Goal: Task Accomplishment & Management: Use online tool/utility

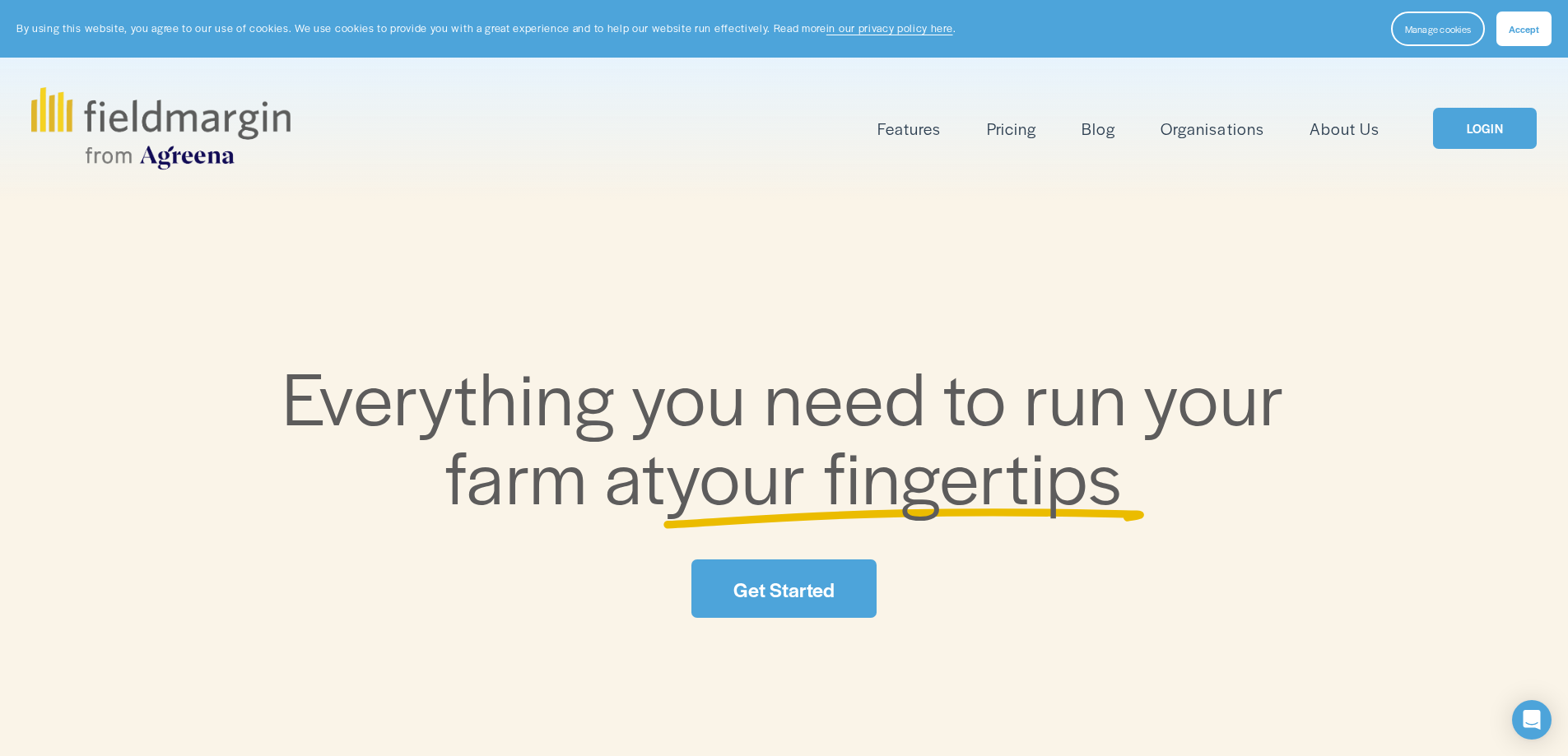
click at [1475, 137] on link "LOGIN" at bounding box center [1485, 129] width 104 height 42
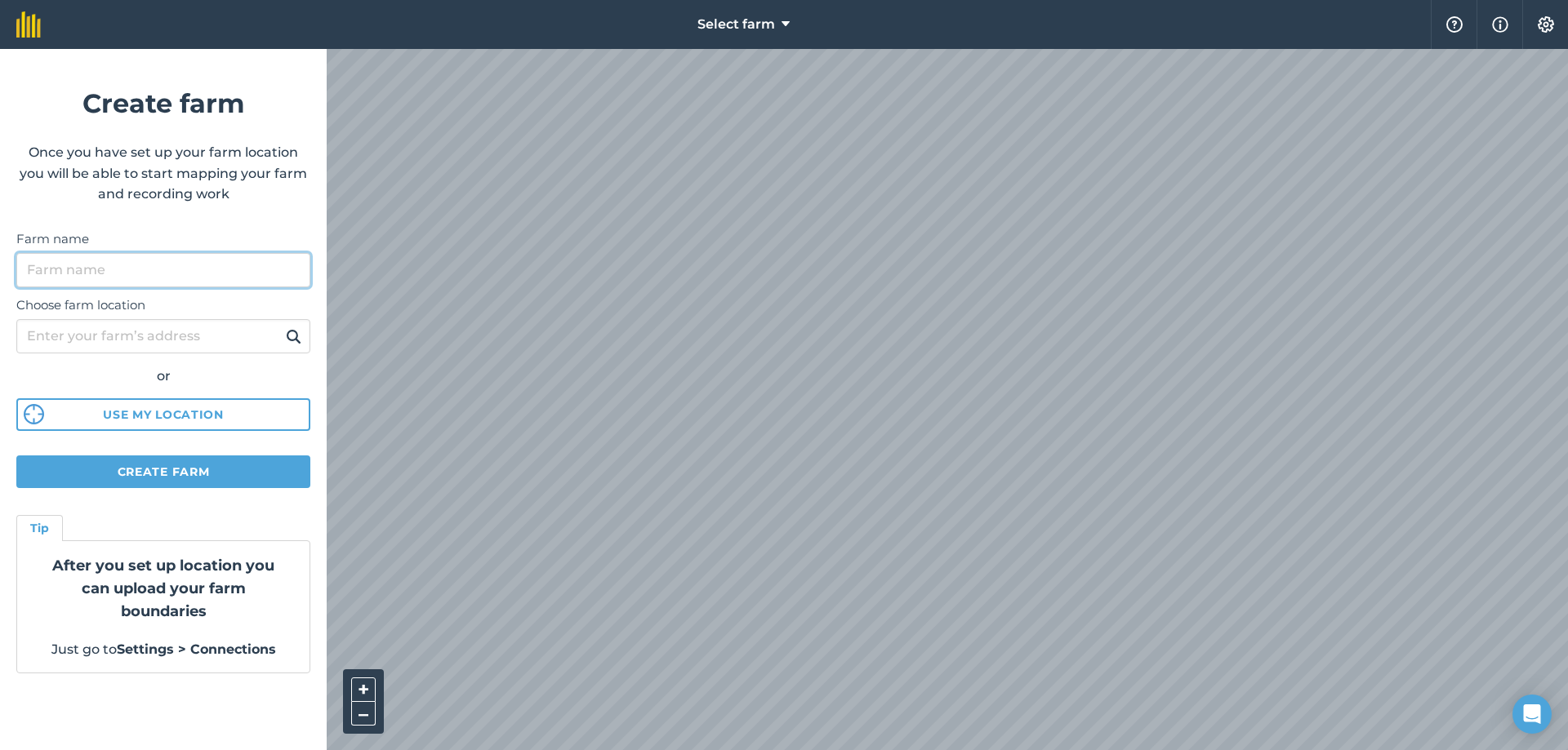
click at [183, 269] on input "Farm name" at bounding box center [164, 270] width 294 height 34
type input "wilson agri"
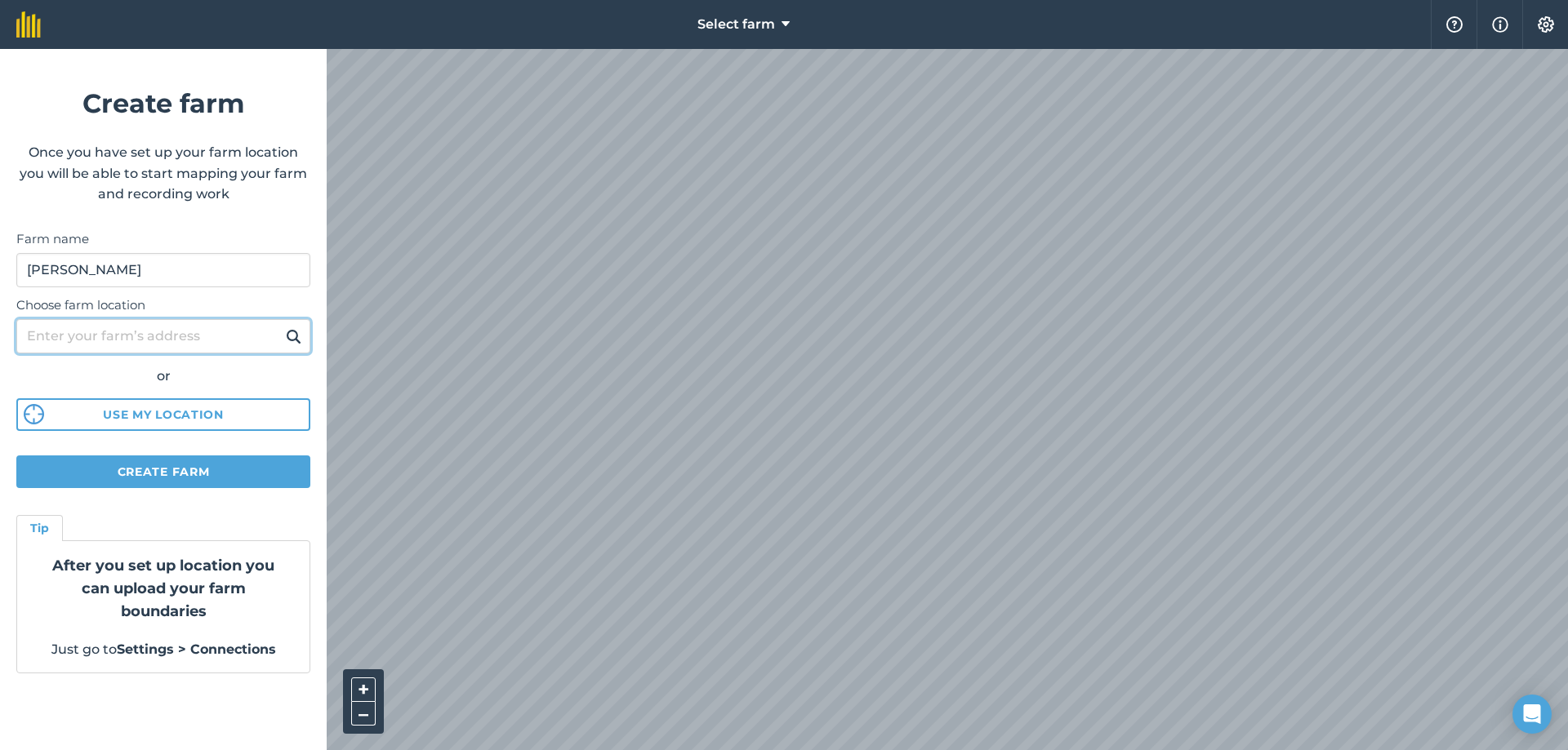
click at [152, 336] on input "Choose farm location" at bounding box center [164, 336] width 294 height 34
click at [161, 475] on button "Create farm" at bounding box center [164, 471] width 294 height 32
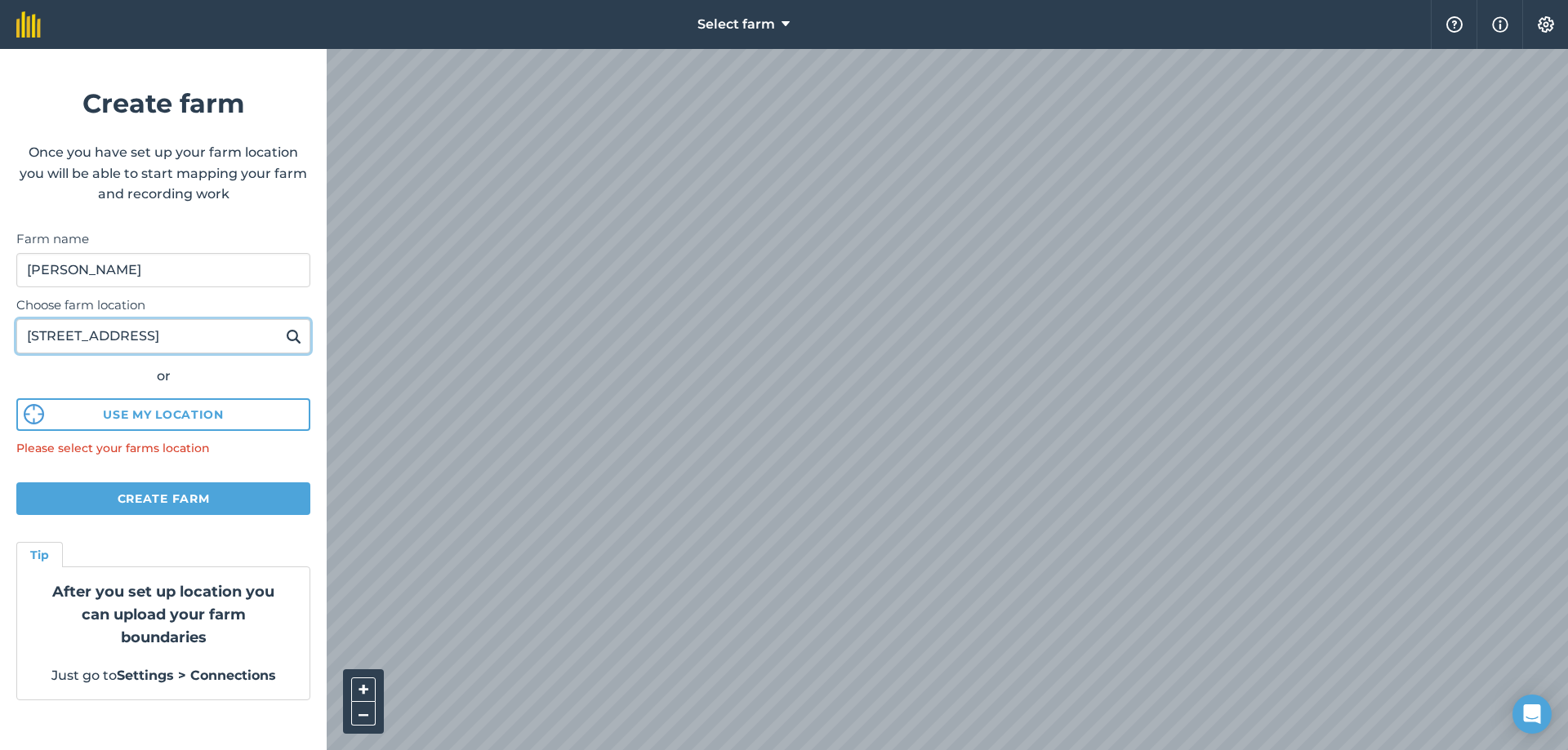
click at [178, 335] on input "68 annareagh road" at bounding box center [164, 336] width 294 height 34
click at [41, 338] on input "68 annareagh road" at bounding box center [164, 336] width 294 height 34
click at [175, 333] on input "66a annareagh road" at bounding box center [164, 336] width 294 height 34
type input "66a annareagh road BT61 9JU"
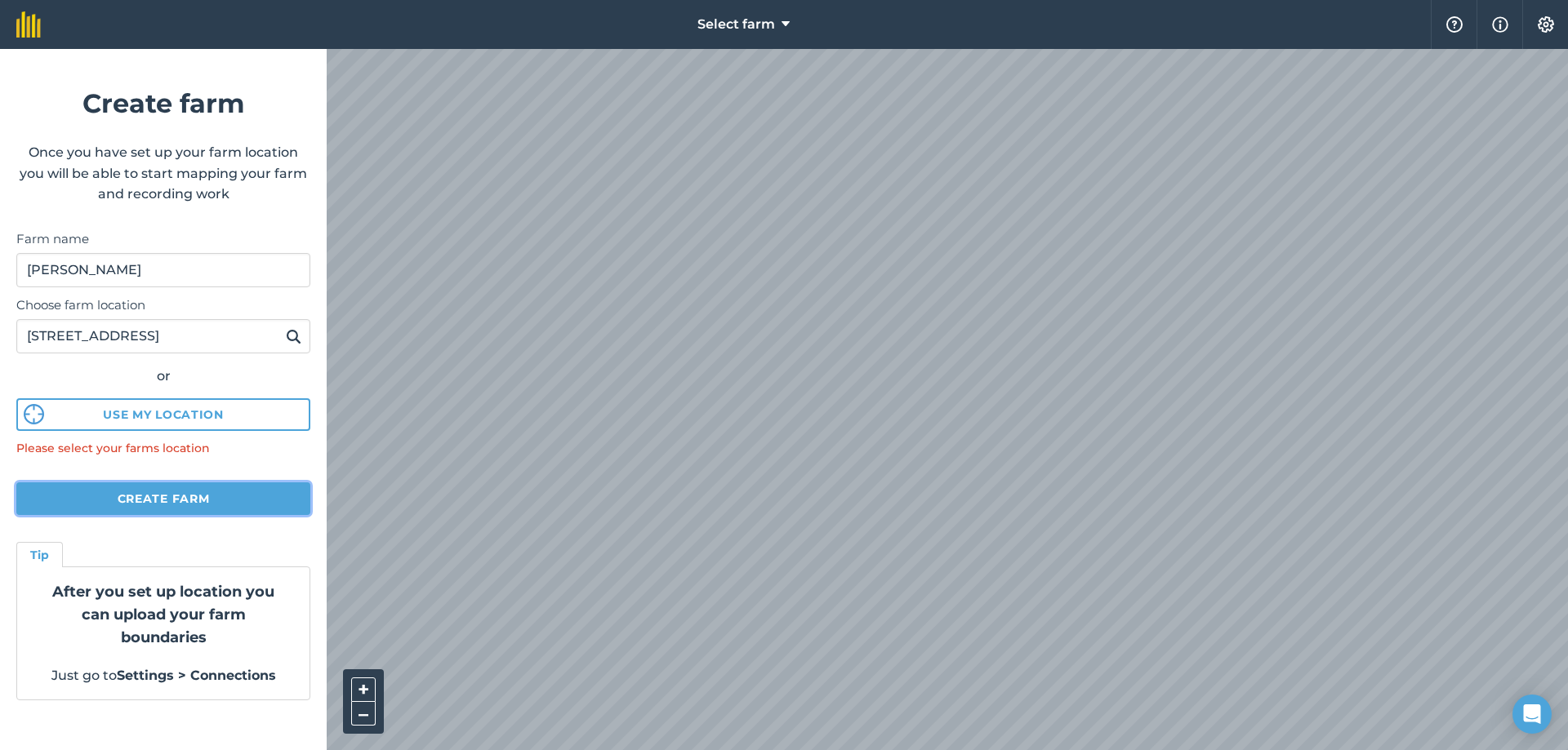
click at [112, 496] on button "Create farm" at bounding box center [164, 498] width 294 height 32
click at [769, 21] on span "Select farm" at bounding box center [735, 25] width 77 height 20
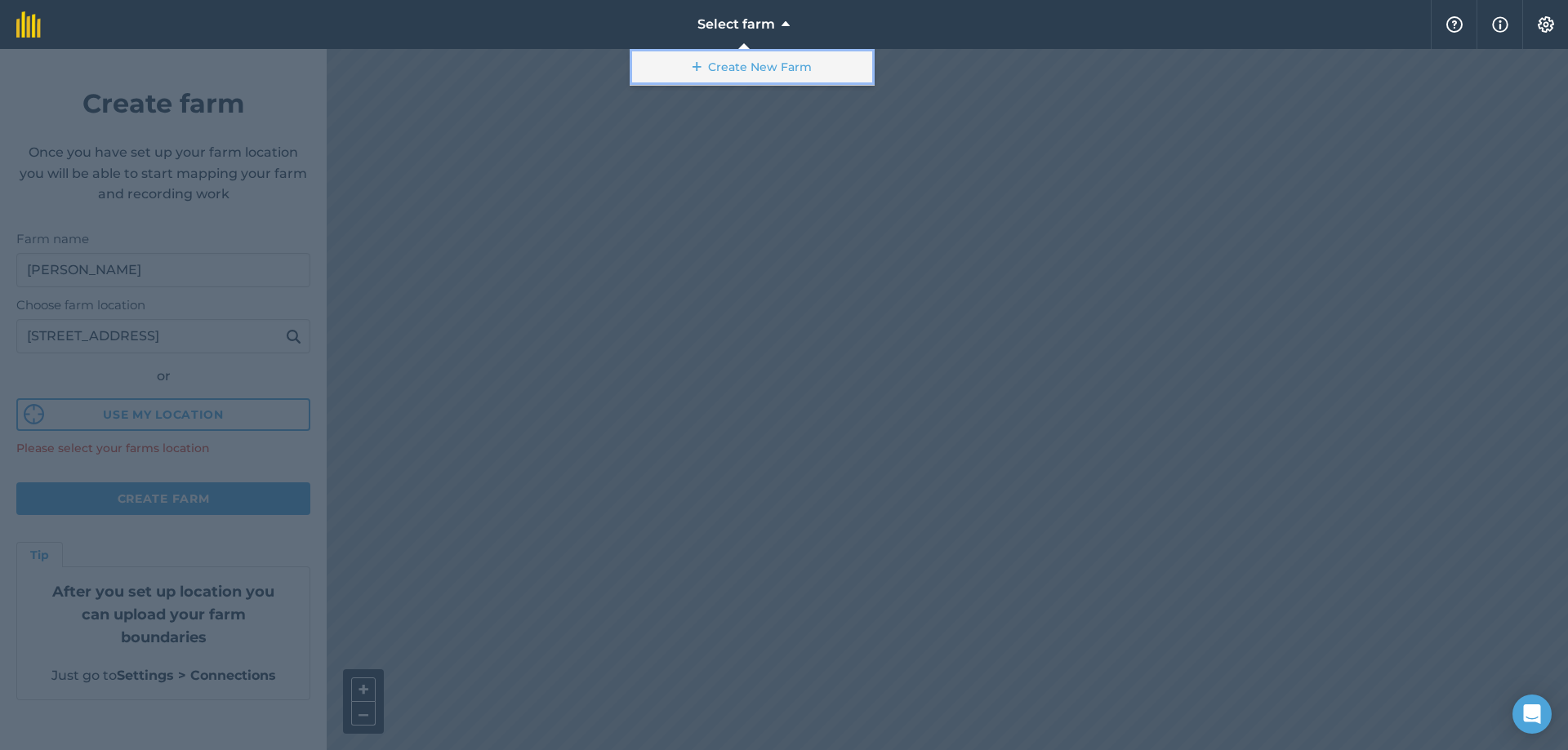
click at [750, 64] on link "Create New Farm" at bounding box center [751, 67] width 245 height 37
click at [657, 259] on div at bounding box center [784, 399] width 1568 height 701
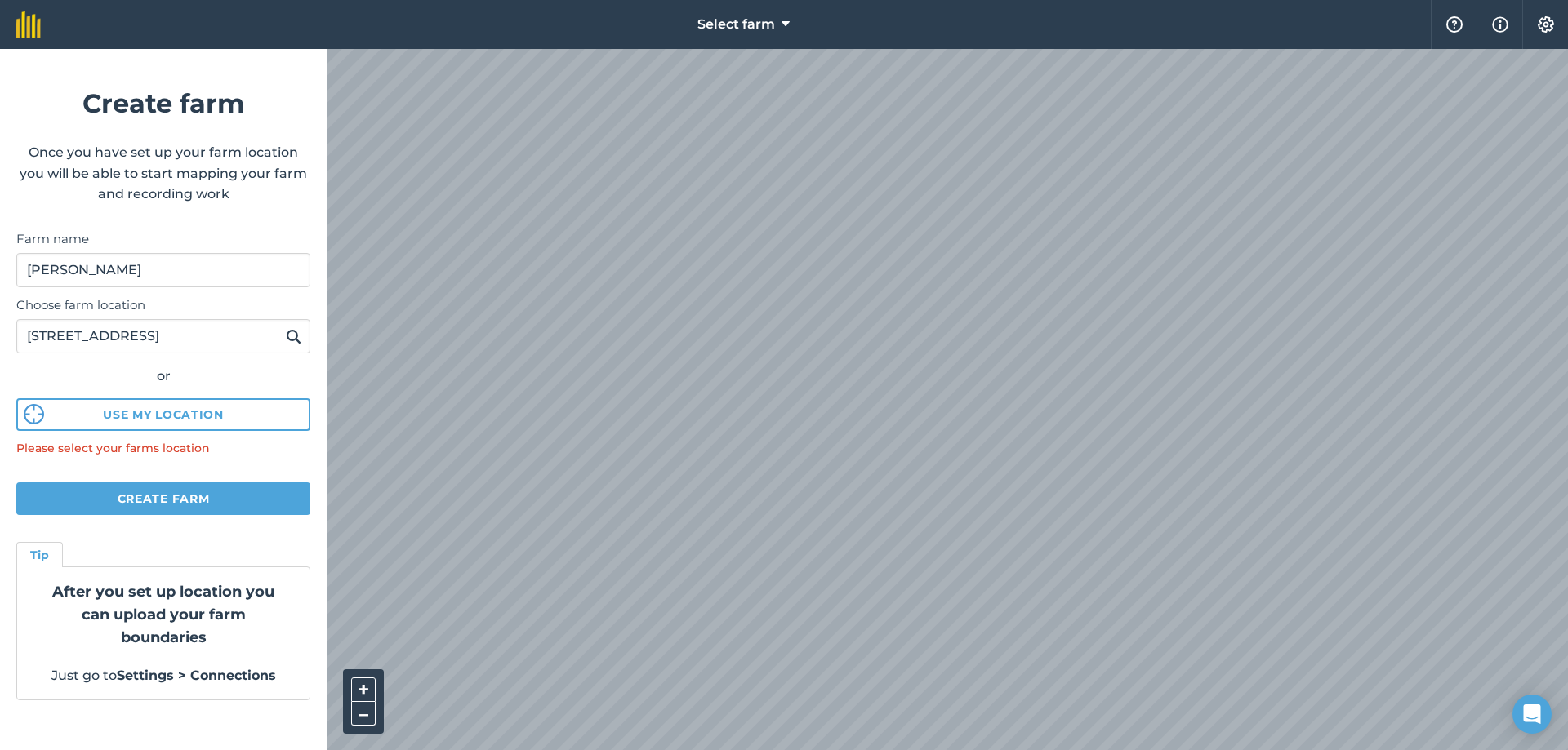
click at [991, 32] on div "Select farm Help Info Settings Create farm Once you have set up your farm locat…" at bounding box center [784, 24] width 1568 height 49
click at [1082, 2] on div "Select farm Help Info Settings Create farm Once you have set up your farm locat…" at bounding box center [784, 24] width 1568 height 49
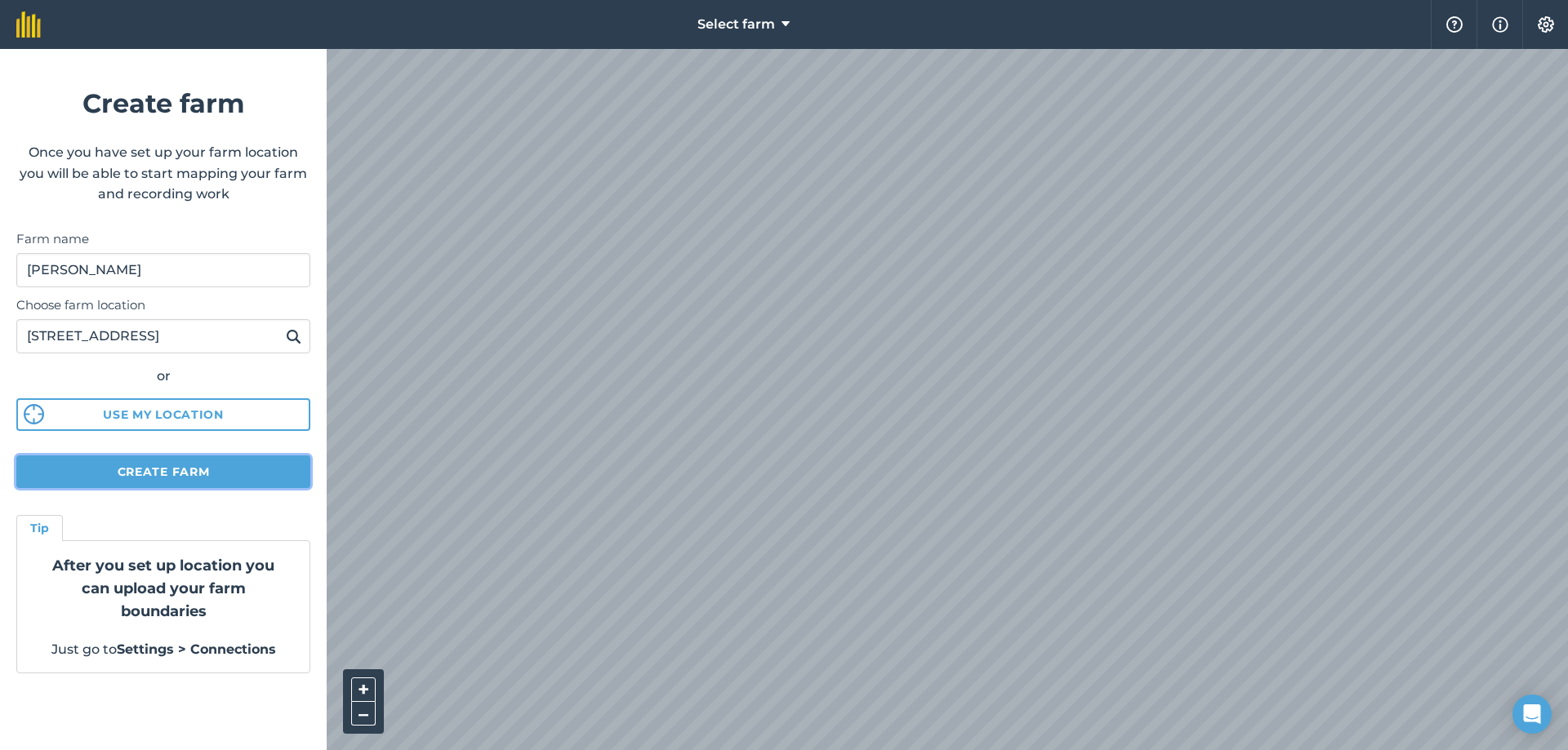
click at [120, 473] on button "Create farm" at bounding box center [164, 471] width 294 height 32
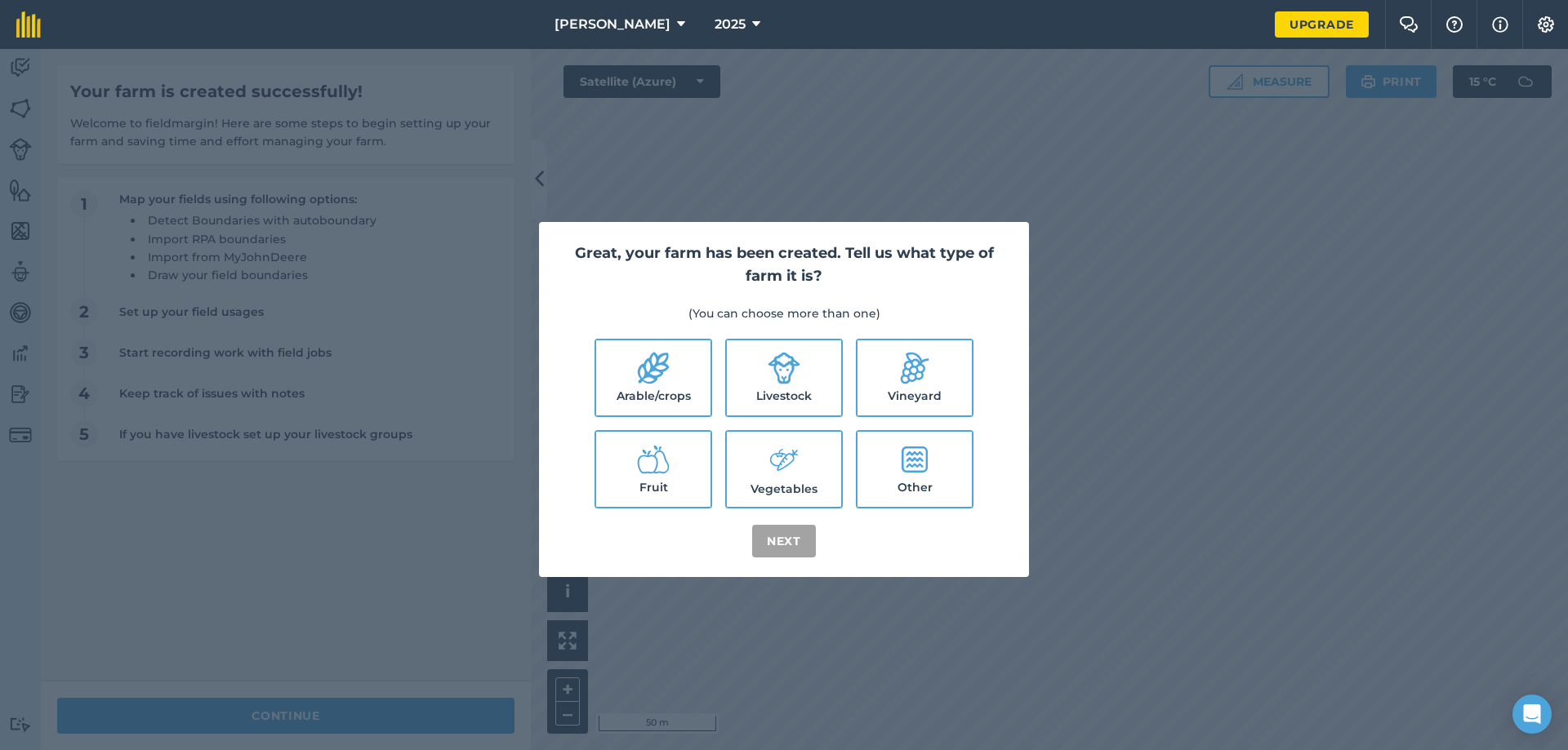
click at [782, 397] on label "Livestock" at bounding box center [784, 377] width 115 height 75
checkbox input "true"
click at [819, 461] on label "Vegetables" at bounding box center [784, 469] width 115 height 75
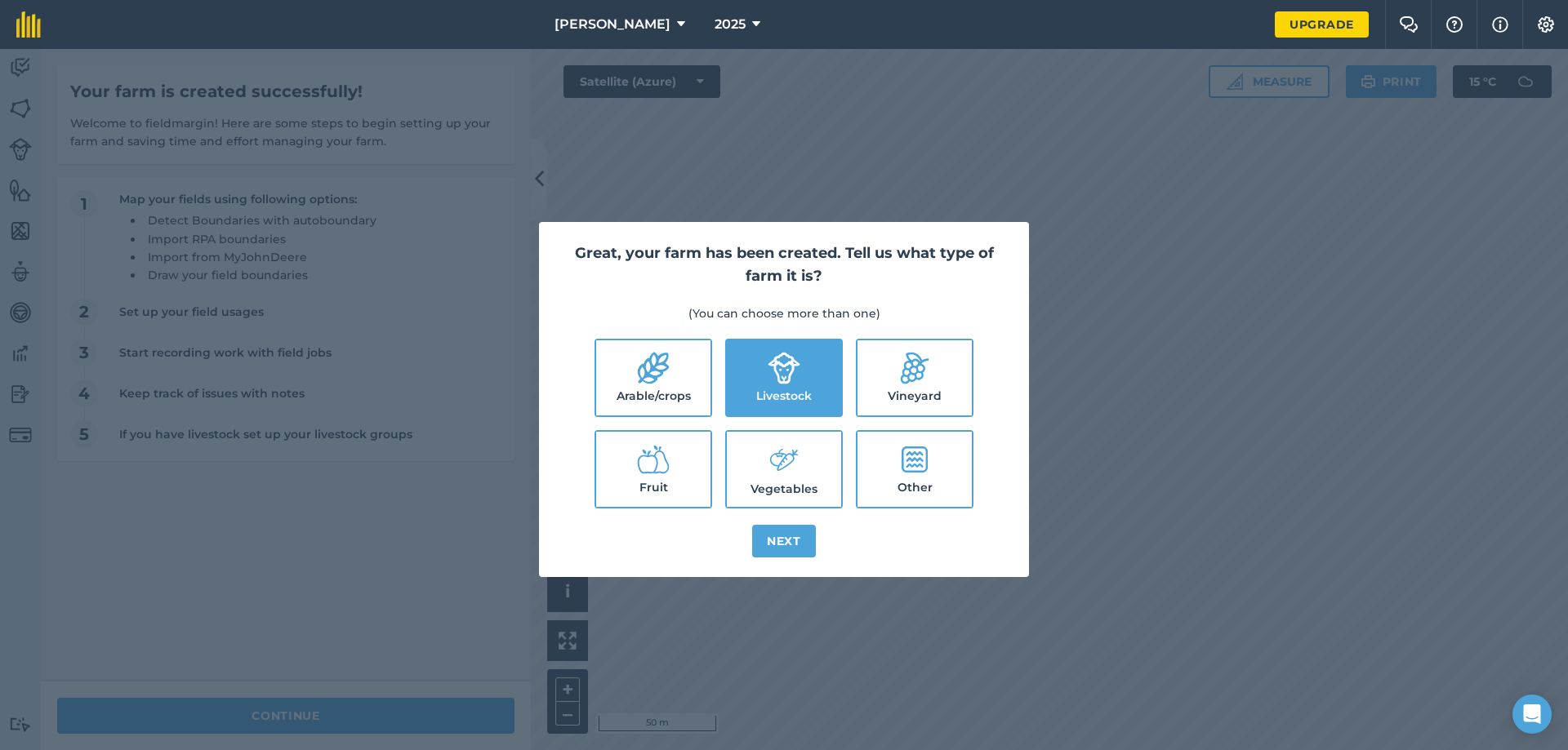
checkbox input "true"
click at [790, 531] on button "Next" at bounding box center [784, 540] width 64 height 32
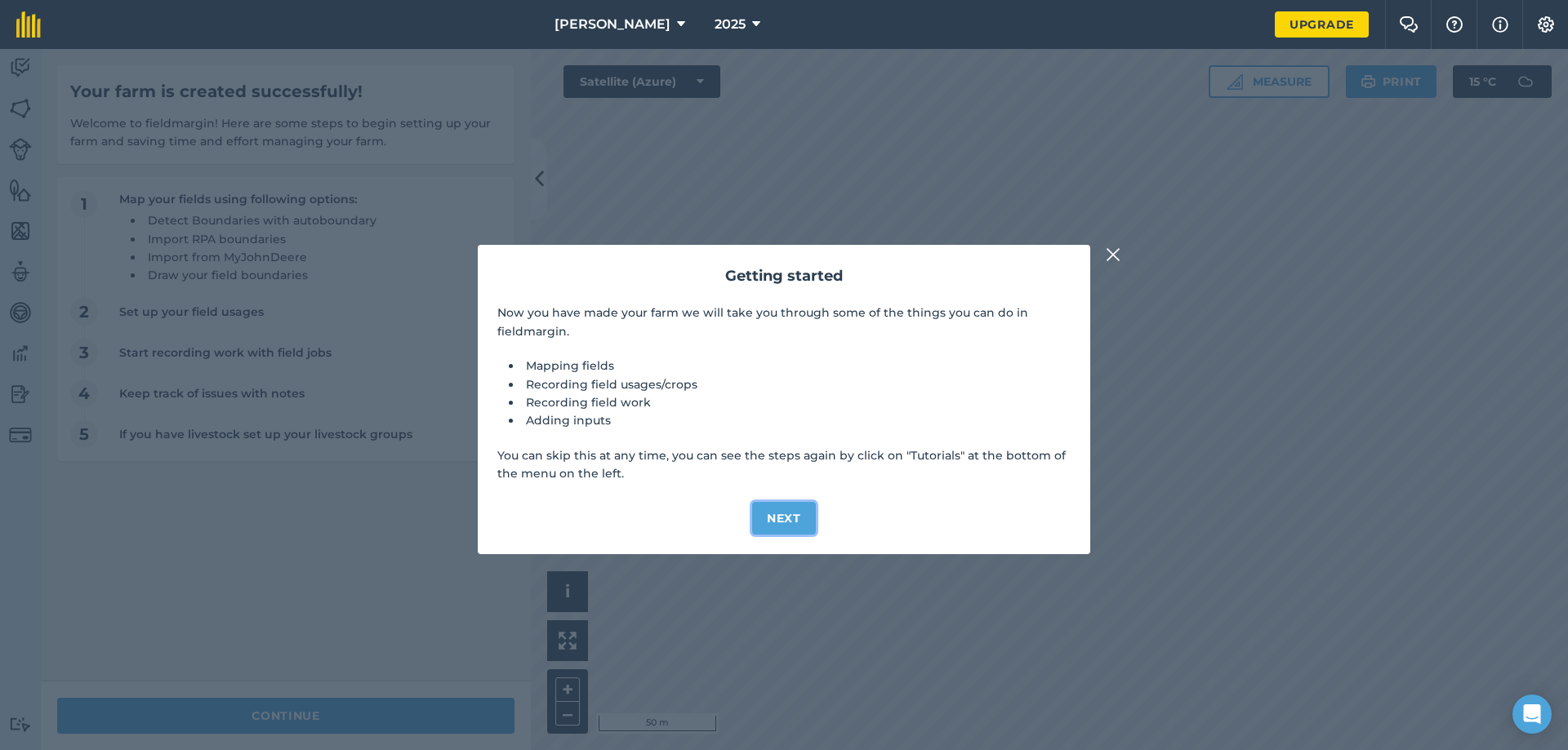
click at [790, 514] on button "Next" at bounding box center [784, 518] width 64 height 32
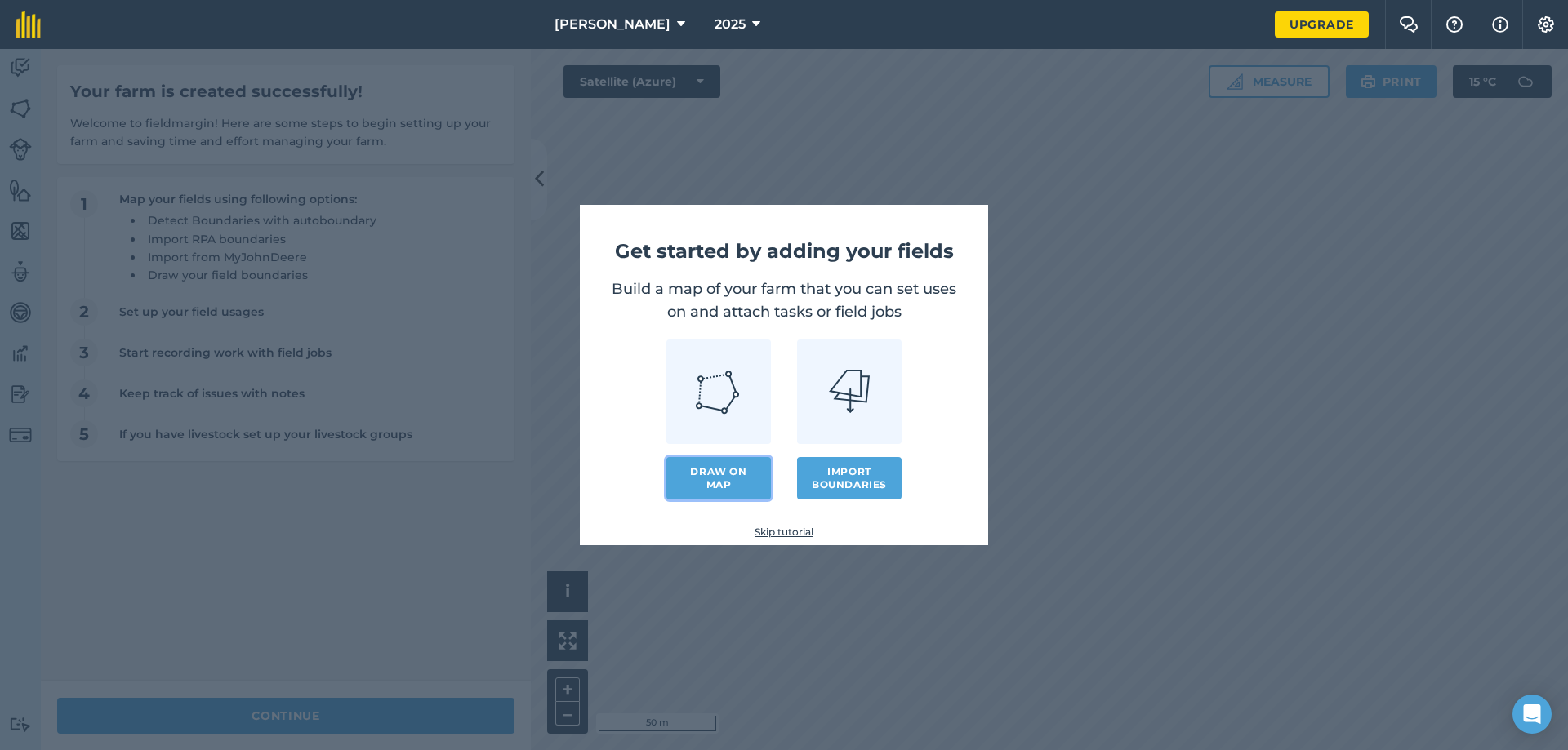
click at [701, 465] on link "Draw on map" at bounding box center [719, 478] width 105 height 42
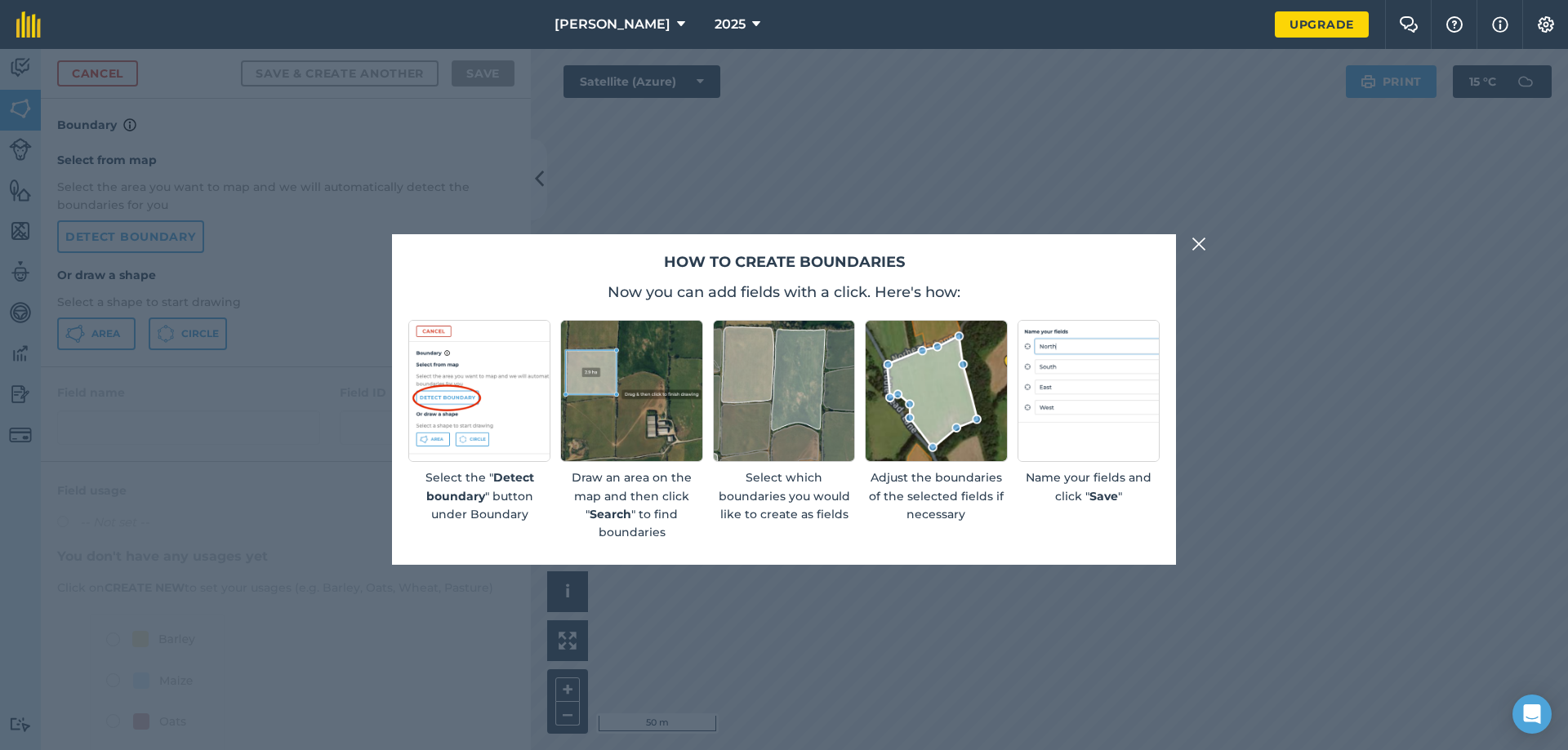
click at [1203, 246] on img at bounding box center [1199, 244] width 15 height 20
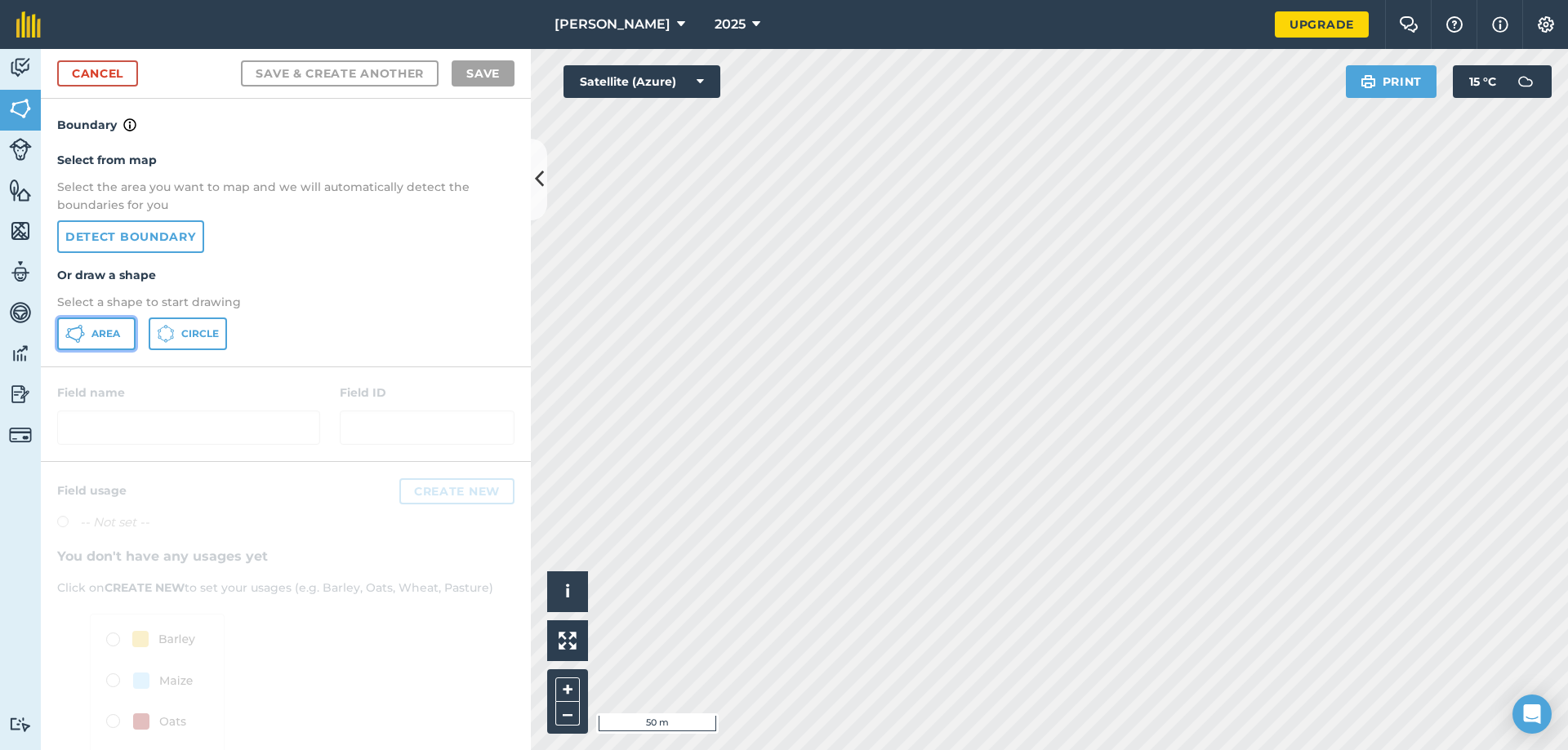
click at [102, 325] on button "Area" at bounding box center [96, 334] width 78 height 32
click at [106, 74] on link "Cancel" at bounding box center [97, 73] width 81 height 26
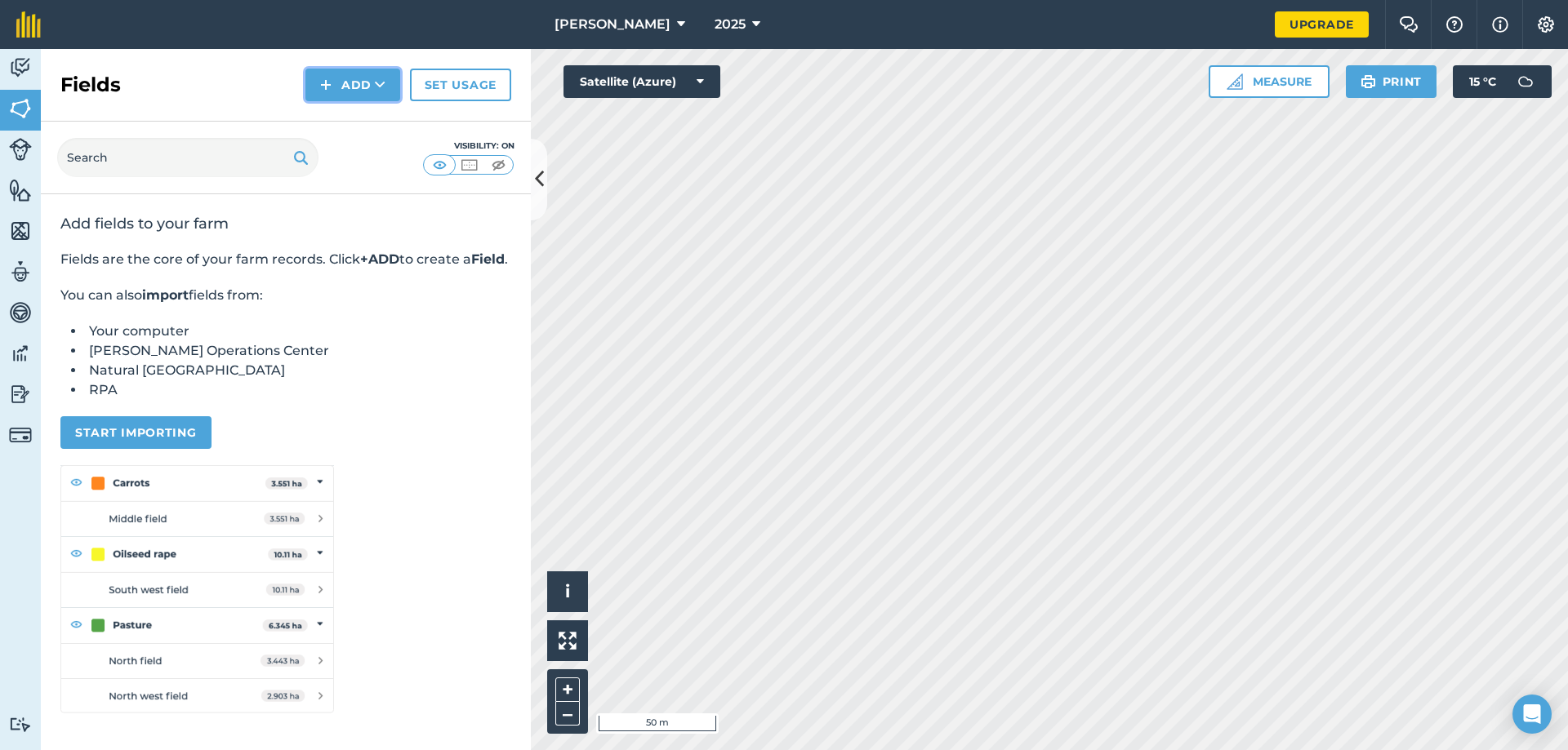
click at [323, 80] on img at bounding box center [326, 85] width 12 height 20
click at [330, 118] on link "Draw" at bounding box center [353, 121] width 90 height 36
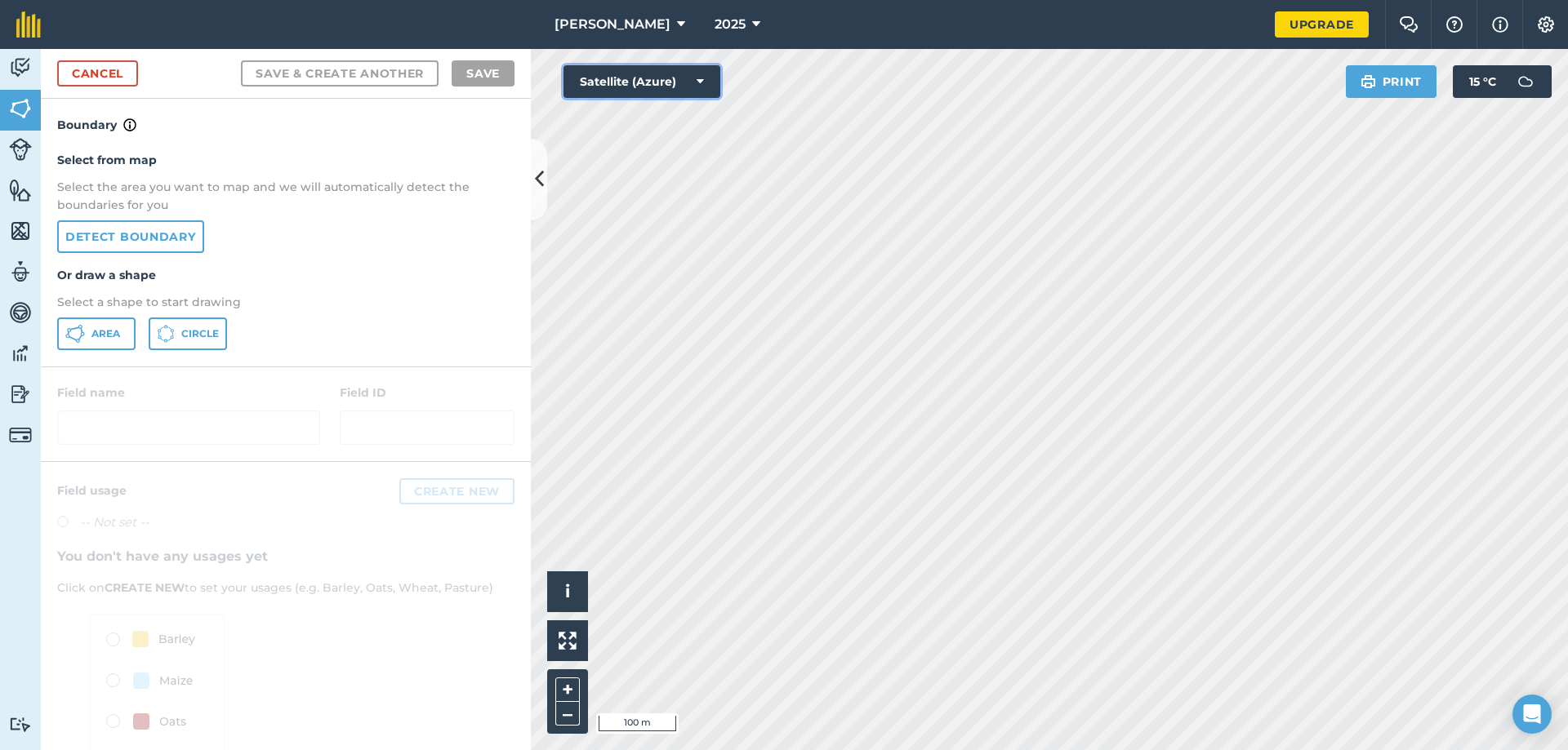
click at [639, 80] on button "Satellite (Azure)" at bounding box center [642, 81] width 157 height 32
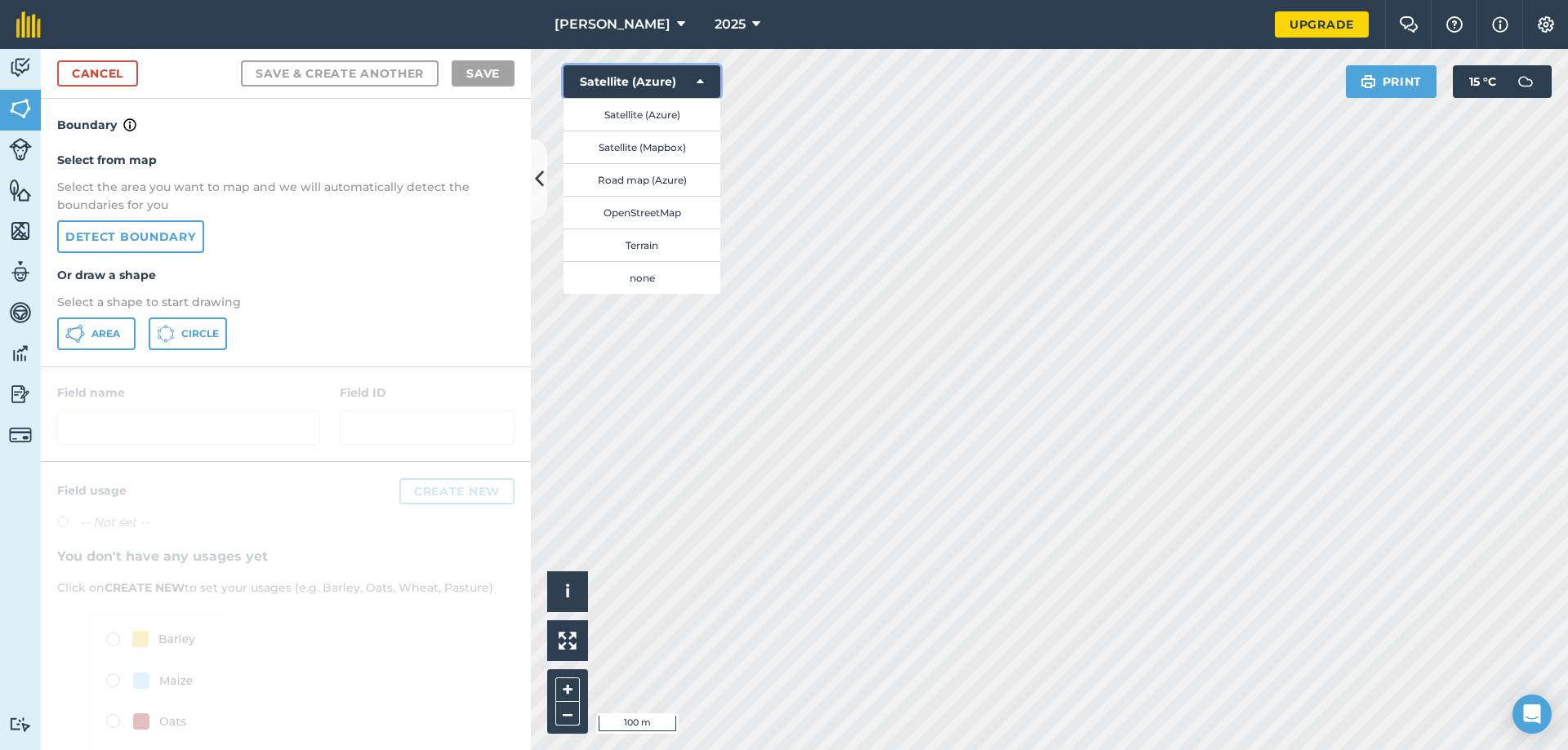
click at [693, 74] on button "Satellite (Azure)" at bounding box center [642, 81] width 157 height 32
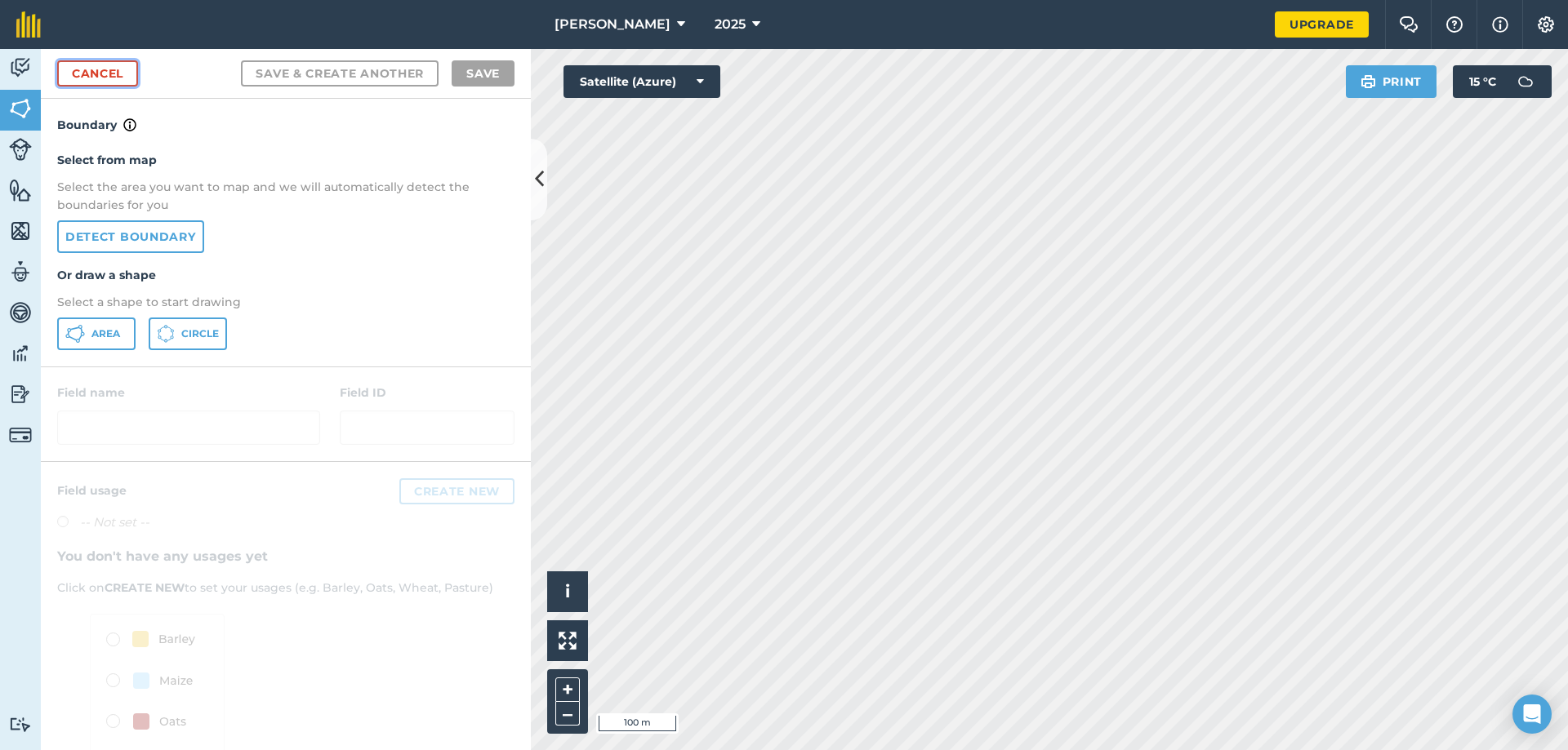
click at [128, 75] on link "Cancel" at bounding box center [97, 73] width 81 height 26
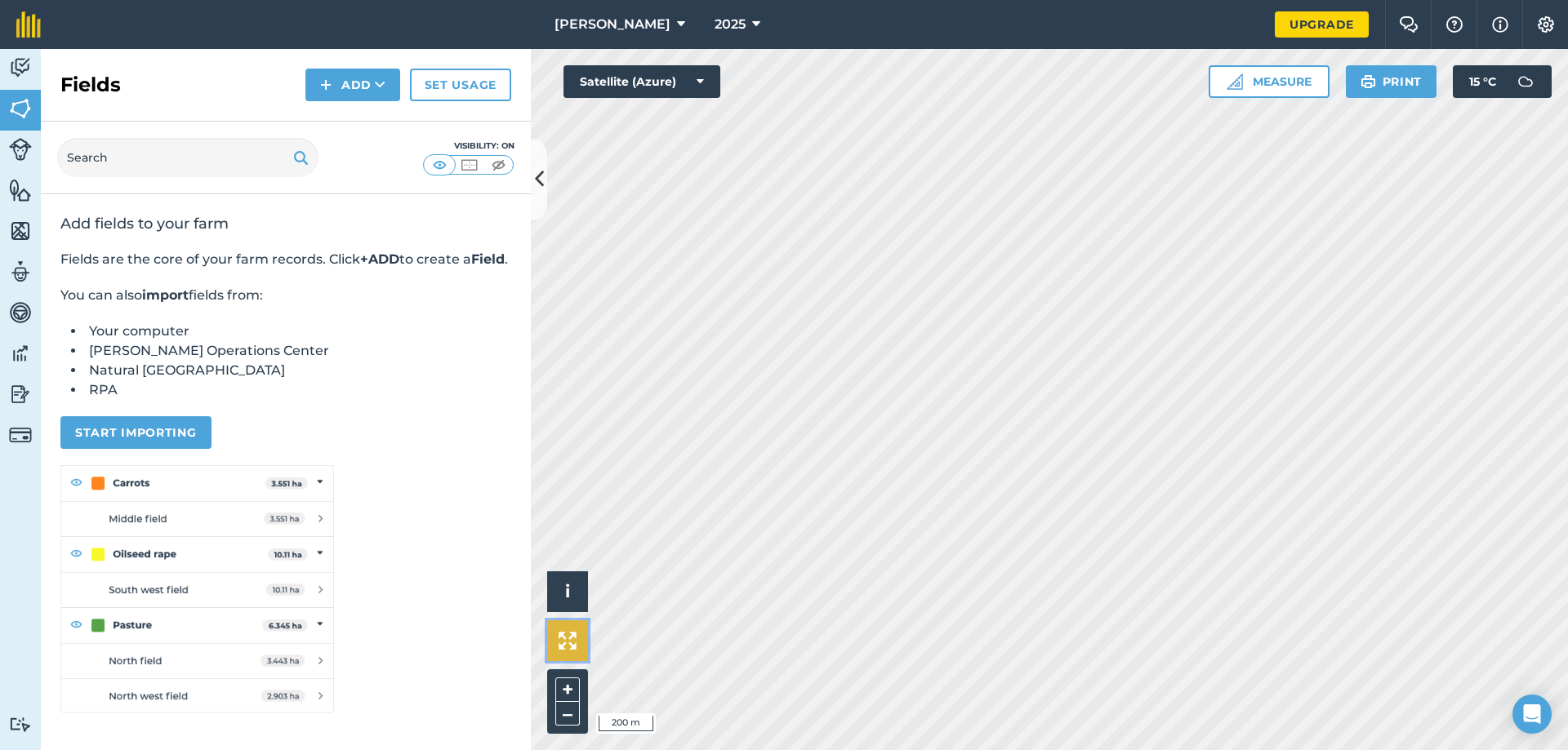
click at [567, 637] on img at bounding box center [568, 640] width 18 height 18
click at [345, 75] on button "Add" at bounding box center [353, 85] width 95 height 32
click at [338, 128] on link "Draw" at bounding box center [353, 121] width 90 height 36
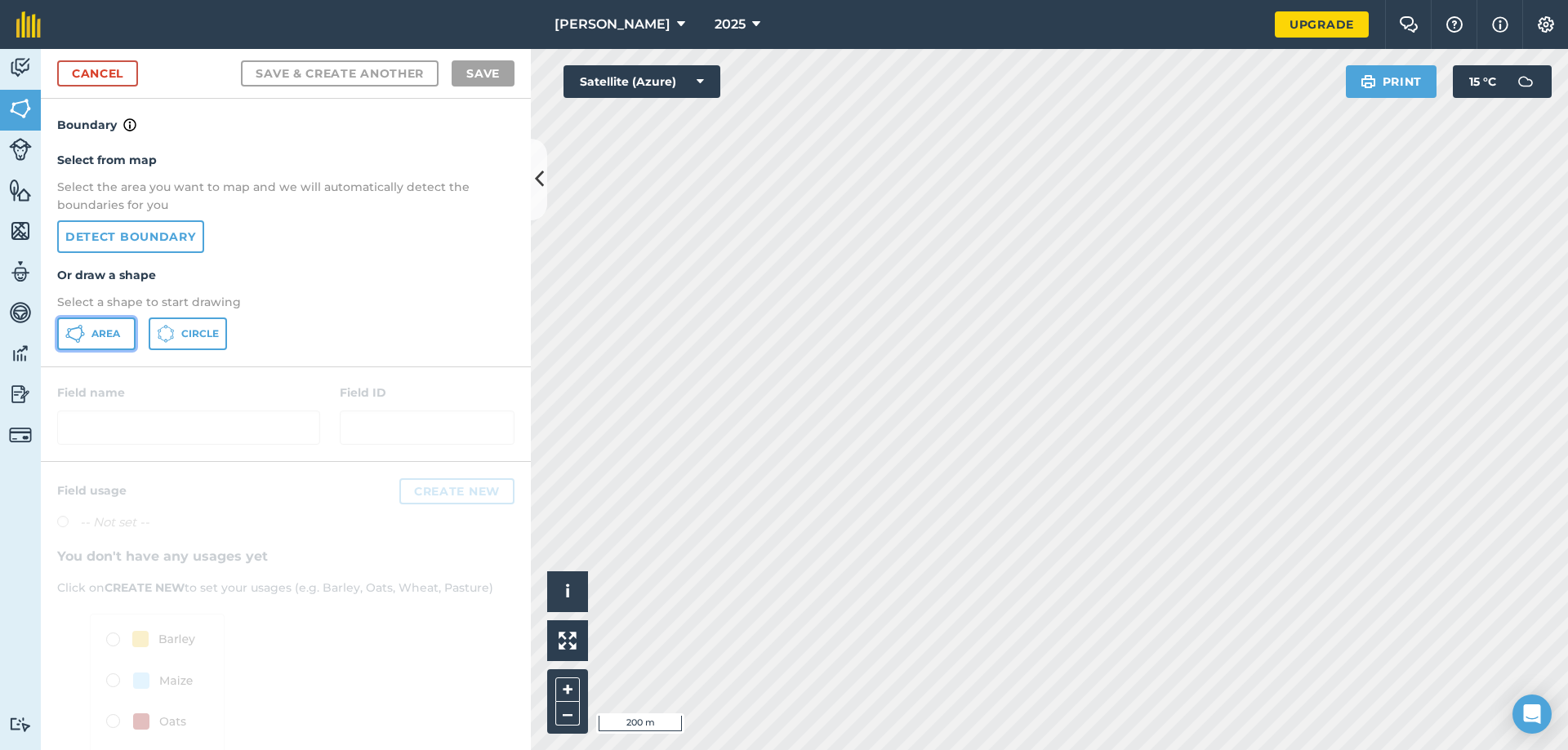
click at [121, 332] on button "Area" at bounding box center [96, 334] width 78 height 32
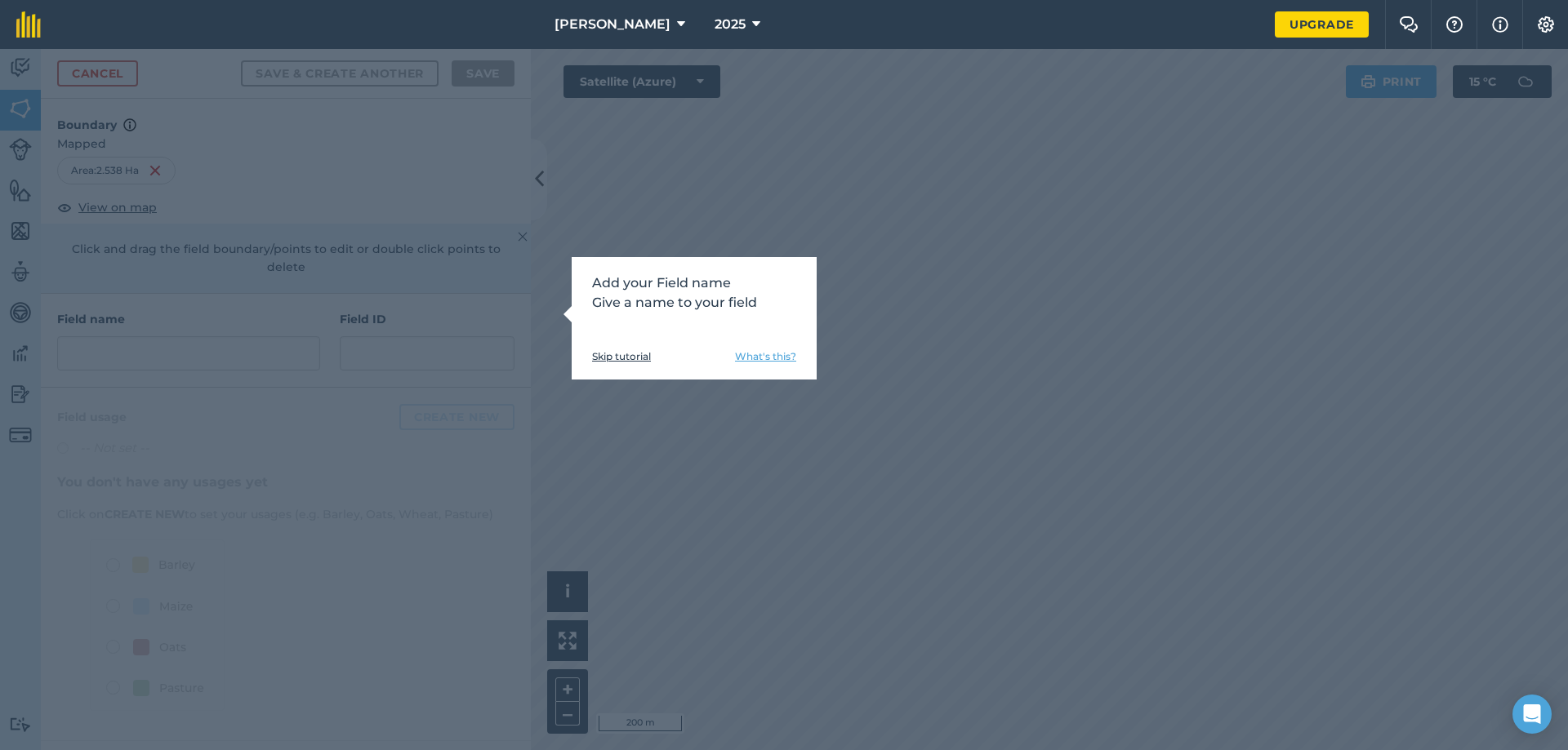
click at [256, 331] on div "Add your Field name Give a name to your field Skip tutorial What's this?" at bounding box center [784, 399] width 1568 height 701
click at [773, 358] on link "What's this?" at bounding box center [765, 357] width 61 height 13
click at [640, 353] on link "Skip tutorial" at bounding box center [621, 357] width 59 height 13
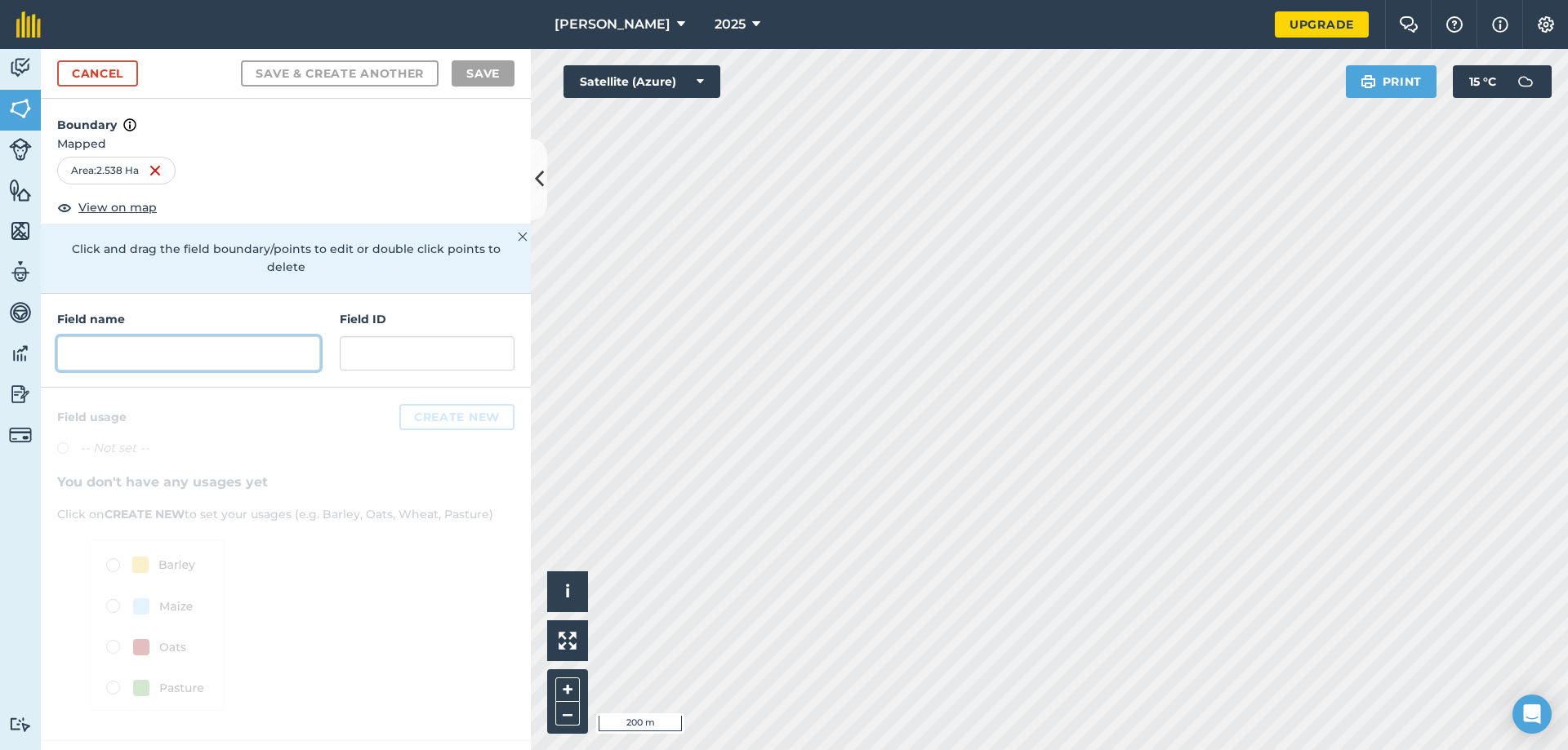
click at [102, 336] on input "text" at bounding box center [188, 353] width 263 height 34
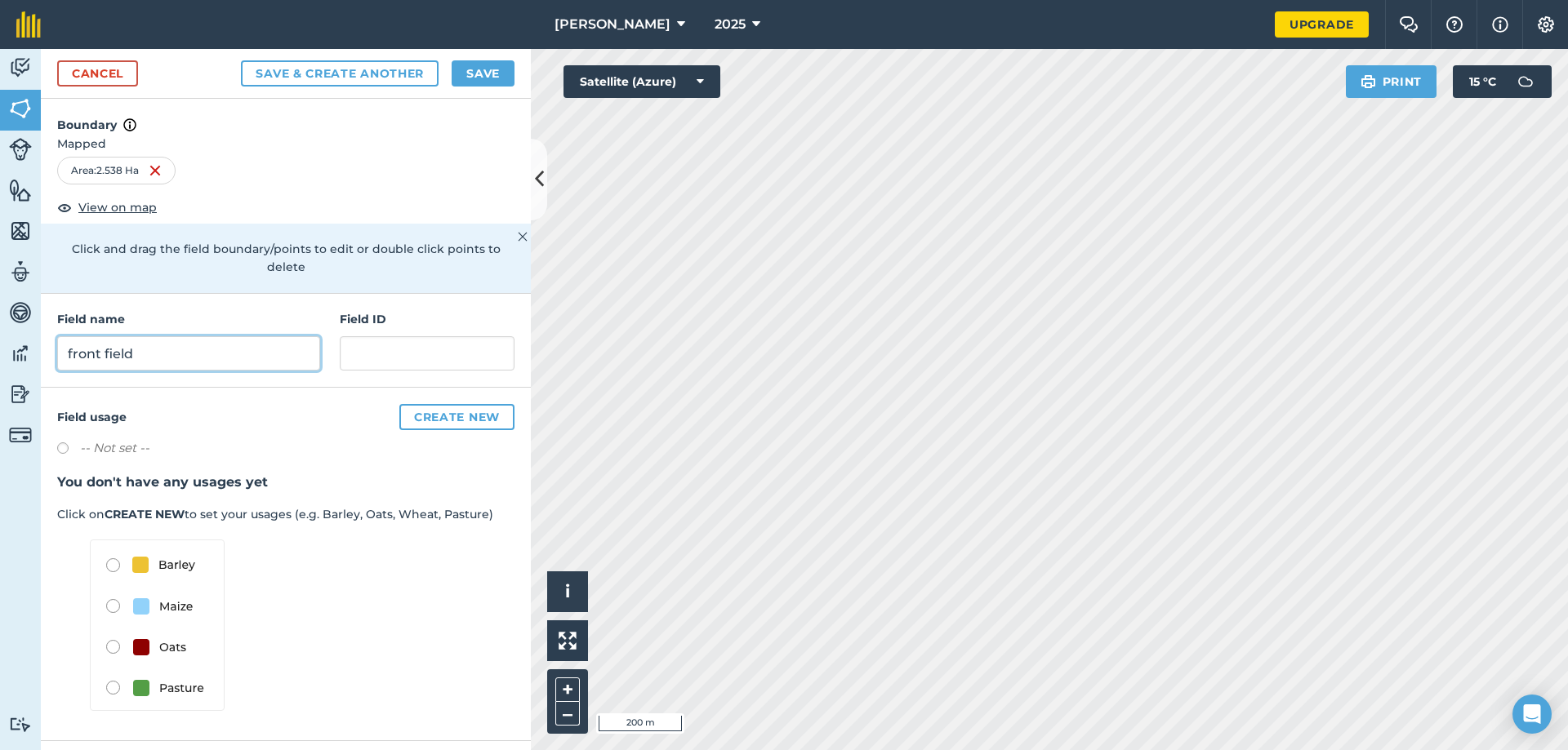
type input "front field"
click at [107, 668] on img at bounding box center [157, 625] width 134 height 172
click at [115, 668] on img at bounding box center [157, 625] width 134 height 172
click at [137, 664] on img at bounding box center [157, 625] width 134 height 172
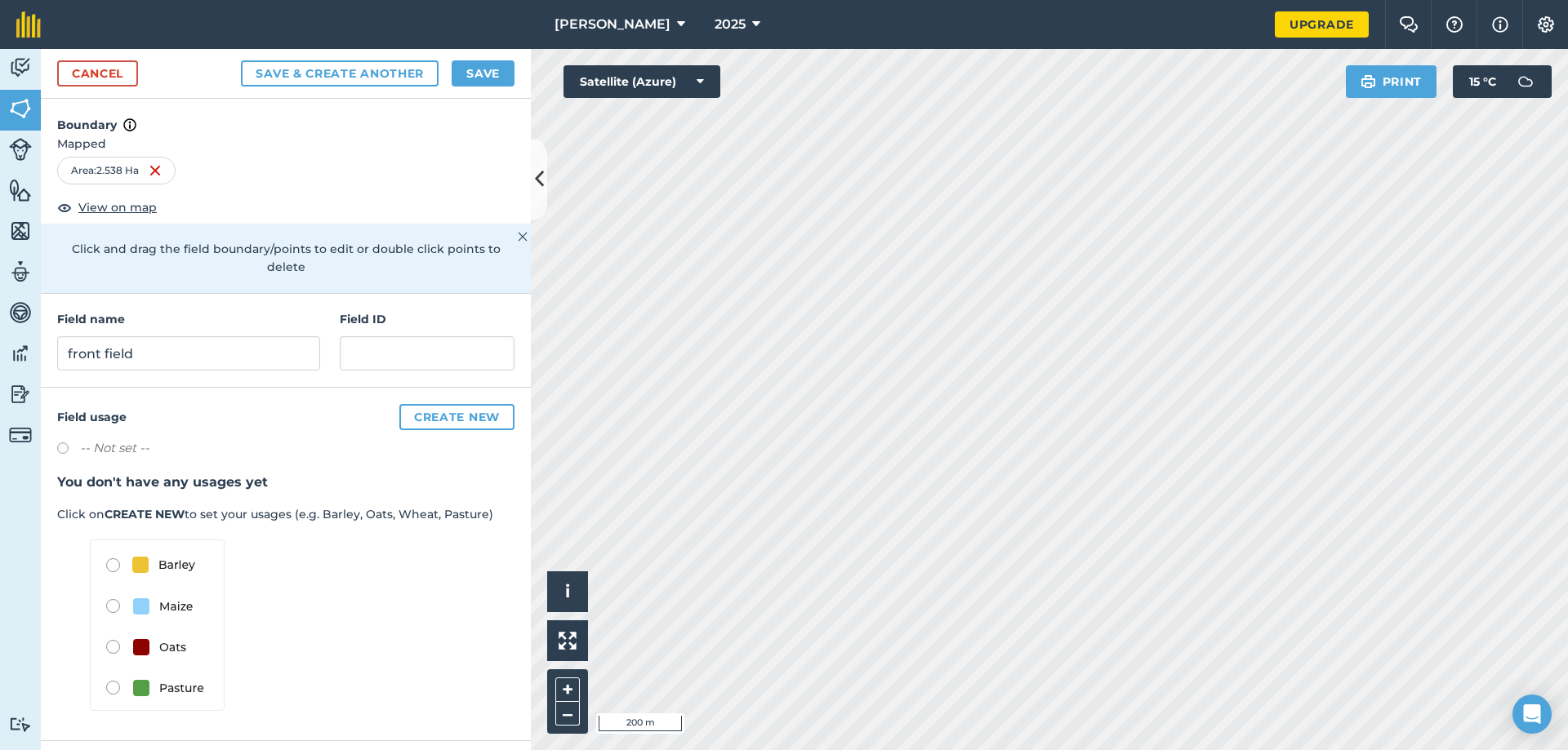
click at [137, 664] on img at bounding box center [157, 625] width 134 height 172
click at [61, 442] on label at bounding box center [69, 450] width 23 height 17
radio input "true"
click at [114, 674] on img at bounding box center [157, 625] width 134 height 172
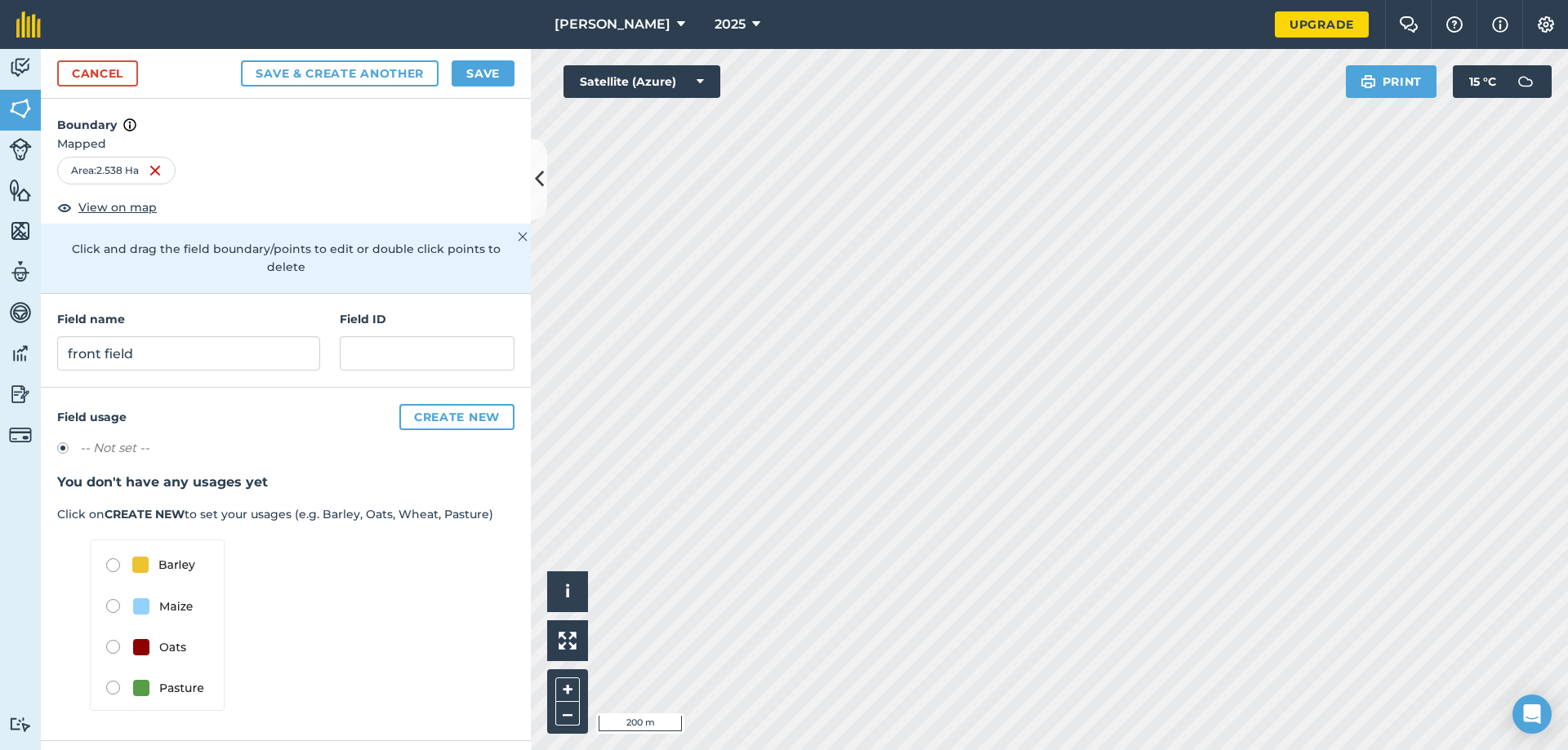
click at [66, 442] on label at bounding box center [69, 450] width 23 height 17
click at [453, 404] on button "Create new" at bounding box center [457, 416] width 115 height 26
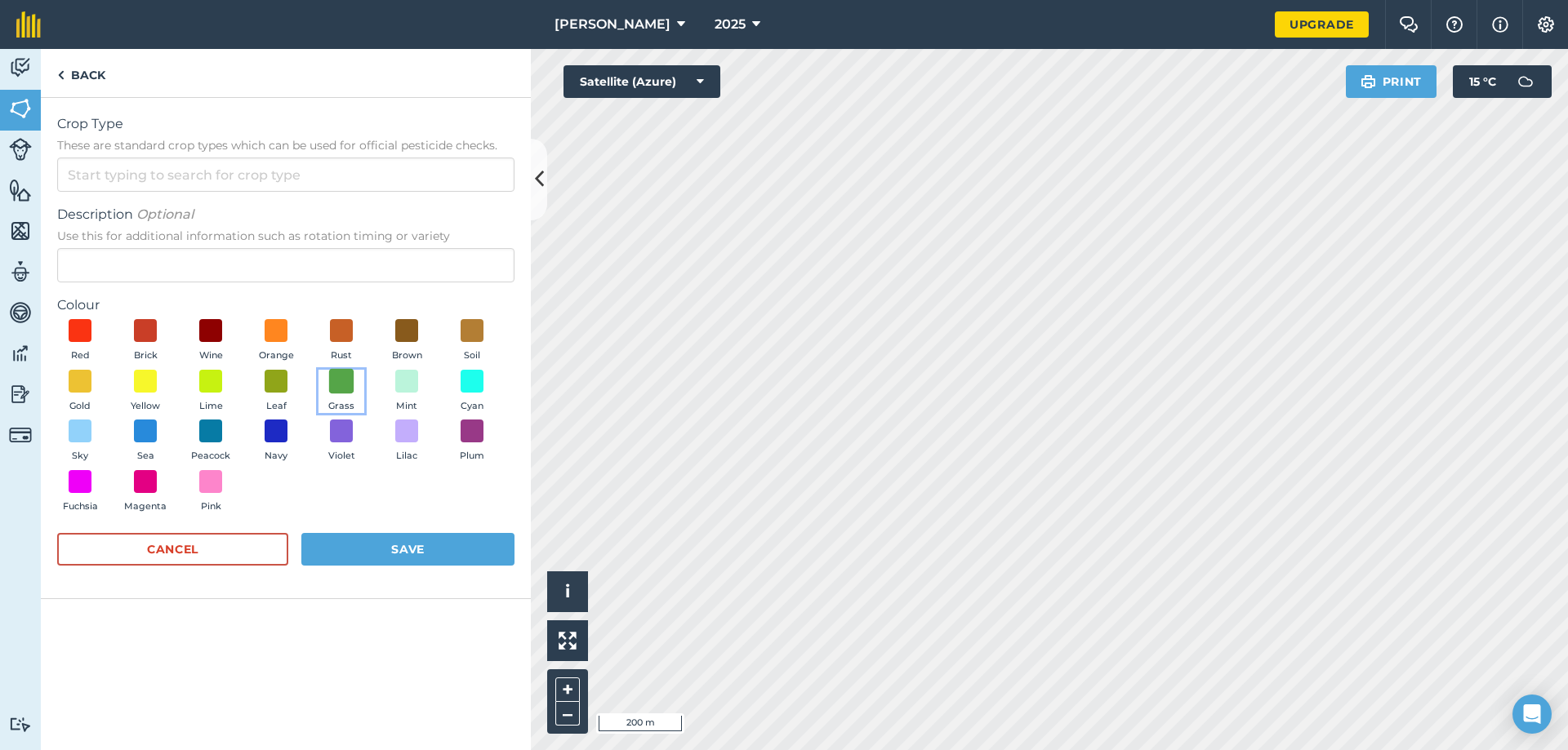
click at [339, 385] on span at bounding box center [341, 381] width 25 height 25
click at [375, 546] on button "Save" at bounding box center [408, 548] width 213 height 32
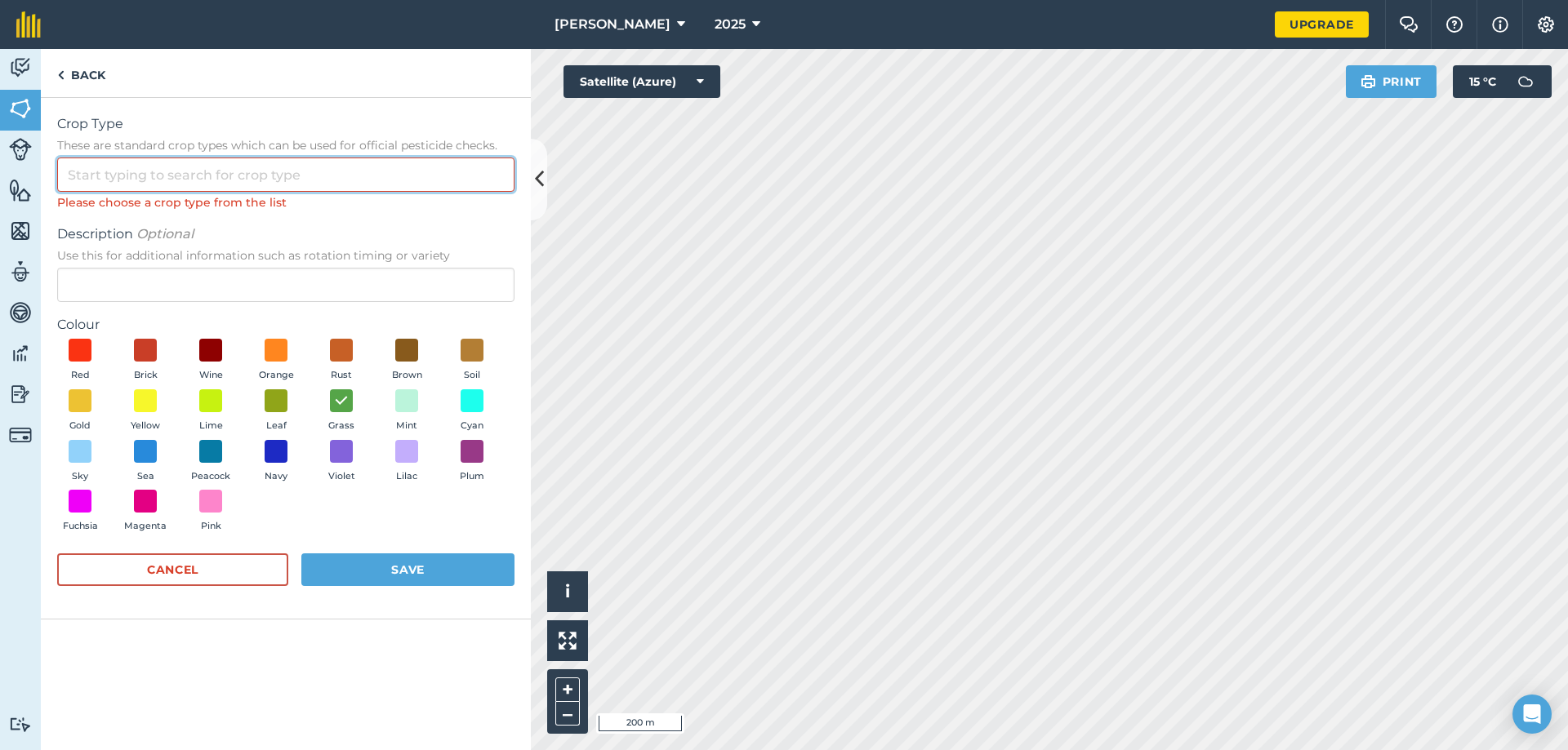
click at [160, 181] on input "Crop Type These are standard crop types which can be used for official pesticid…" at bounding box center [286, 174] width 457 height 34
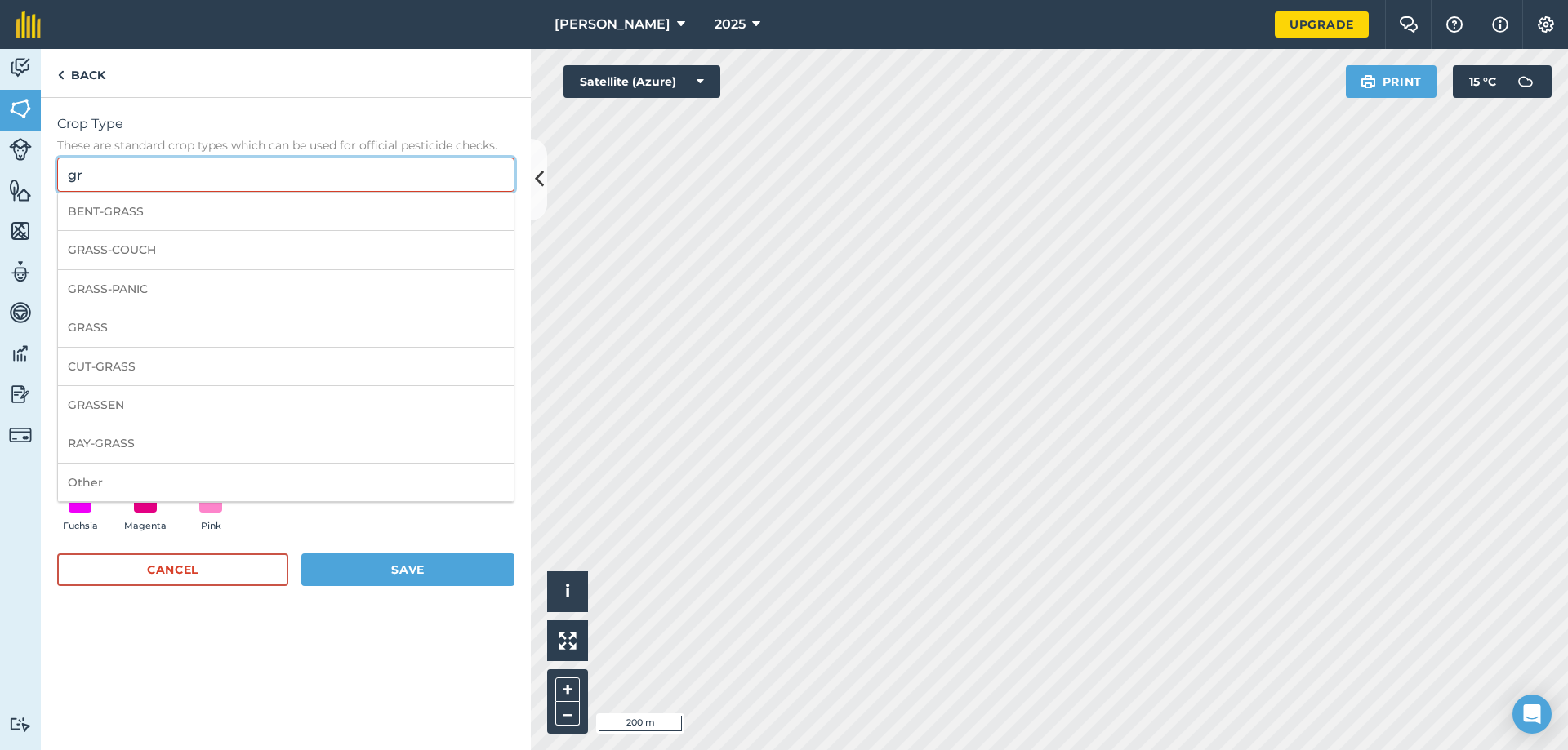
type input "g"
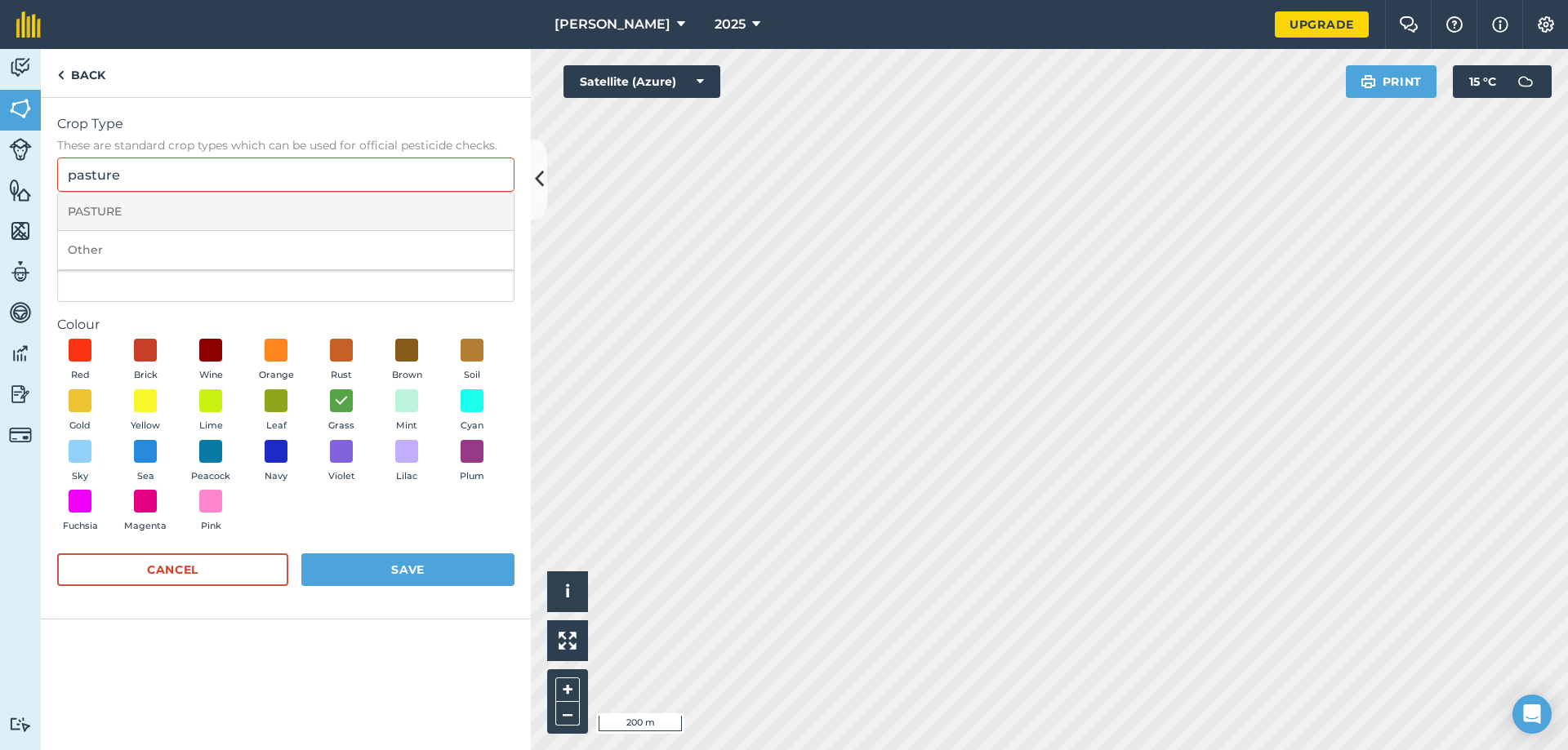
click at [175, 219] on li "PASTURE" at bounding box center [286, 212] width 456 height 38
type input "PASTURE"
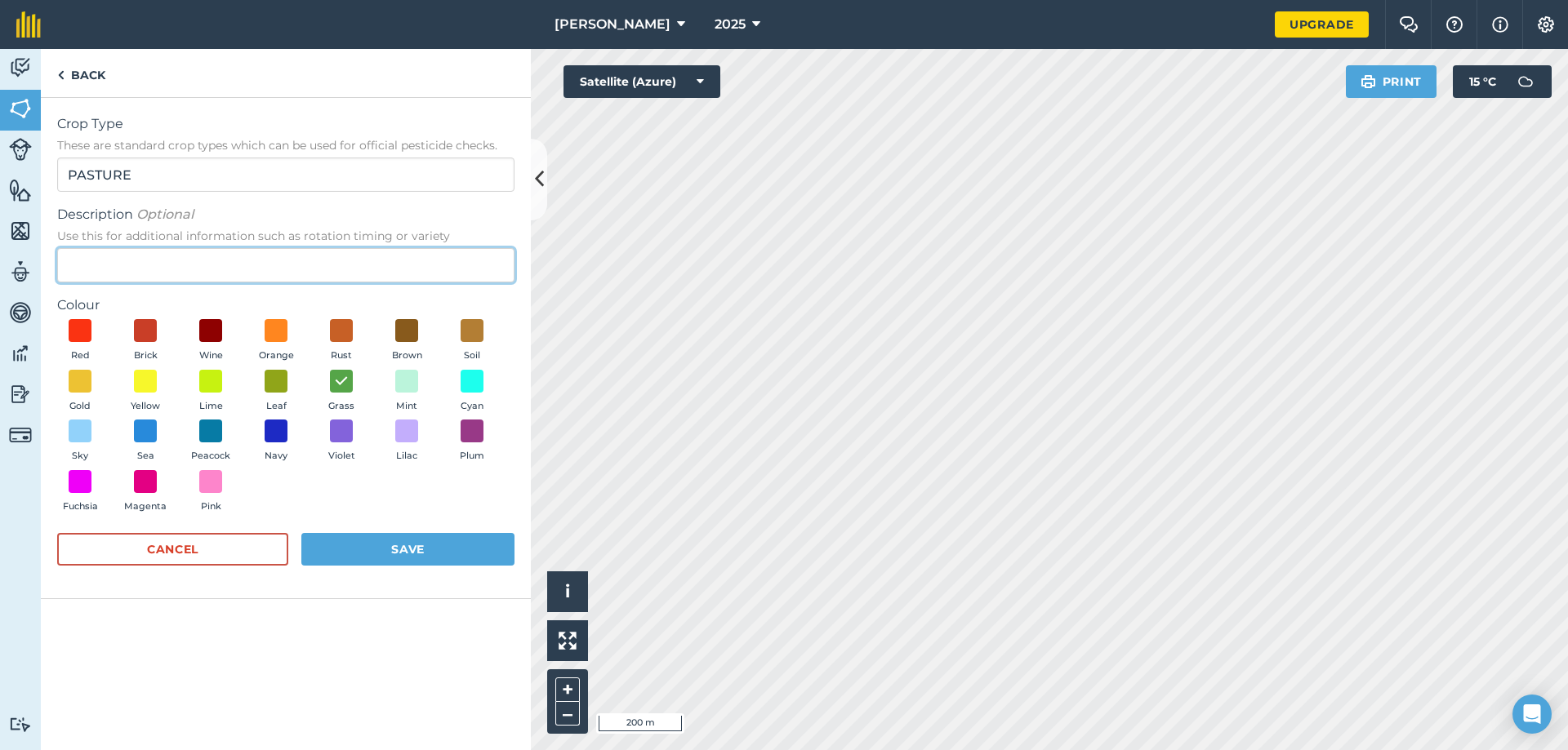
click at [174, 272] on input "Description Optional Use this for additional information such as rotation timin…" at bounding box center [286, 265] width 457 height 34
click at [422, 550] on button "Save" at bounding box center [408, 548] width 213 height 32
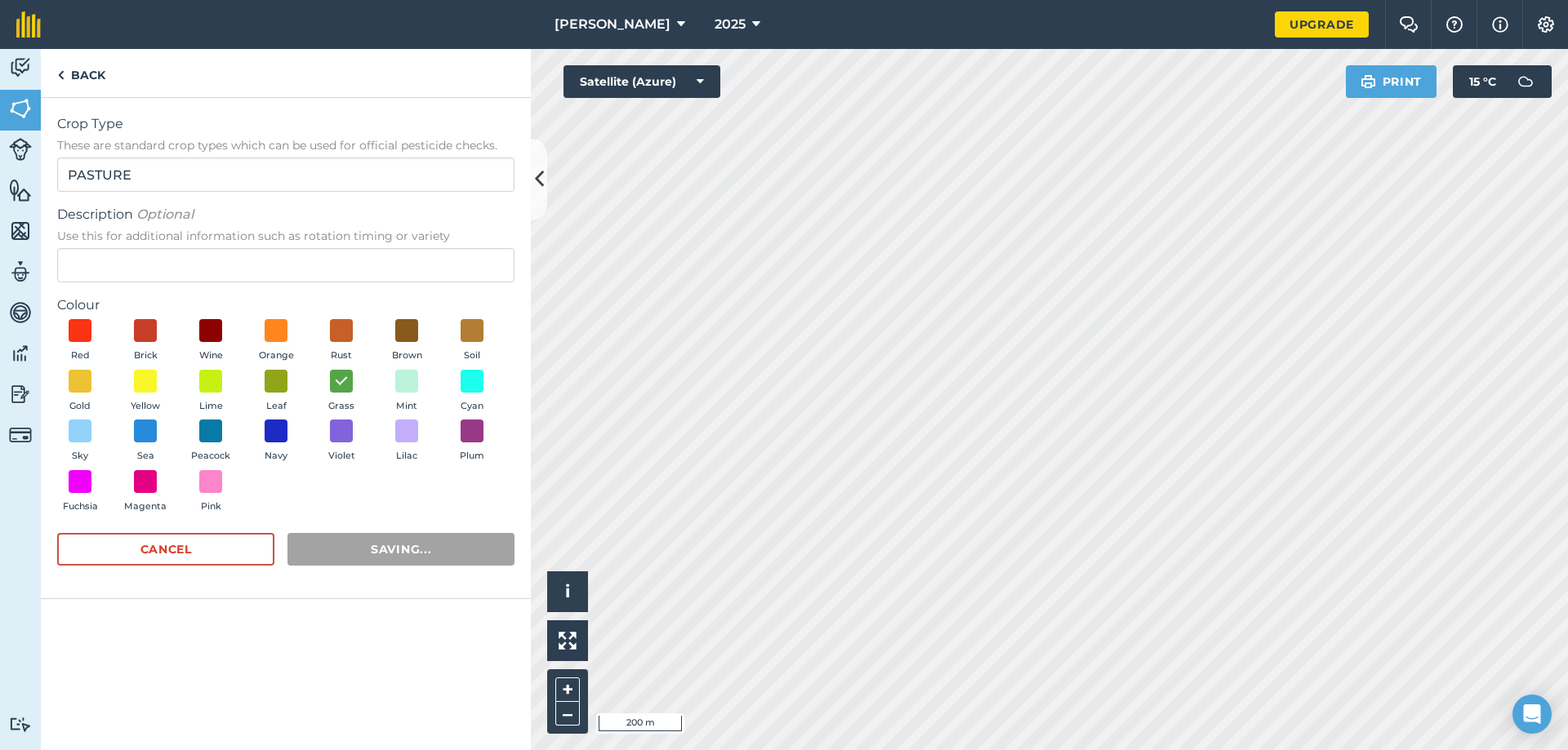
radio input "false"
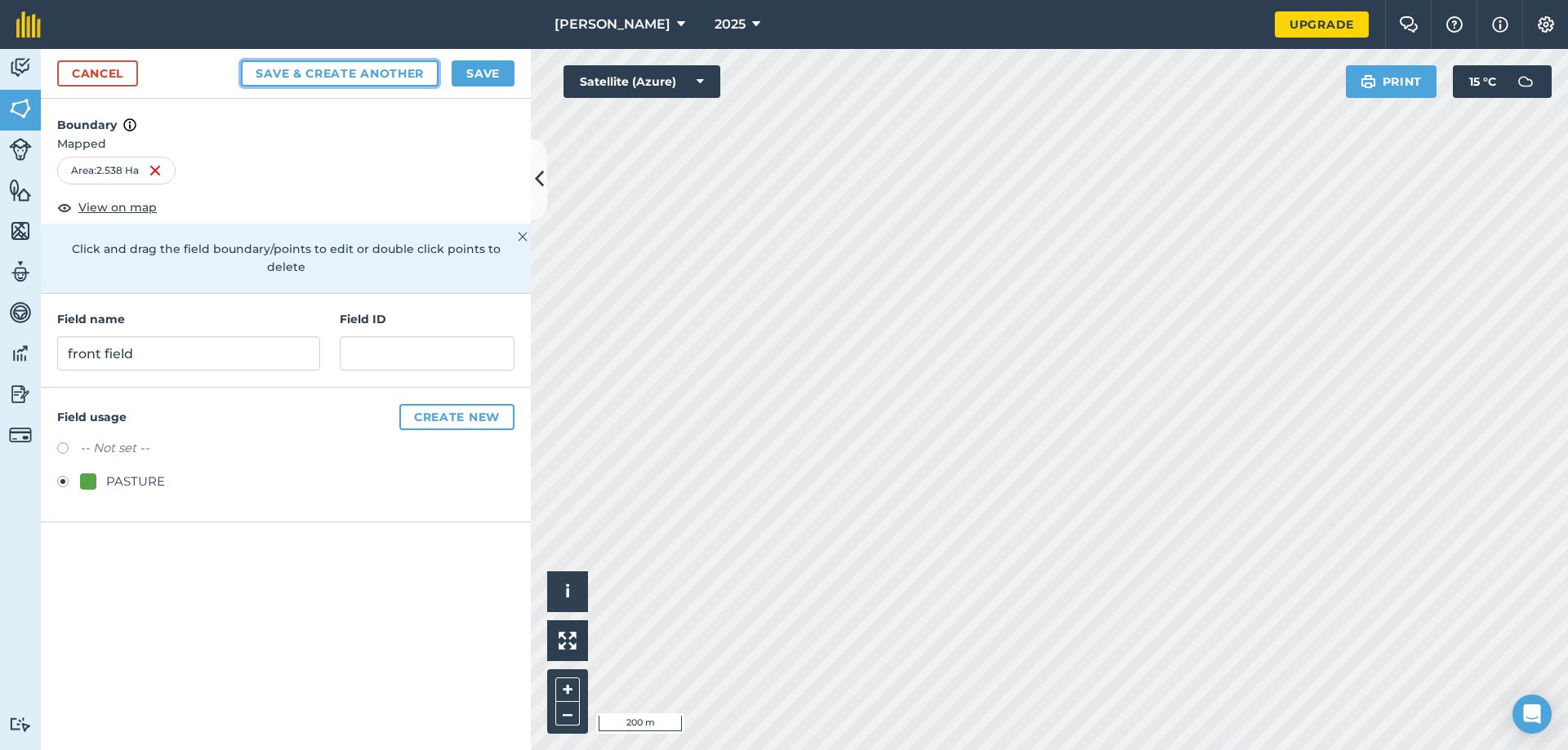
click at [333, 71] on button "Save & Create Another" at bounding box center [339, 73] width 198 height 26
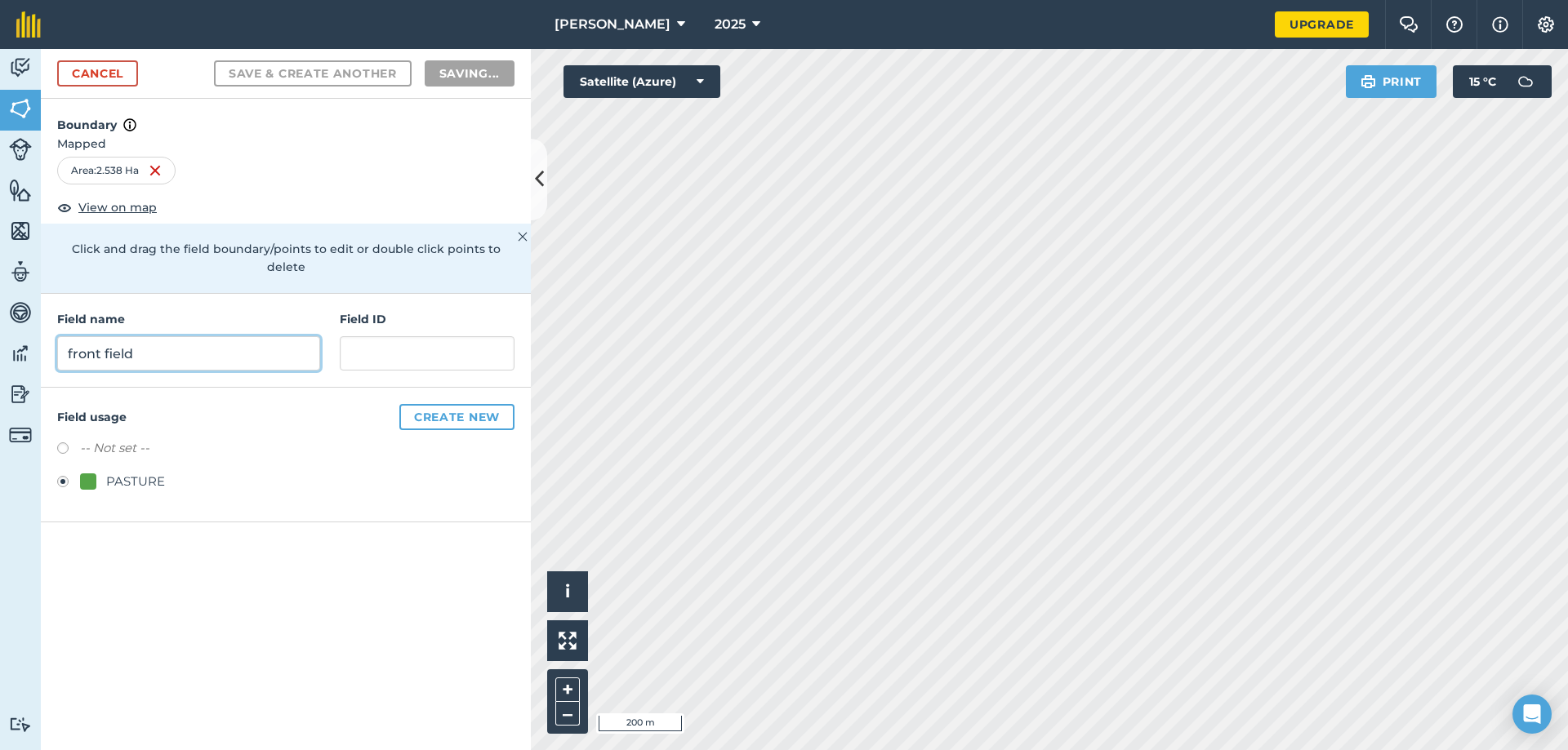
radio input "false"
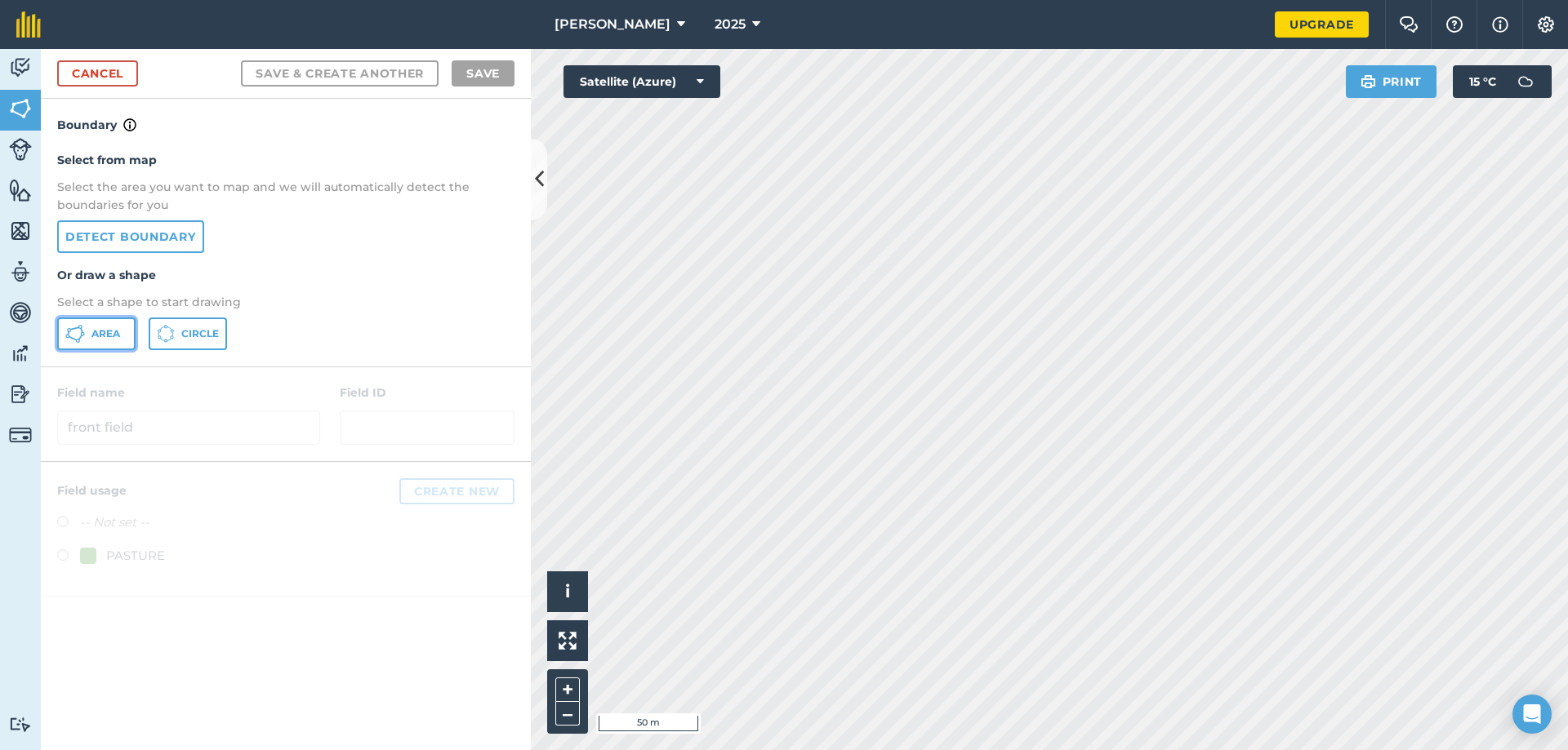
click at [120, 330] on span "Area" at bounding box center [105, 334] width 28 height 13
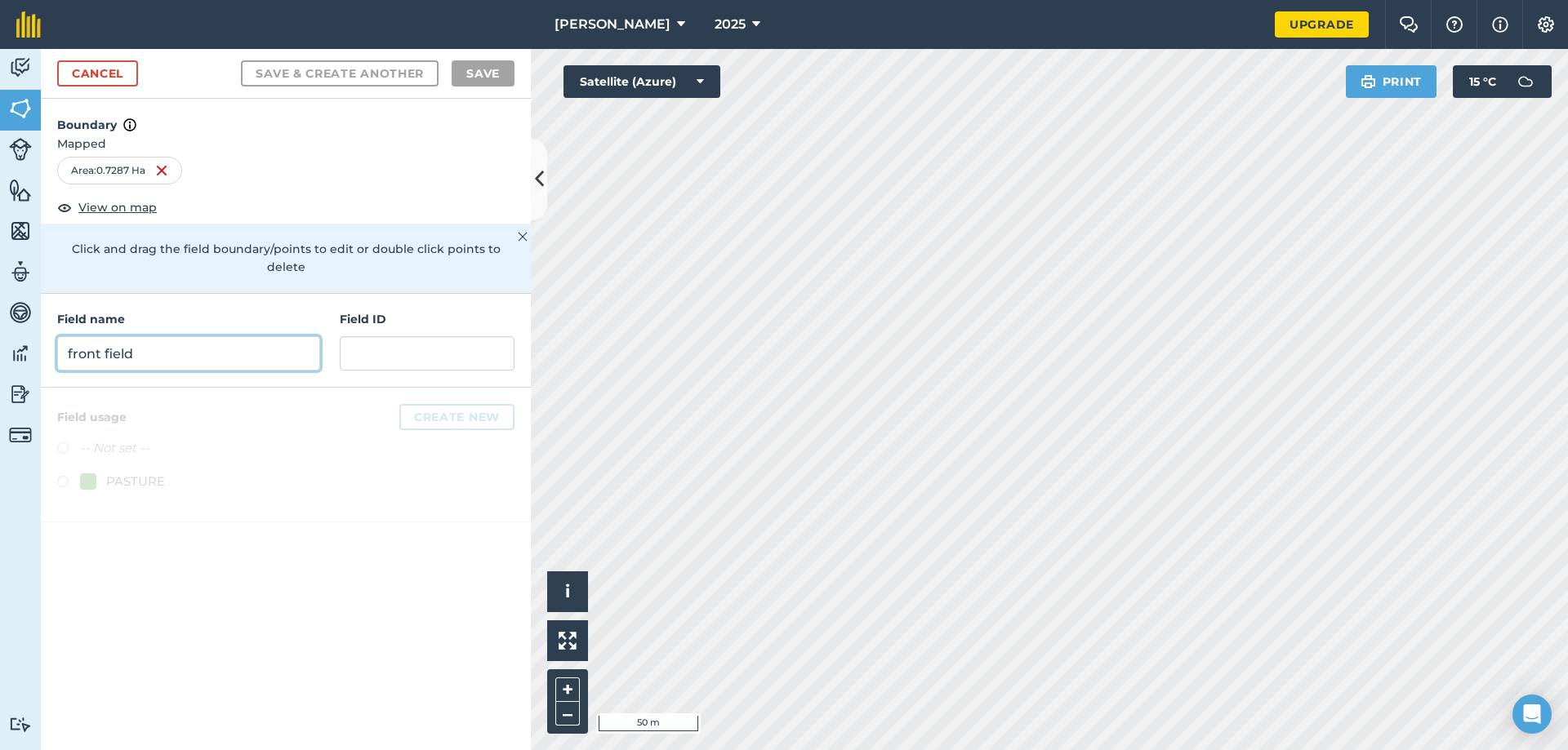
click at [169, 343] on input "front field" at bounding box center [188, 353] width 263 height 34
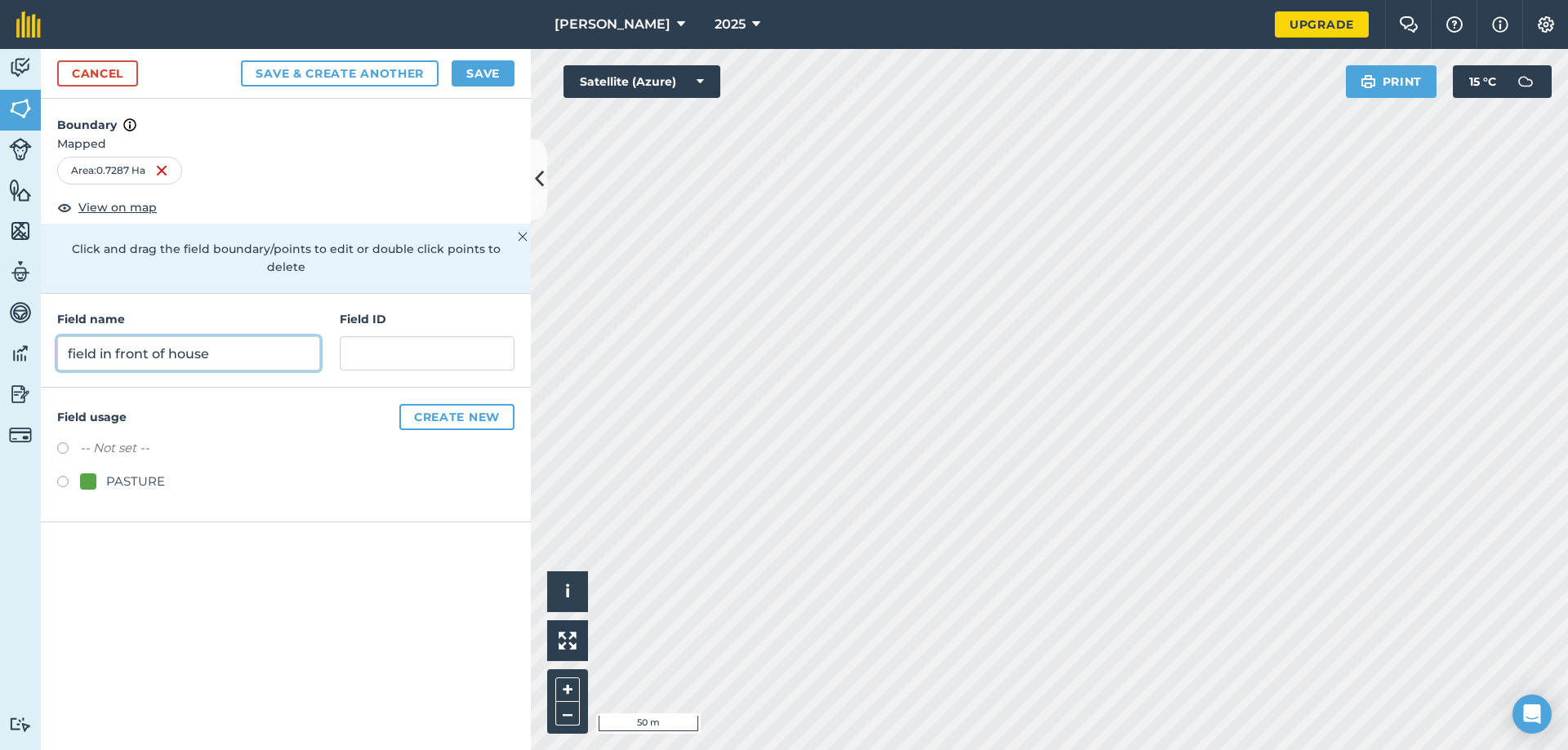
type input "field in front of house"
click at [60, 475] on label at bounding box center [69, 484] width 23 height 17
click at [352, 72] on button "Save & Create Another" at bounding box center [339, 73] width 198 height 26
radio input "false"
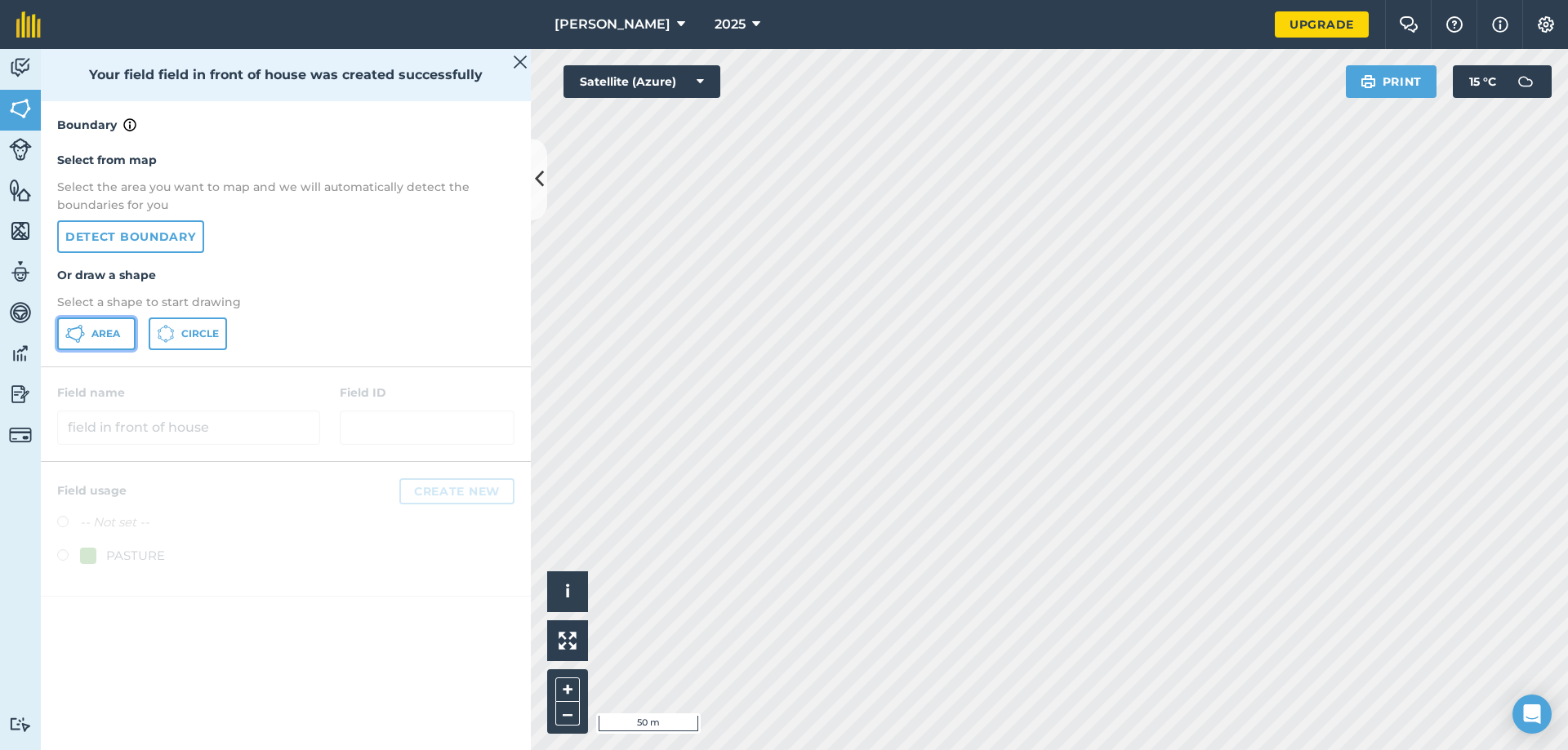
click at [108, 336] on span "Area" at bounding box center [105, 334] width 28 height 13
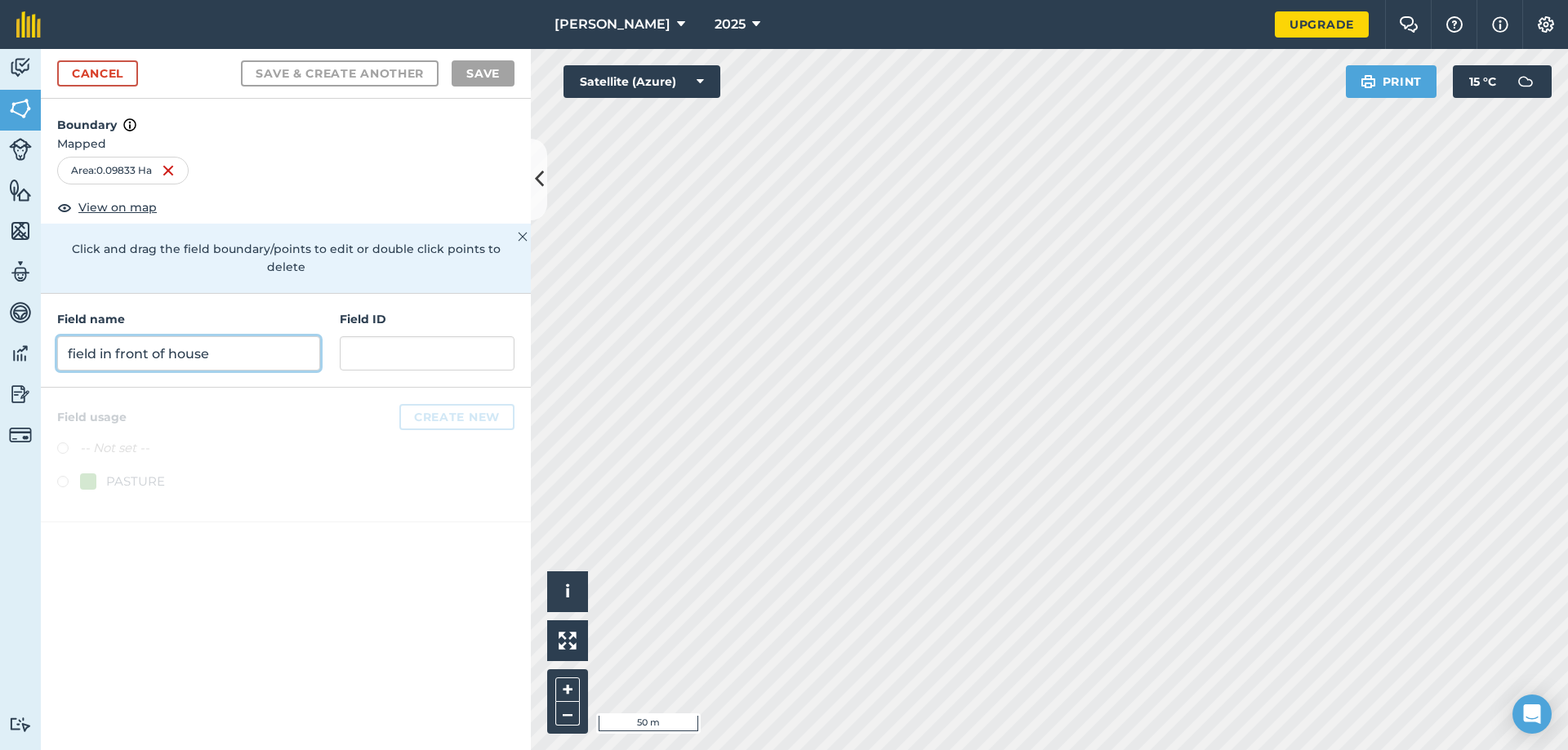
click at [187, 336] on input "field in front of house" at bounding box center [188, 353] width 263 height 34
type input "chestnut tree field"
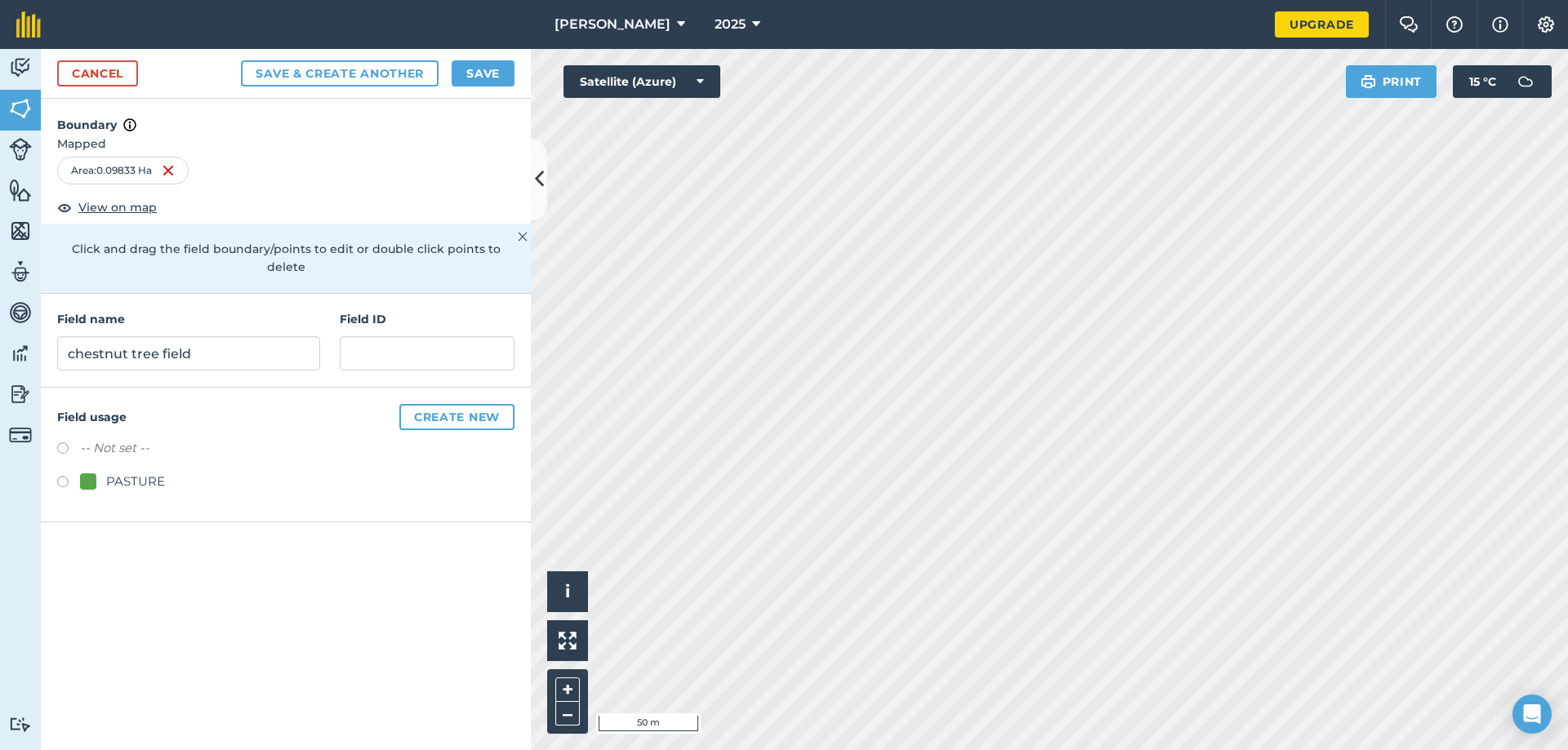
click at [61, 475] on label at bounding box center [69, 484] width 23 height 17
click at [372, 69] on button "Save & Create Another" at bounding box center [339, 73] width 198 height 26
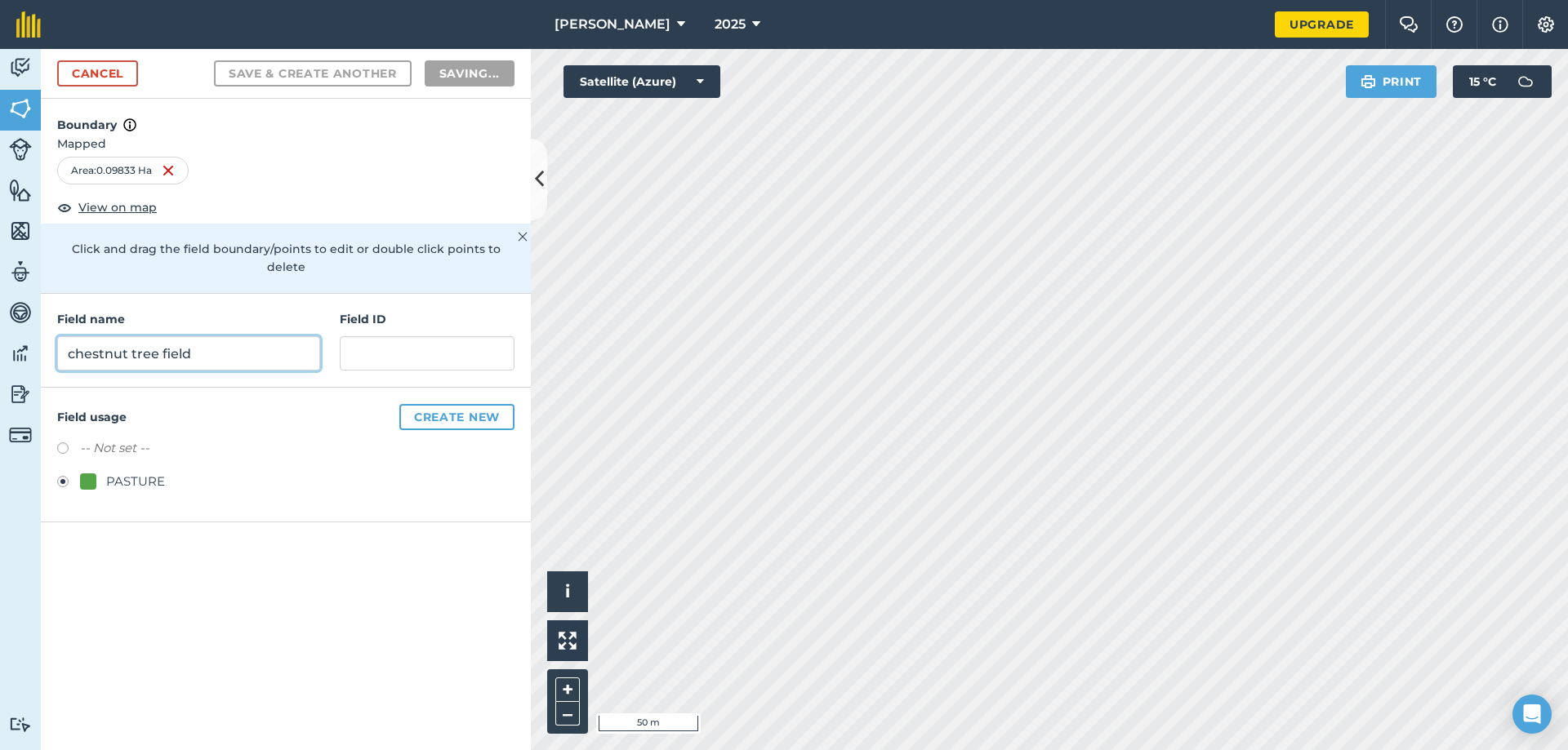
radio input "false"
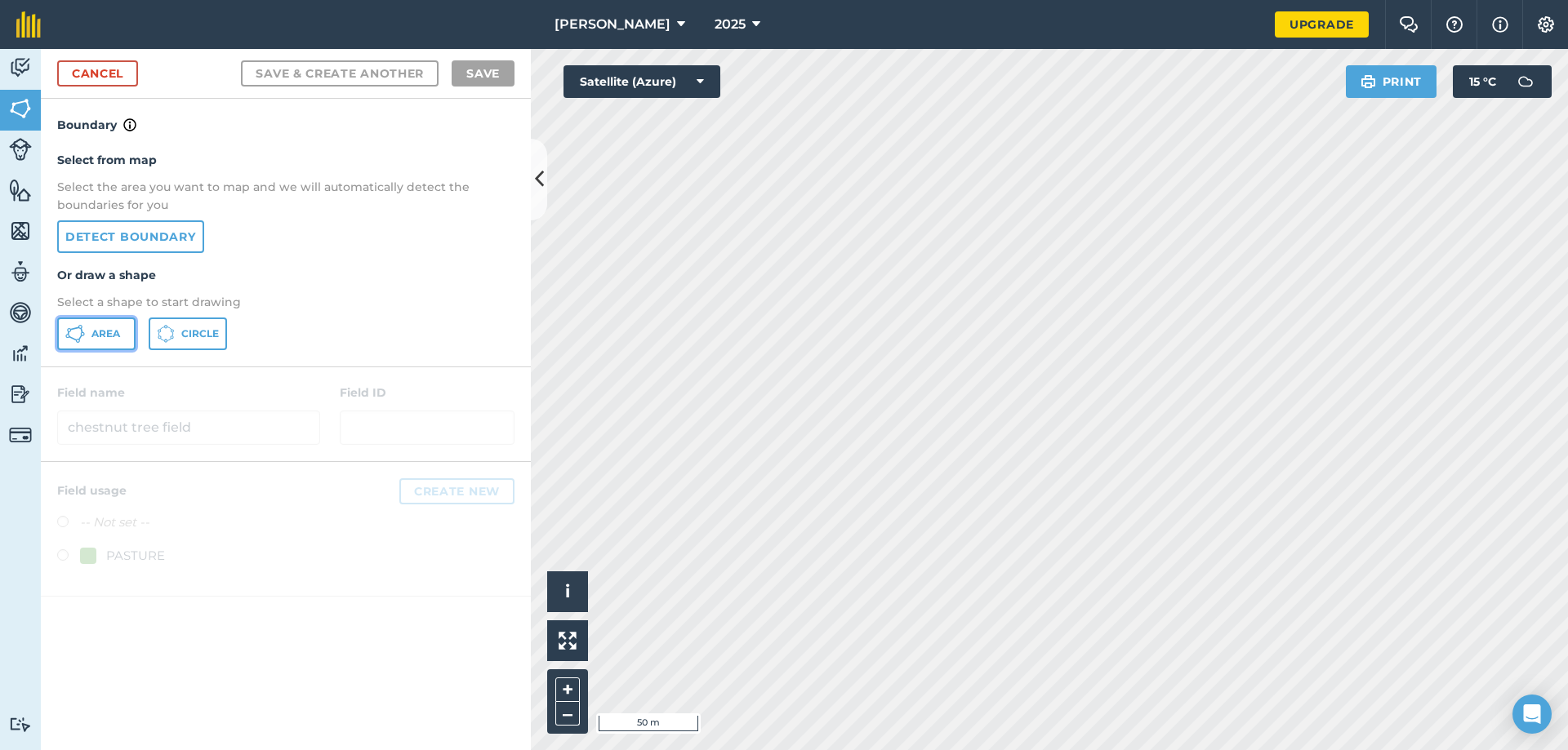
click at [103, 333] on span "Area" at bounding box center [105, 334] width 28 height 13
click at [96, 340] on span "Area" at bounding box center [105, 334] width 28 height 13
click at [77, 328] on icon at bounding box center [76, 329] width 10 height 3
click at [288, 332] on div "Area Circle" at bounding box center [286, 334] width 457 height 32
click at [564, 705] on button "–" at bounding box center [568, 713] width 25 height 24
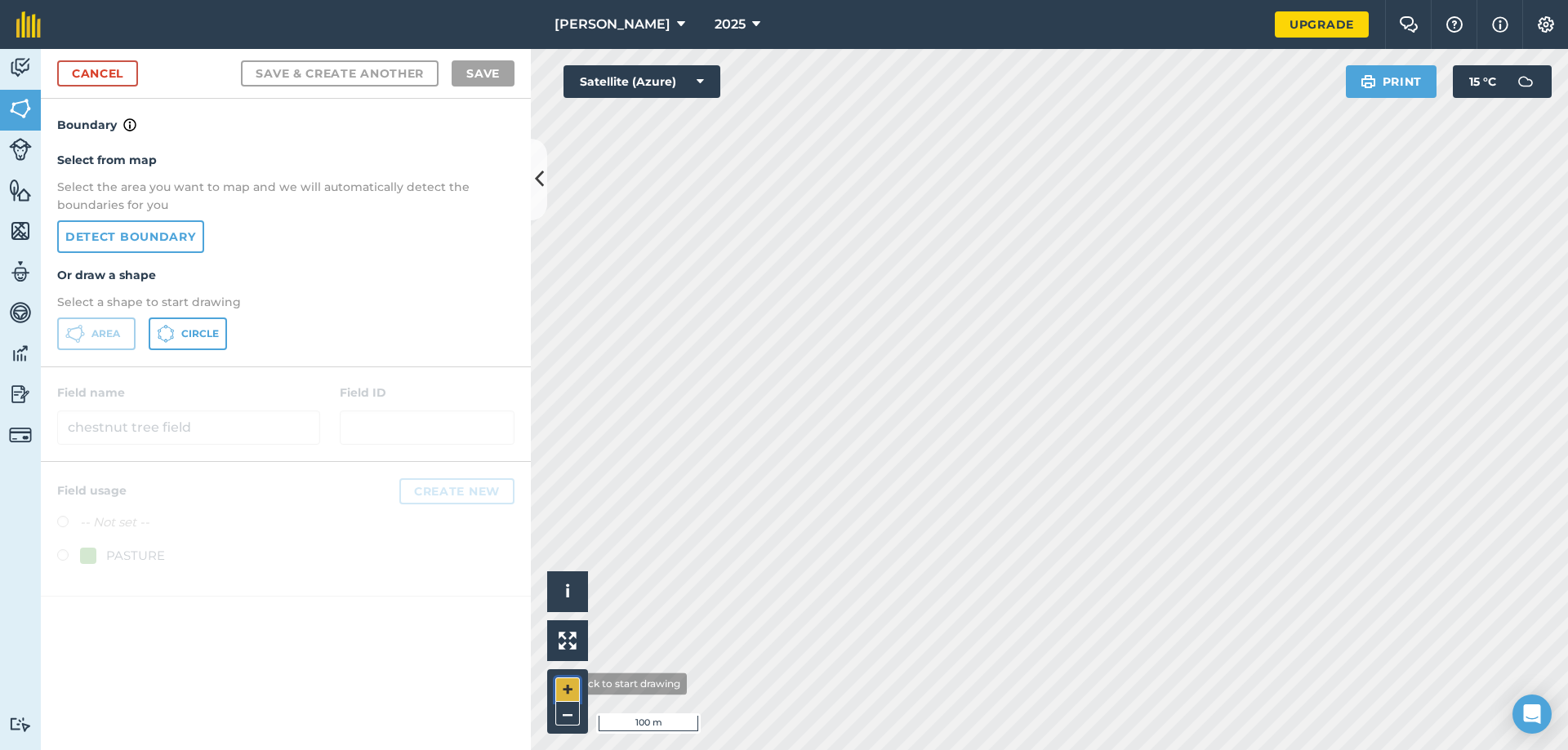
click at [557, 684] on button "+" at bounding box center [568, 689] width 25 height 25
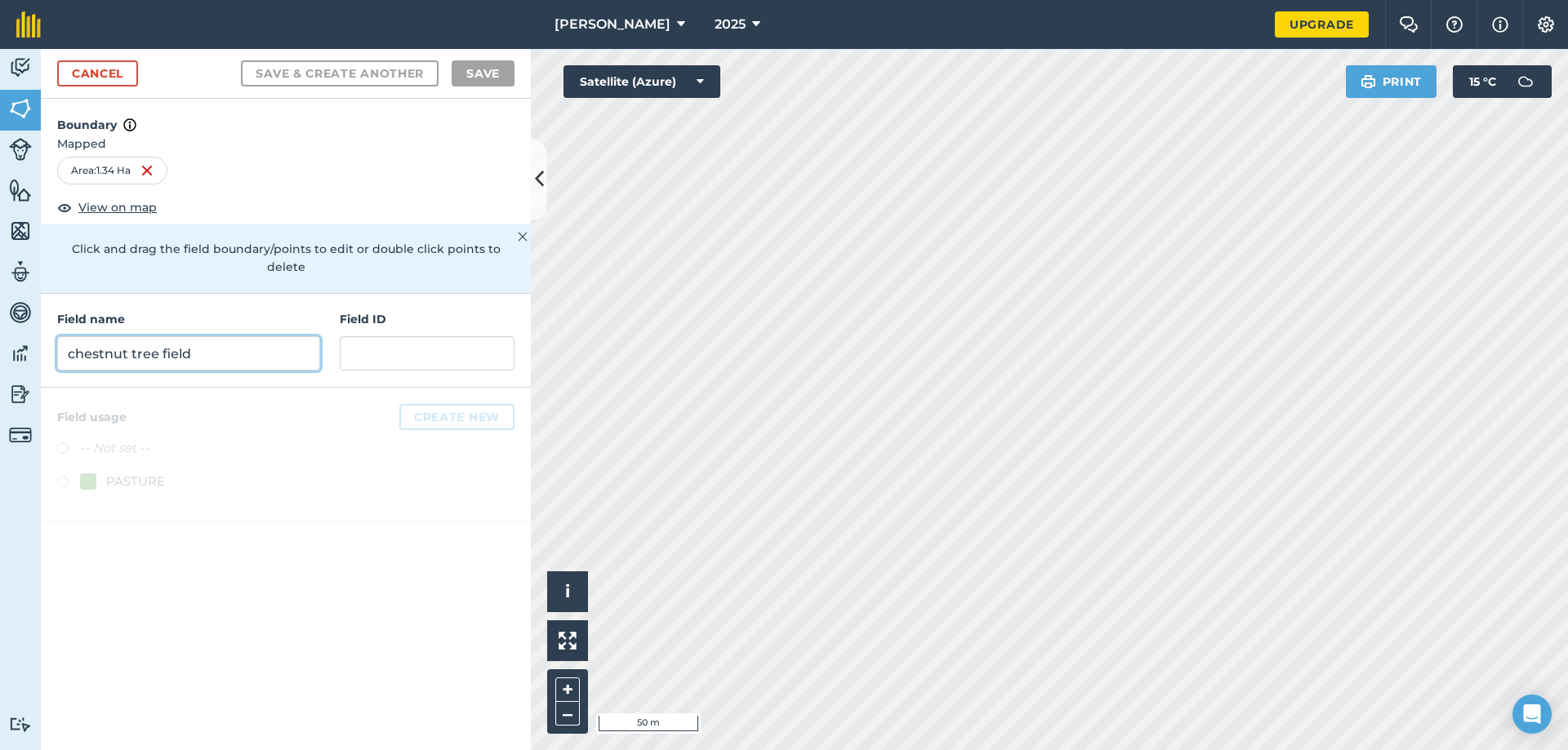
click at [174, 338] on input "chestnut tree field" at bounding box center [188, 353] width 263 height 34
type input "williamsons meadow split 1"
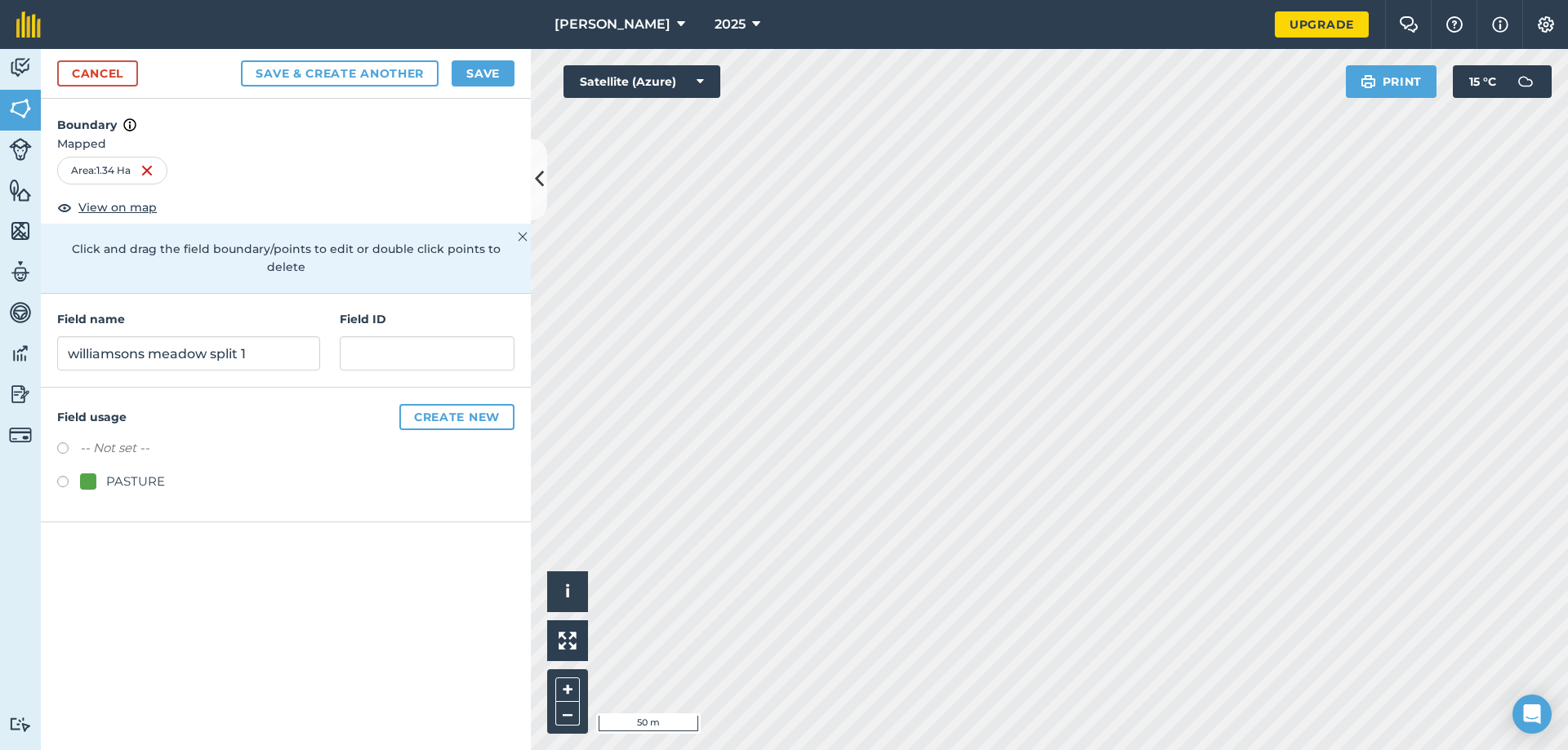
click at [61, 475] on label at bounding box center [69, 484] width 23 height 17
click at [323, 72] on button "Save & Create Another" at bounding box center [339, 73] width 198 height 26
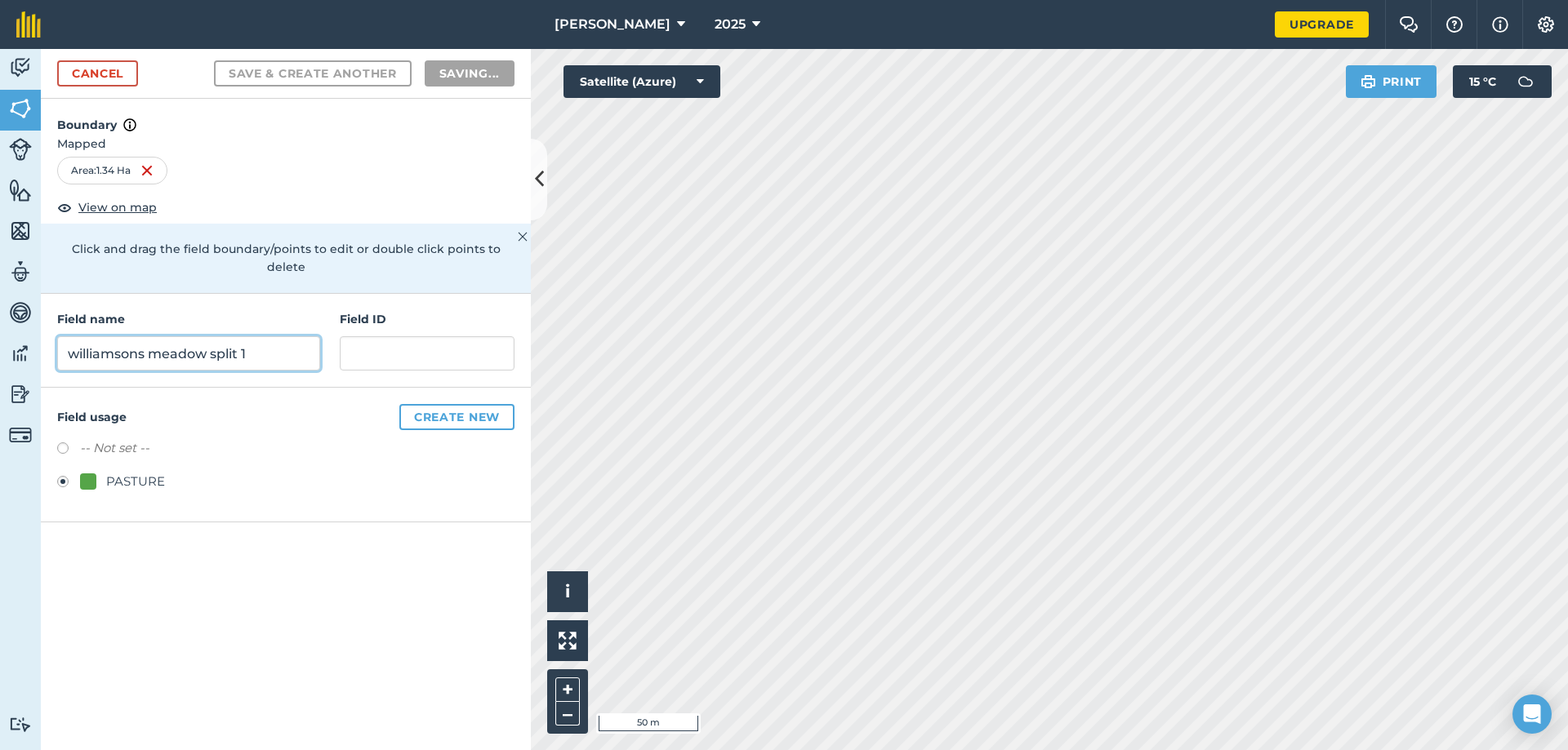
radio input "false"
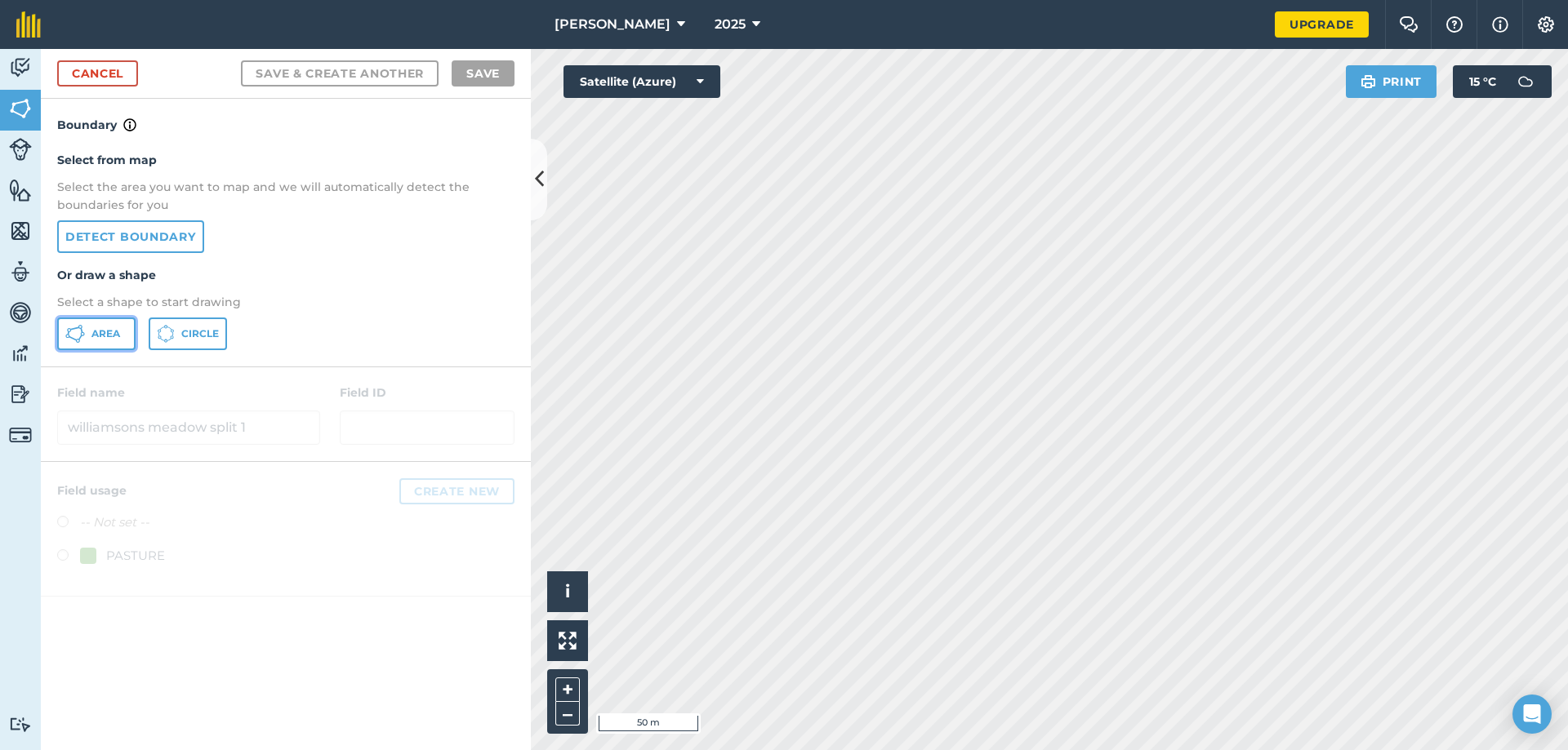
click at [74, 329] on icon at bounding box center [76, 329] width 10 height 3
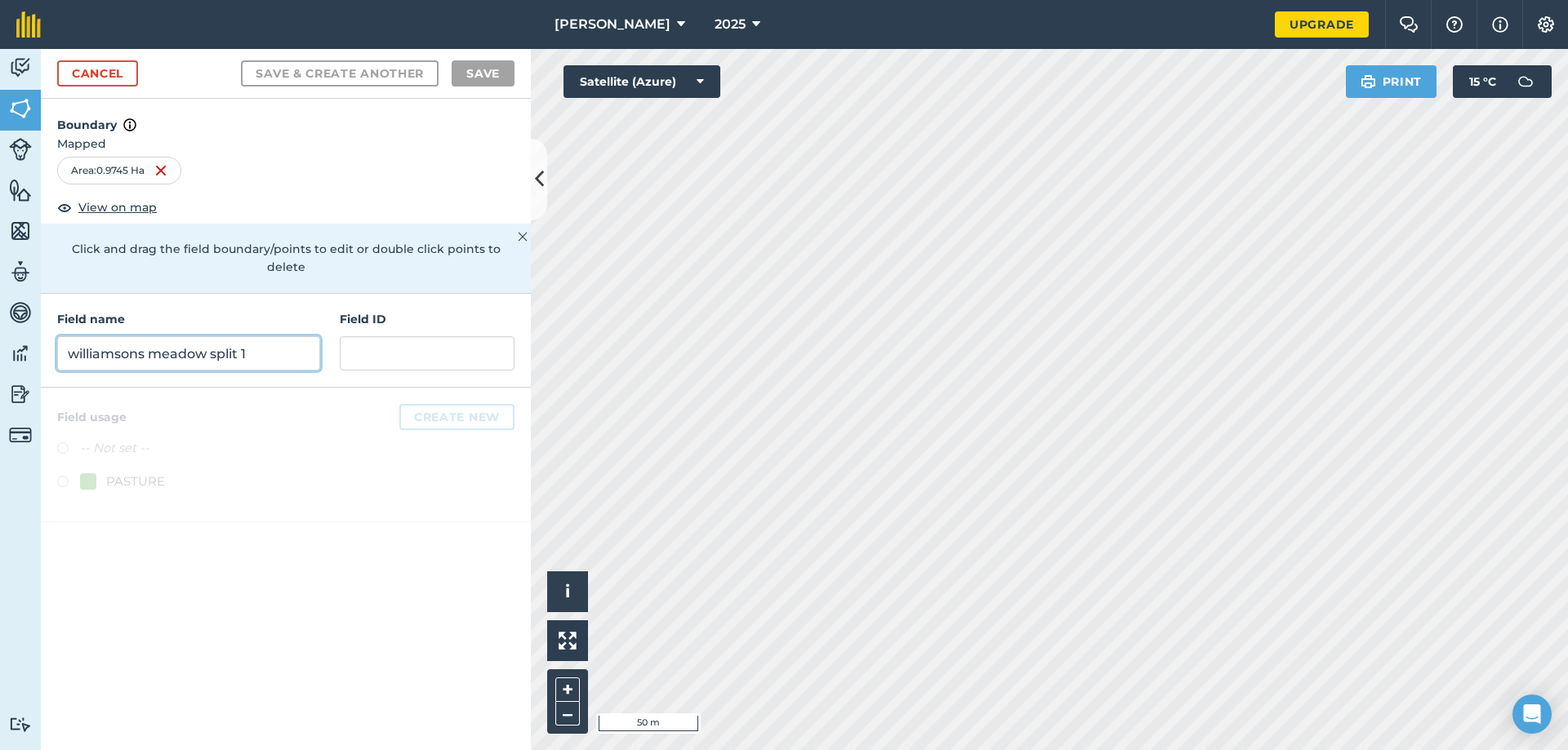
click at [271, 338] on input "williamsons meadow split 1" at bounding box center [188, 353] width 263 height 34
type input "williamsons meadow split 2"
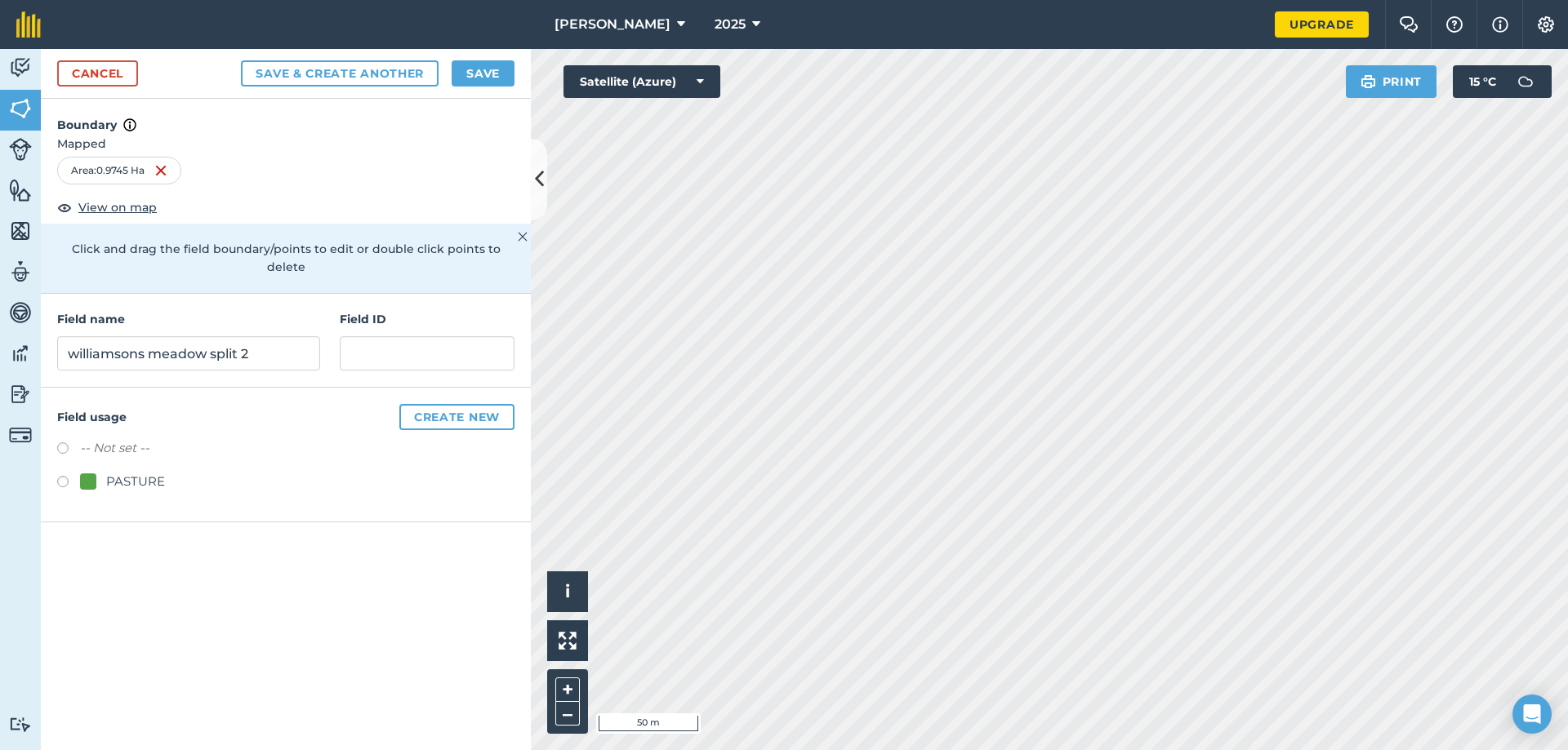
click at [60, 475] on label at bounding box center [69, 484] width 23 height 17
click at [376, 75] on button "Save & Create Another" at bounding box center [339, 73] width 198 height 26
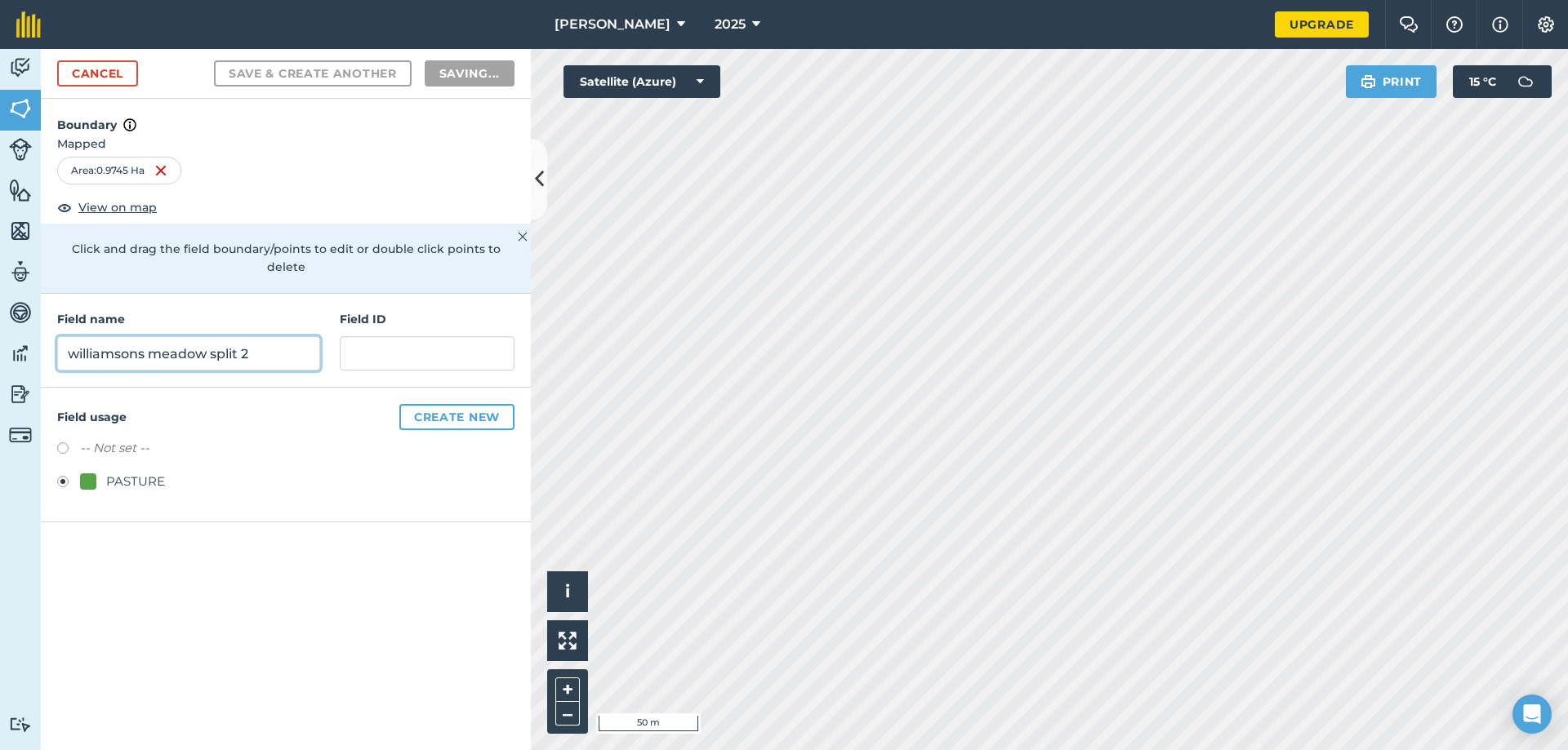
radio input "false"
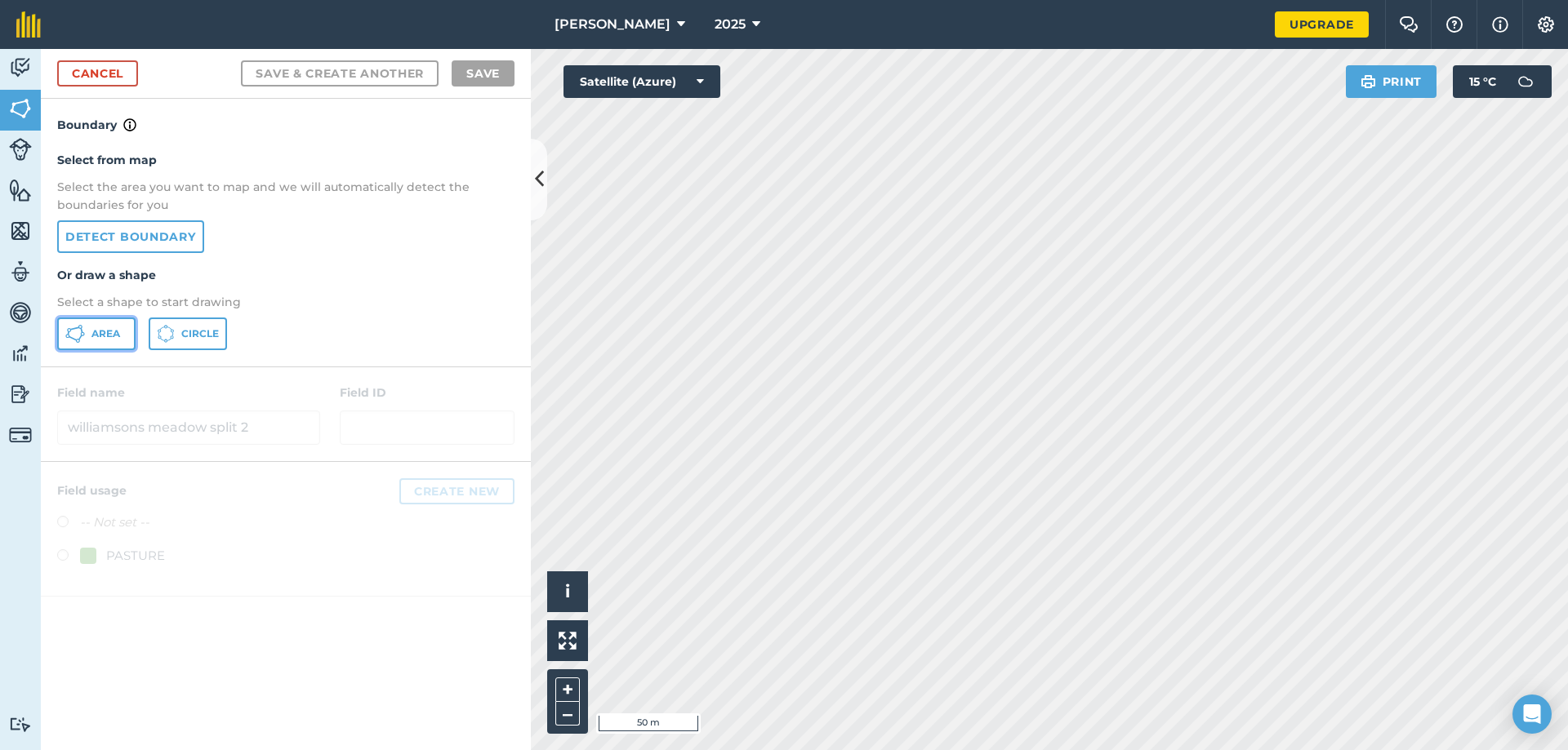
click at [110, 330] on span "Area" at bounding box center [105, 334] width 28 height 13
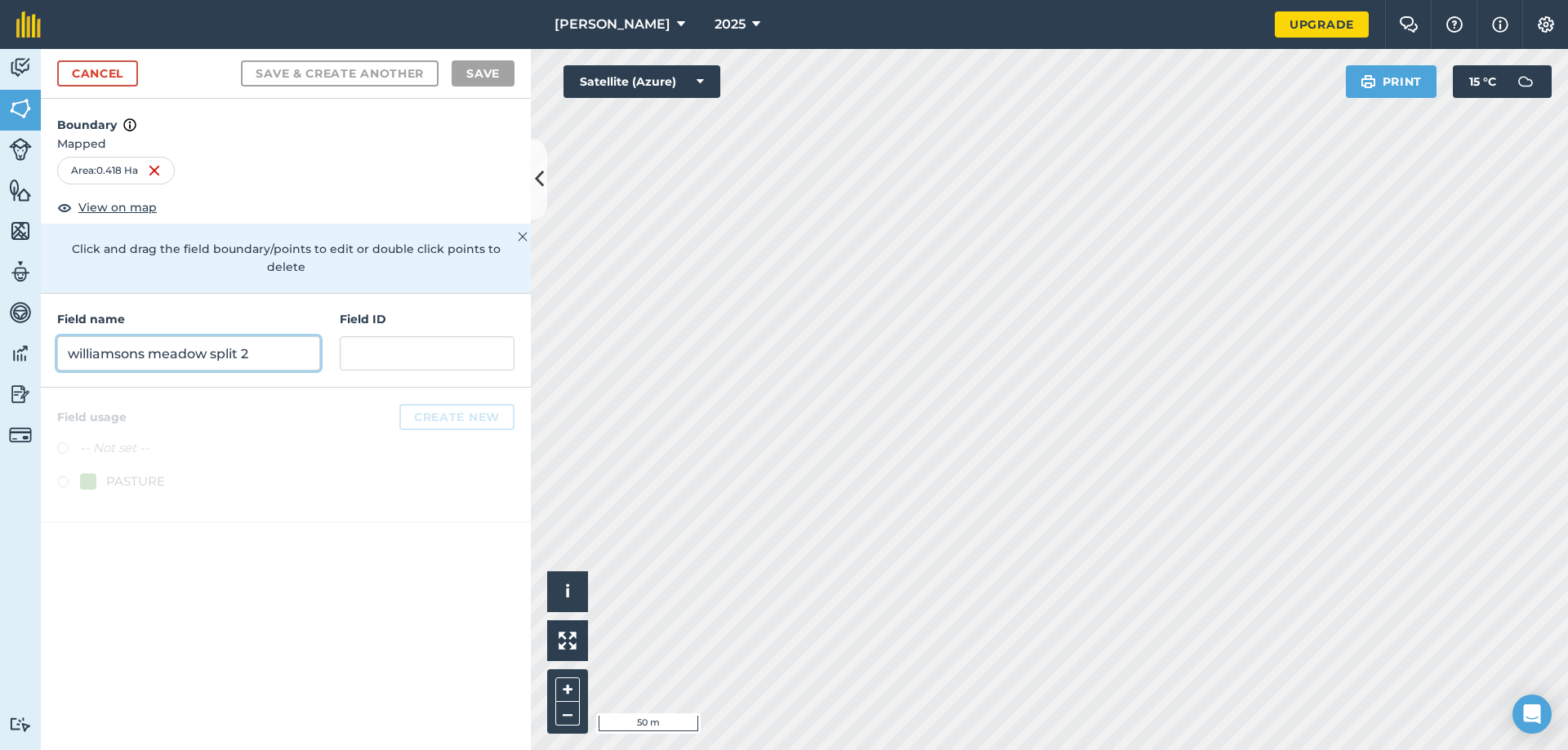
click at [141, 336] on input "williamsons meadow split 2" at bounding box center [188, 353] width 263 height 34
type input "field in front of hens"
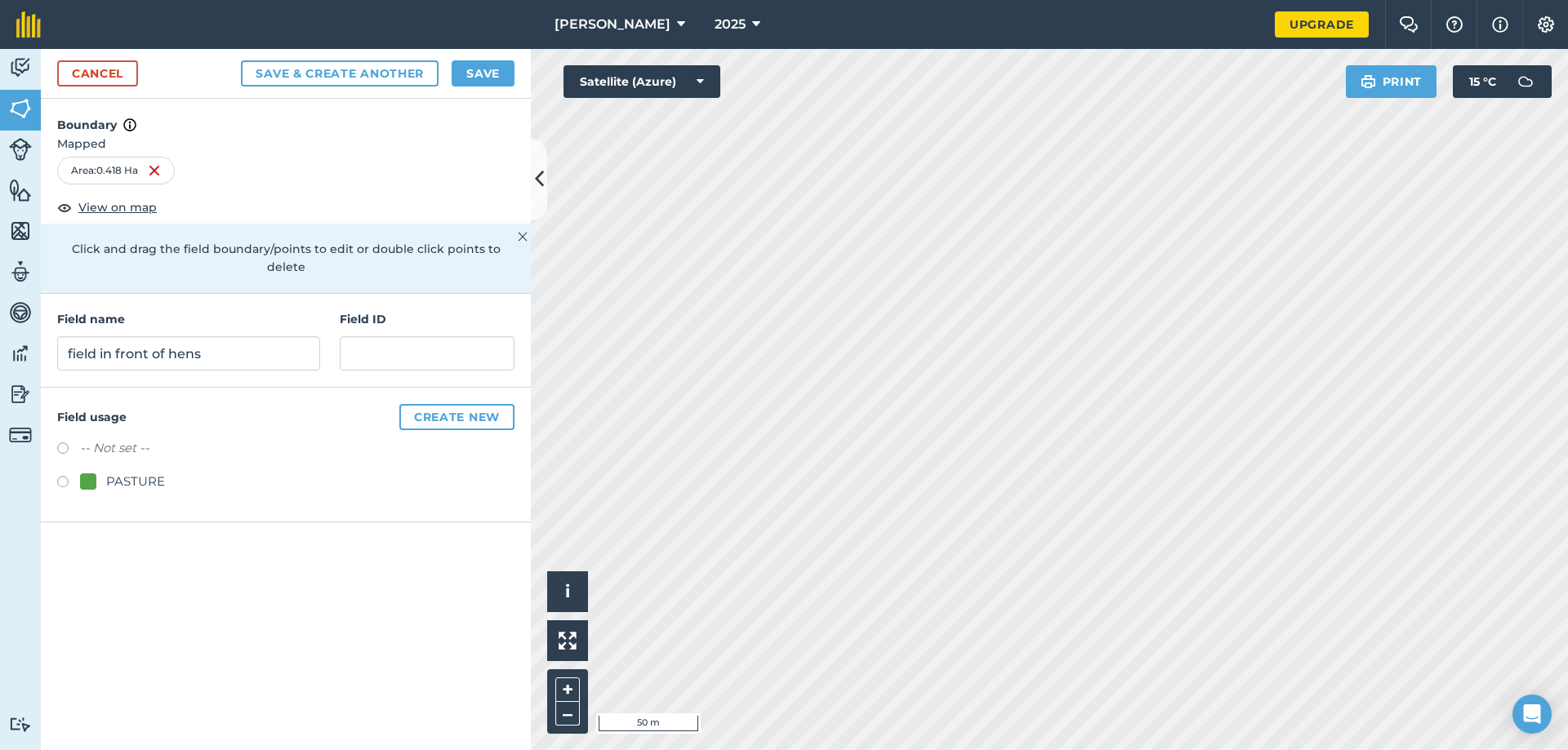
click at [66, 475] on label at bounding box center [69, 484] width 23 height 17
click at [425, 404] on button "Create new" at bounding box center [457, 416] width 115 height 26
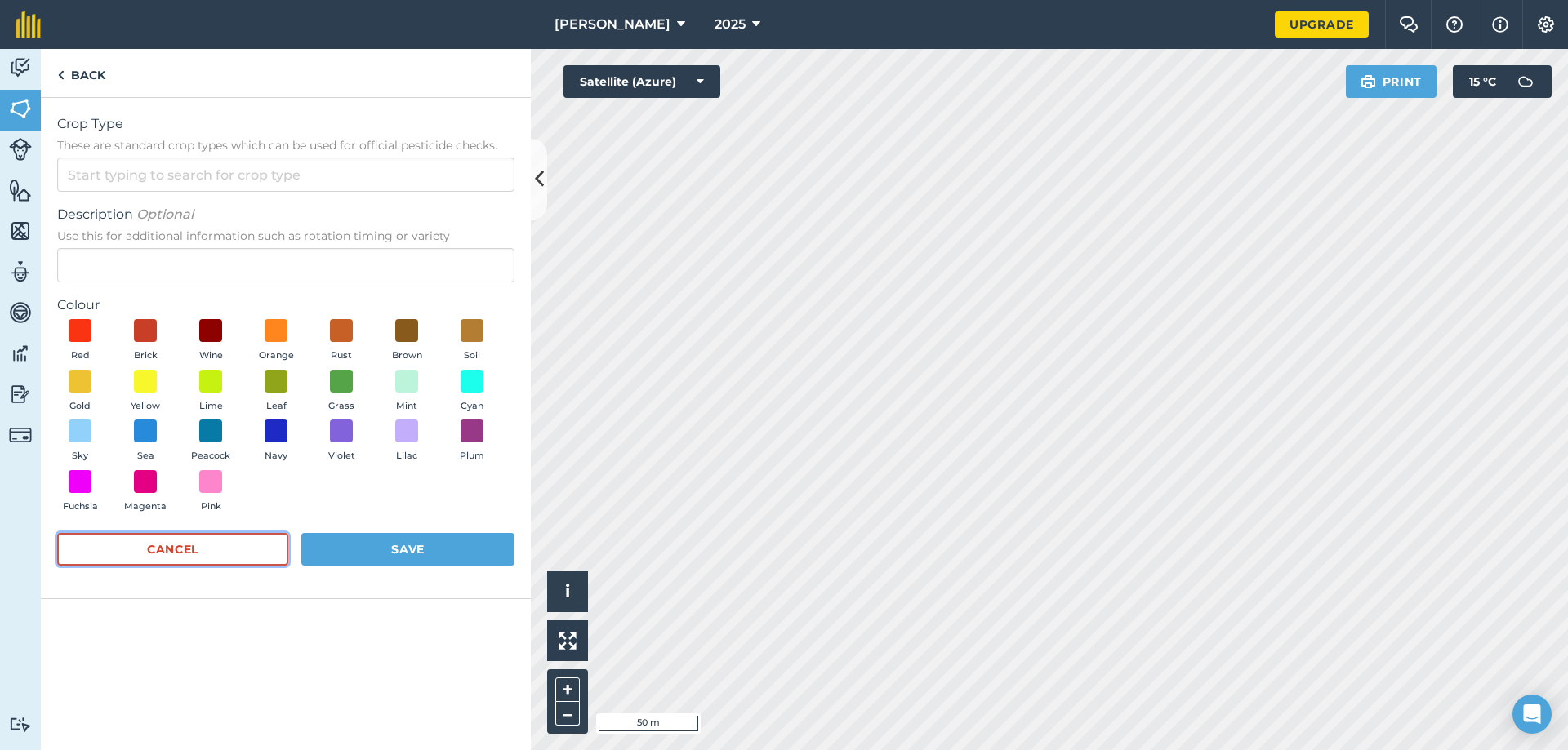
click at [264, 547] on button "Cancel" at bounding box center [173, 548] width 231 height 32
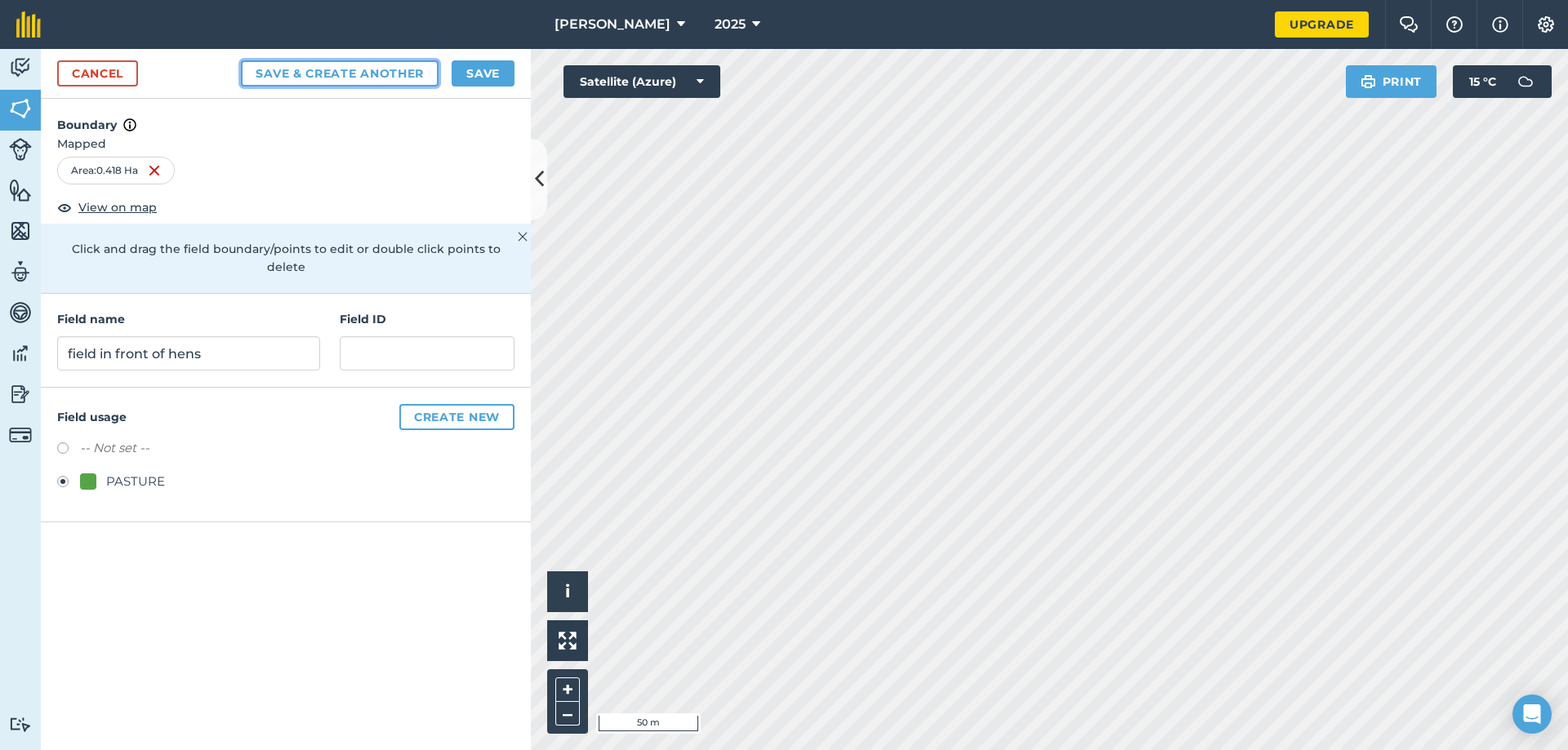
click at [360, 65] on button "Save & Create Another" at bounding box center [339, 73] width 198 height 26
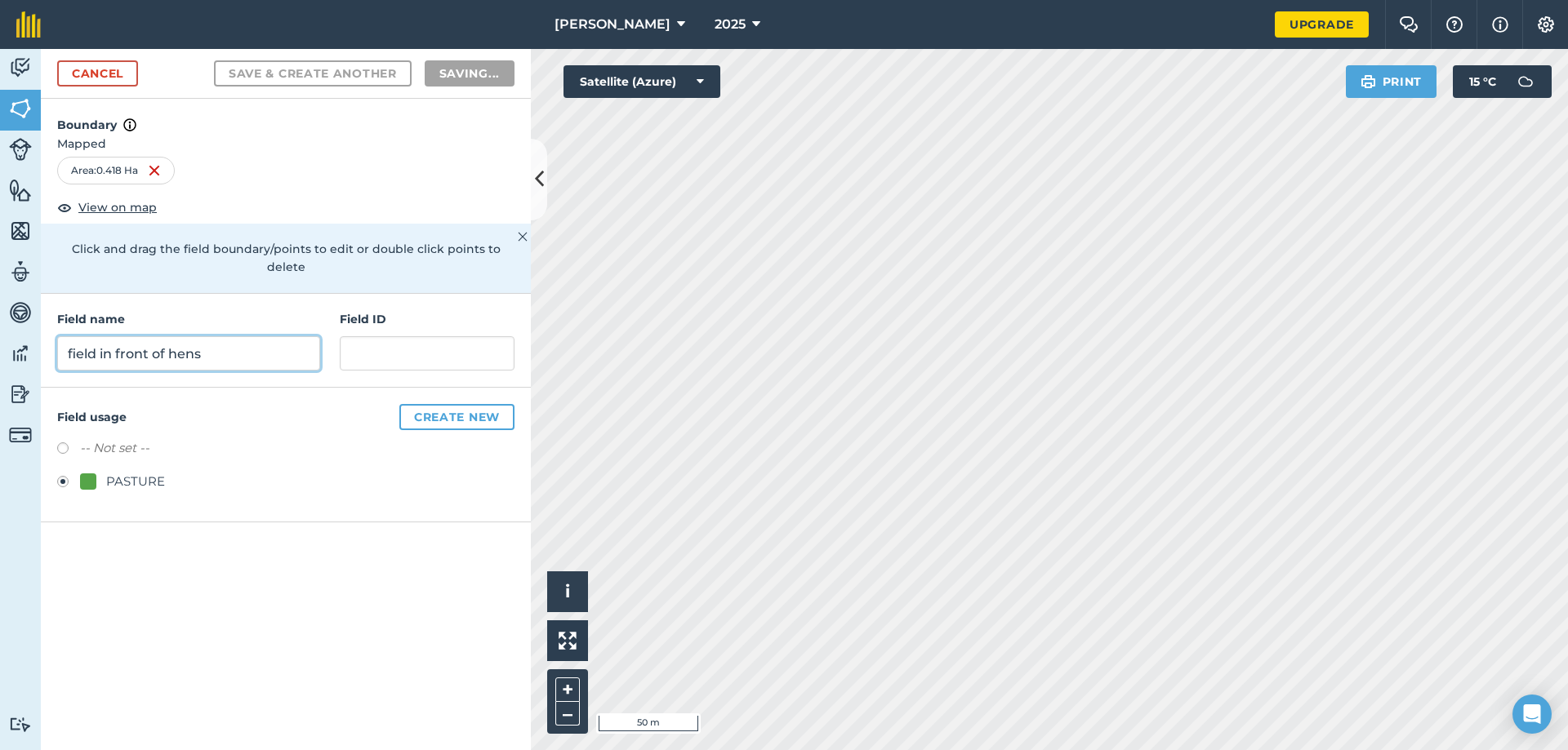
radio input "false"
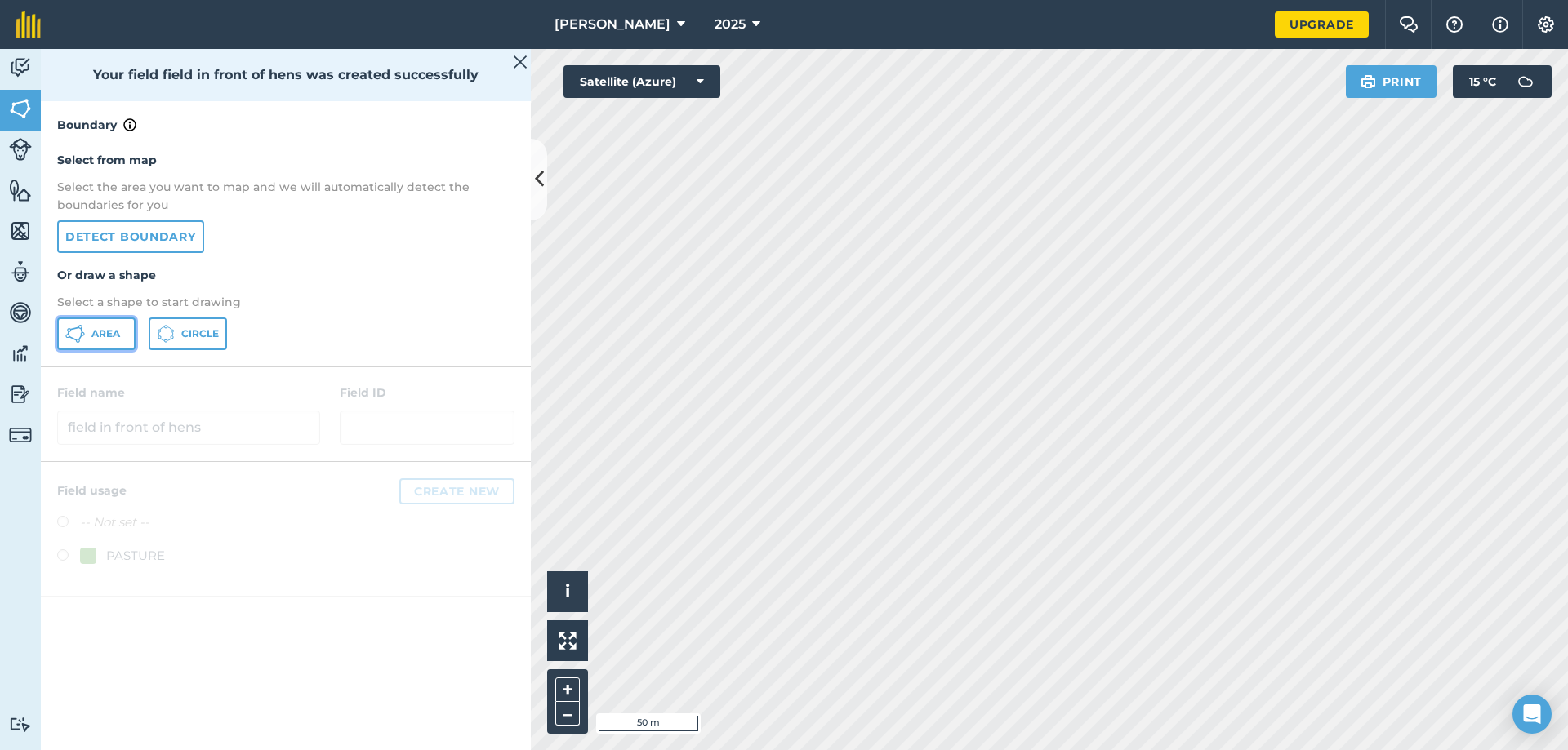
click at [88, 331] on button "Area" at bounding box center [96, 334] width 78 height 32
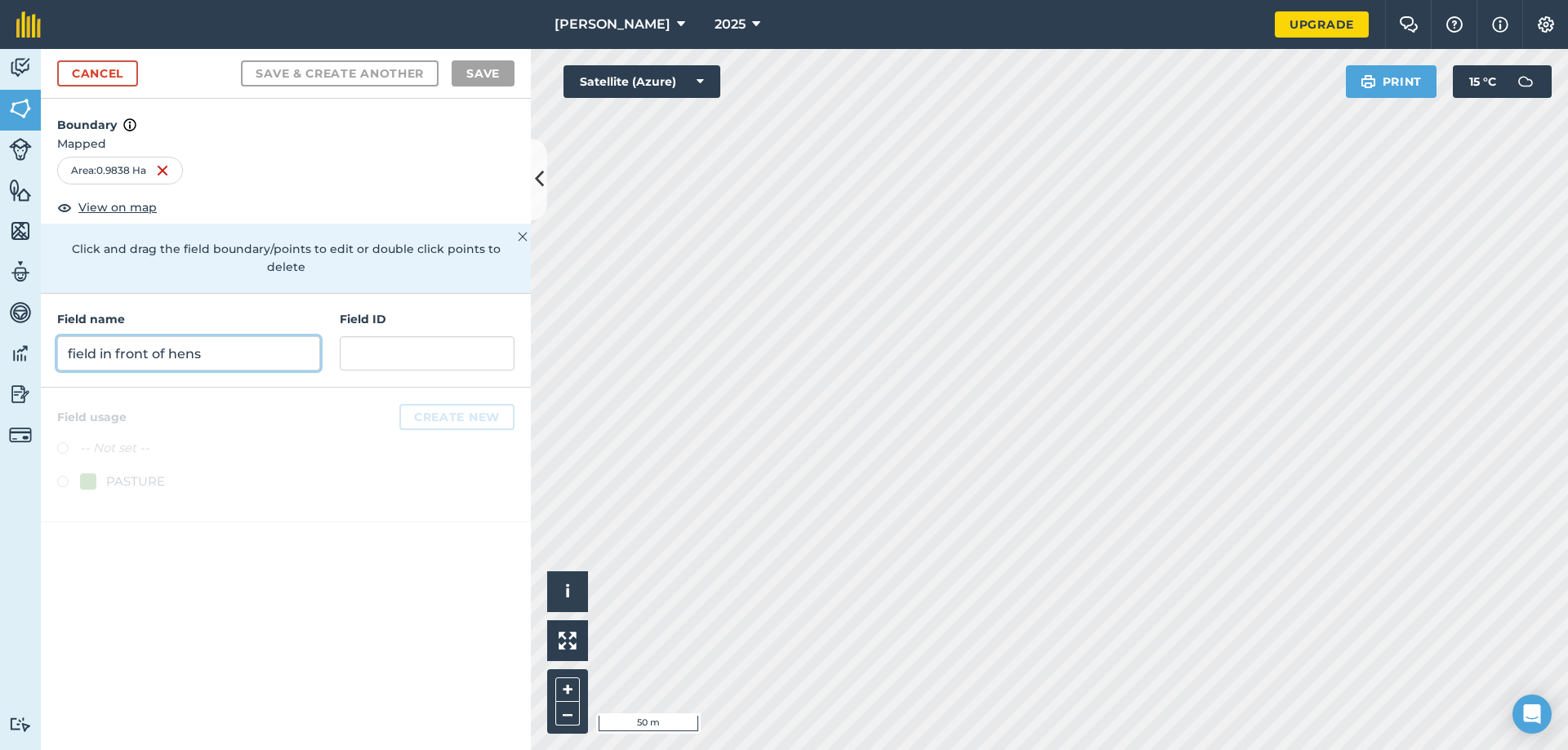
click at [277, 345] on input "field in front of hens" at bounding box center [188, 353] width 263 height 34
type input "Peters field"
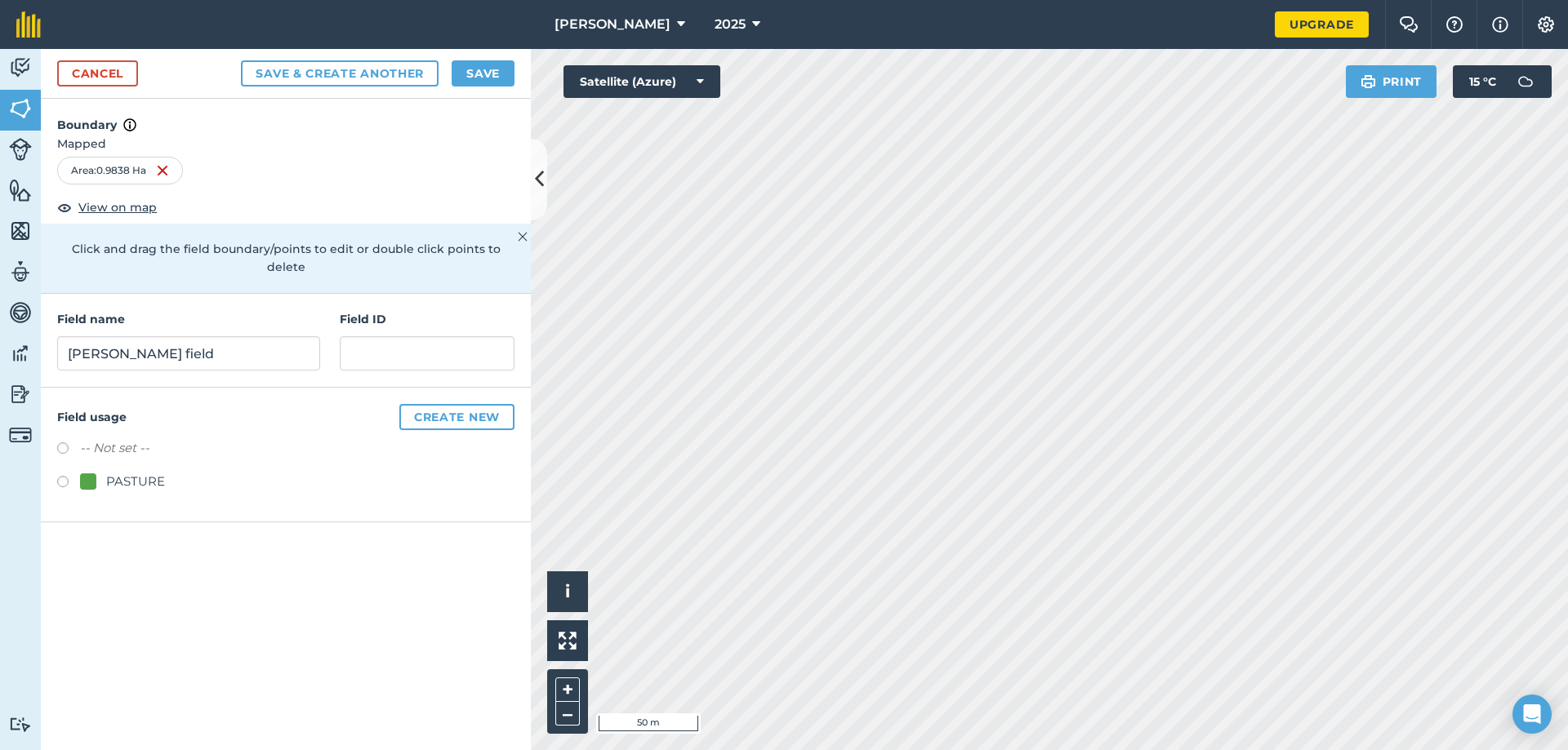
click at [66, 475] on label at bounding box center [69, 484] width 23 height 17
click at [375, 72] on button "Save & Create Another" at bounding box center [339, 73] width 198 height 26
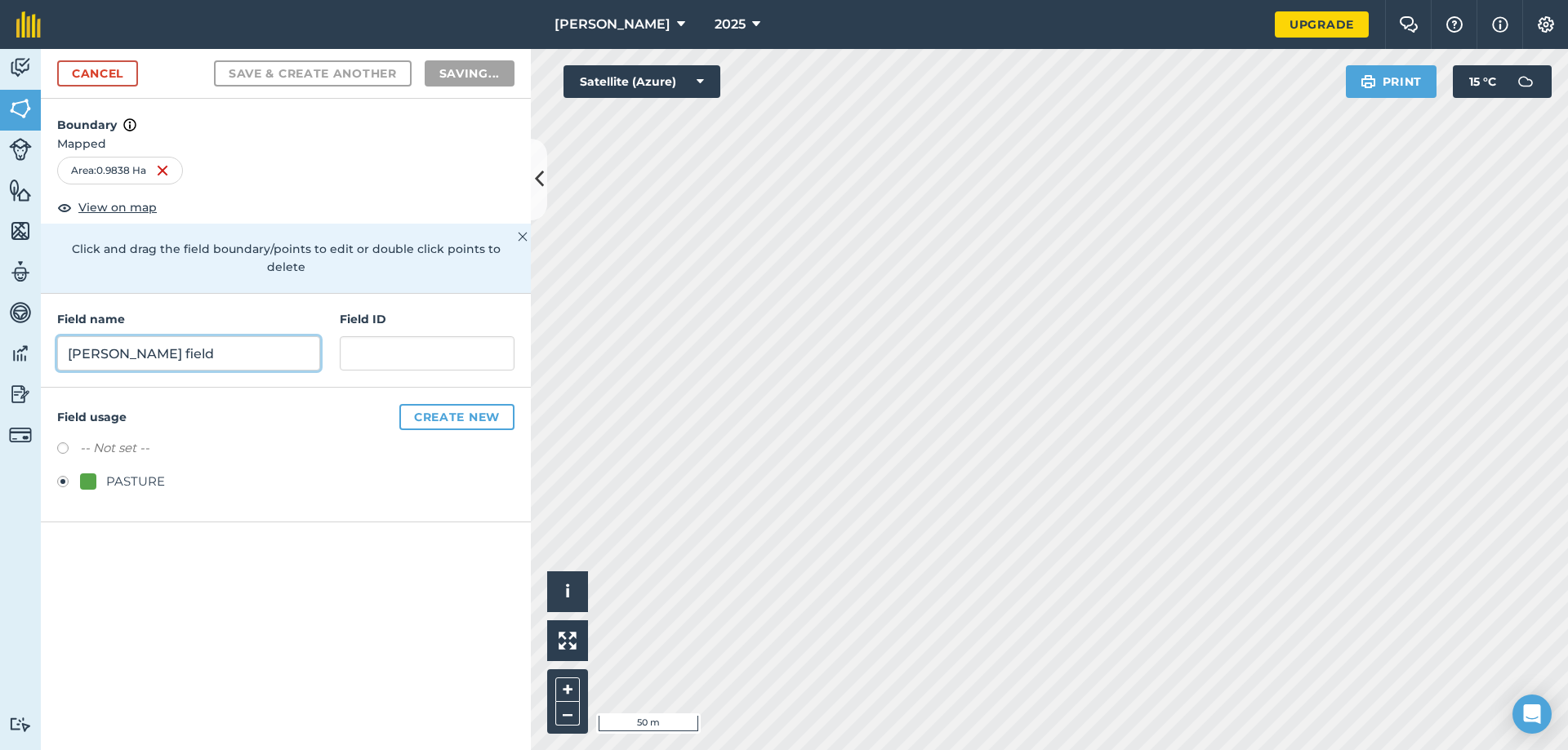
radio input "false"
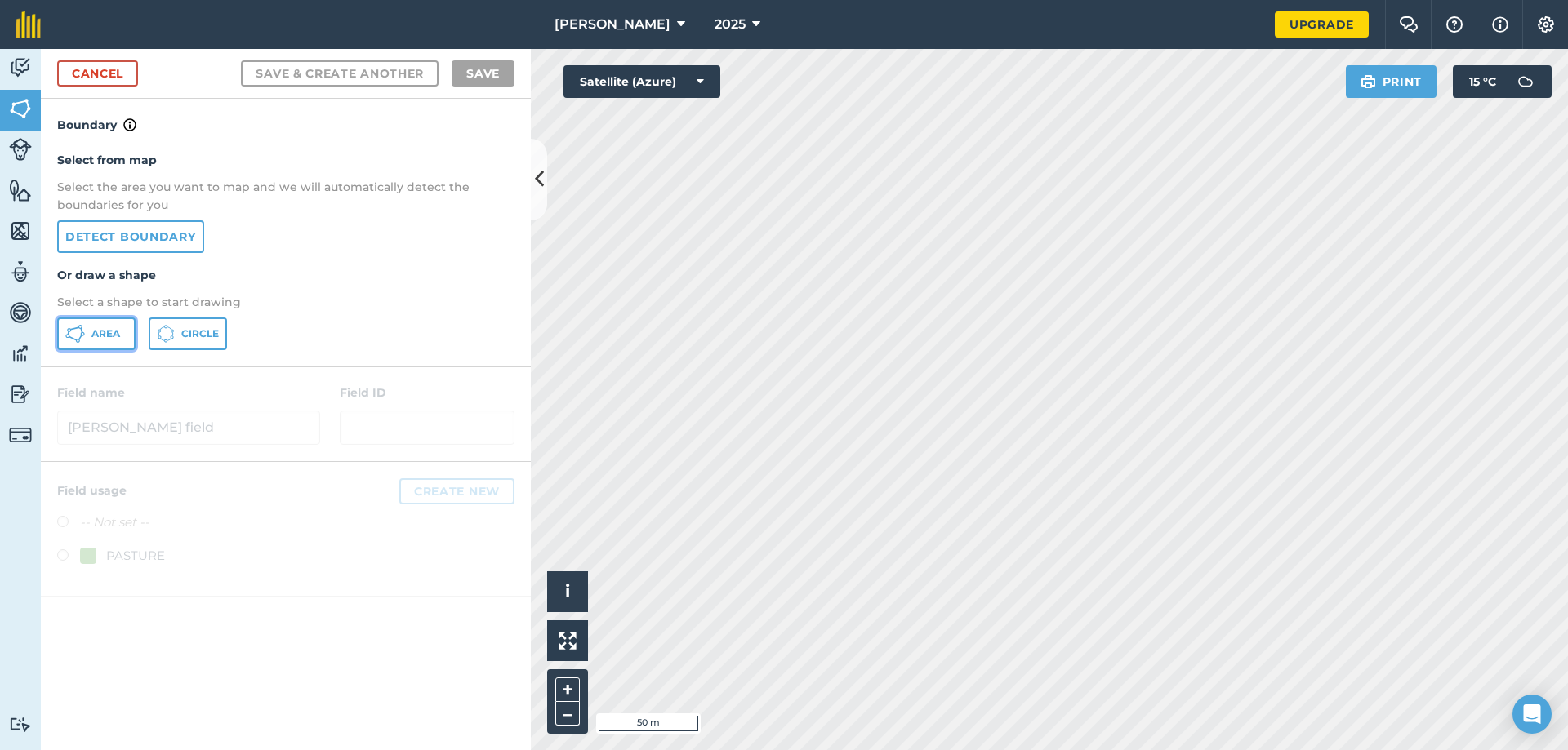
click at [110, 331] on span "Area" at bounding box center [105, 334] width 28 height 13
click at [574, 714] on button "–" at bounding box center [568, 713] width 25 height 24
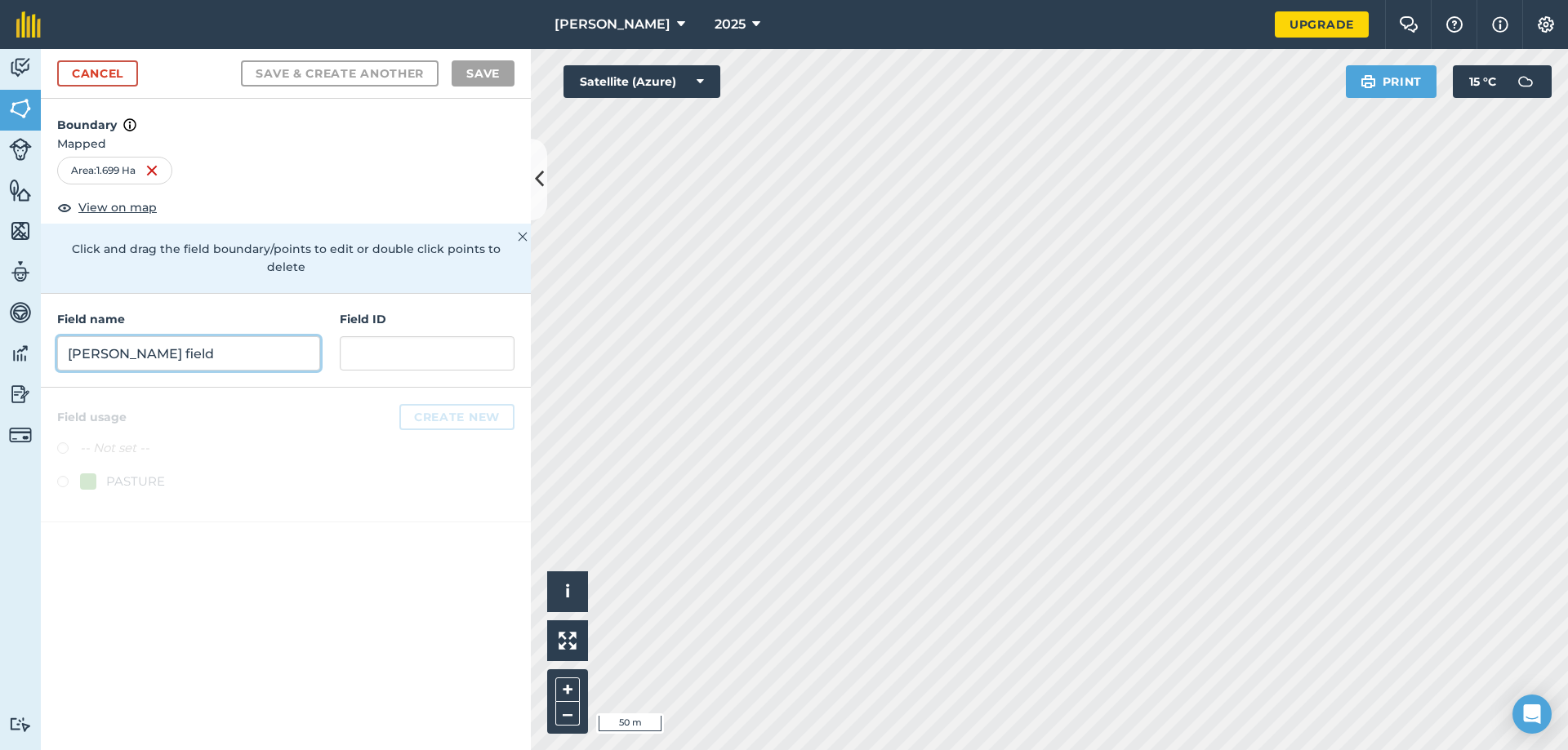
click at [139, 348] on input "Peters field" at bounding box center [188, 353] width 263 height 34
type input "meadows"
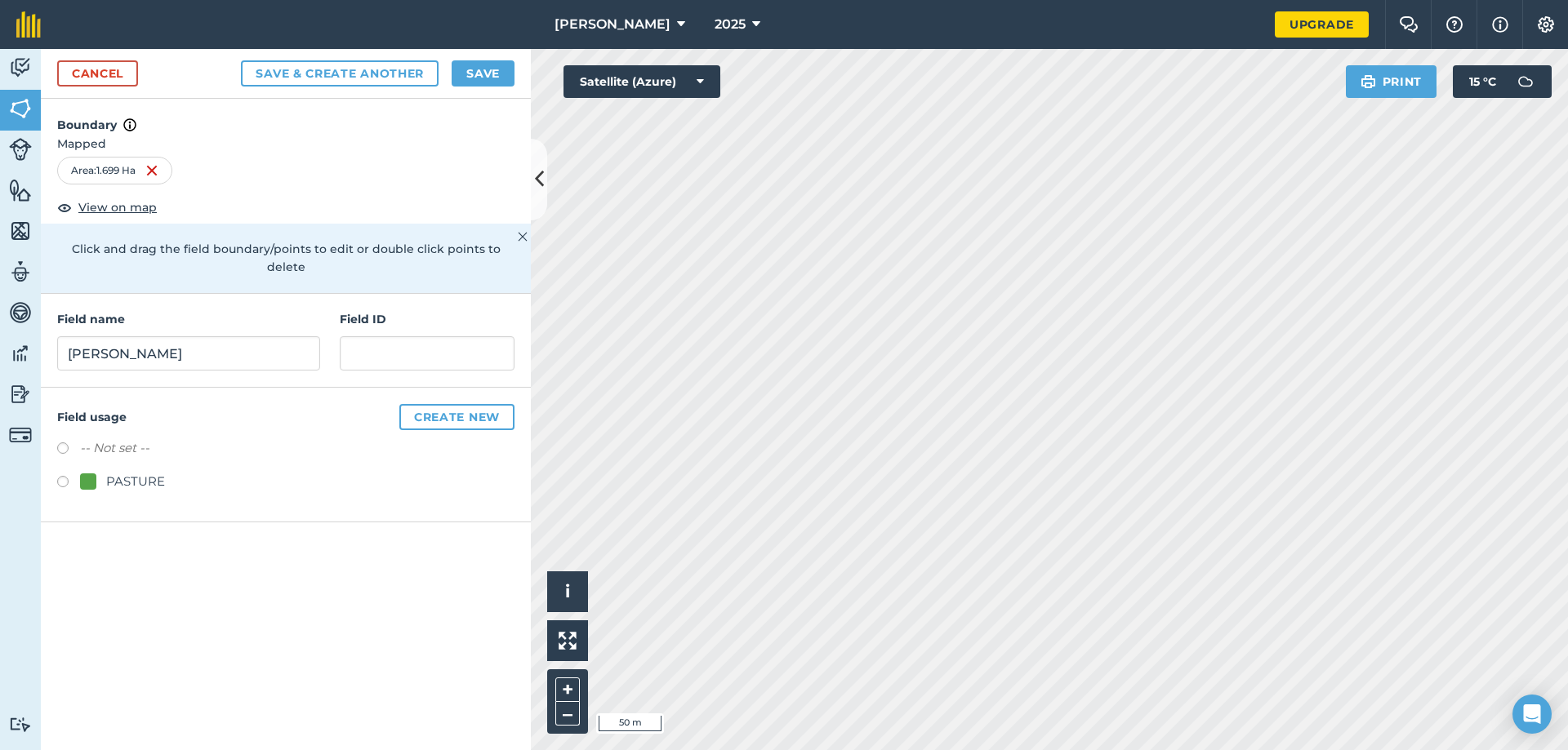
click at [57, 475] on label at bounding box center [69, 484] width 23 height 17
click at [328, 65] on button "Save & Create Another" at bounding box center [339, 73] width 198 height 26
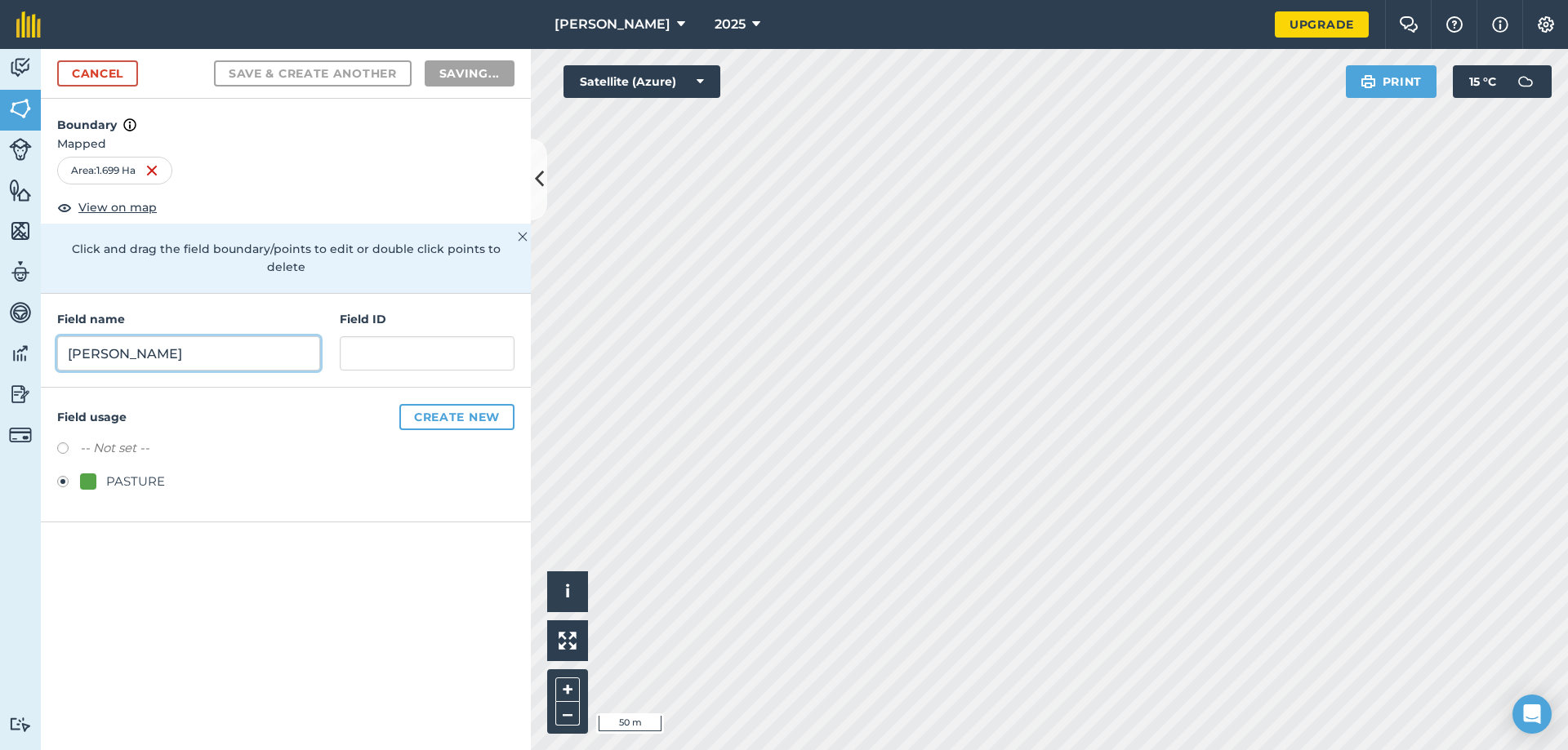
radio input "false"
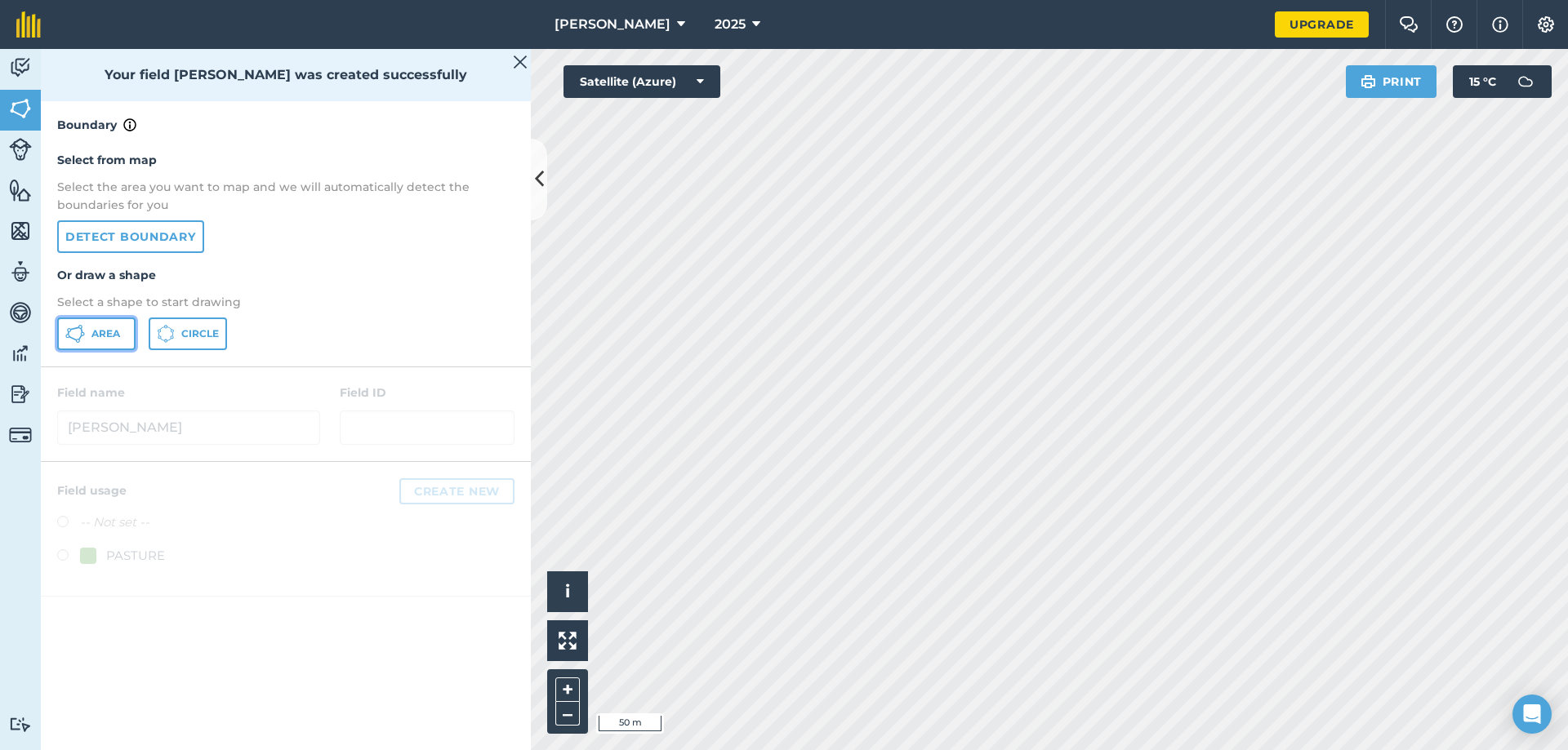
click at [95, 339] on span "Area" at bounding box center [105, 334] width 28 height 13
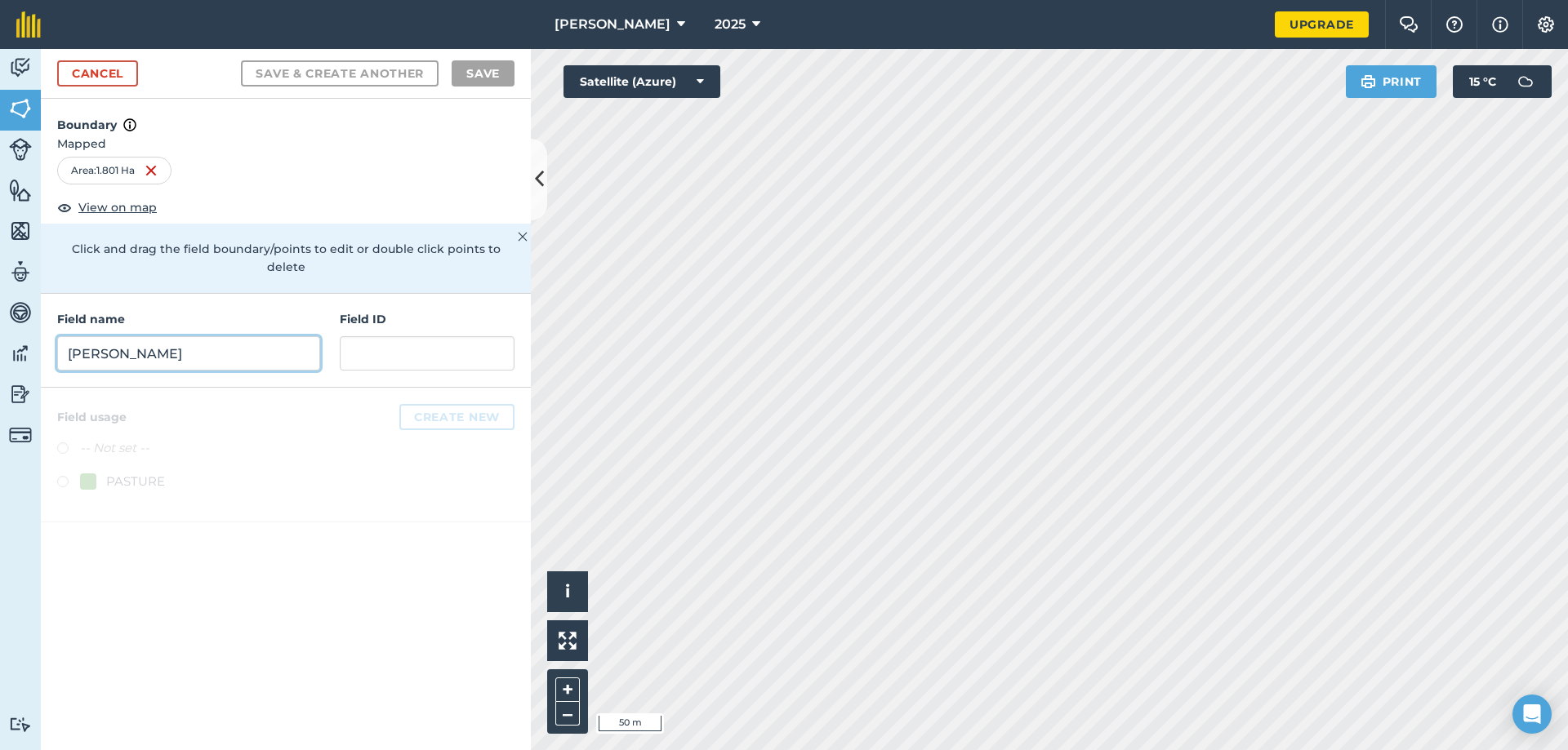
click at [232, 336] on input "meadows" at bounding box center [188, 353] width 263 height 34
type input "Field across the river"
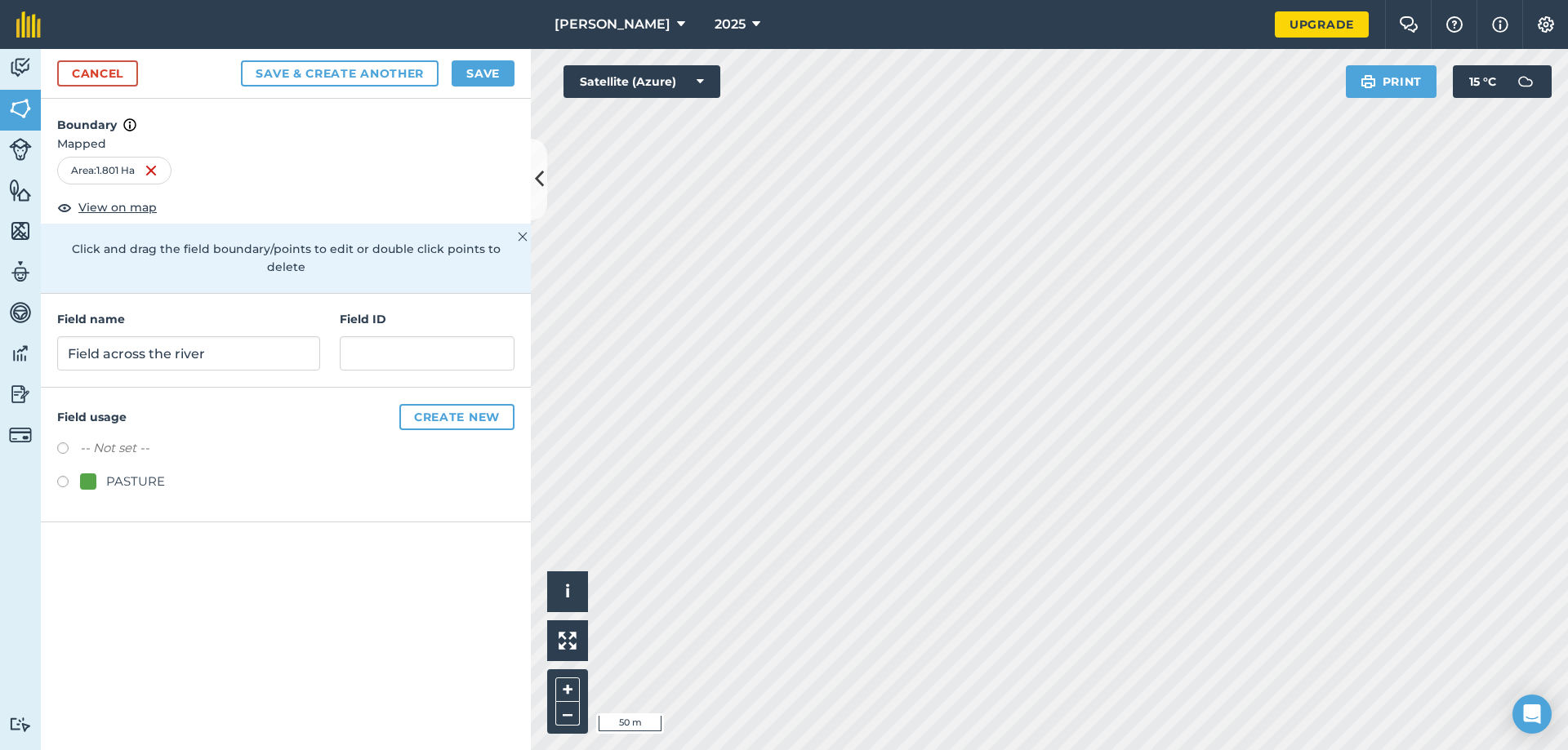
click at [59, 475] on label at bounding box center [69, 484] width 23 height 17
click at [359, 77] on button "Save & Create Another" at bounding box center [339, 73] width 198 height 26
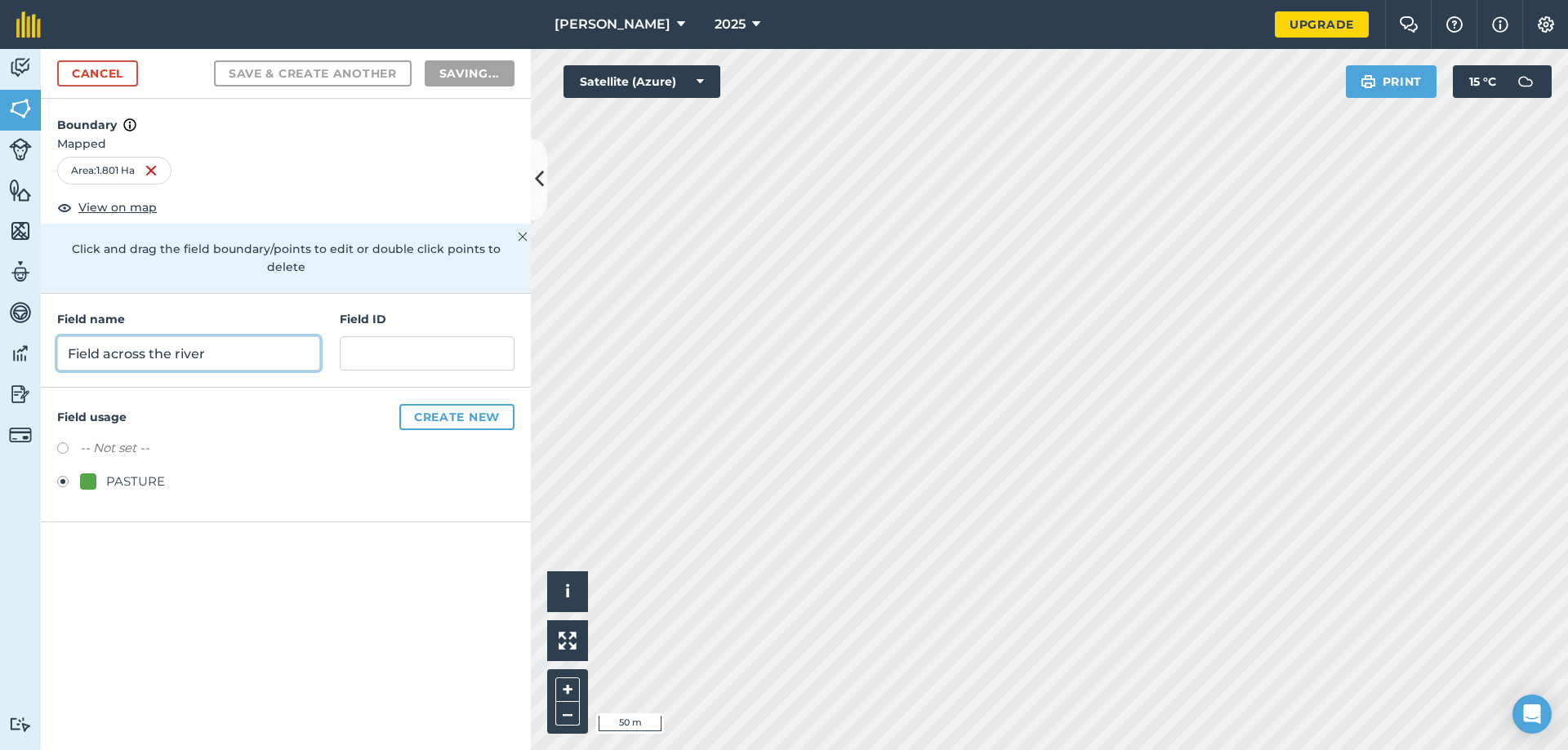
radio input "false"
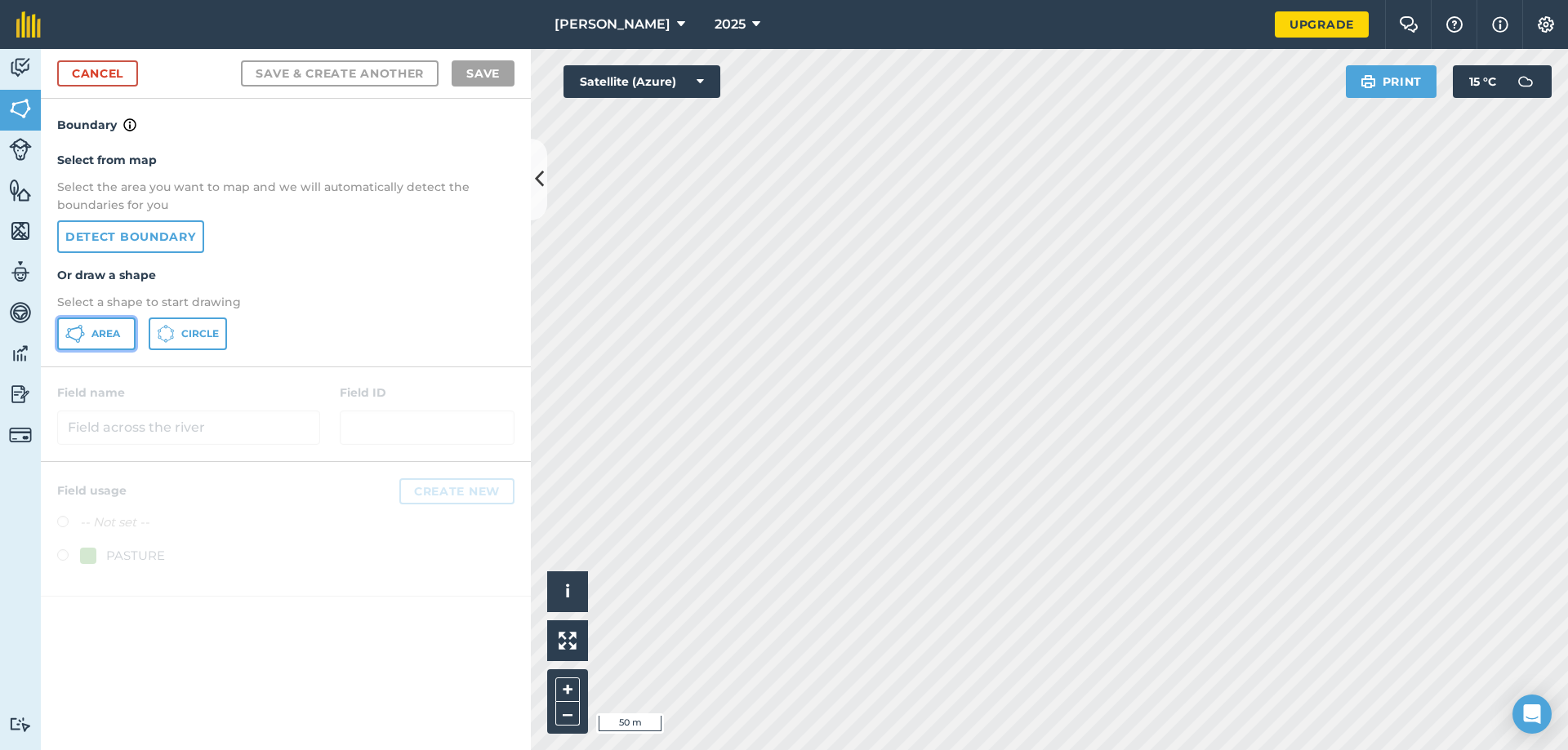
click at [86, 324] on button "Area" at bounding box center [96, 334] width 78 height 32
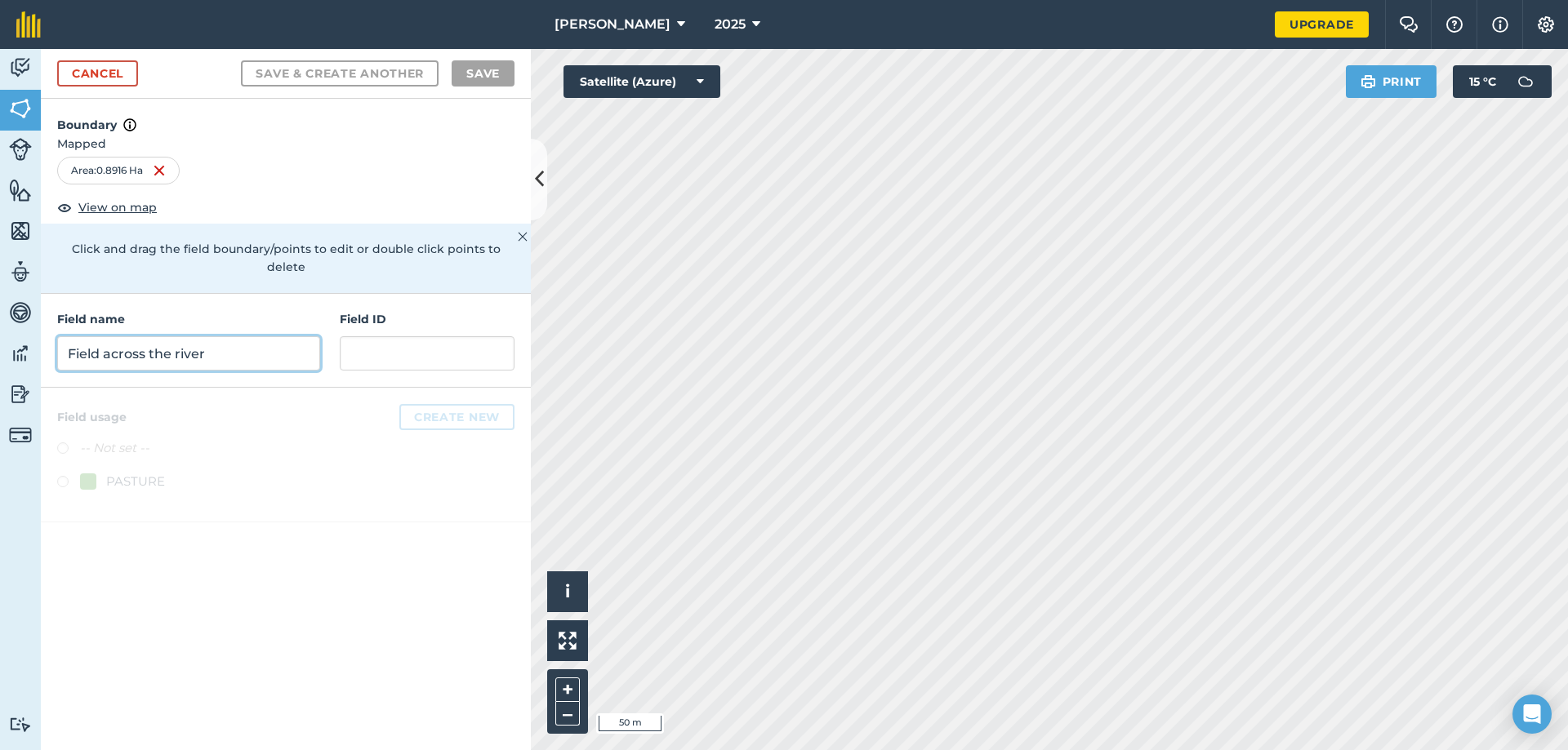
click at [186, 336] on input "Field across the river" at bounding box center [188, 353] width 263 height 34
type input "Wee steep field"
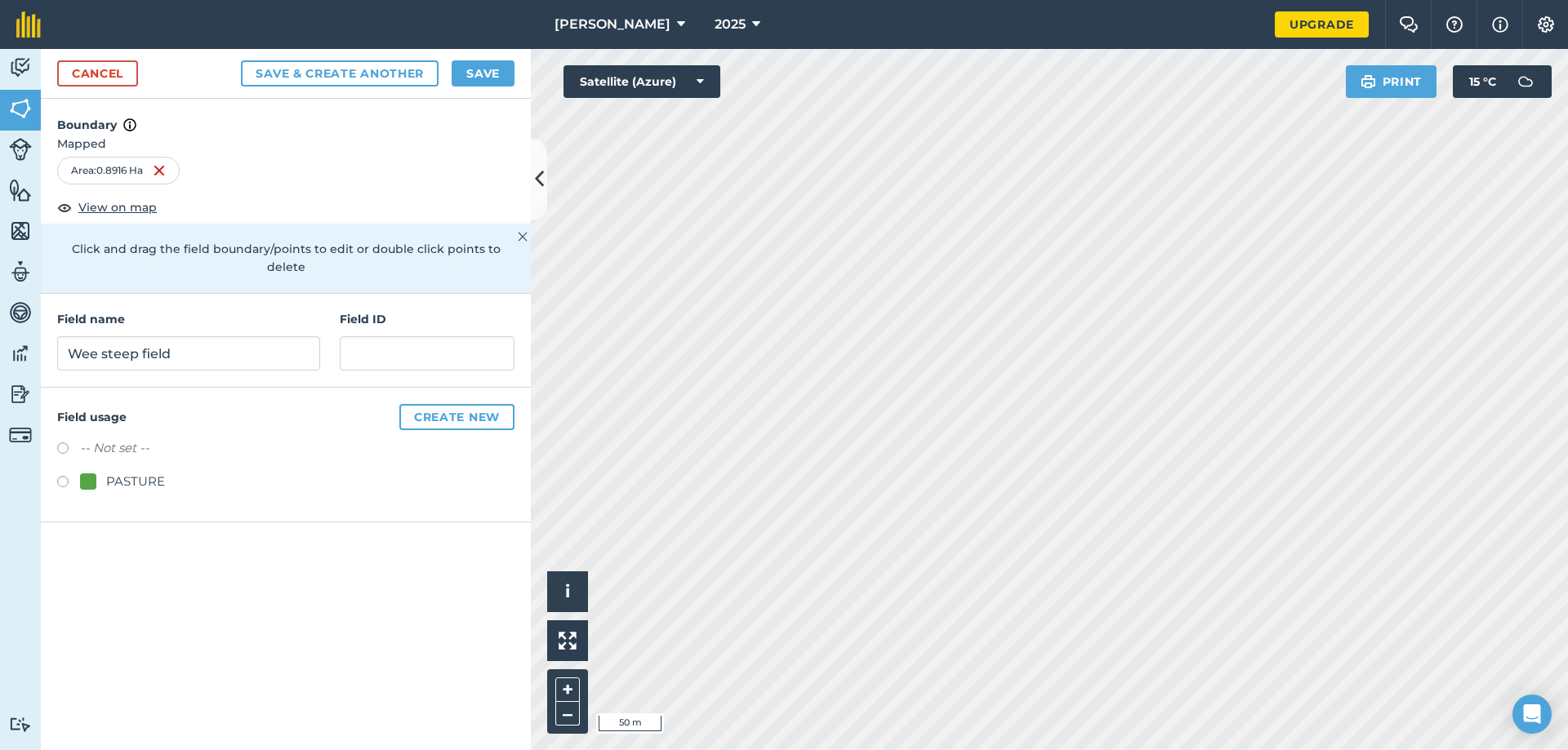
click at [64, 475] on label at bounding box center [69, 484] width 23 height 17
click at [374, 74] on button "Save & Create Another" at bounding box center [339, 73] width 198 height 26
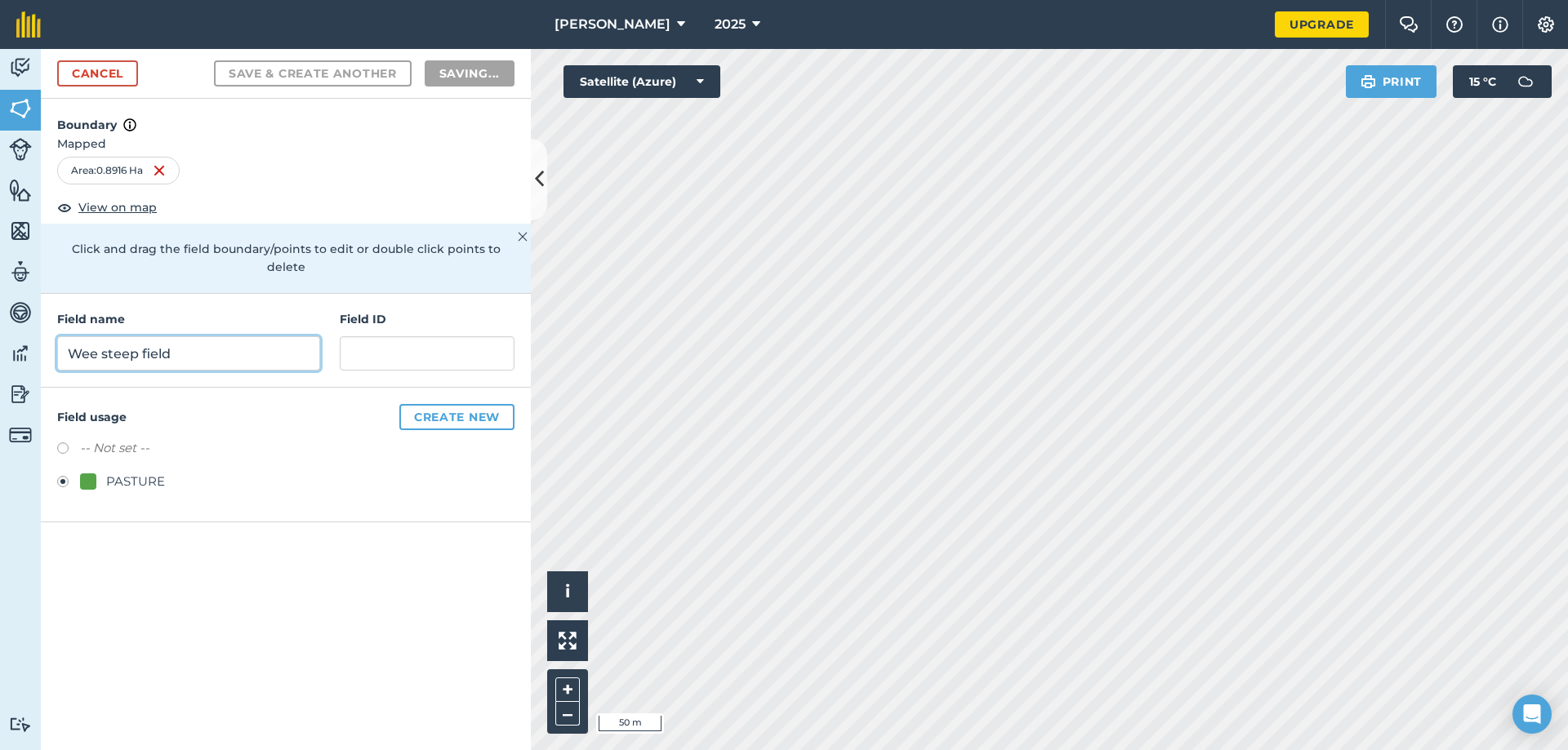
radio input "false"
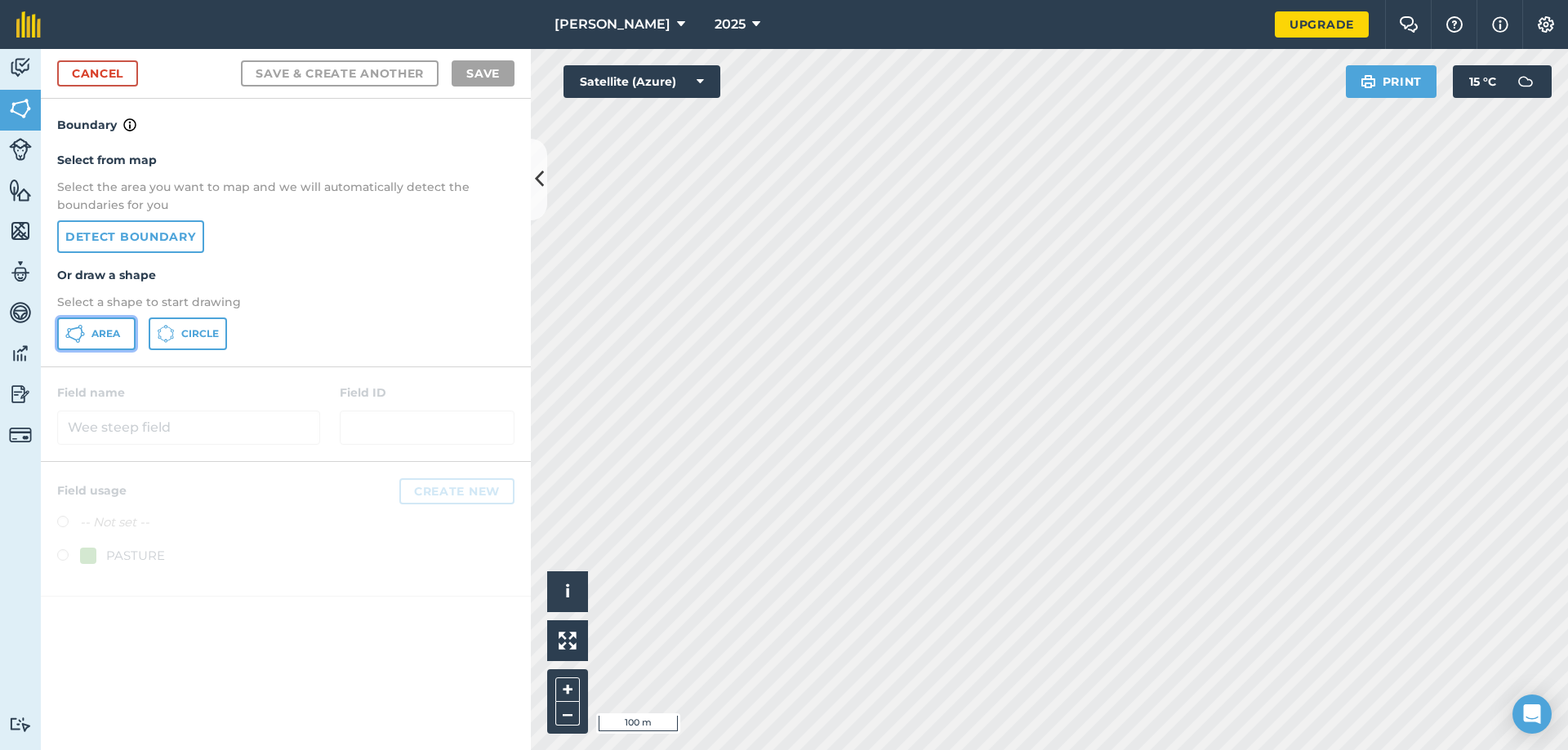
click at [85, 332] on button "Area" at bounding box center [96, 334] width 78 height 32
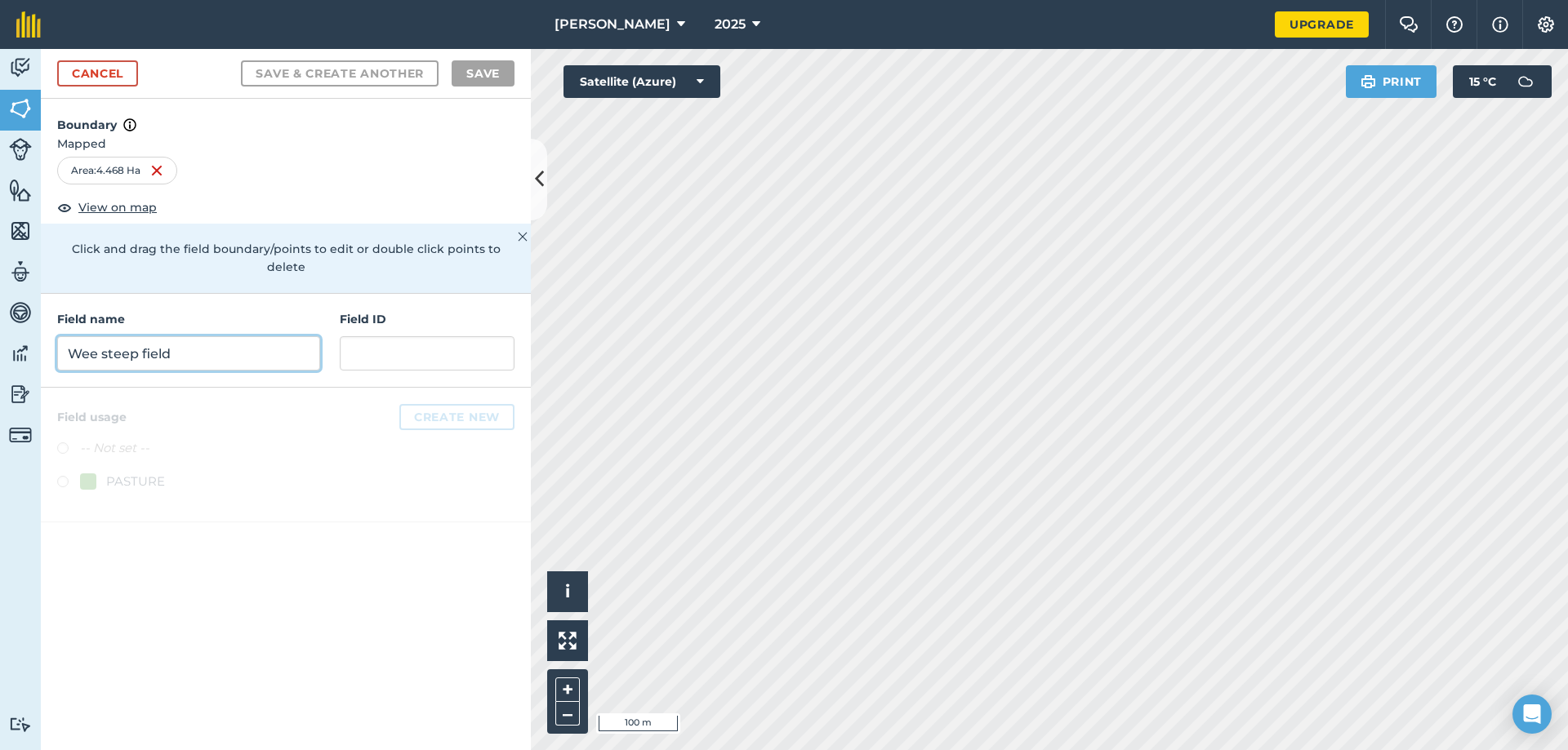
click at [171, 337] on input "Wee steep field" at bounding box center [188, 353] width 263 height 34
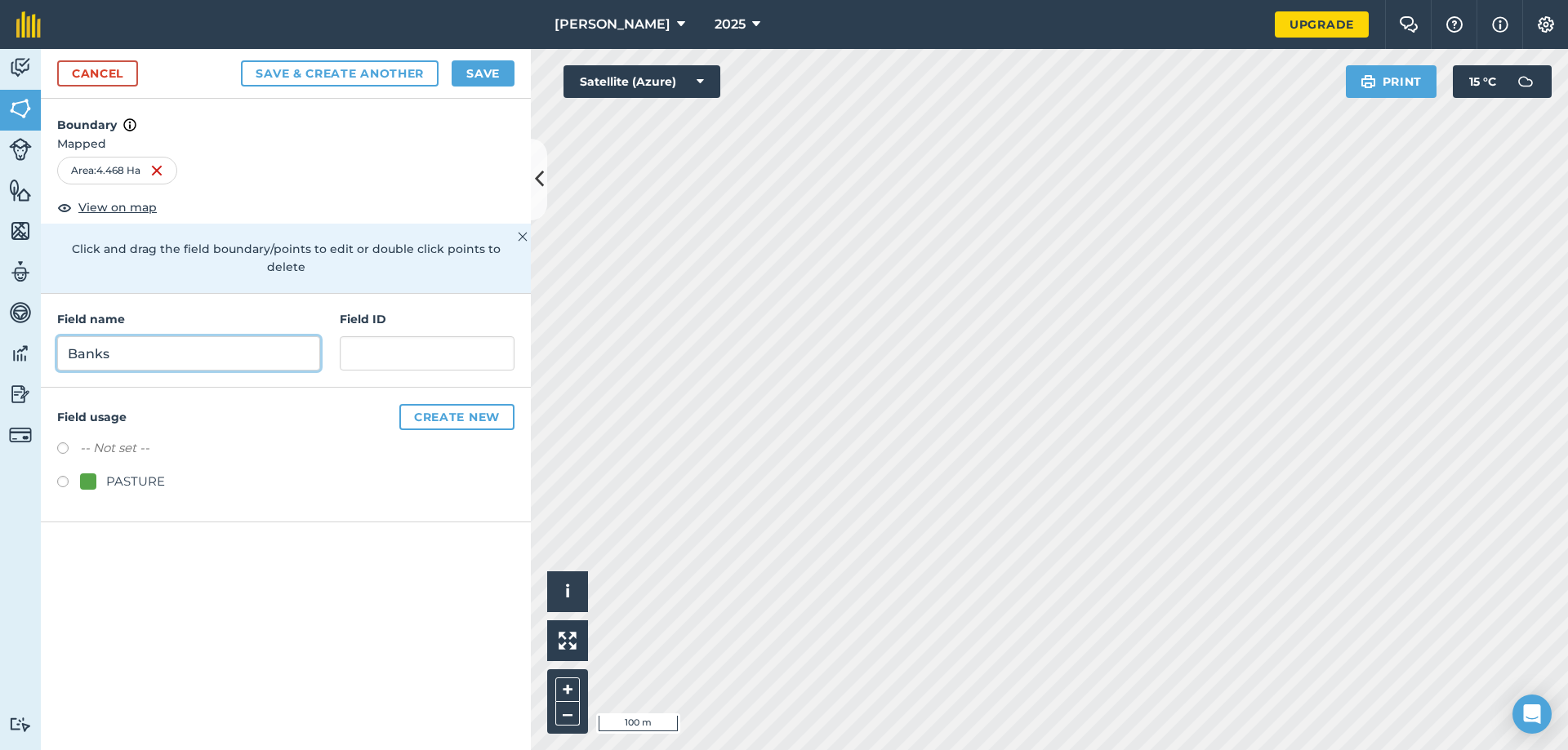
type input "Banks"
click at [452, 404] on button "Create new" at bounding box center [457, 416] width 115 height 26
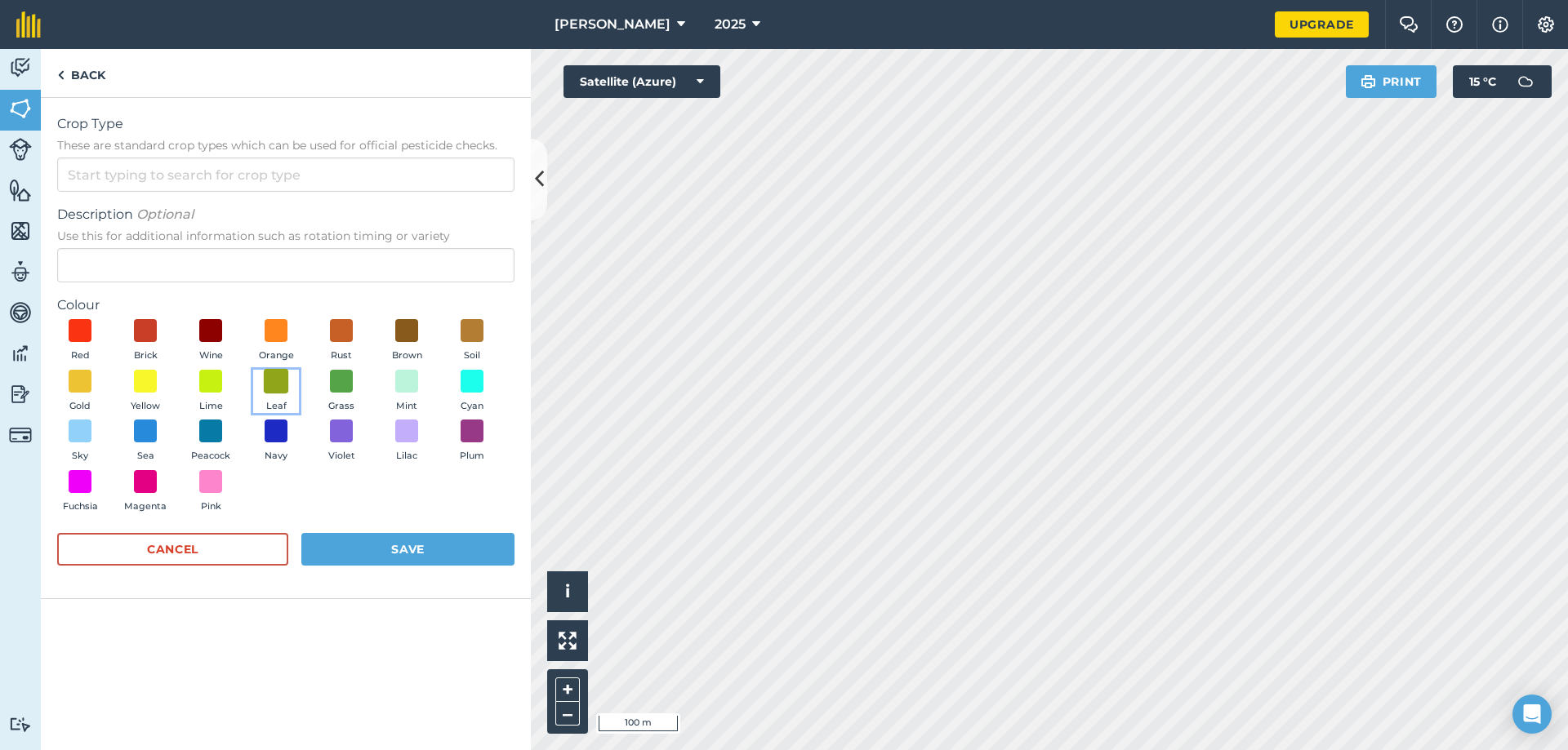
click at [273, 377] on span at bounding box center [276, 381] width 25 height 25
click at [86, 175] on input "Crop Type These are standard crop types which can be used for official pesticid…" at bounding box center [286, 174] width 457 height 34
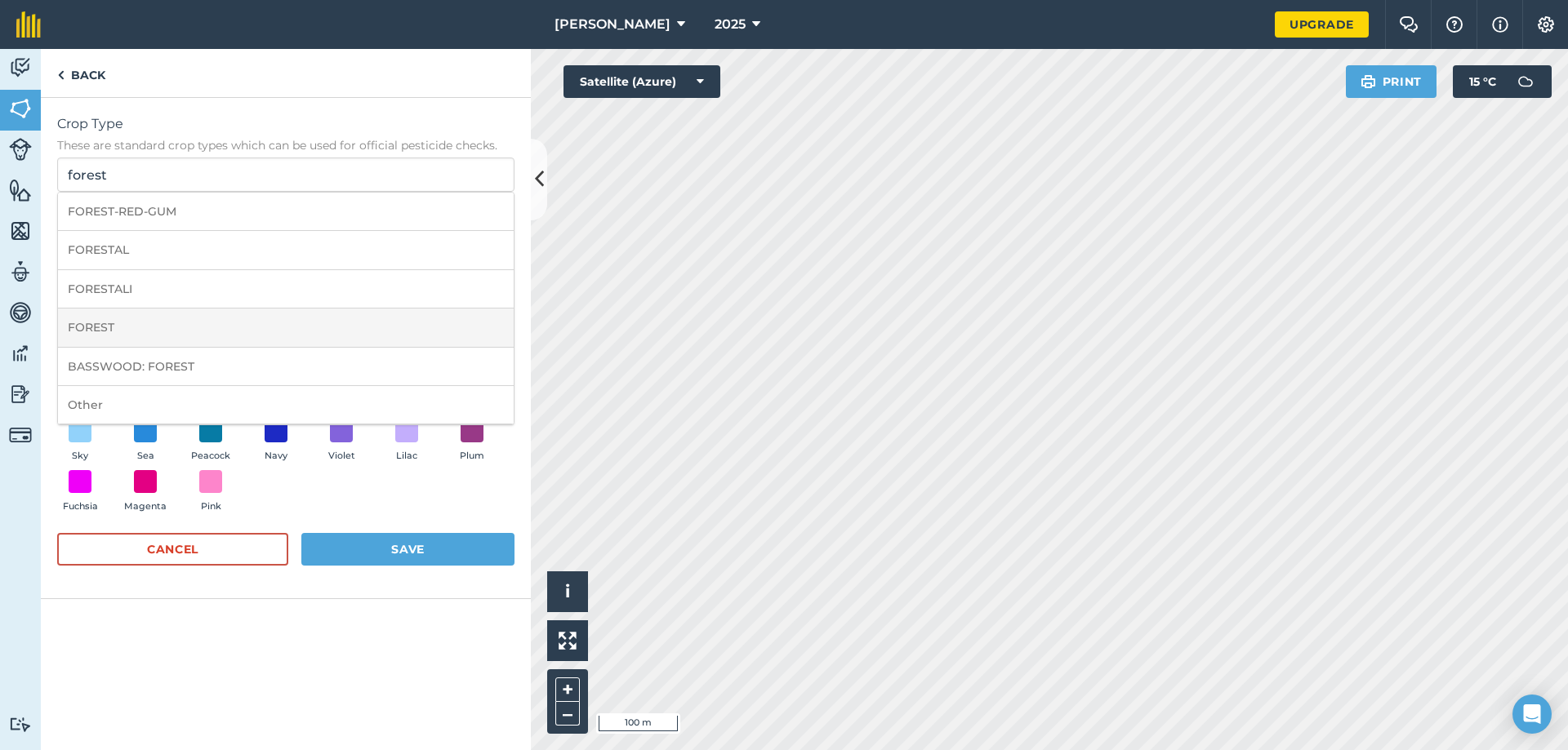
click at [149, 327] on li "FOREST" at bounding box center [286, 328] width 456 height 38
type input "FOREST"
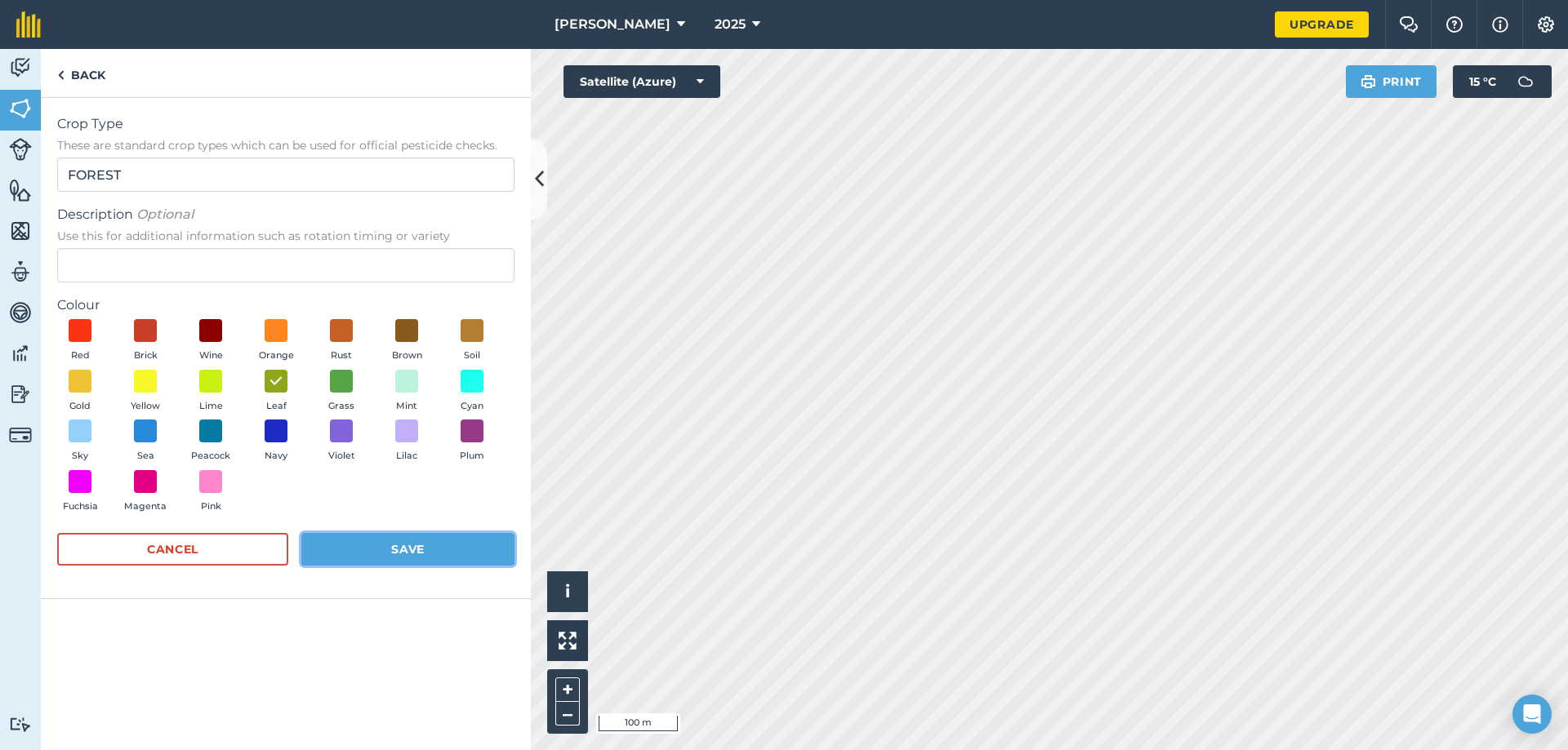
click at [378, 549] on button "Save" at bounding box center [408, 548] width 213 height 32
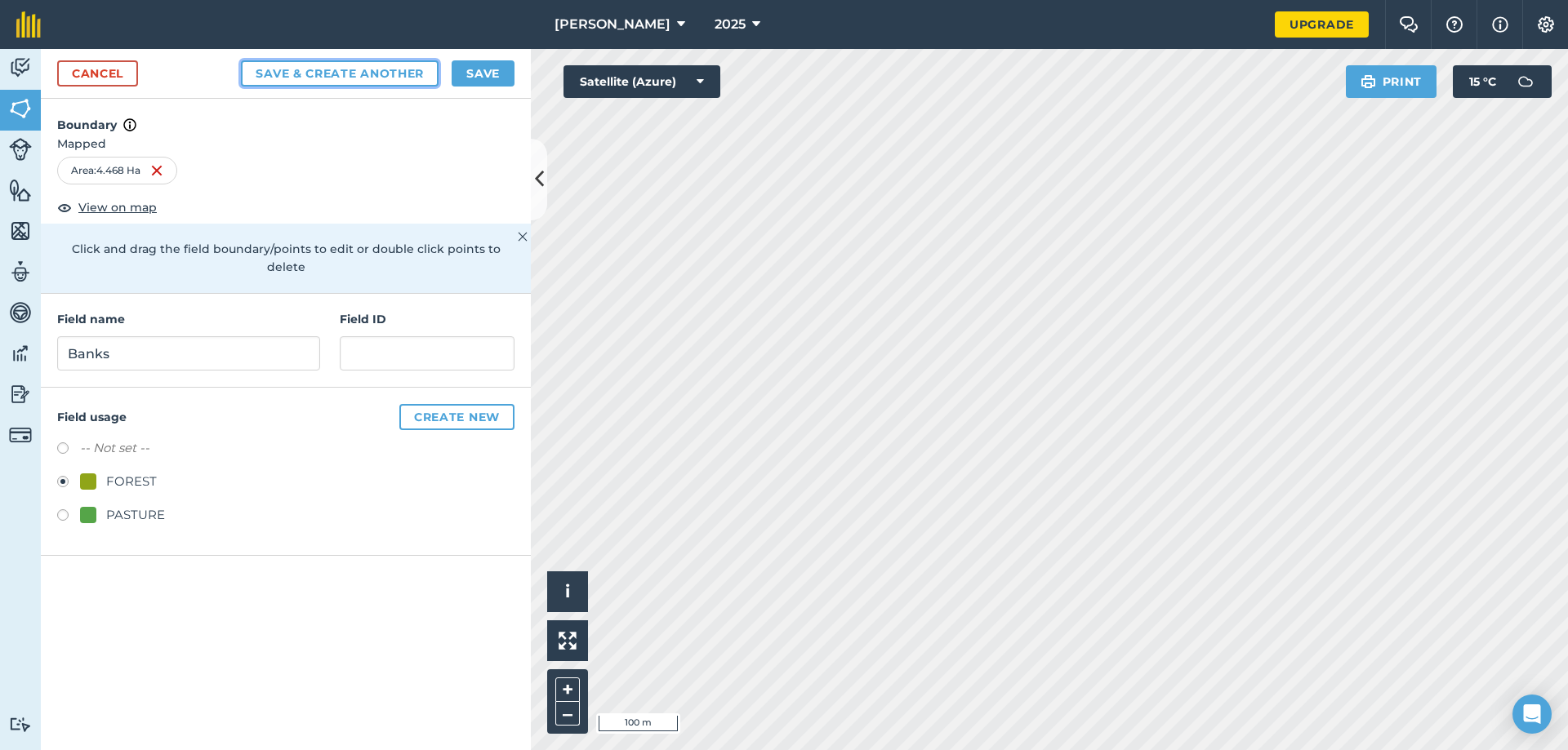
click at [313, 72] on button "Save & Create Another" at bounding box center [339, 73] width 198 height 26
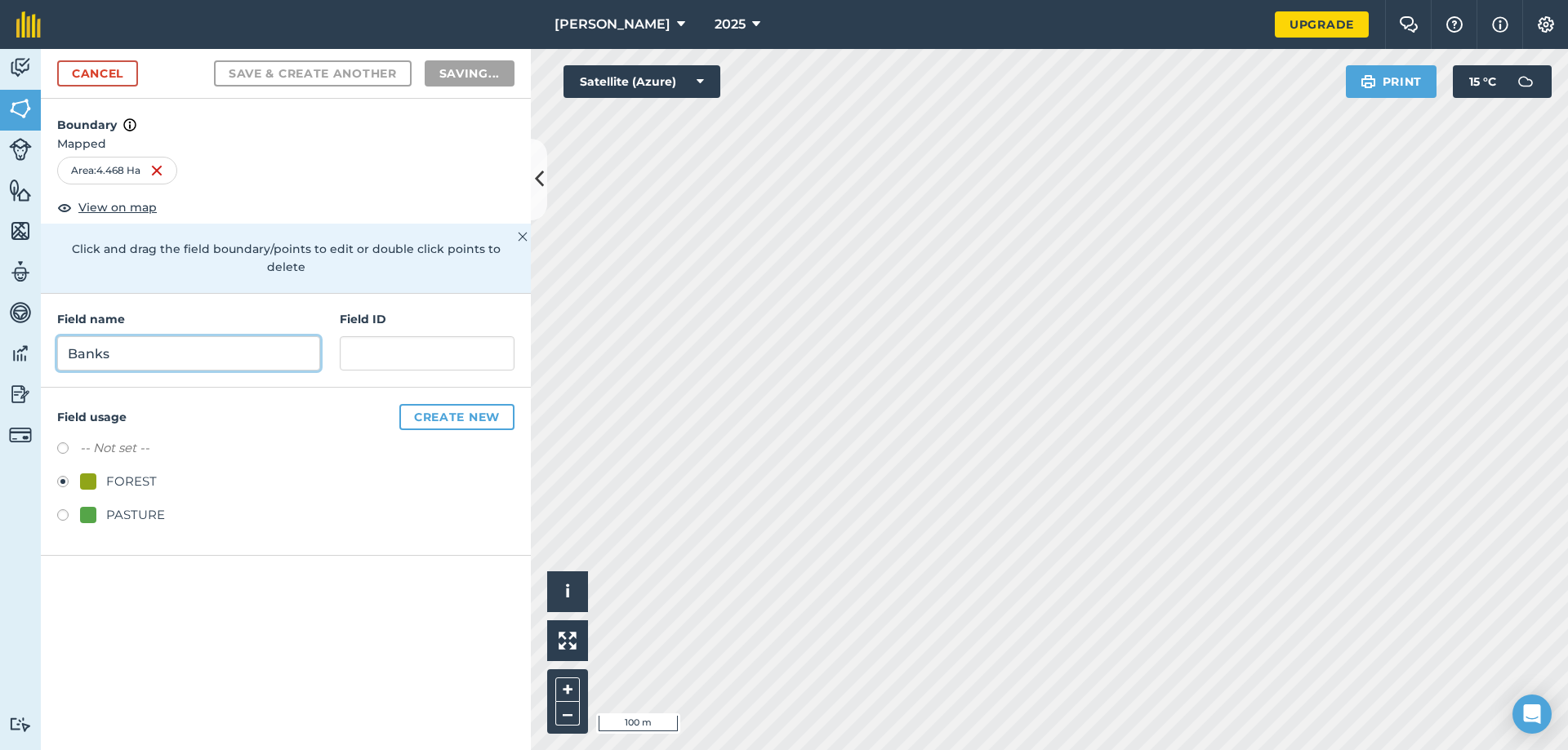
radio input "false"
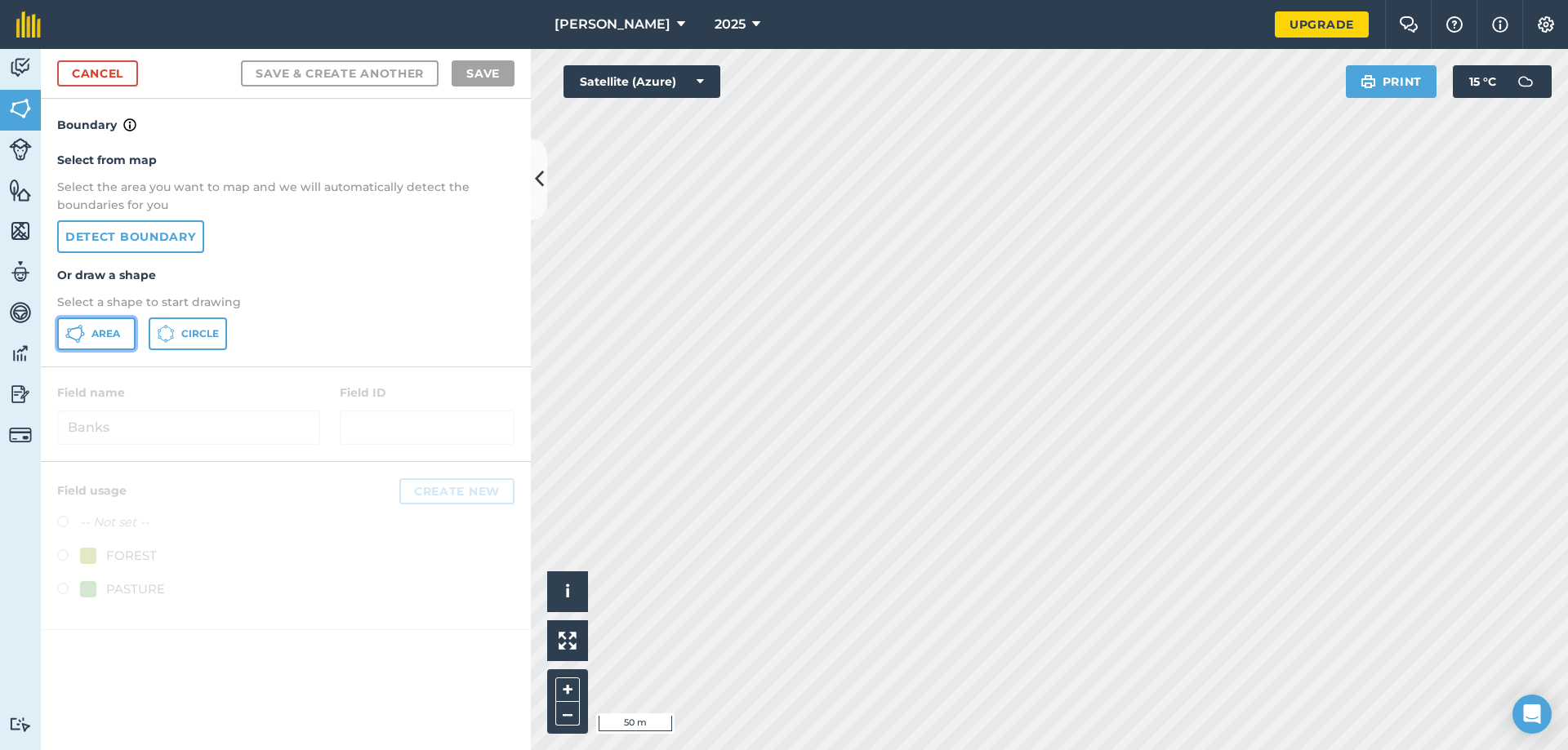
click at [116, 331] on span "Area" at bounding box center [105, 334] width 28 height 13
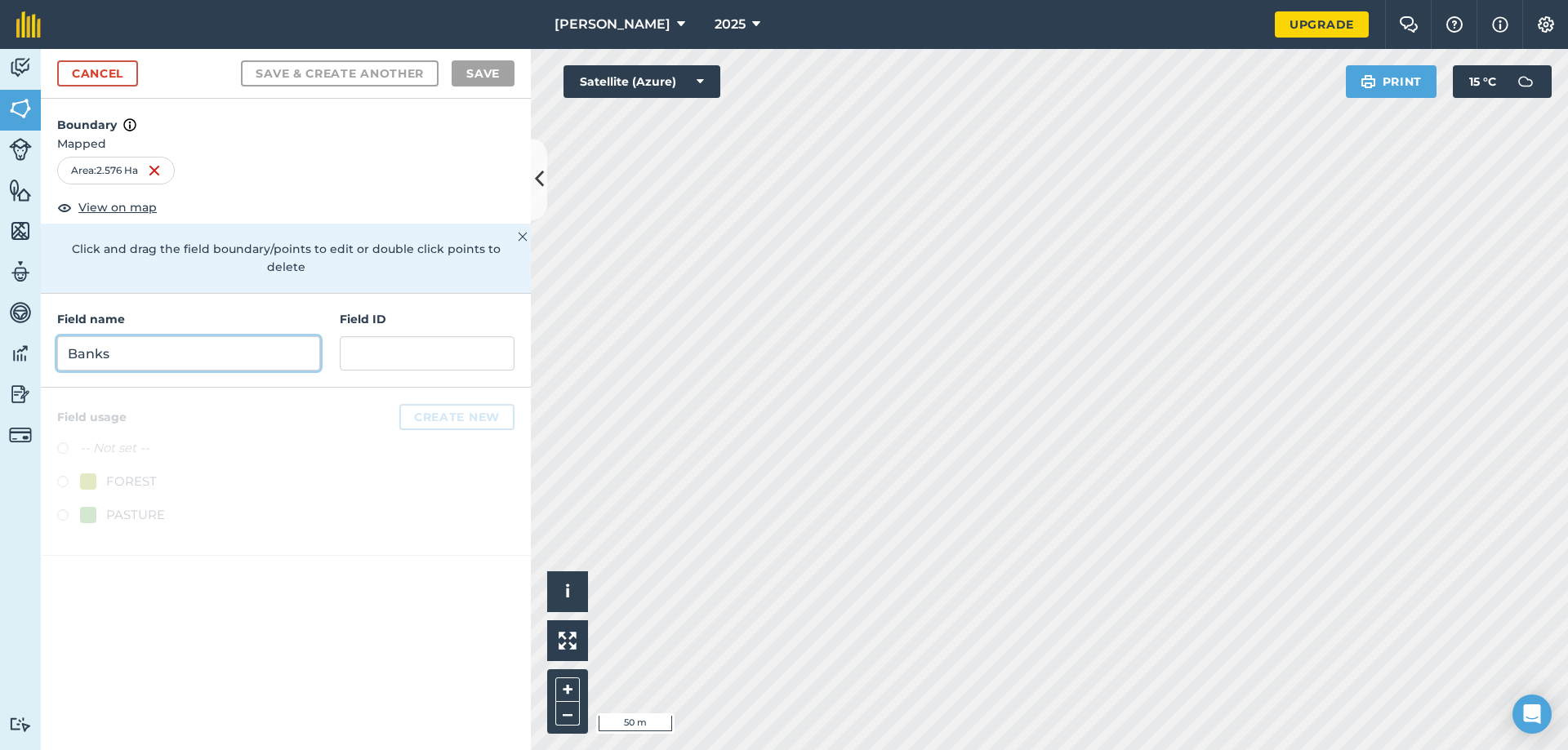
click at [165, 336] on input "Banks" at bounding box center [188, 353] width 263 height 34
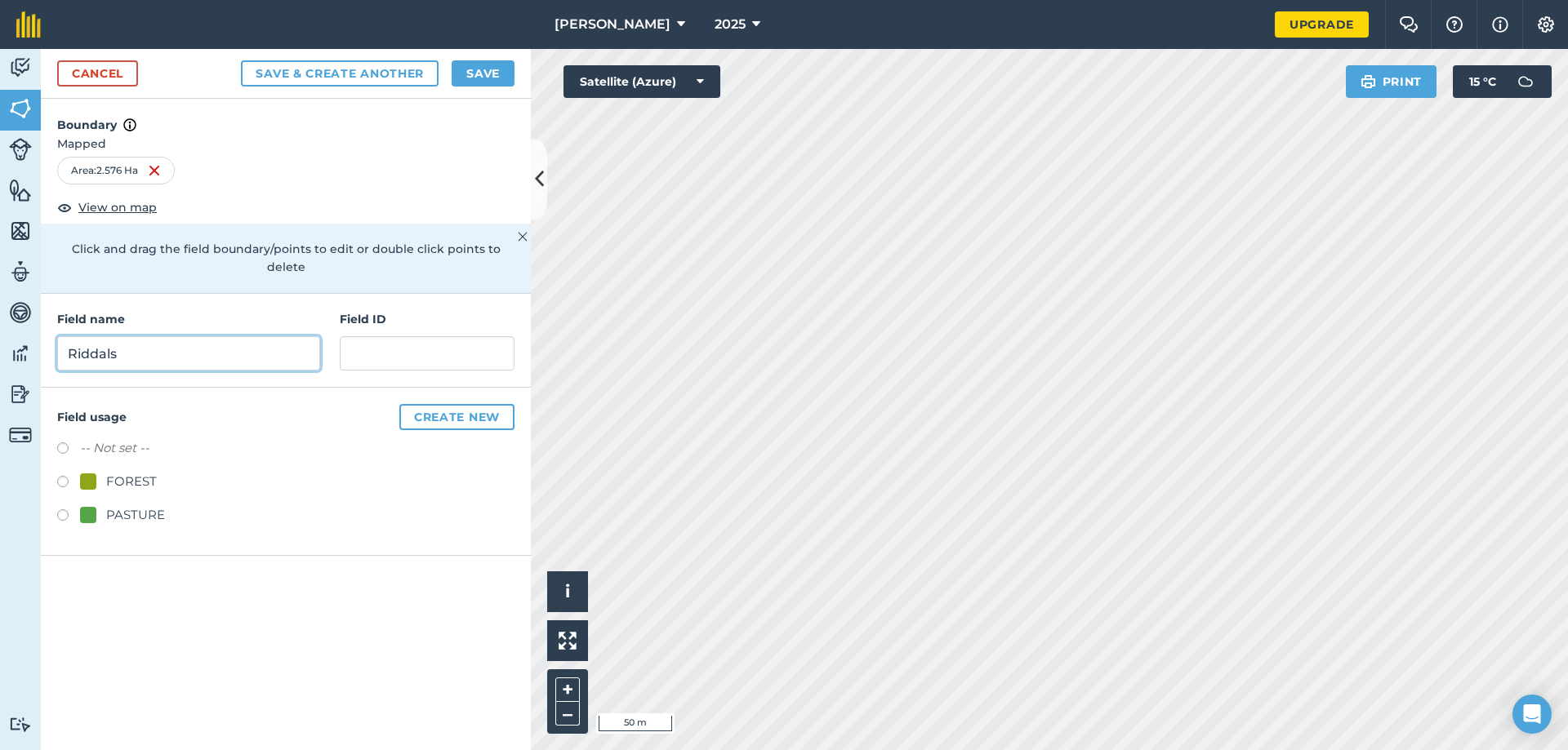
type input "Riddals"
click at [61, 509] on label at bounding box center [69, 518] width 23 height 17
click at [330, 74] on button "Save & Create Another" at bounding box center [339, 73] width 198 height 26
radio input "false"
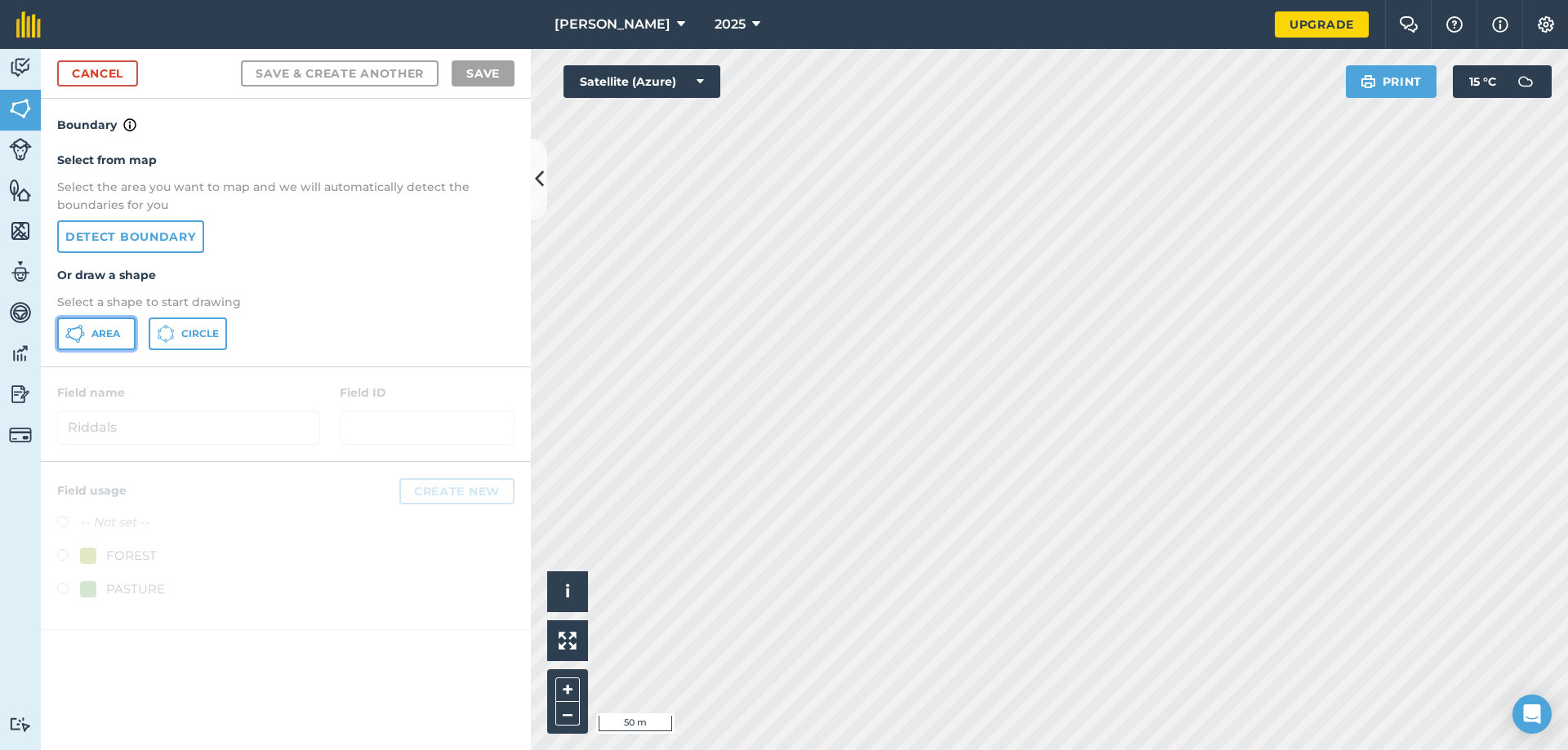
click at [81, 338] on icon at bounding box center [76, 334] width 20 height 20
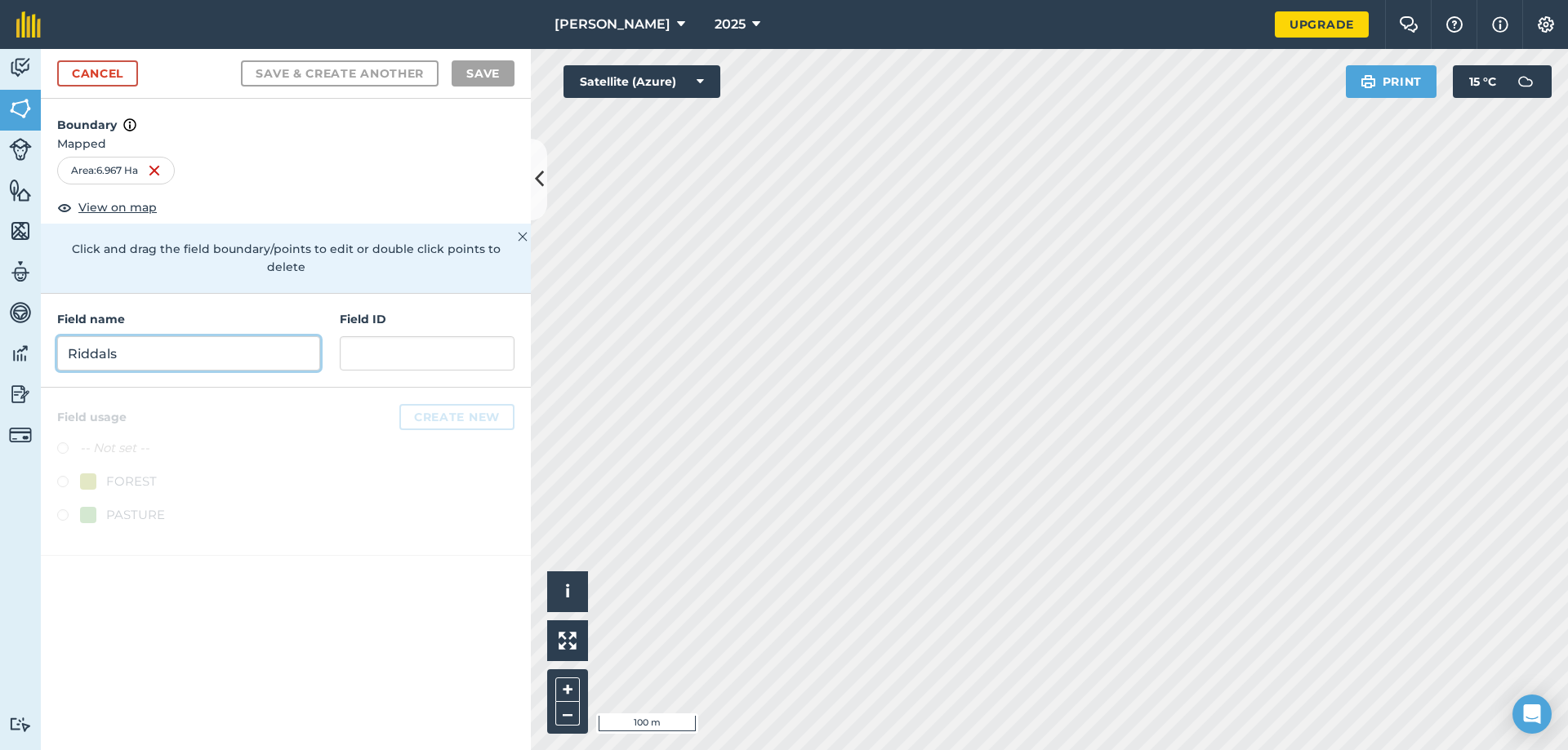
click at [166, 344] on input "Riddals" at bounding box center [188, 353] width 263 height 34
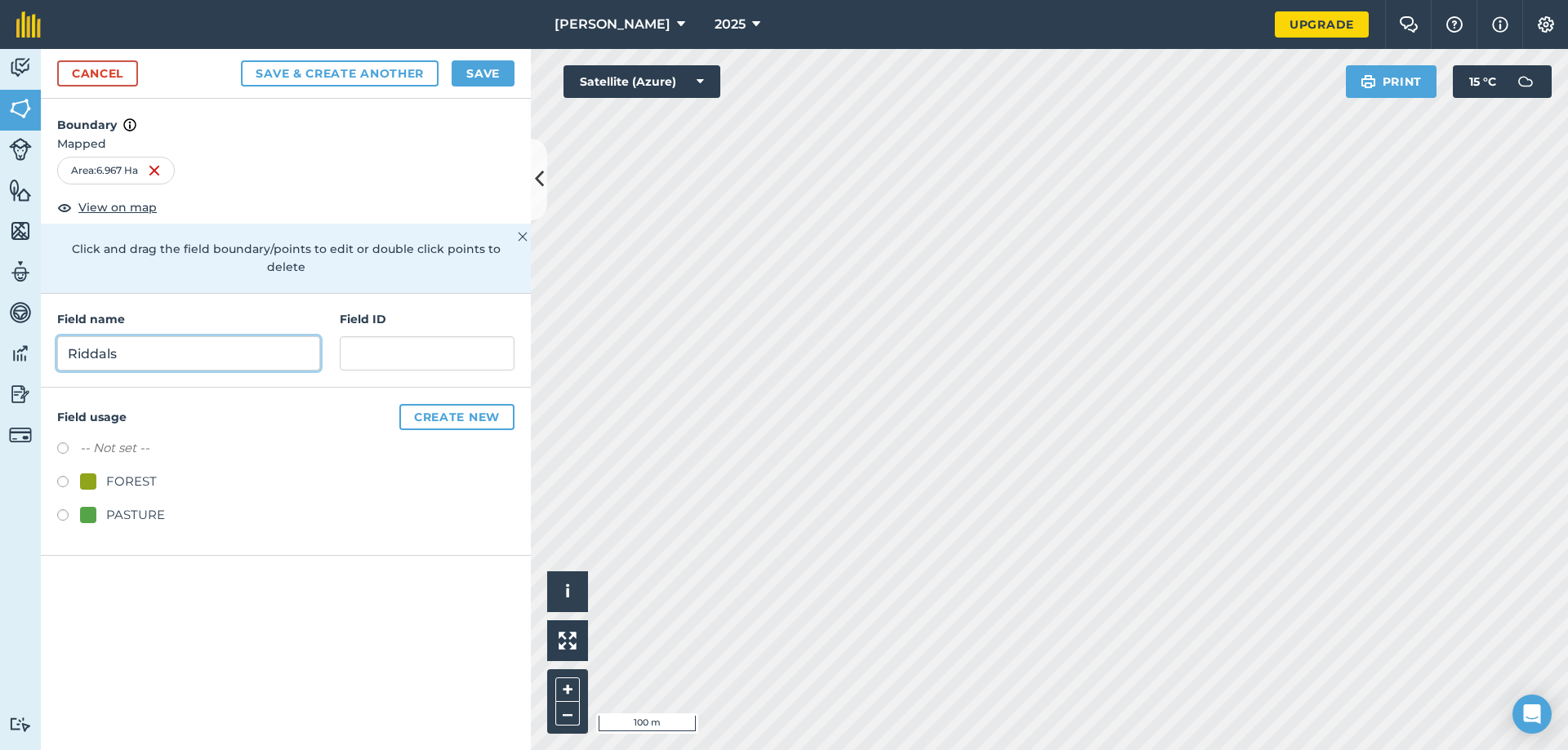
type input "Riddals"
click at [59, 509] on label at bounding box center [69, 518] width 23 height 17
radio input "true"
click at [140, 336] on input "Riddals" at bounding box center [188, 353] width 263 height 34
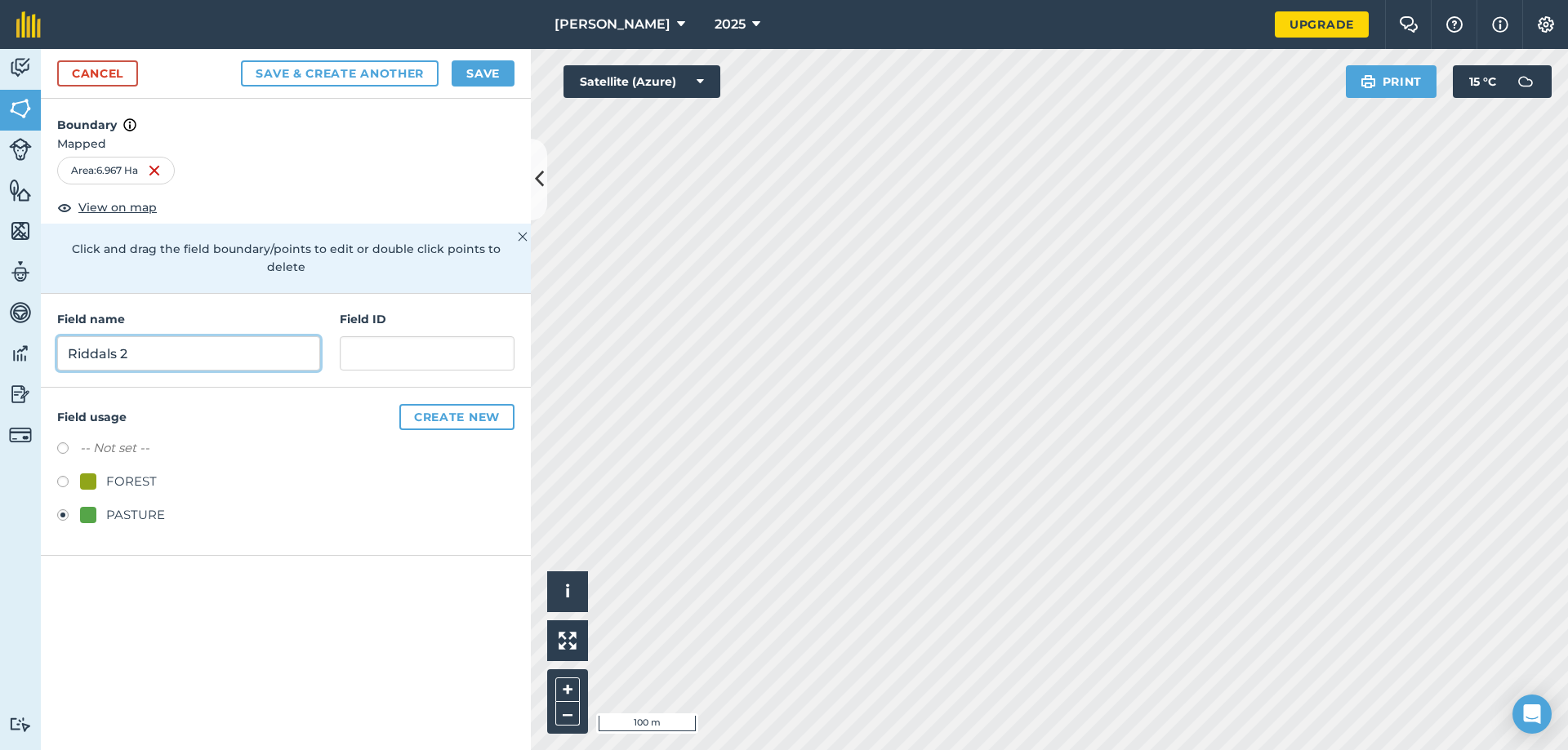
type input "Riddals 2"
click at [330, 71] on button "Save & Create Another" at bounding box center [339, 73] width 198 height 26
radio input "false"
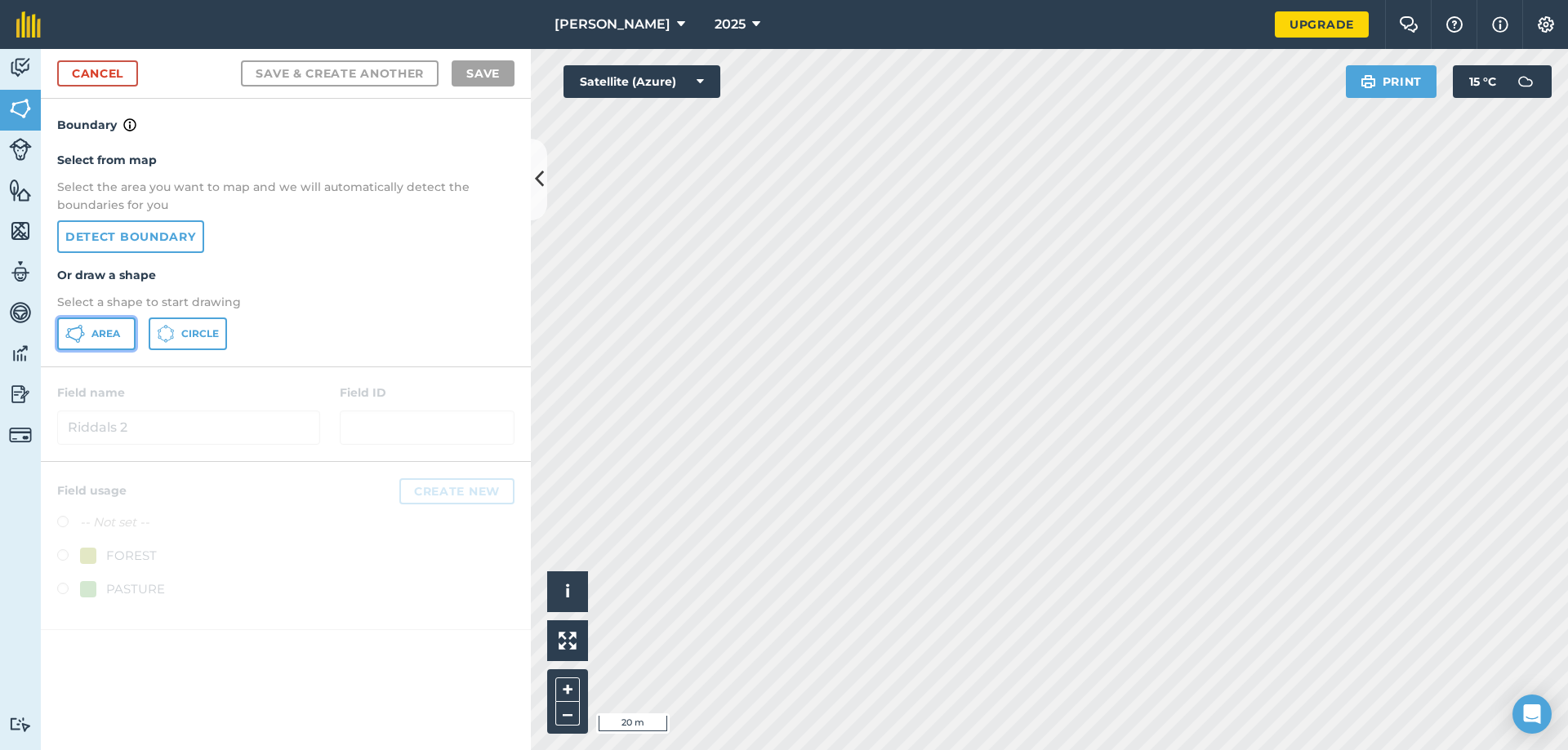
click at [87, 329] on button "Area" at bounding box center [96, 334] width 78 height 32
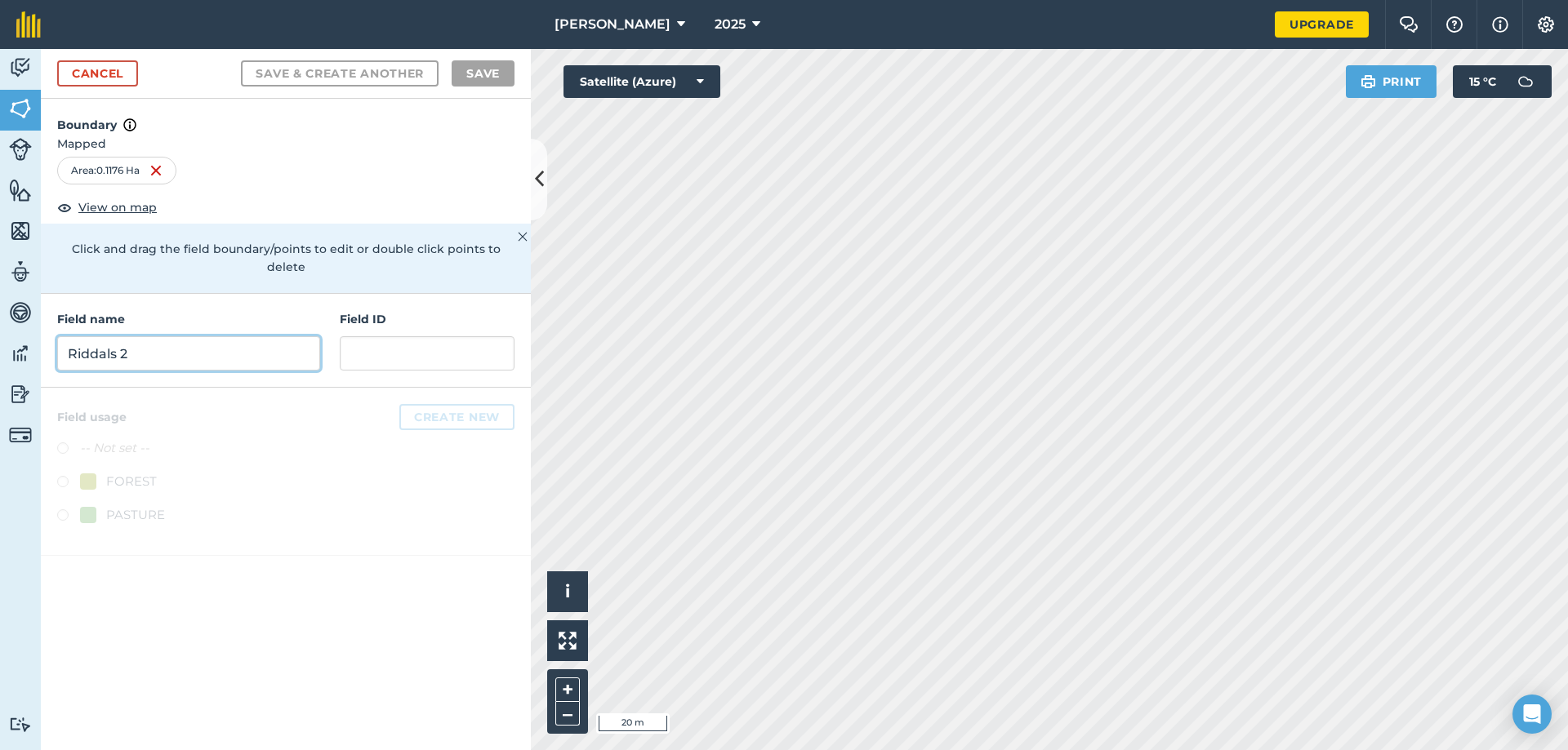
click at [205, 337] on input "Riddals 2" at bounding box center [188, 353] width 263 height 34
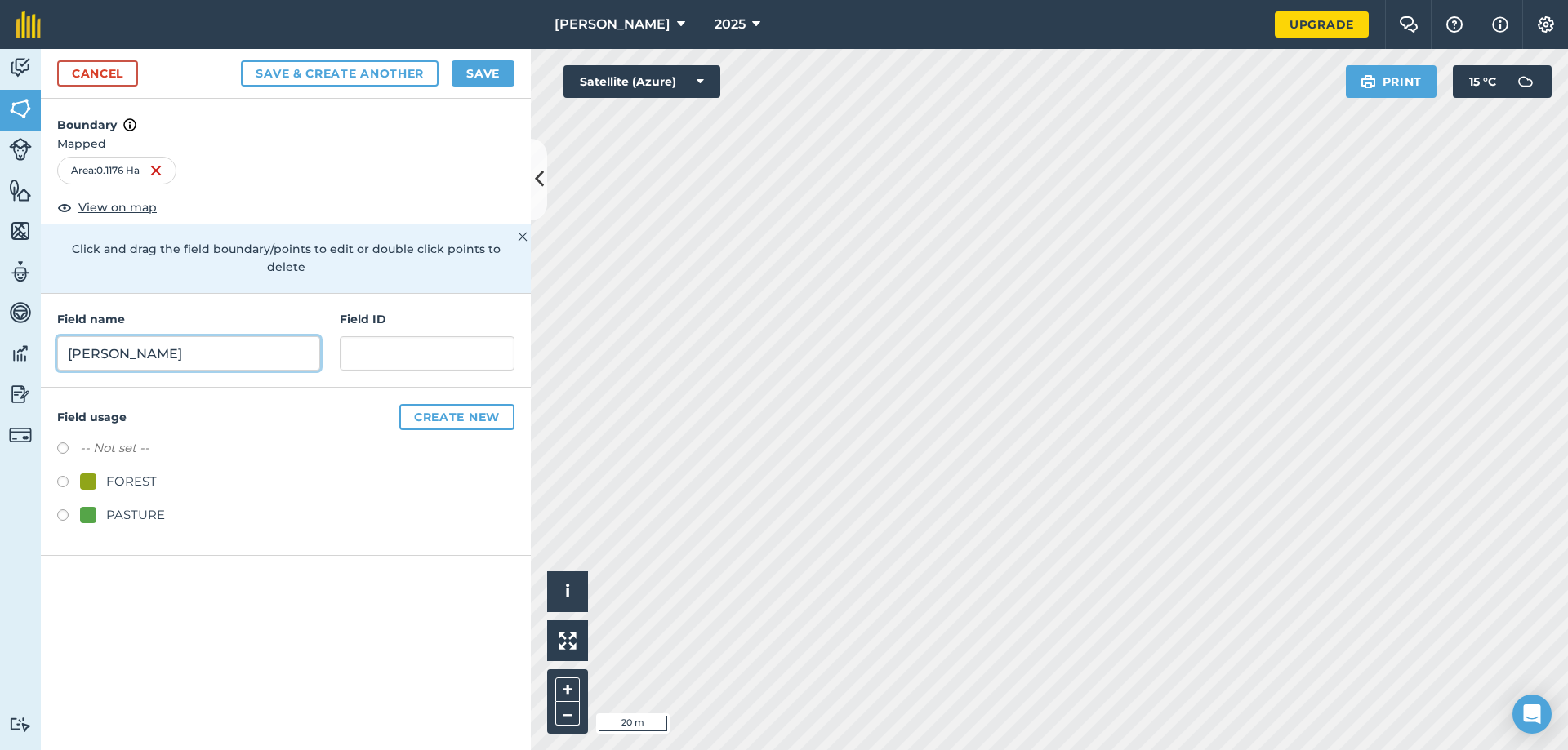
type input "Woods"
click at [57, 475] on label at bounding box center [69, 484] width 23 height 17
click at [339, 72] on button "Save & Create Another" at bounding box center [339, 73] width 198 height 26
radio input "false"
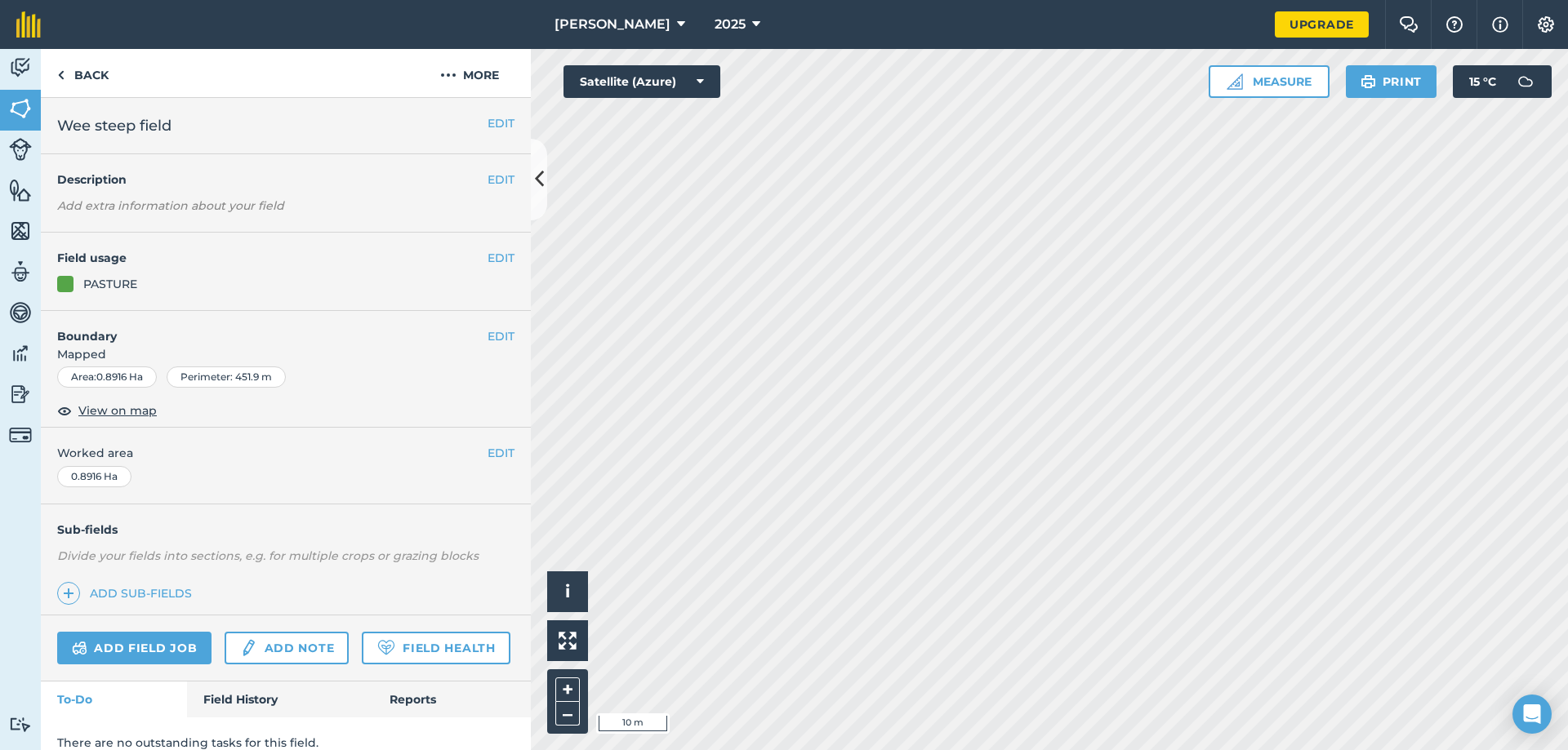
click at [111, 384] on div "Area : 0.8916 Ha" at bounding box center [107, 377] width 100 height 22
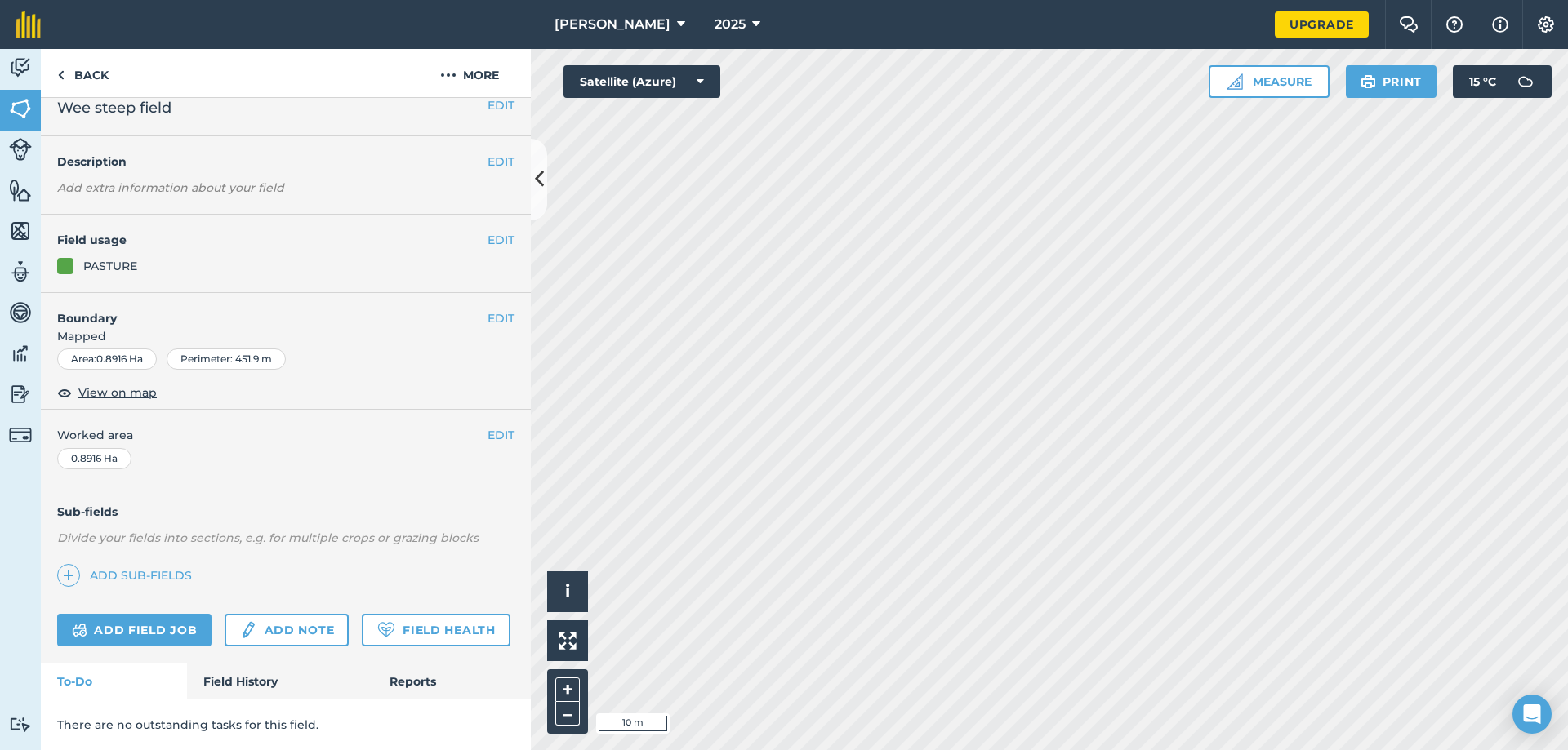
scroll to position [64, 0]
click at [487, 309] on button "EDIT" at bounding box center [501, 319] width 27 height 18
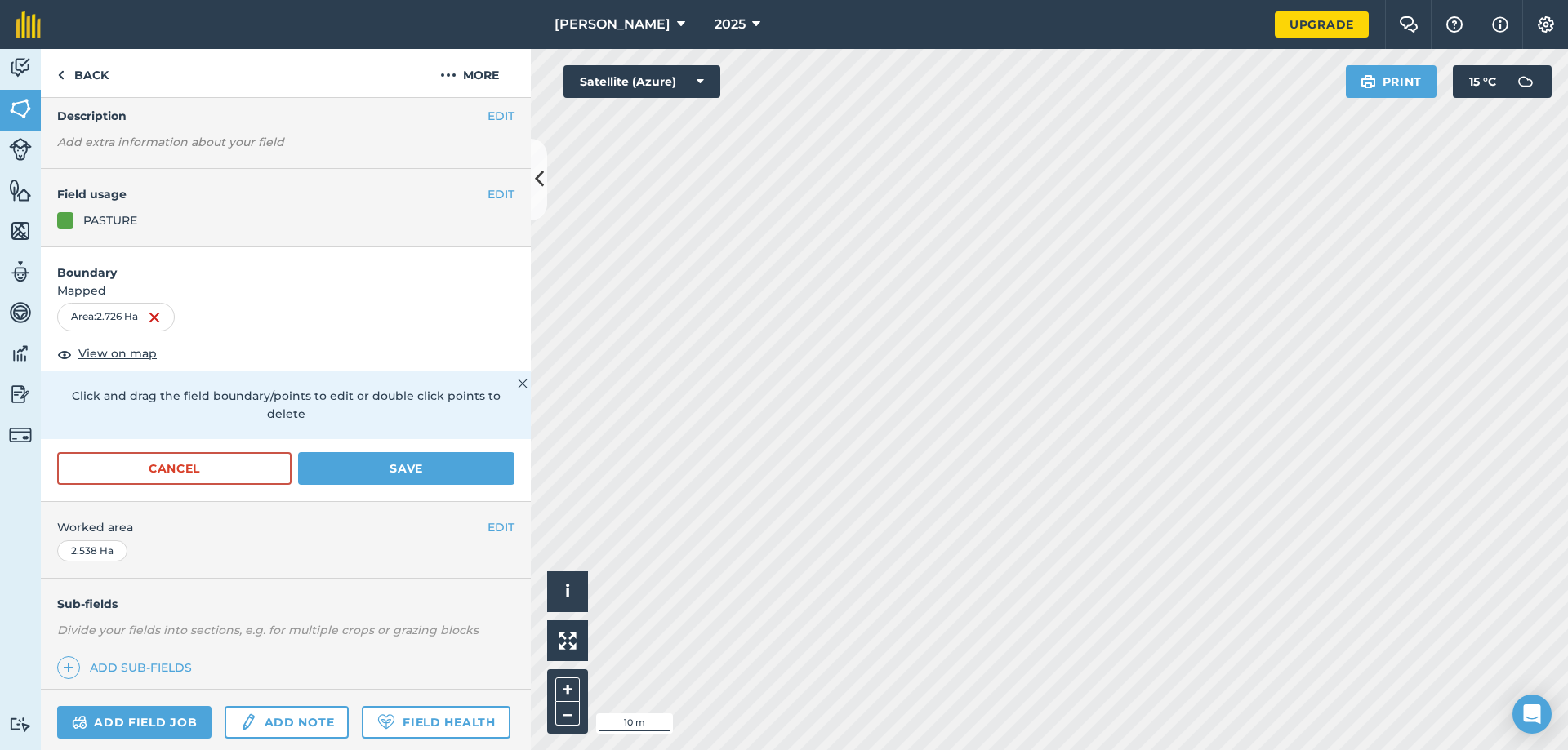
click at [958, 749] on html "wilson agri 2025 Upgrade Farm Chat Help Info Settings Map printing is not avail…" at bounding box center [784, 375] width 1568 height 750
click at [1155, 0] on html "wilson agri 2025 Upgrade Farm Chat Help Info Settings Map printing is not avail…" at bounding box center [784, 375] width 1568 height 750
click at [755, 749] on html "wilson agri 2025 Upgrade Farm Chat Help Info Settings Map printing is not avail…" at bounding box center [784, 375] width 1568 height 750
click at [411, 470] on button "Save" at bounding box center [406, 468] width 217 height 32
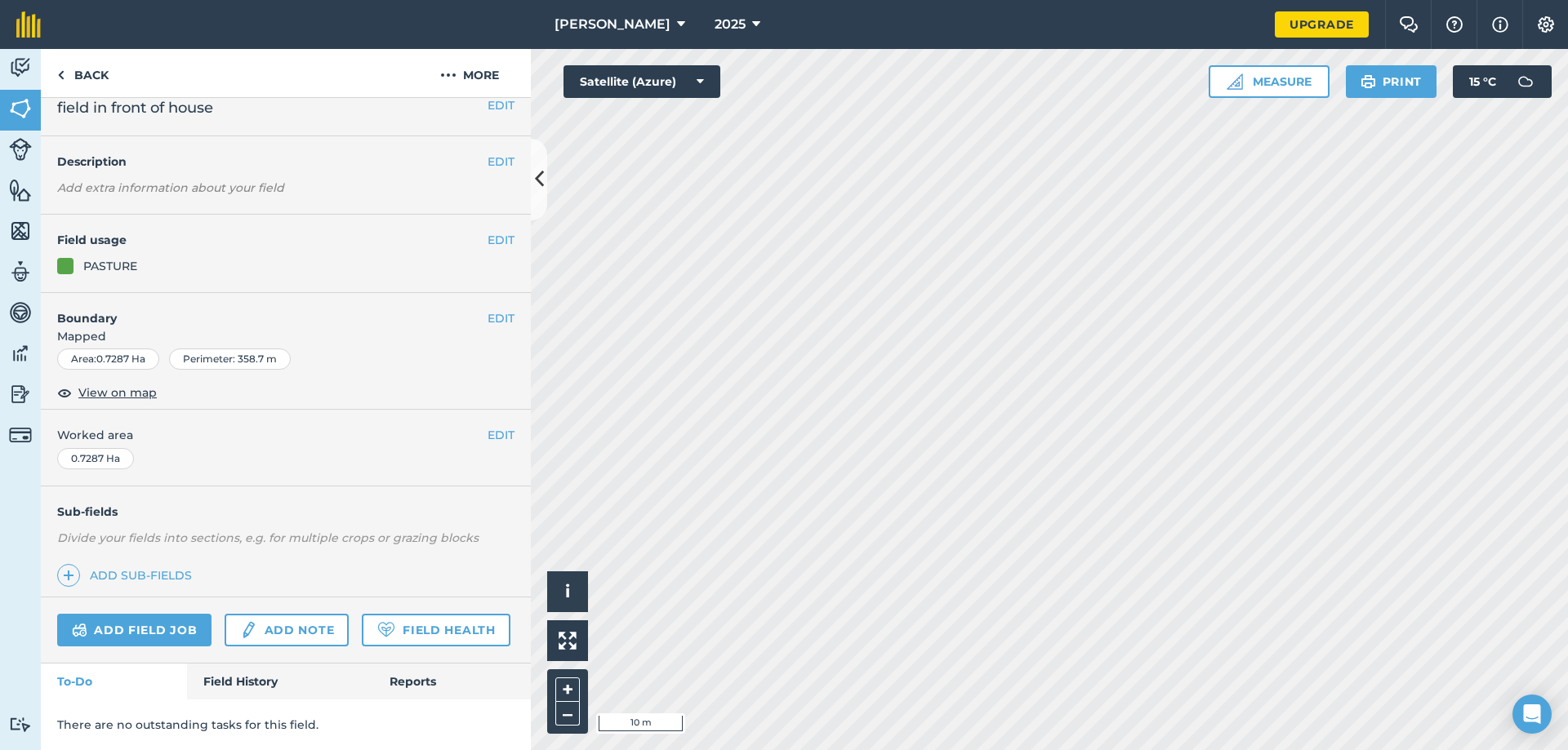
click at [116, 348] on div "Area : 0.7287 Ha" at bounding box center [108, 359] width 102 height 22
click at [487, 309] on button "EDIT" at bounding box center [501, 319] width 27 height 18
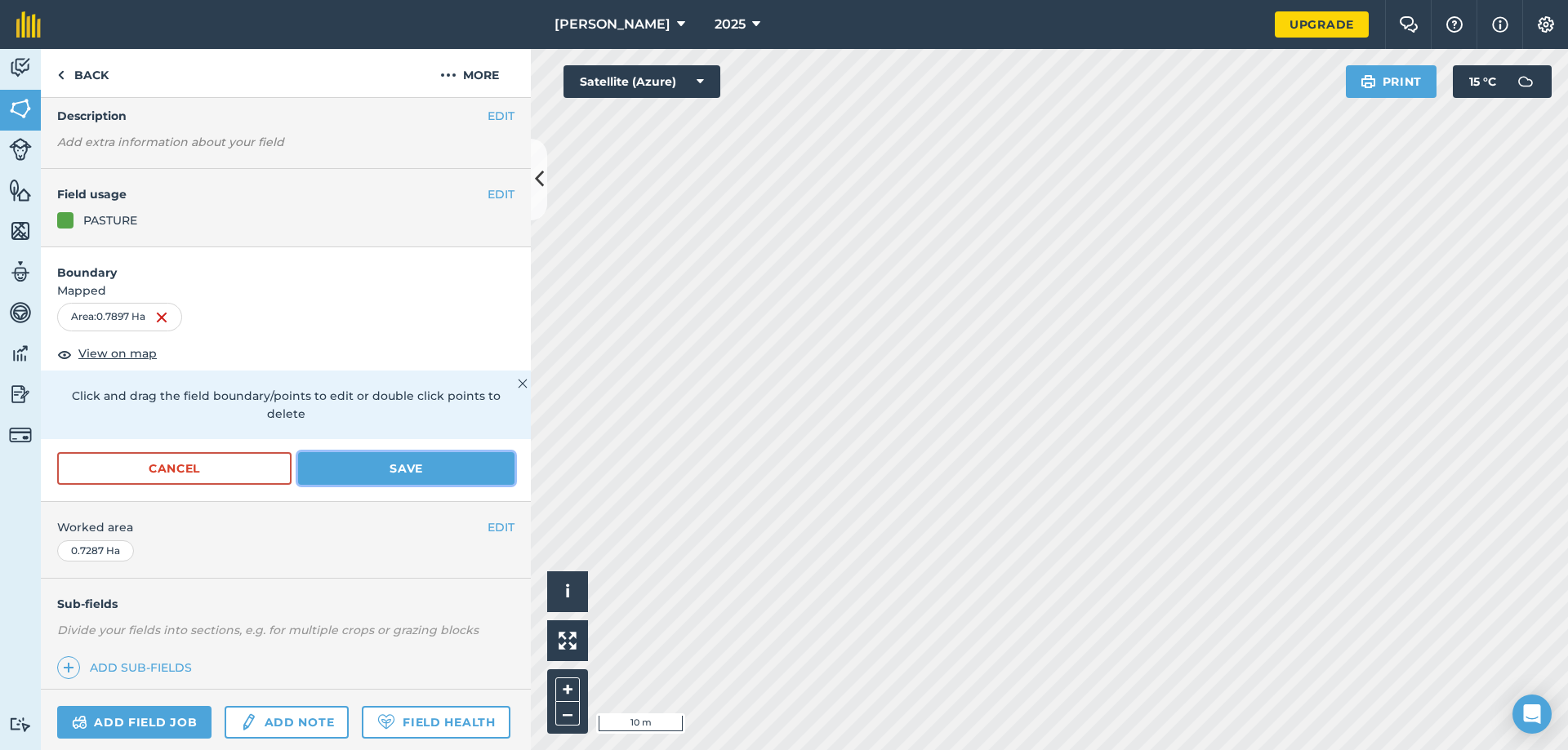
click at [381, 467] on button "Save" at bounding box center [406, 468] width 217 height 32
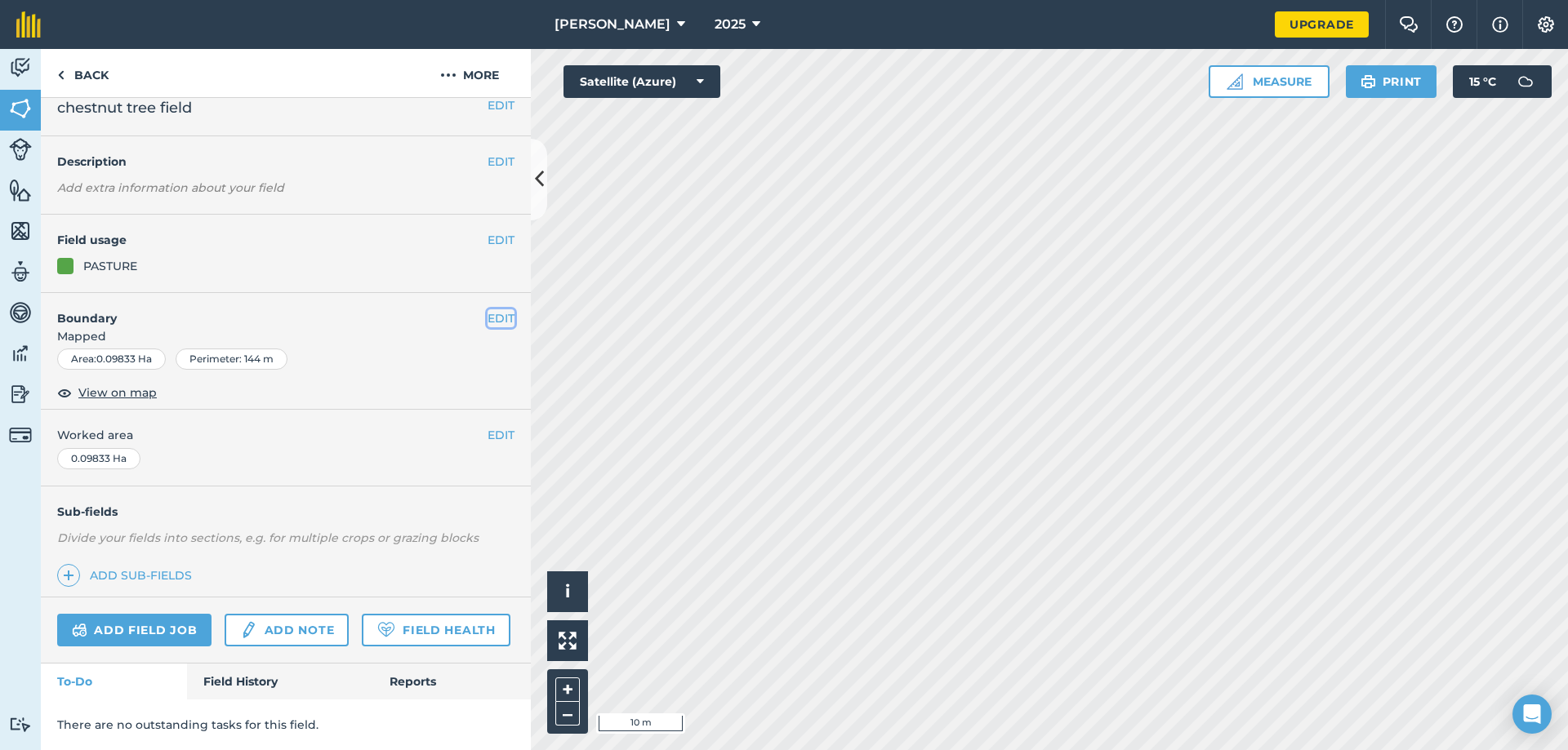
click at [487, 309] on button "EDIT" at bounding box center [501, 319] width 27 height 18
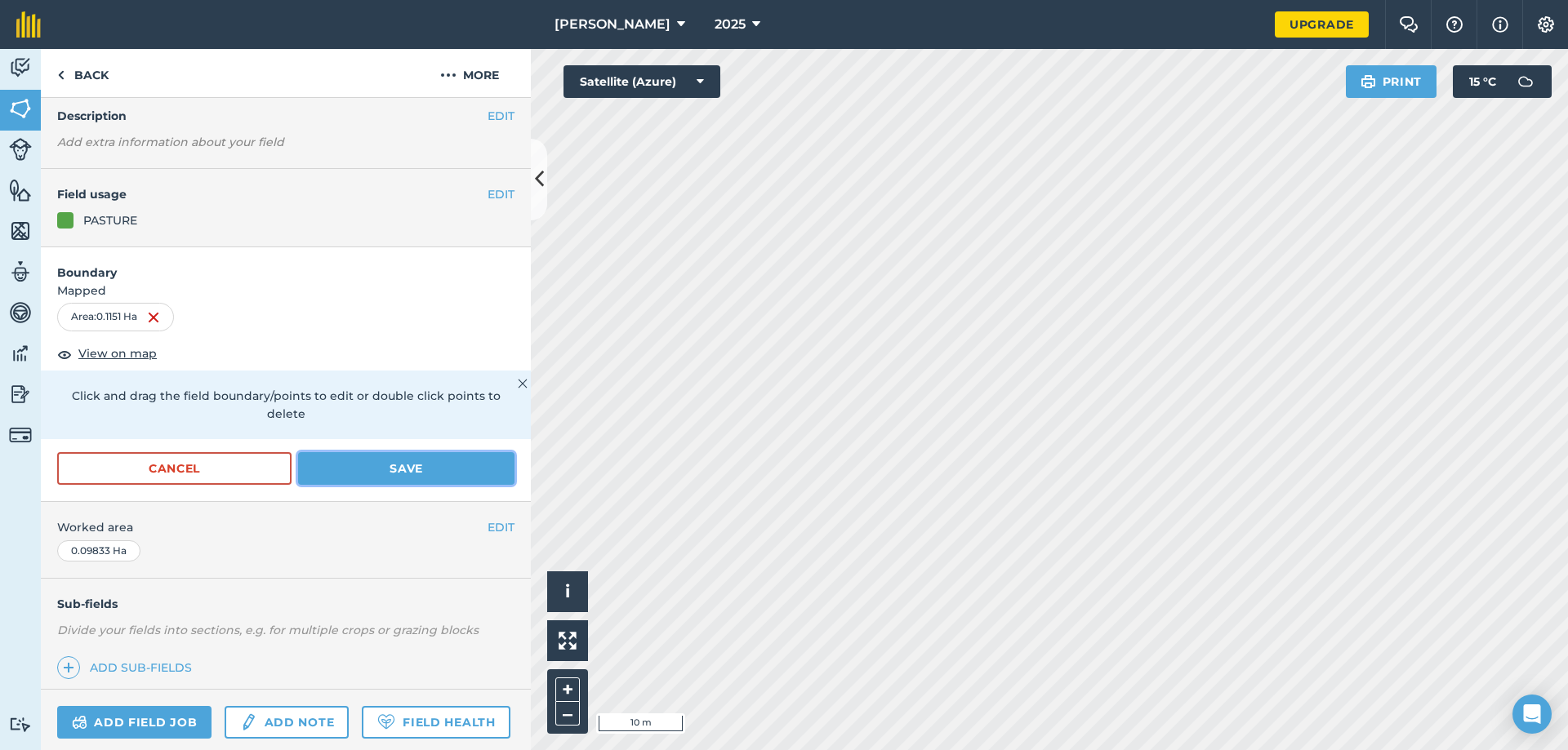
click at [369, 468] on button "Save" at bounding box center [406, 468] width 217 height 32
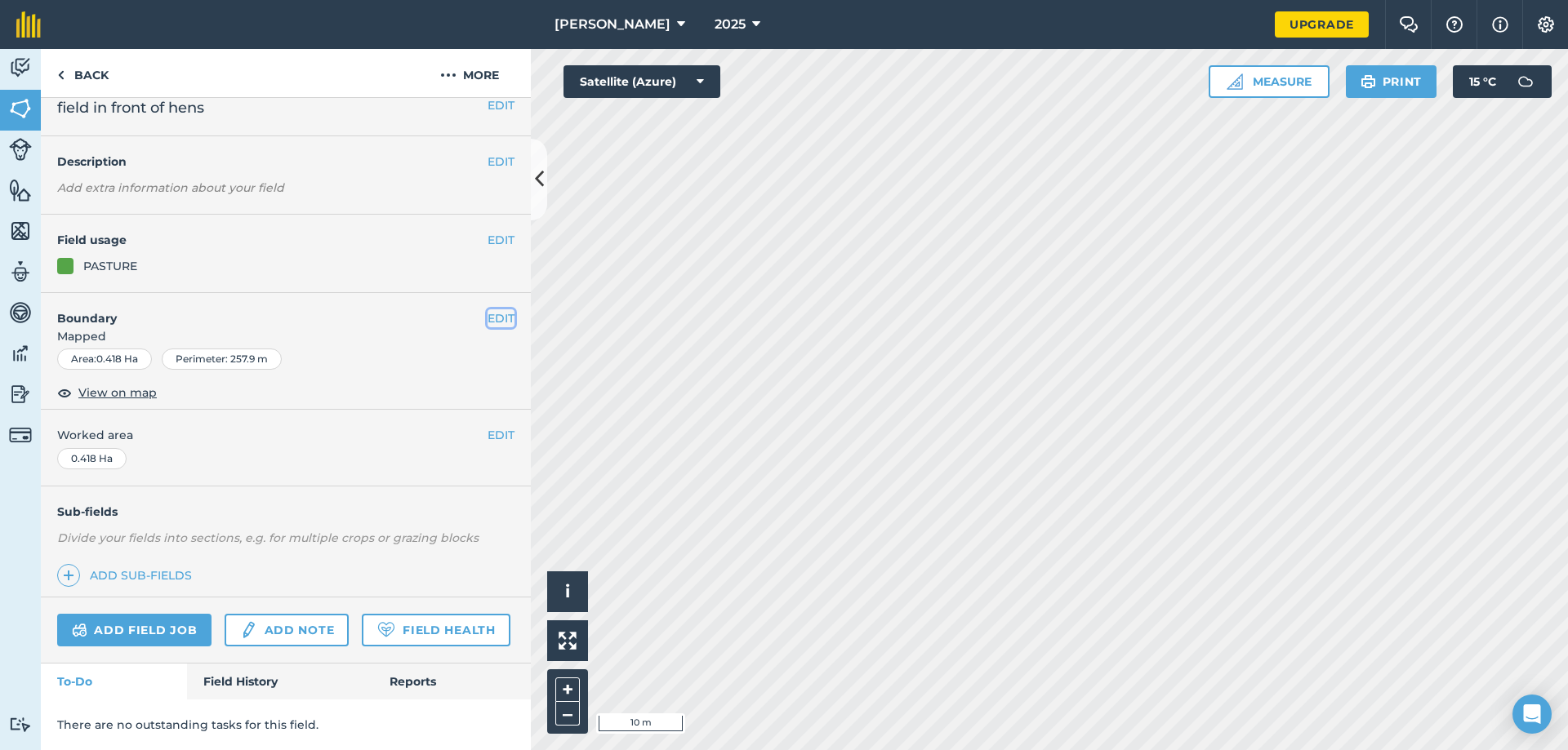
click at [487, 309] on button "EDIT" at bounding box center [501, 319] width 27 height 18
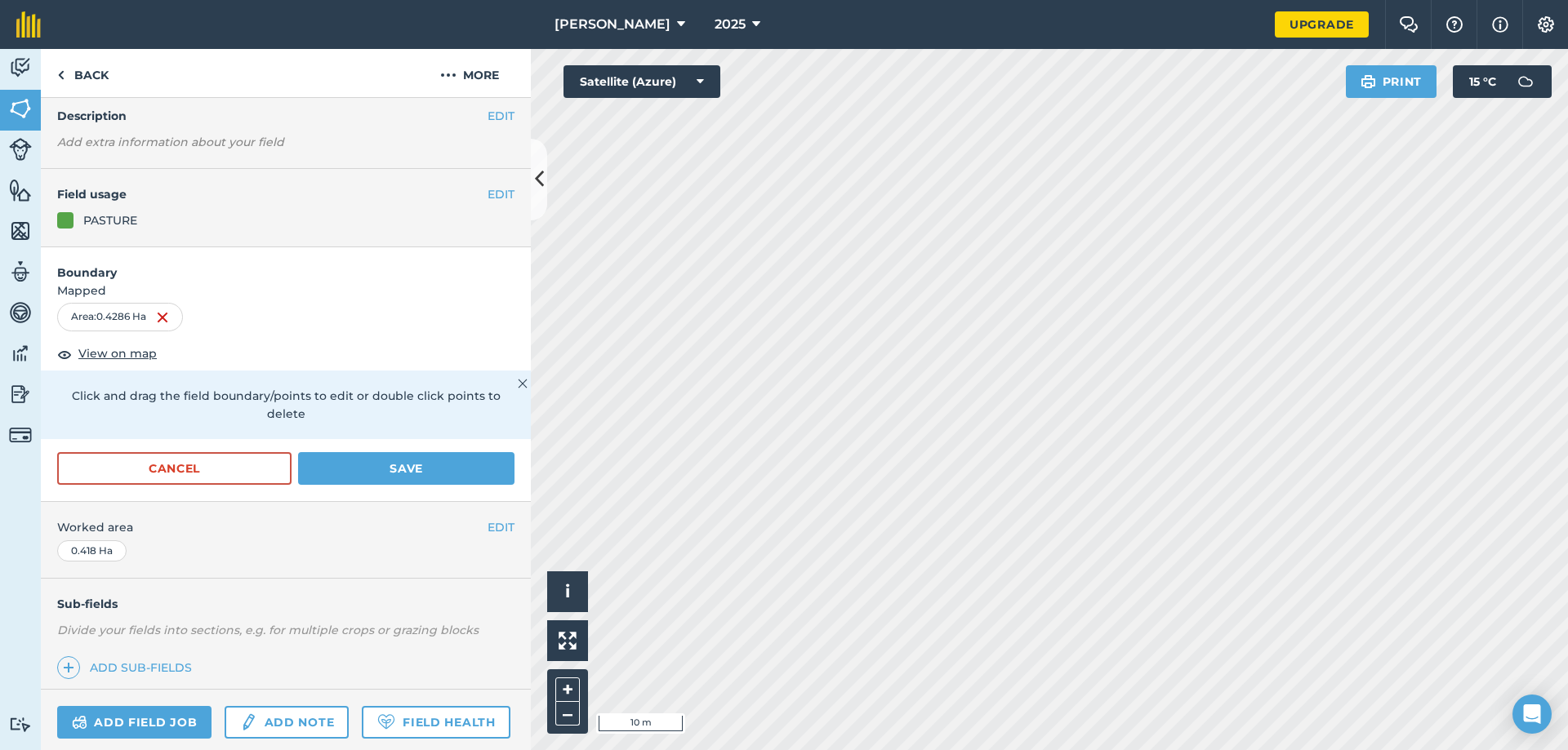
click at [1445, 749] on html "wilson agri 2025 Upgrade Farm Chat Help Info Settings Map printing is not avail…" at bounding box center [784, 375] width 1568 height 750
click at [356, 474] on button "Save" at bounding box center [406, 468] width 217 height 32
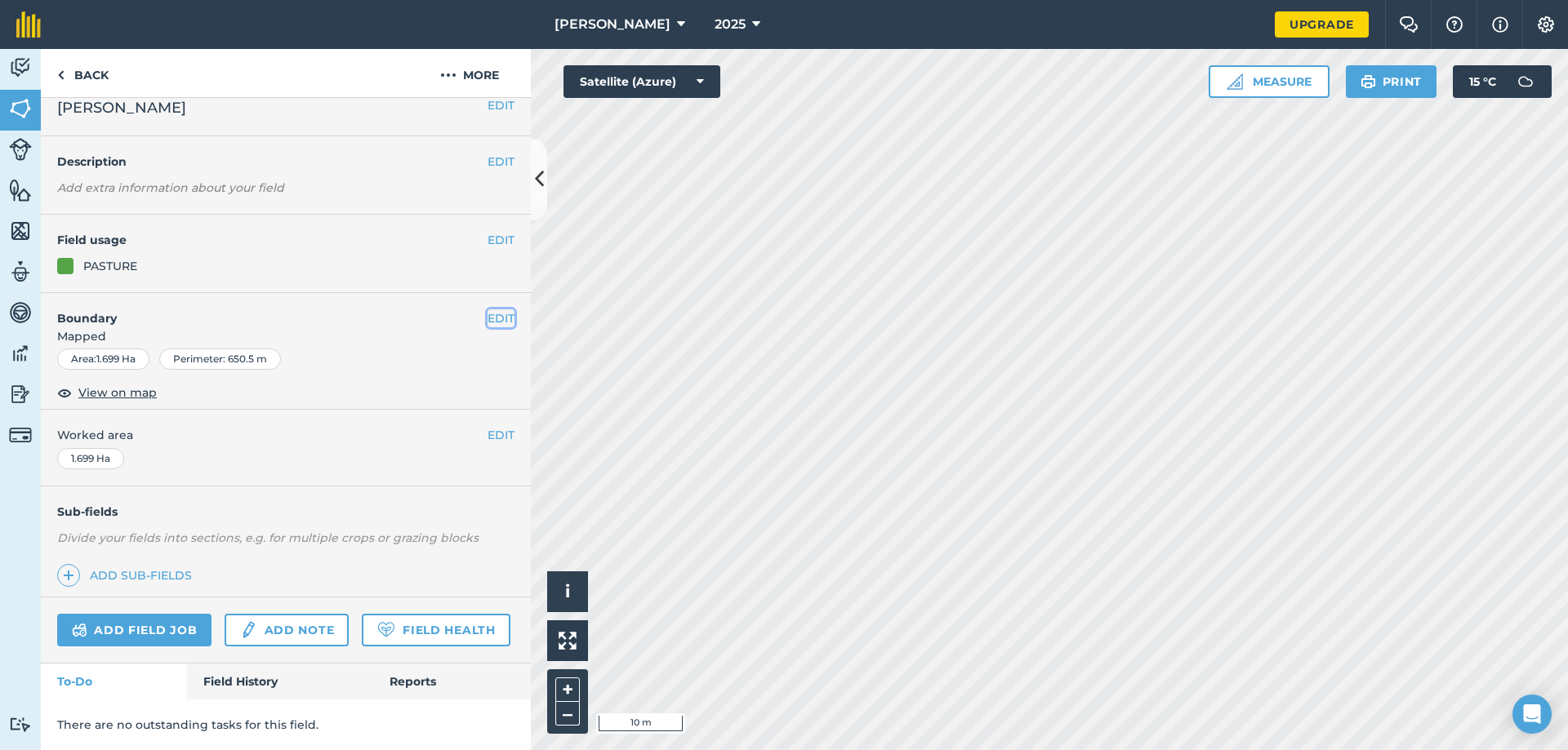
click at [487, 309] on button "EDIT" at bounding box center [501, 319] width 27 height 18
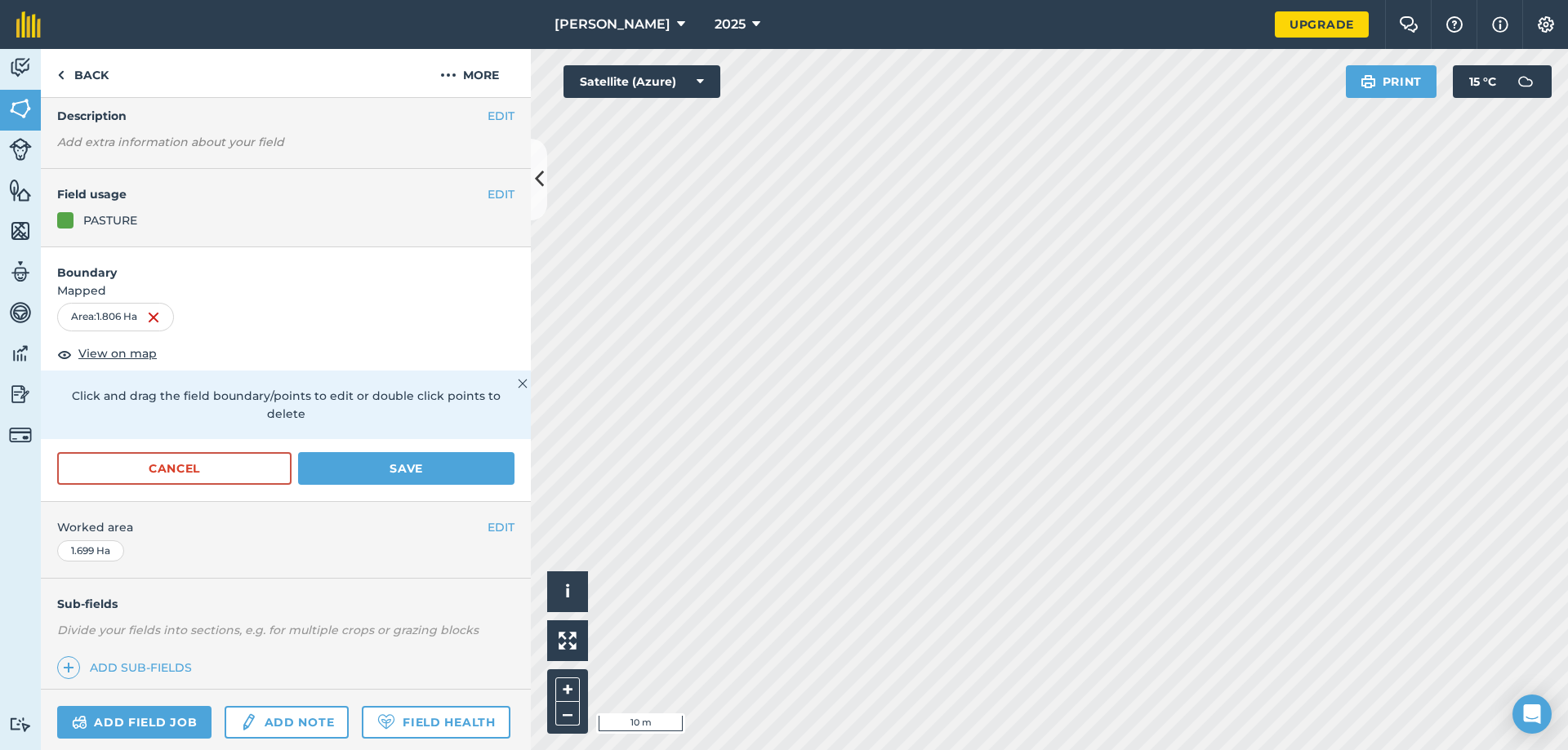
click at [1051, 749] on html "wilson agri 2025 Upgrade Farm Chat Help Info Settings Map printing is not avail…" at bounding box center [784, 375] width 1568 height 750
click at [330, 466] on button "Save" at bounding box center [406, 468] width 217 height 32
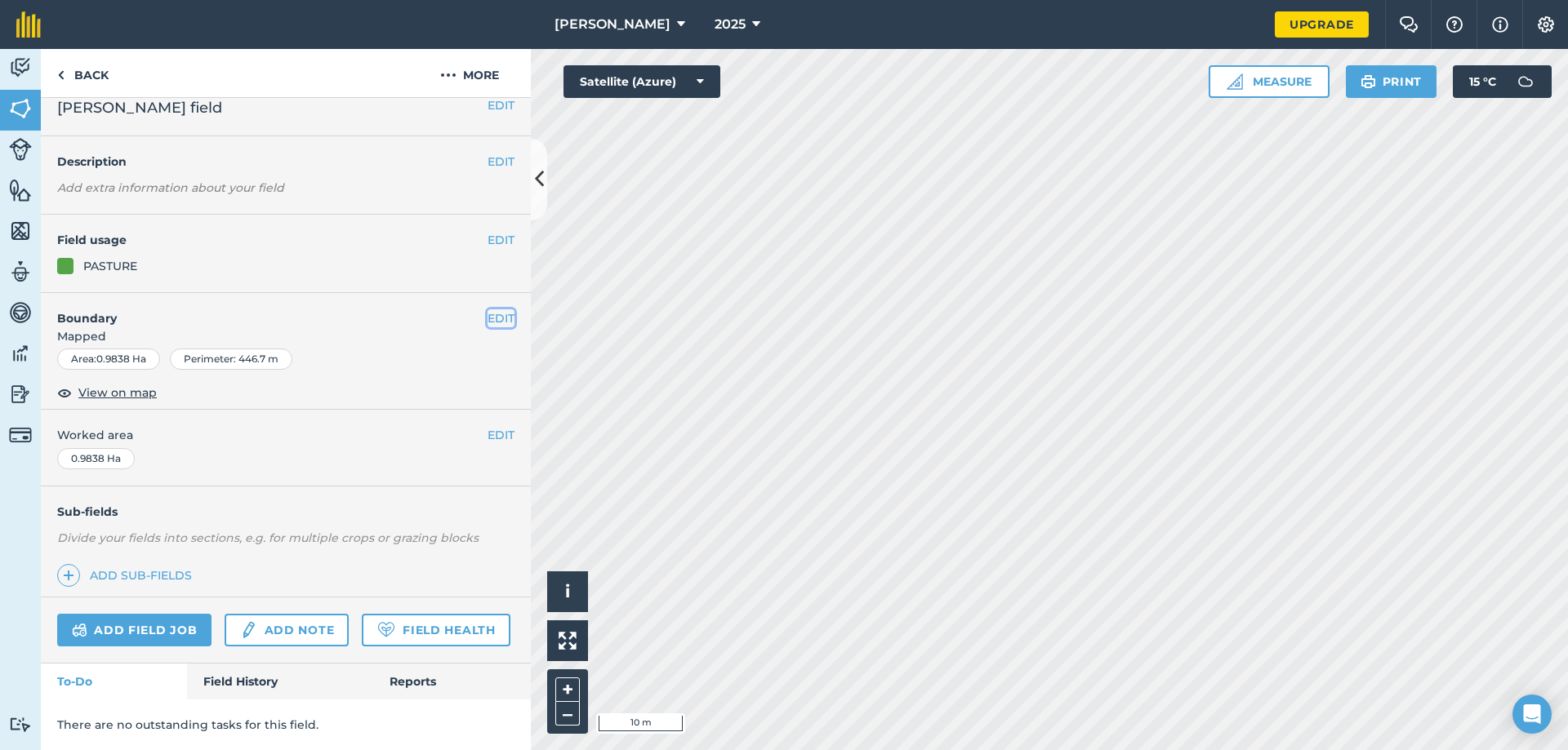
click at [493, 309] on button "EDIT" at bounding box center [501, 319] width 27 height 18
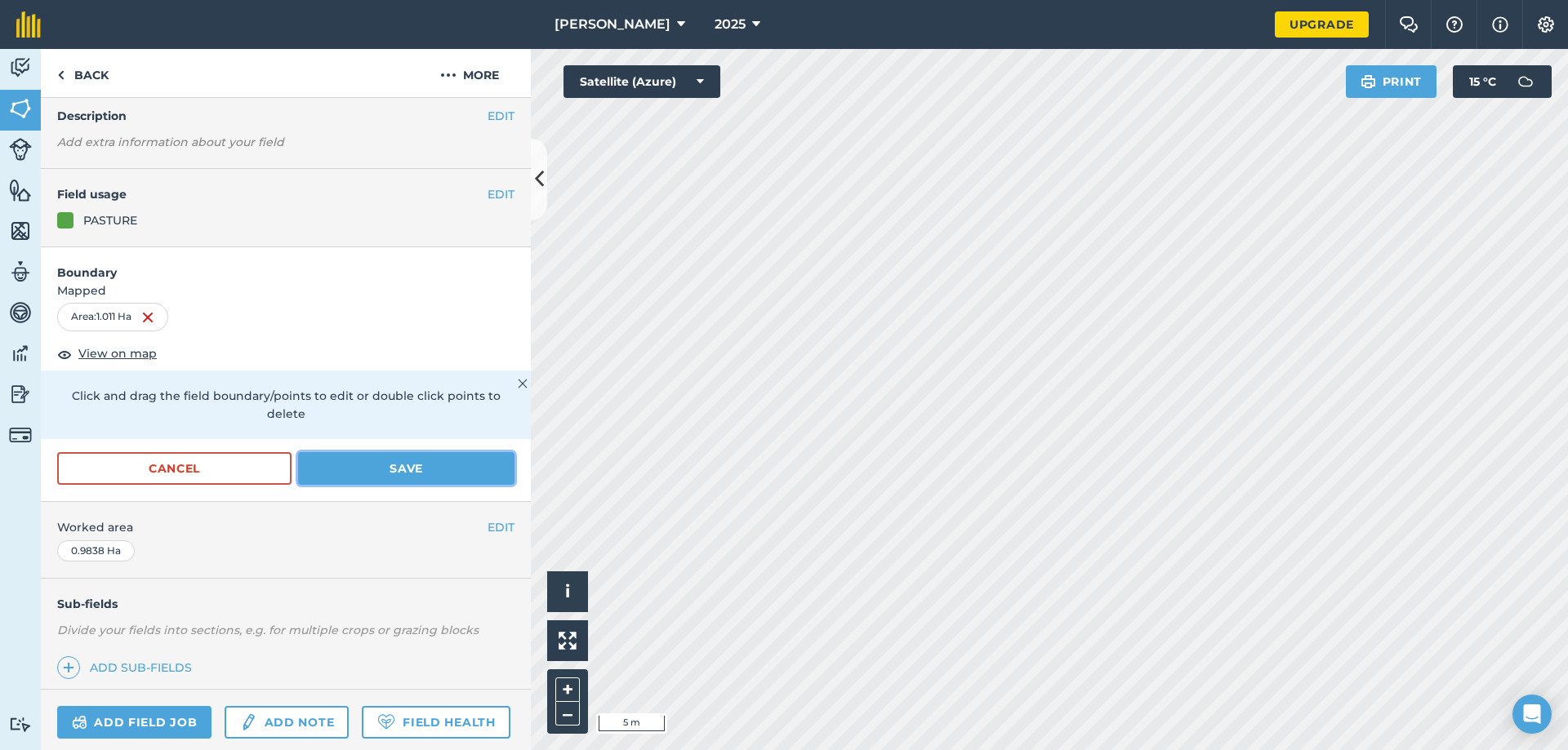
click at [410, 461] on button "Save" at bounding box center [406, 468] width 217 height 32
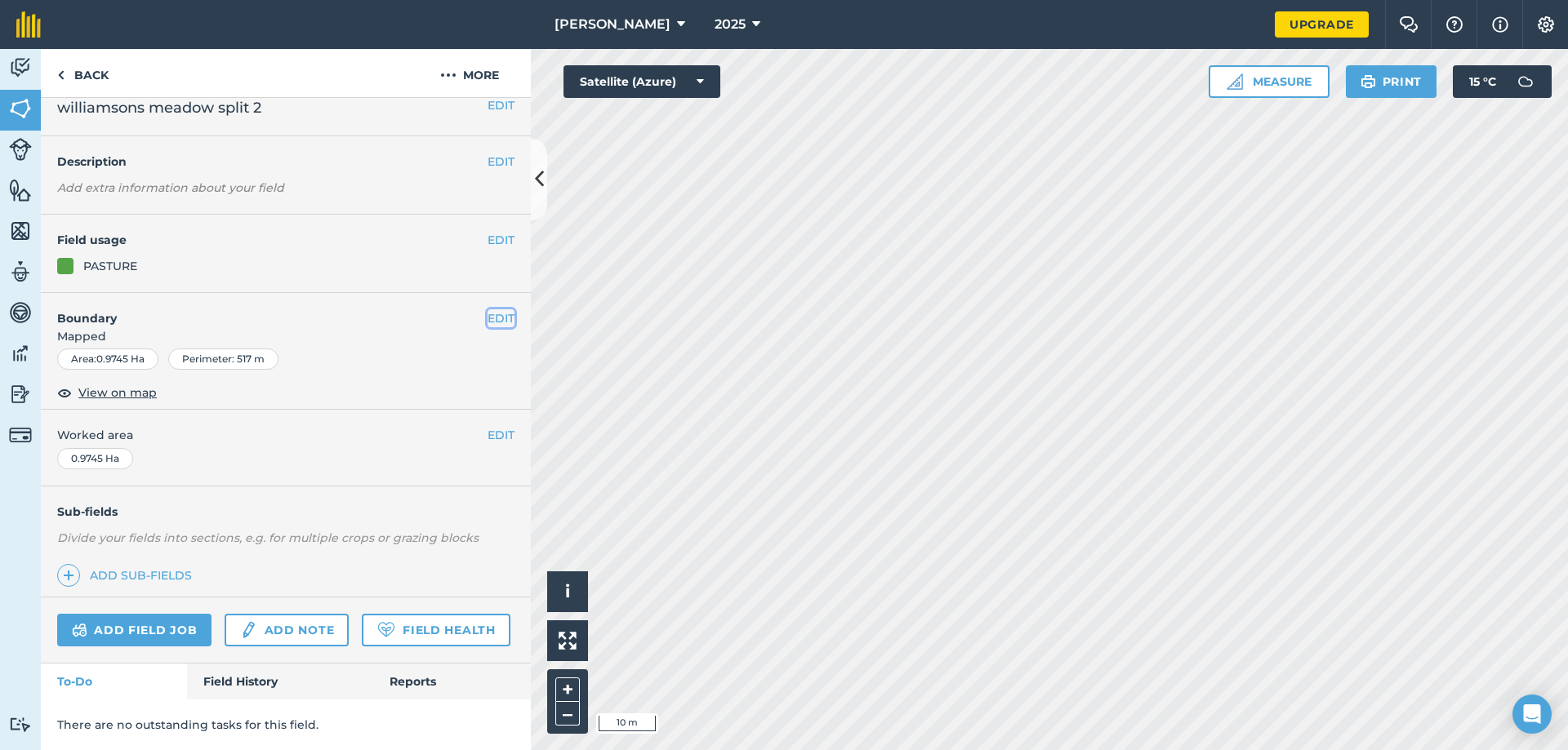
click at [488, 309] on button "EDIT" at bounding box center [501, 319] width 27 height 18
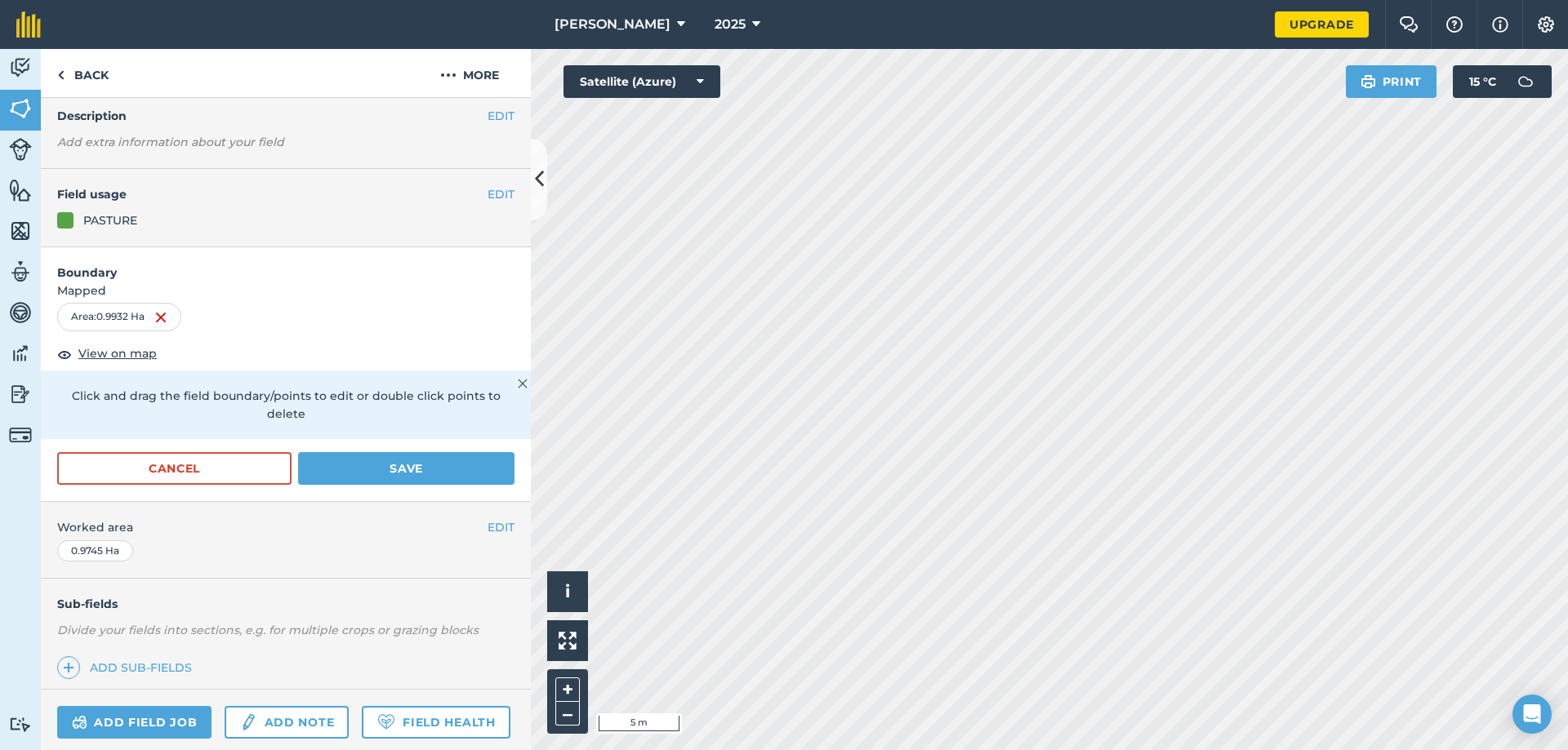
click at [969, 749] on html "wilson agri 2025 Upgrade Farm Chat Help Info Settings Map printing is not avail…" at bounding box center [784, 375] width 1568 height 750
click at [380, 456] on button "Save" at bounding box center [406, 468] width 217 height 32
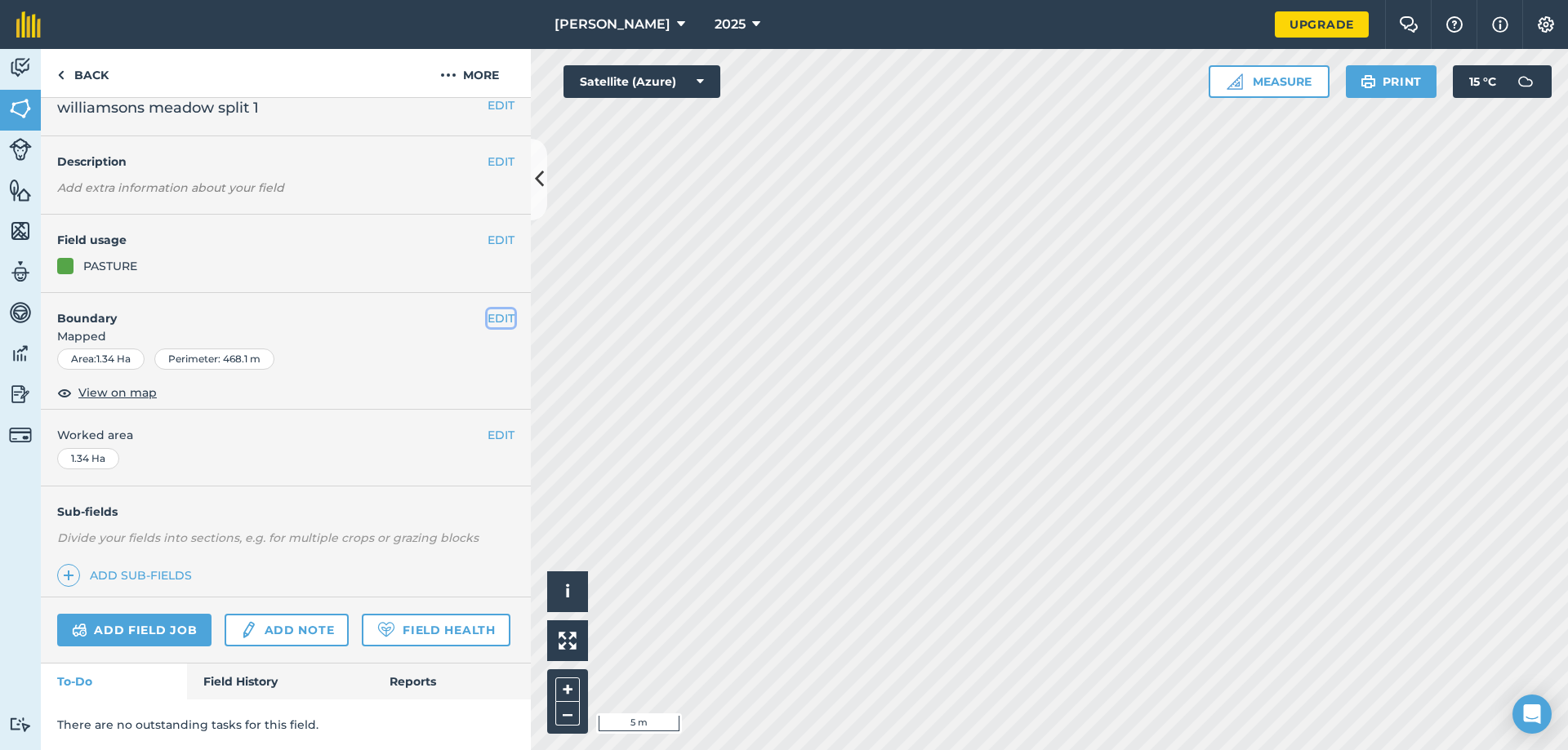
click at [487, 309] on button "EDIT" at bounding box center [501, 319] width 27 height 18
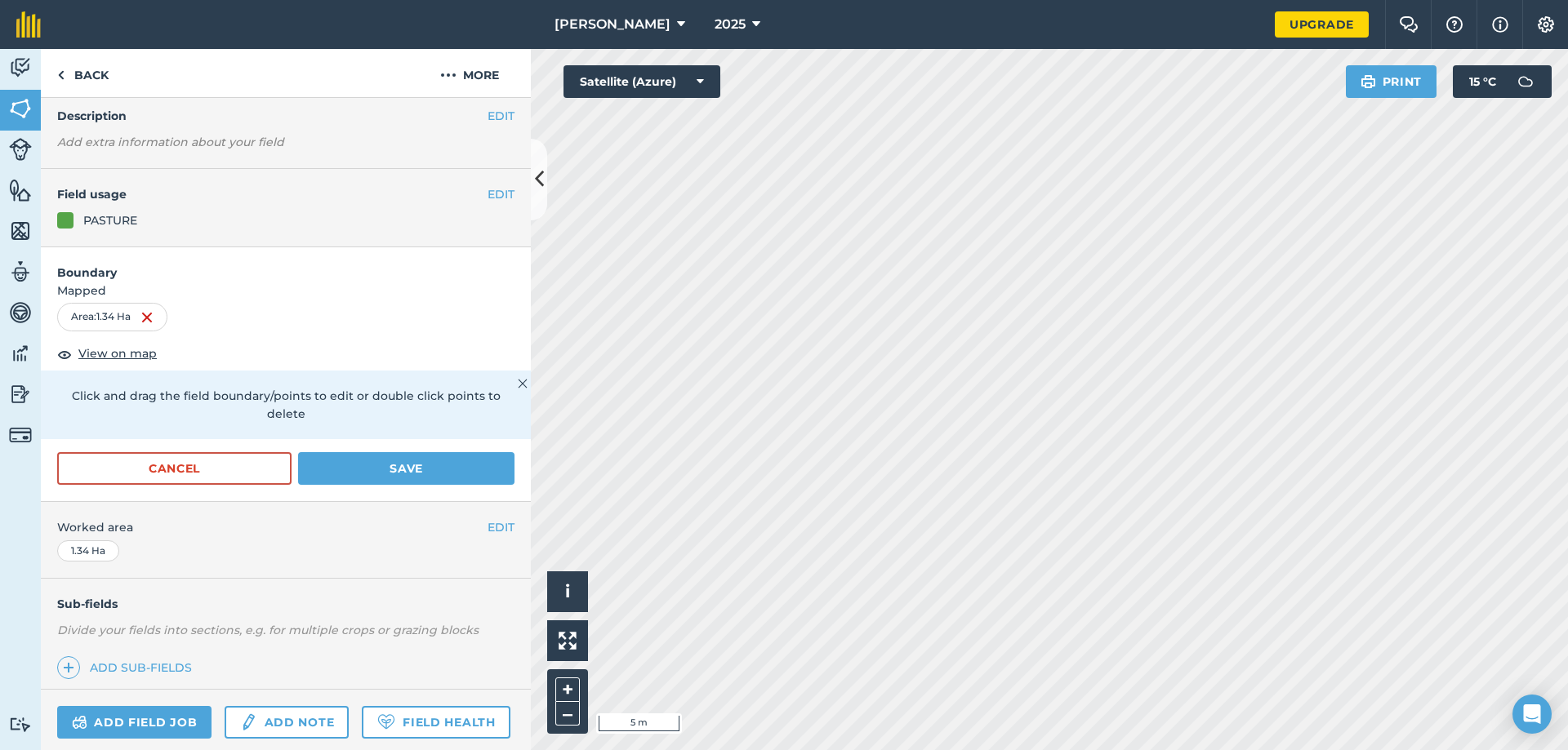
click at [1128, 42] on div "wilson agri 2025 Upgrade Farm Chat Help Info Settings Map printing is not avail…" at bounding box center [784, 375] width 1568 height 750
click at [840, 749] on html "wilson agri 2025 Upgrade Farm Chat Help Info Settings Map printing is not avail…" at bounding box center [784, 375] width 1568 height 750
click at [699, 749] on html "wilson agri 2025 Upgrade Farm Chat Help Info Settings Map printing is not avail…" at bounding box center [784, 375] width 1568 height 750
click at [696, 749] on html "wilson agri 2025 Upgrade Farm Chat Help Info Settings Map printing is not avail…" at bounding box center [784, 375] width 1568 height 750
click at [719, 749] on html "wilson agri 2025 Upgrade Farm Chat Help Info Settings Map printing is not avail…" at bounding box center [784, 375] width 1568 height 750
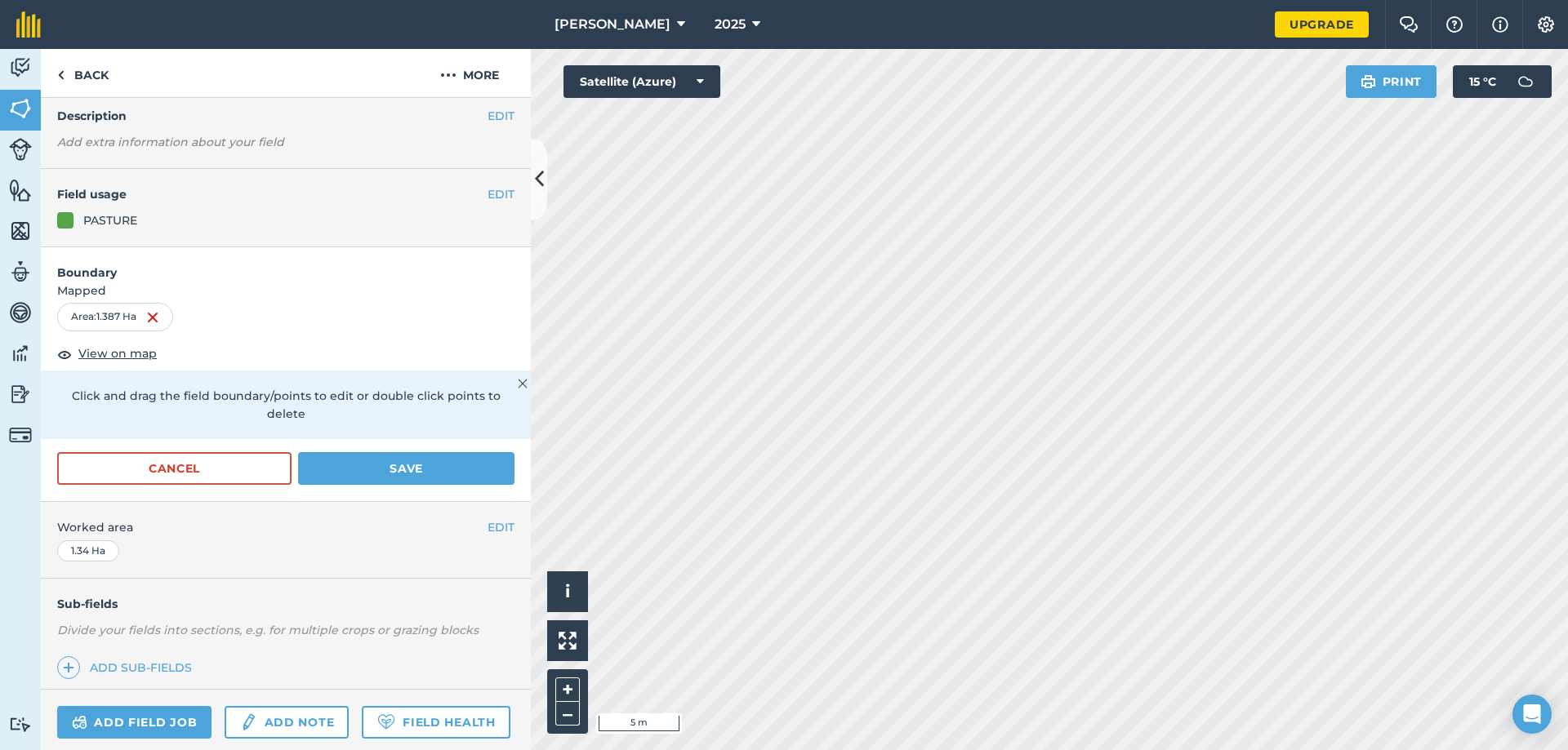
click at [1453, 30] on div "wilson agri 2025 Upgrade Farm Chat Help Info Settings Map printing is not avail…" at bounding box center [784, 375] width 1568 height 750
click at [452, 467] on button "Save" at bounding box center [406, 468] width 217 height 32
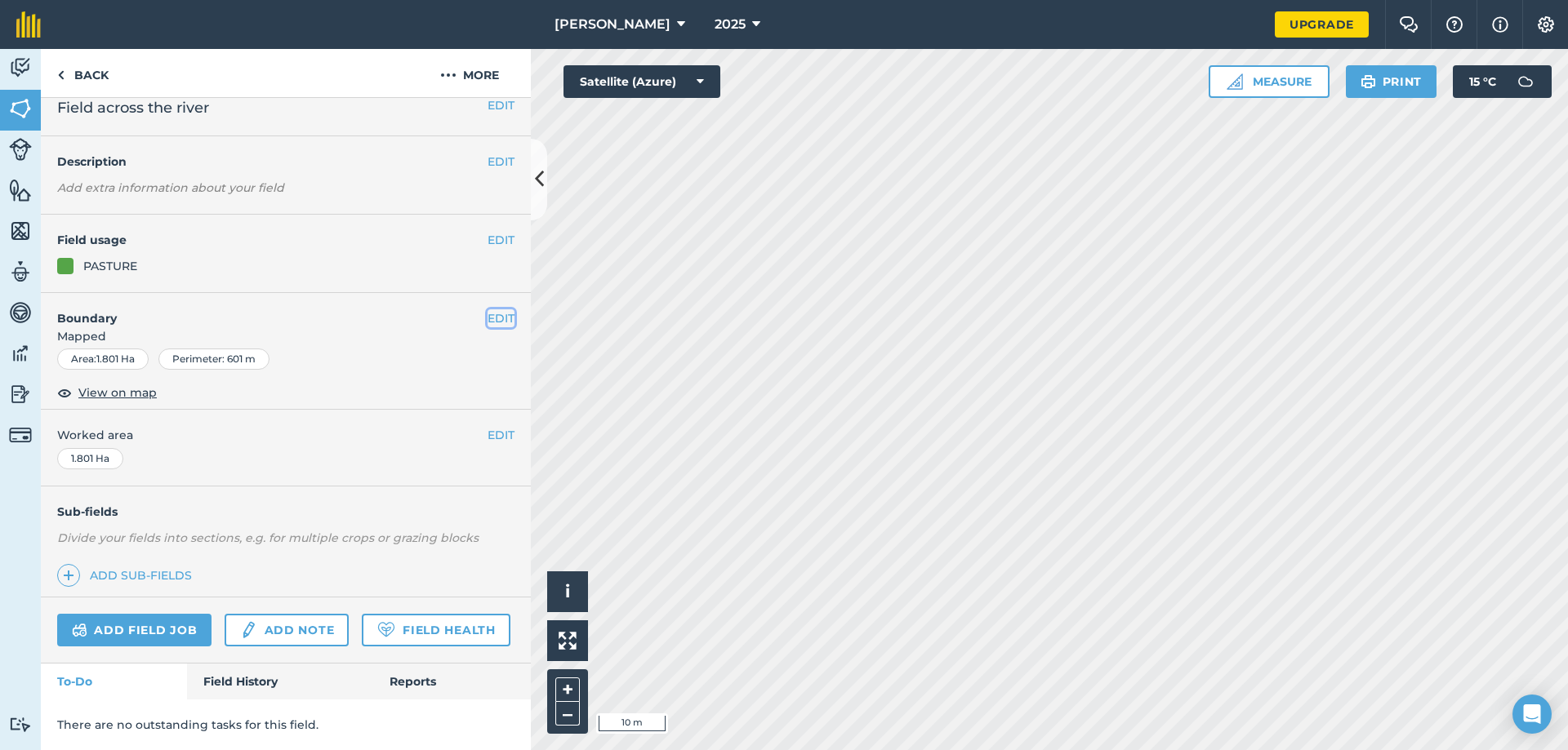
click at [491, 309] on button "EDIT" at bounding box center [501, 319] width 27 height 18
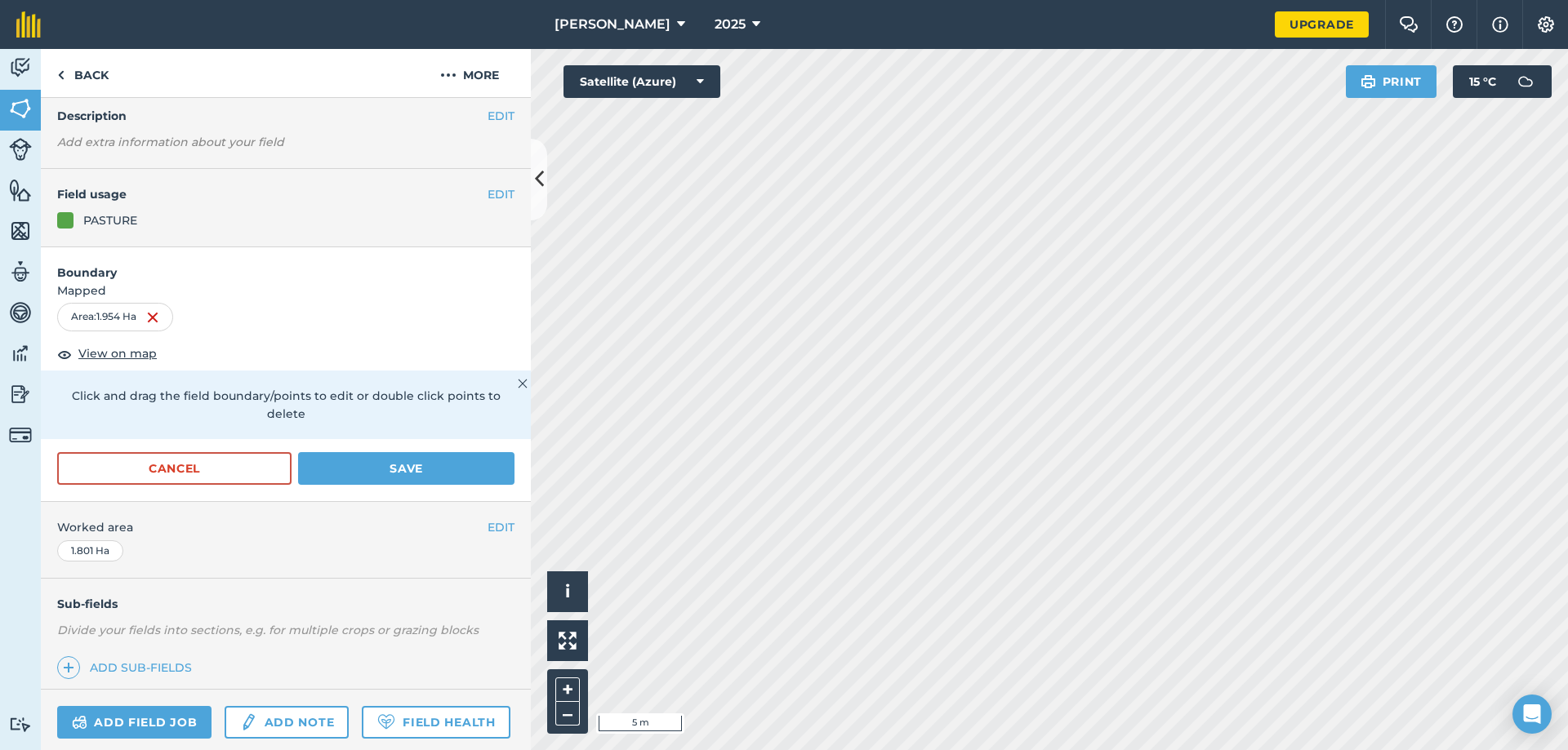
click at [456, 42] on div "wilson agri 2025 Upgrade Farm Chat Help Info Settings Map printing is not avail…" at bounding box center [784, 375] width 1568 height 750
click at [489, 275] on div "Activity Fields Livestock Features Maps Team Vehicles Data Reporting Billing Tu…" at bounding box center [784, 399] width 1568 height 701
click at [273, 188] on div "Activity Fields Livestock Features Maps Team Vehicles Data Reporting Billing Tu…" at bounding box center [784, 399] width 1568 height 701
click at [427, 461] on button "Save" at bounding box center [406, 468] width 217 height 32
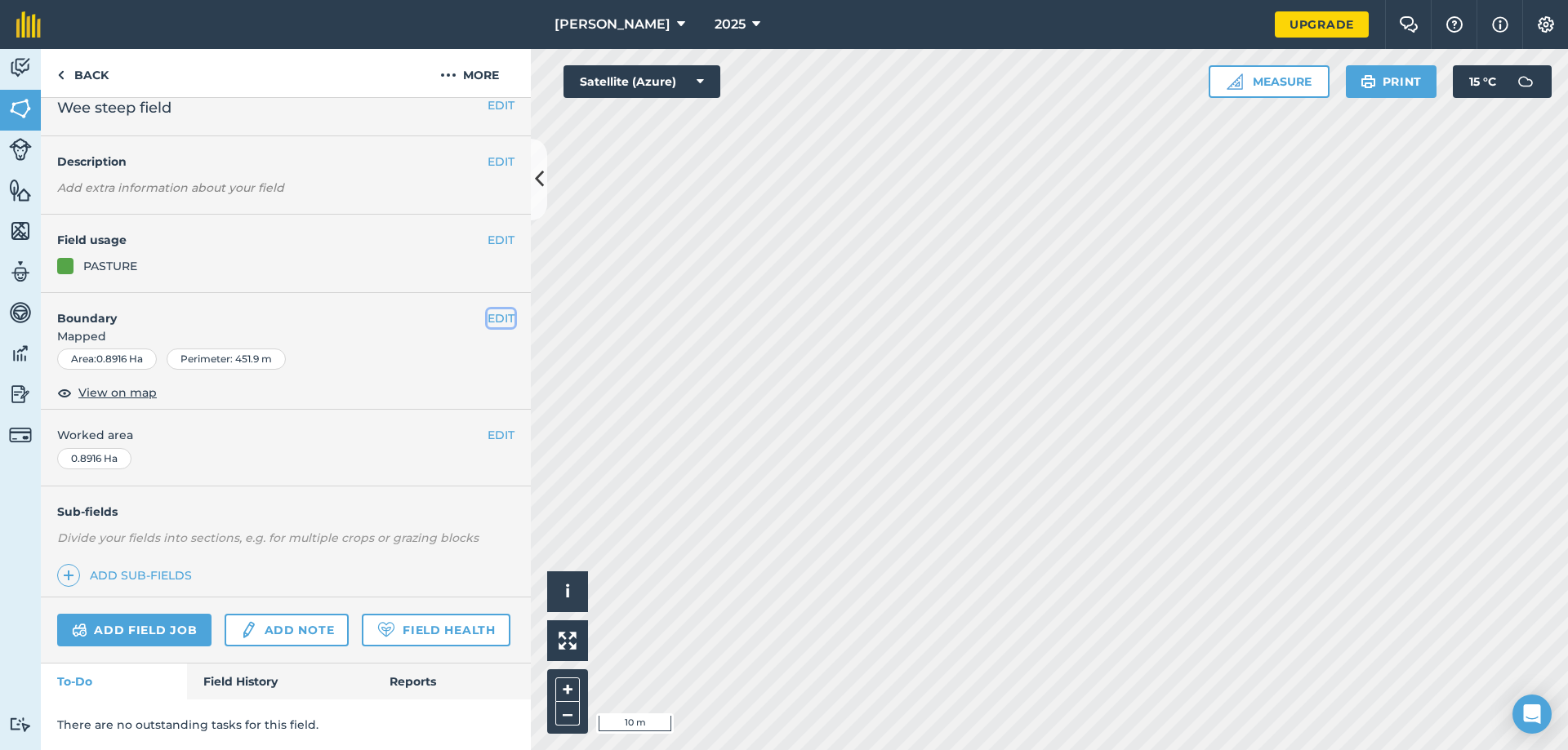
click at [487, 309] on button "EDIT" at bounding box center [501, 319] width 27 height 18
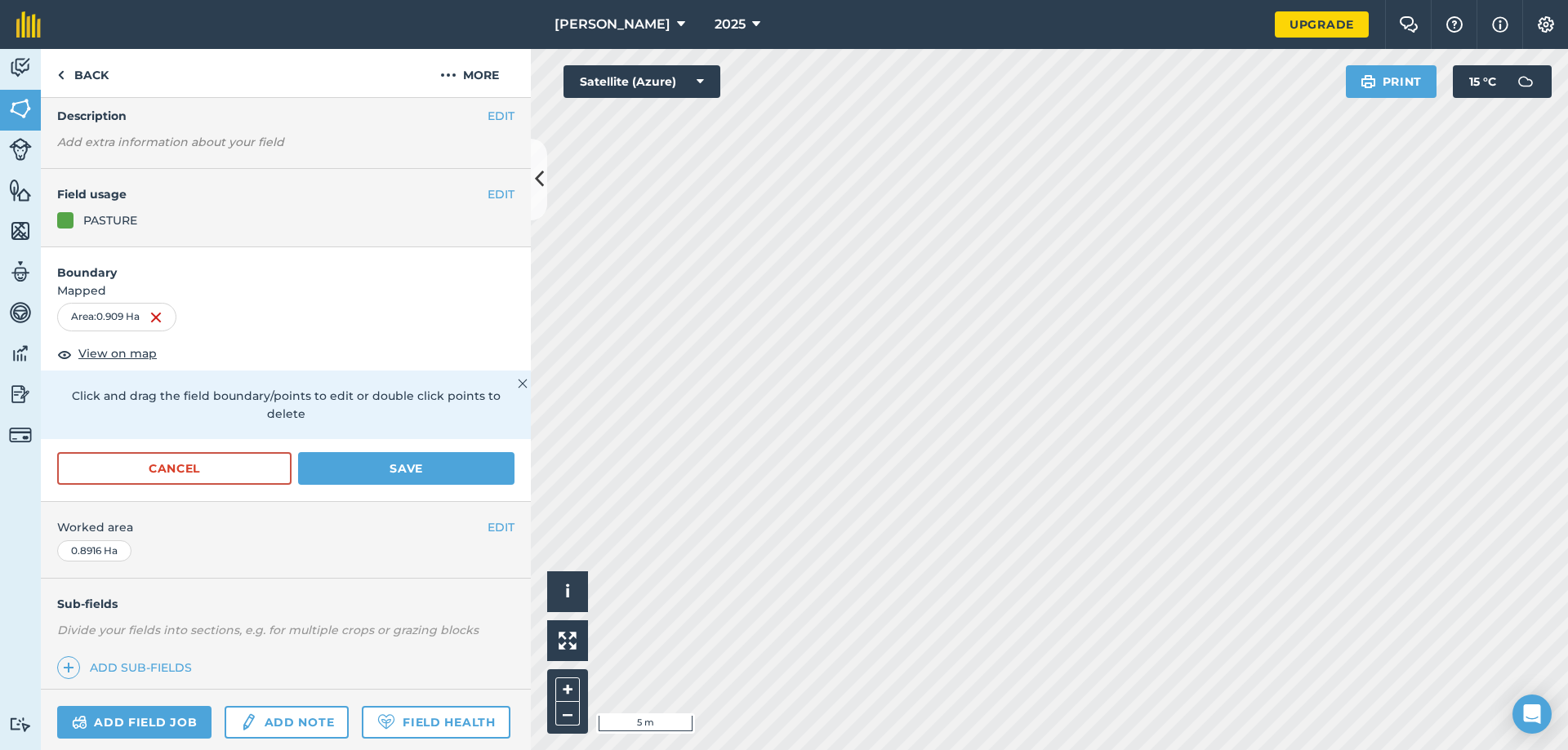
click at [453, 612] on div "Activity Fields Livestock Features Maps Team Vehicles Data Reporting Billing Tu…" at bounding box center [784, 399] width 1568 height 701
click at [520, 749] on html "wilson agri 2025 Upgrade Farm Chat Help Info Settings Map printing is not avail…" at bounding box center [784, 375] width 1568 height 750
click at [689, 749] on html "wilson agri 2025 Upgrade Farm Chat Help Info Settings Map printing is not avail…" at bounding box center [784, 375] width 1568 height 750
click at [875, 3] on div "wilson agri 2025 Upgrade Farm Chat Help Info Settings Map printing is not avail…" at bounding box center [784, 375] width 1568 height 750
click at [1097, 749] on html "wilson agri 2025 Upgrade Farm Chat Help Info Settings Map printing is not avail…" at bounding box center [784, 375] width 1568 height 750
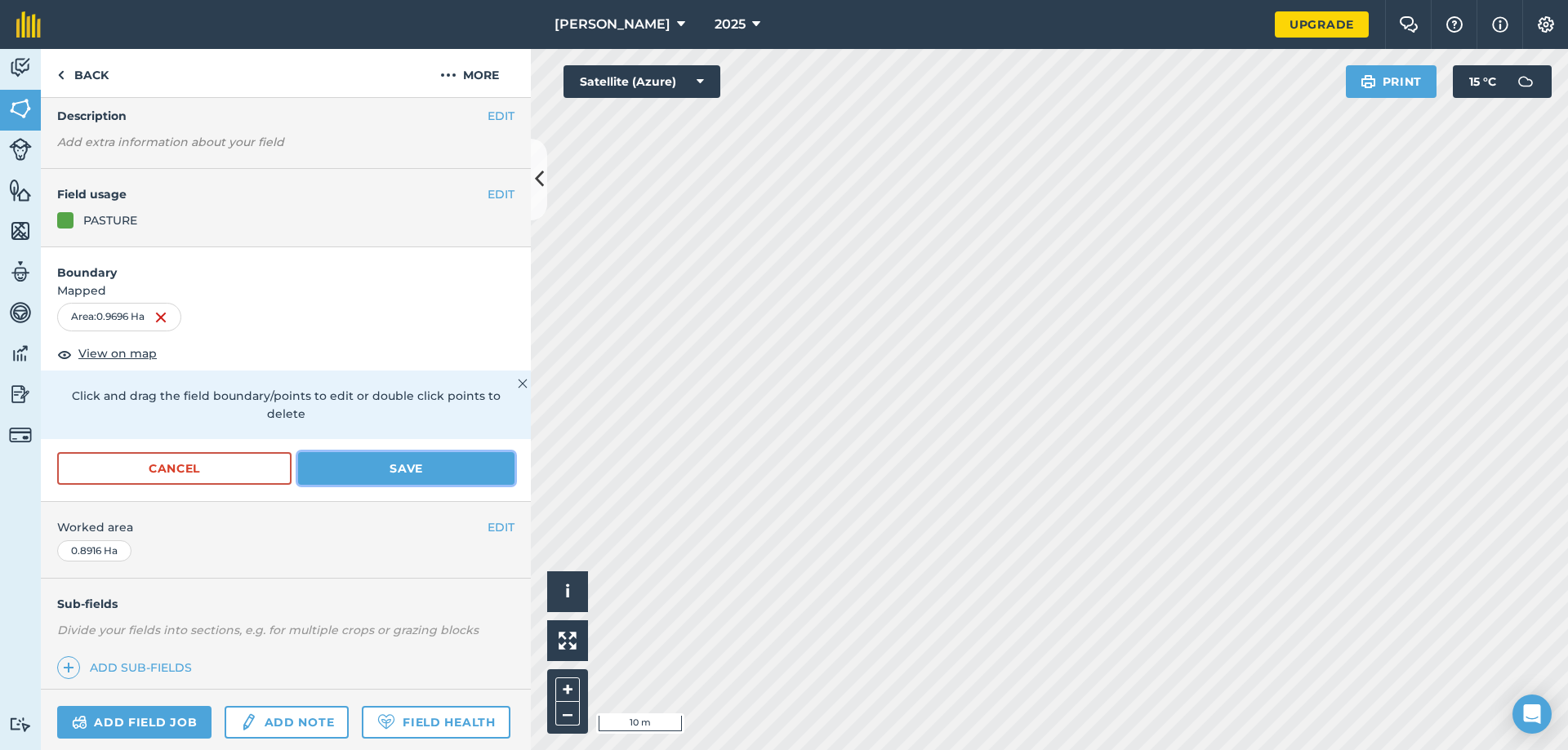
click at [445, 472] on button "Save" at bounding box center [406, 468] width 217 height 32
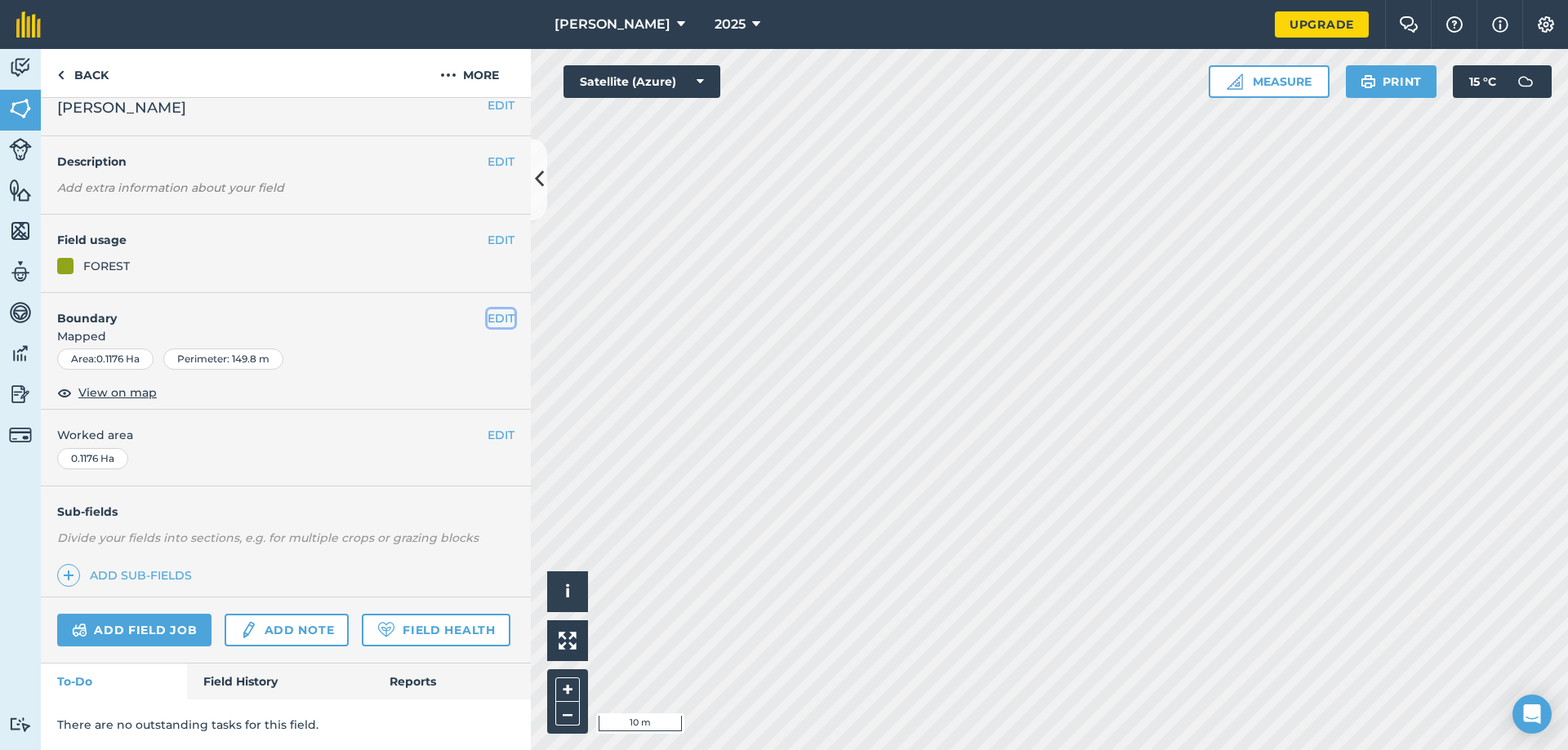
click at [491, 309] on button "EDIT" at bounding box center [501, 319] width 27 height 18
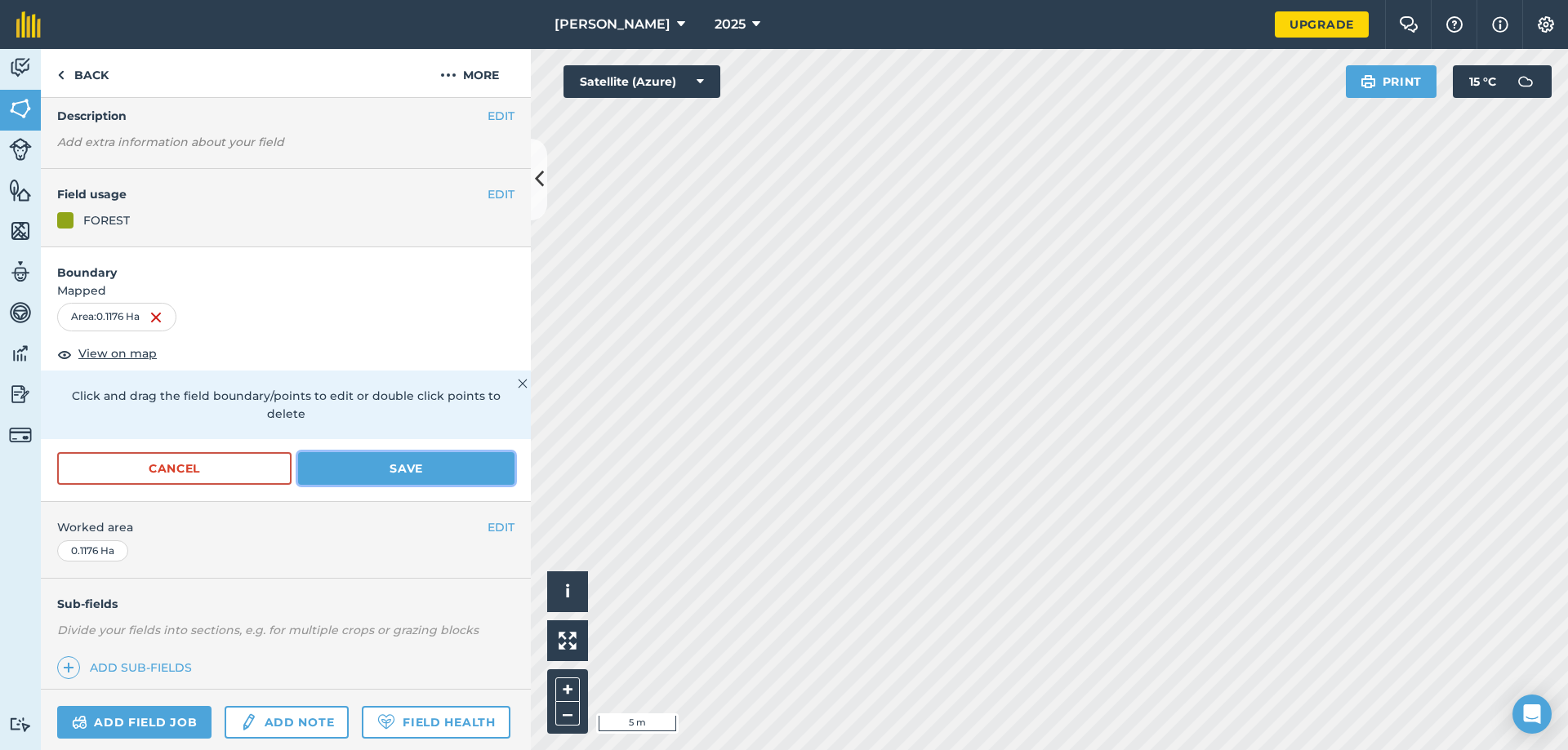
click at [381, 475] on button "Save" at bounding box center [406, 468] width 217 height 32
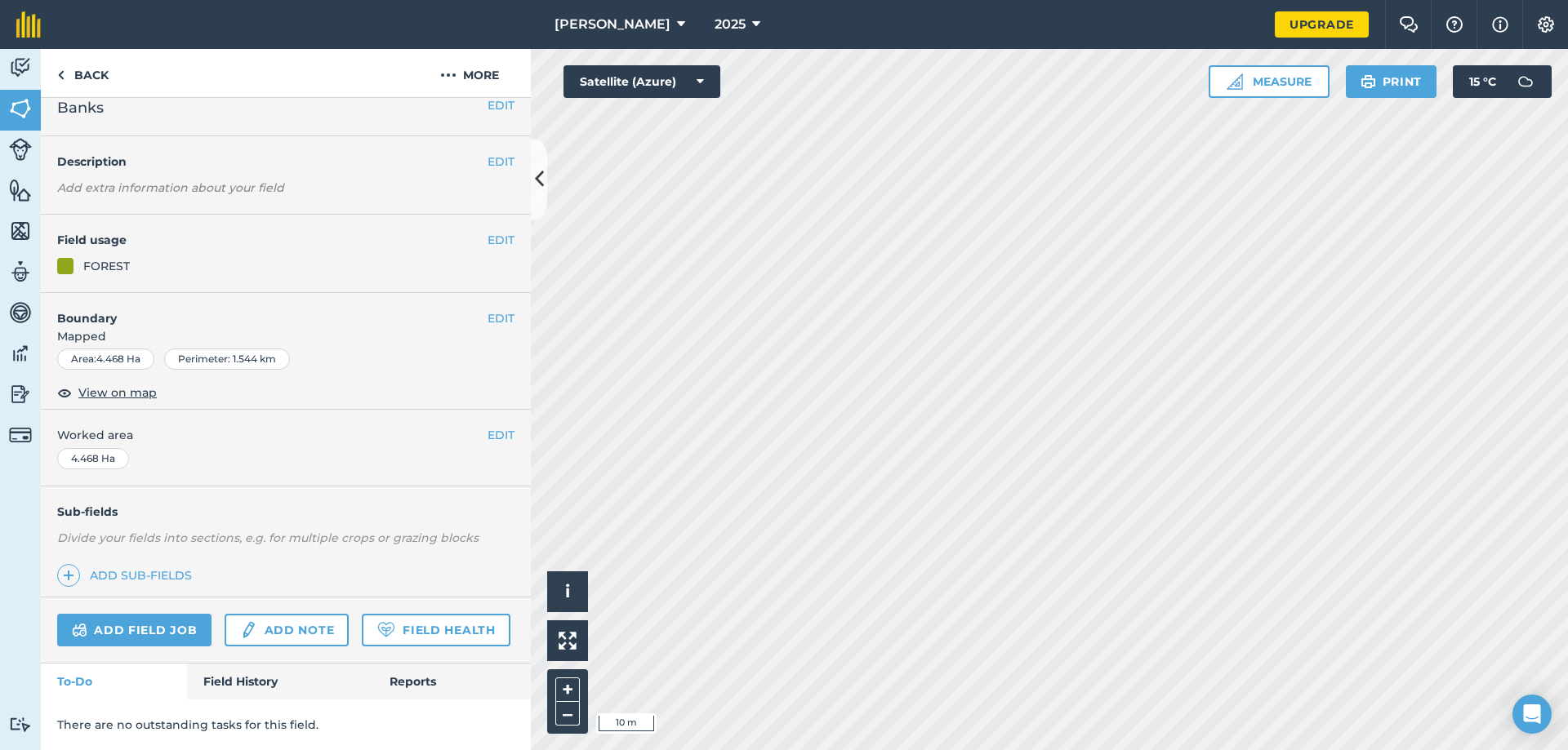
click at [500, 293] on div "EDIT Boundary Mapped Area : 4.468 Ha Perimeter : 1.544 km View on map" at bounding box center [286, 352] width 490 height 118
click at [487, 309] on button "EDIT" at bounding box center [501, 319] width 27 height 18
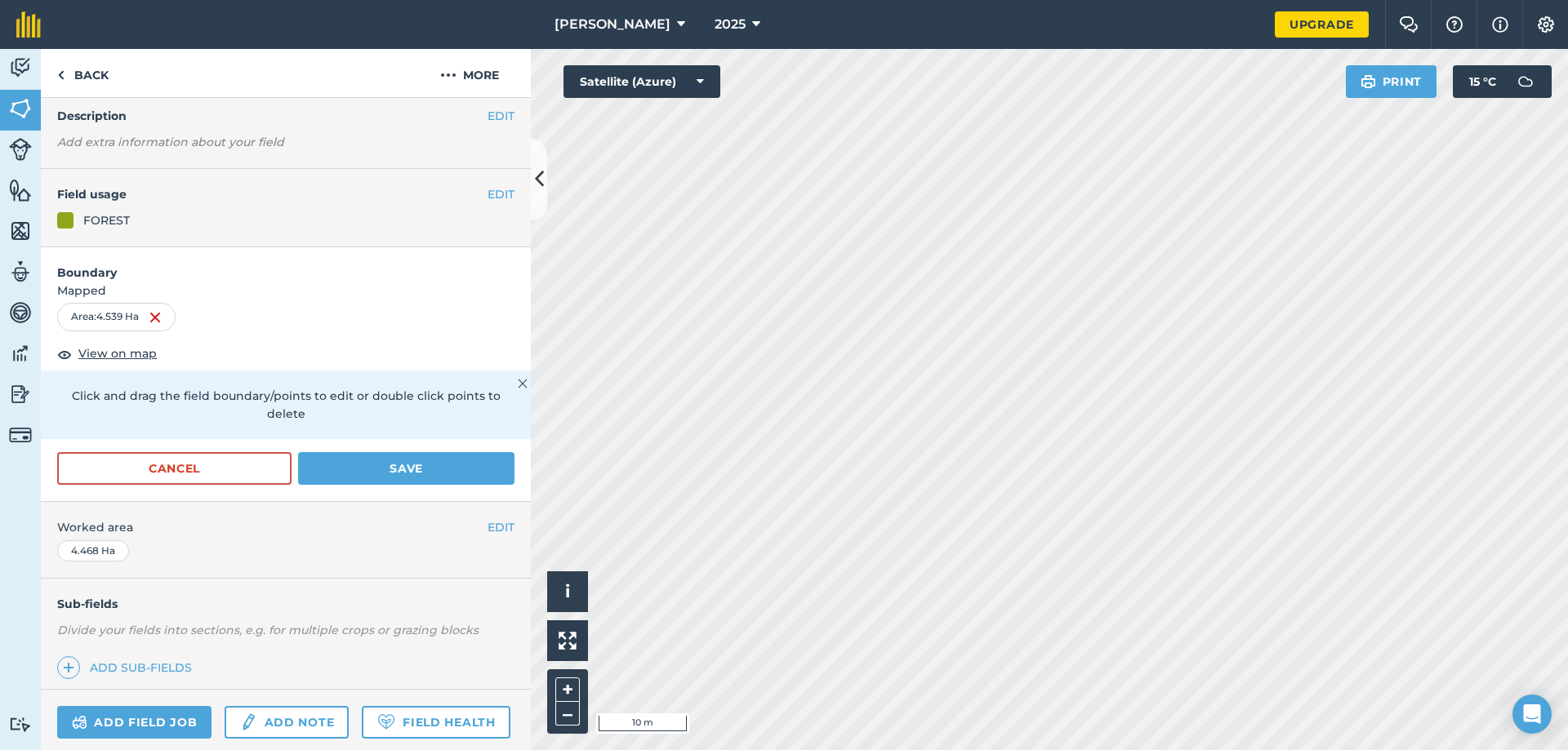
click at [858, 749] on html "wilson agri 2025 Upgrade Farm Chat Help Info Settings Map printing is not avail…" at bounding box center [784, 375] width 1568 height 750
click at [876, 749] on html "wilson agri 2025 Upgrade Farm Chat Help Info Settings Map printing is not avail…" at bounding box center [784, 375] width 1568 height 750
click at [1110, 749] on html "wilson agri 2025 Upgrade Farm Chat Help Info Settings Map printing is not avail…" at bounding box center [784, 375] width 1568 height 750
click at [1409, 749] on html "wilson agri 2025 Upgrade Farm Chat Help Info Settings Map printing is not avail…" at bounding box center [784, 375] width 1568 height 750
click at [1409, 749] on html "wilson agri 2025 Upgrade Farm Chat Help Info Settings Map printing is not avail…" at bounding box center [784, 375] width 1568 height 750
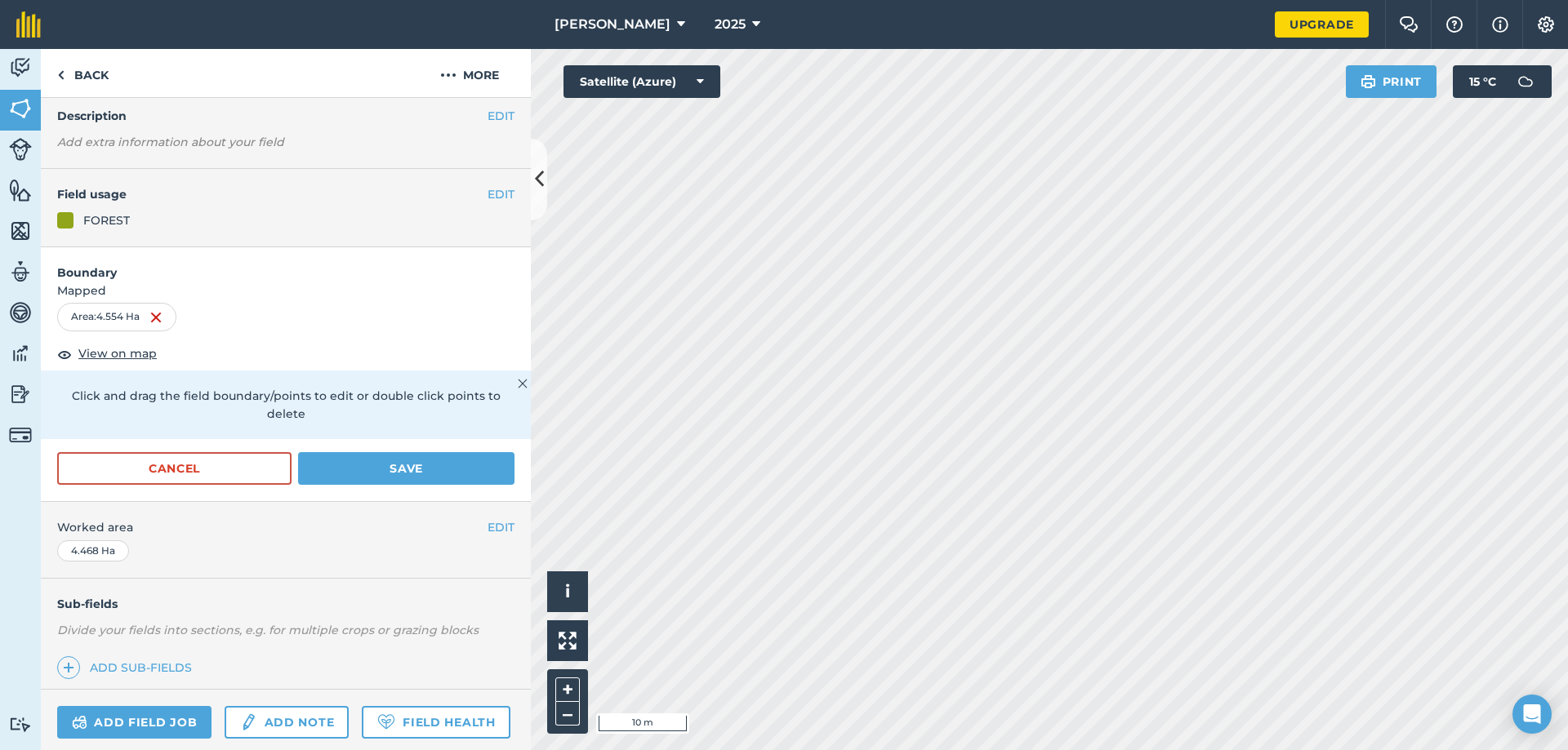
click at [1321, 749] on html "wilson agri 2025 Upgrade Farm Chat Help Info Settings Map printing is not avail…" at bounding box center [784, 375] width 1568 height 750
click at [1051, 0] on html "wilson agri 2025 Upgrade Farm Chat Help Info Settings Map printing is not avail…" at bounding box center [784, 375] width 1568 height 750
click at [781, 22] on div "wilson agri 2025 Upgrade Farm Chat Help Info Settings Map printing is not avail…" at bounding box center [784, 375] width 1568 height 750
click at [920, 8] on div "wilson agri 2025 Upgrade Farm Chat Help Info Settings Map printing is not avail…" at bounding box center [784, 375] width 1568 height 750
click at [383, 461] on button "Save" at bounding box center [406, 468] width 217 height 32
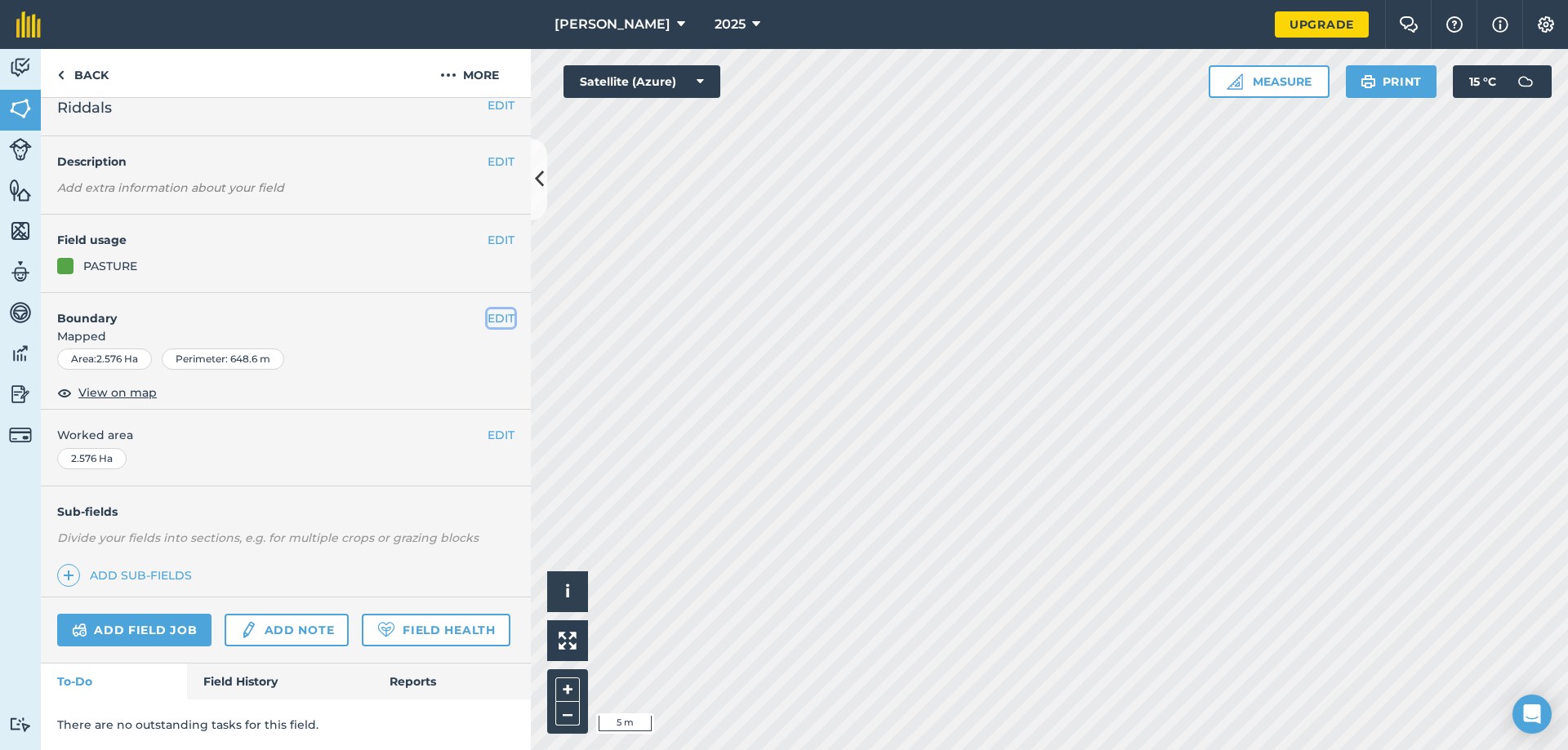
click at [487, 309] on button "EDIT" at bounding box center [501, 319] width 27 height 18
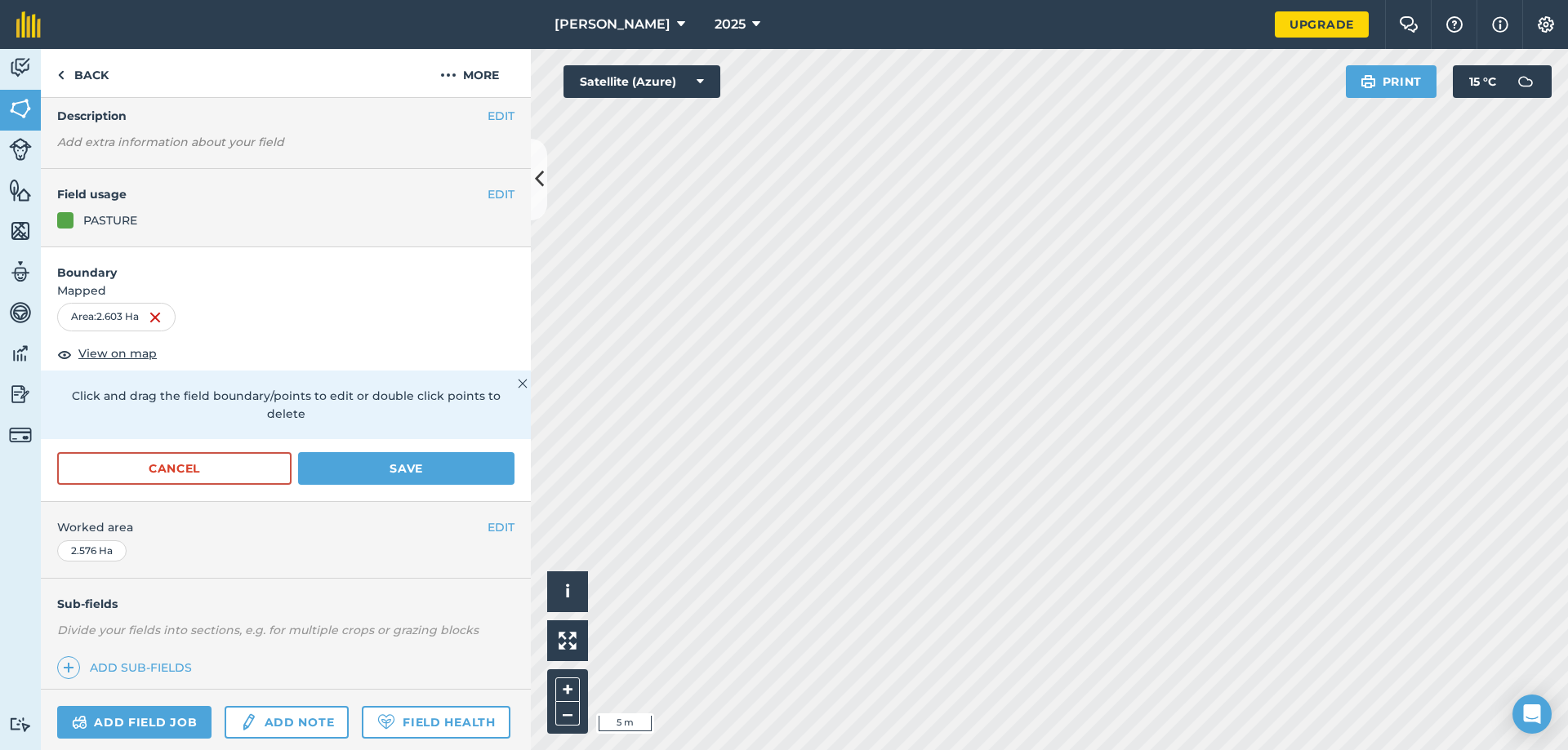
click at [1058, 0] on html "wilson agri 2025 Upgrade Farm Chat Help Info Settings Map printing is not avail…" at bounding box center [784, 375] width 1568 height 750
click at [882, 12] on div "wilson agri 2025 Upgrade Farm Chat Help Info Settings Map printing is not avail…" at bounding box center [784, 375] width 1568 height 750
click at [954, 749] on html "wilson agri 2025 Upgrade Farm Chat Help Info Settings Map printing is not avail…" at bounding box center [784, 375] width 1568 height 750
click at [1040, 749] on html "wilson agri 2025 Upgrade Farm Chat Help Info Settings Map printing is not avail…" at bounding box center [784, 375] width 1568 height 750
click at [422, 466] on button "Save" at bounding box center [406, 468] width 217 height 32
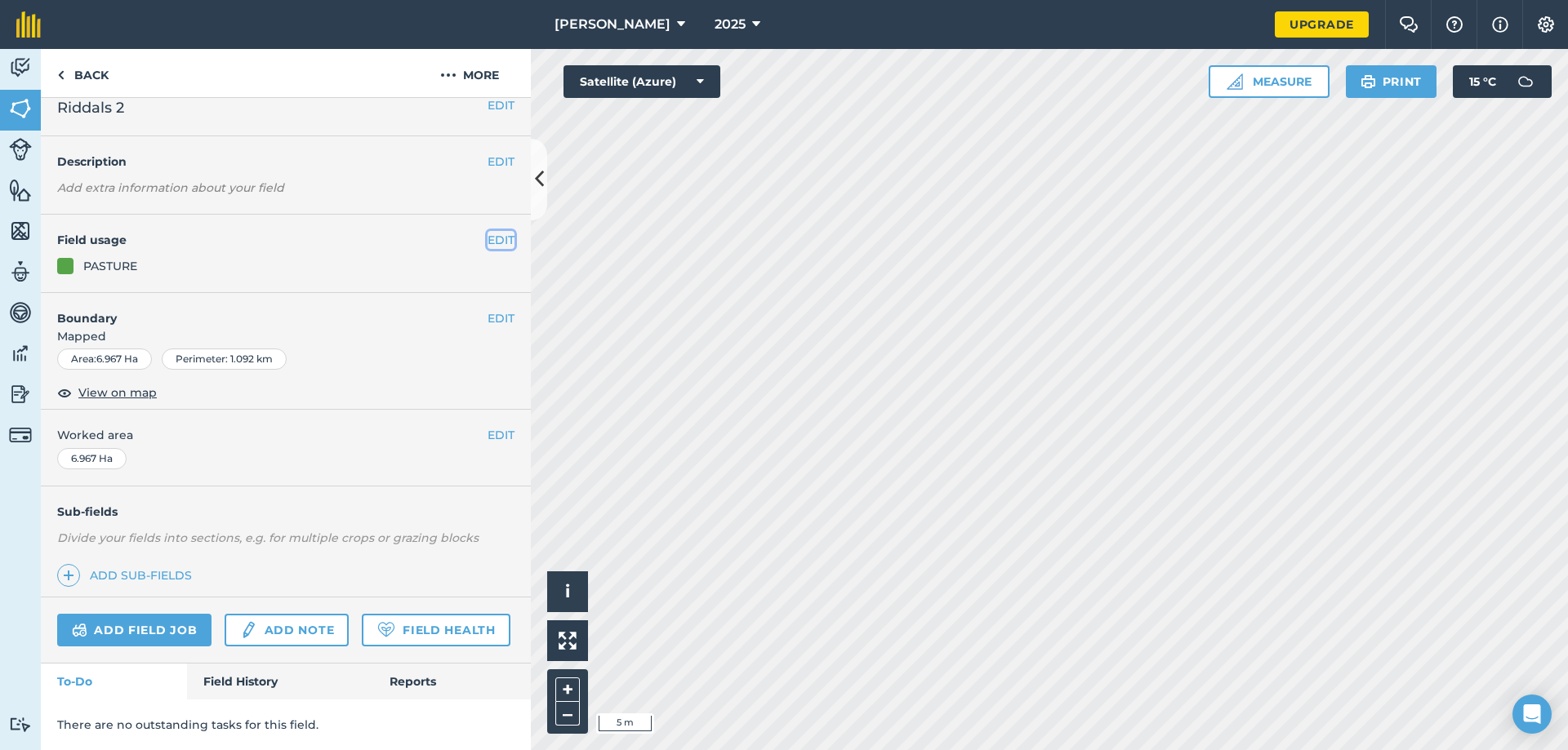
click at [493, 231] on button "EDIT" at bounding box center [501, 240] width 27 height 18
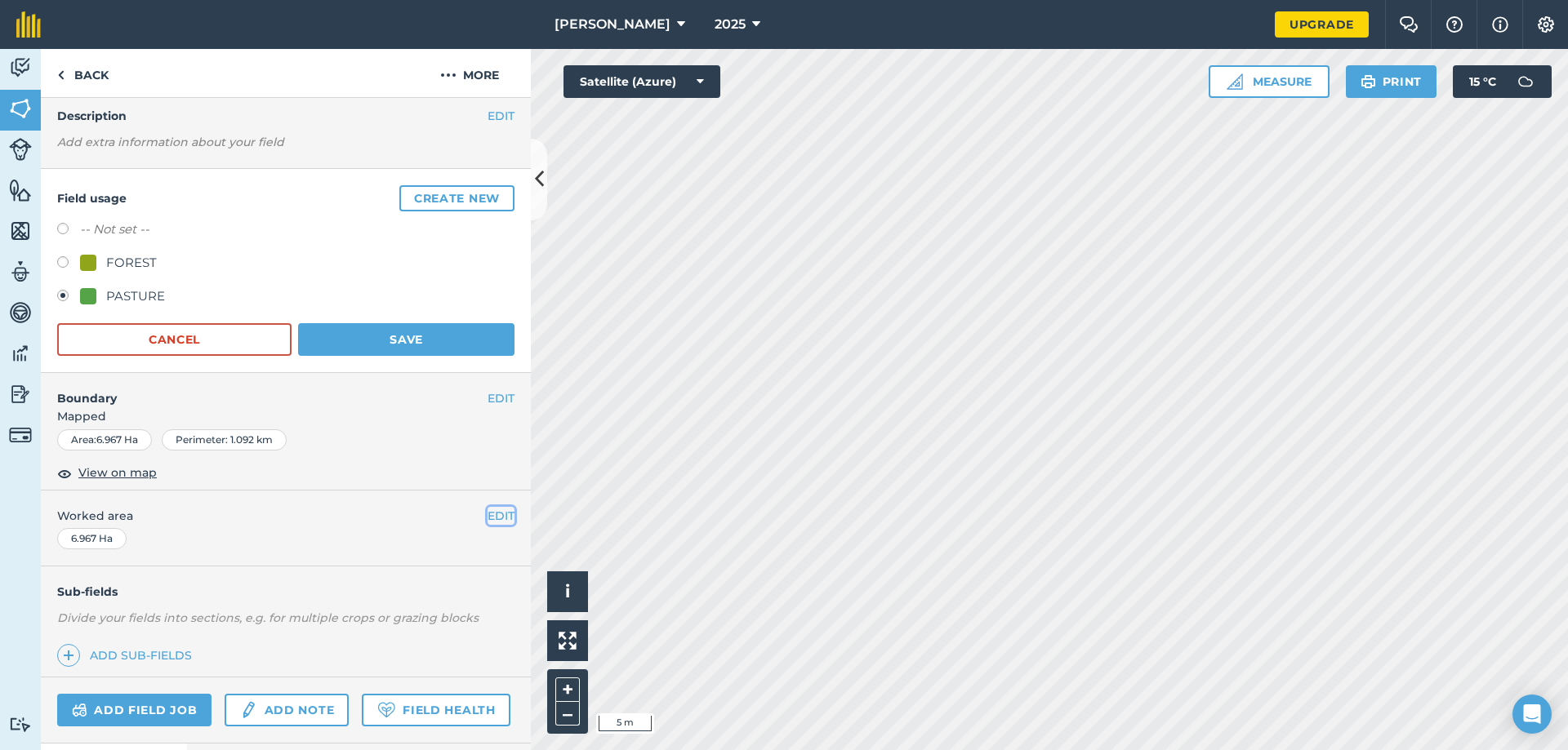
click at [487, 511] on button "EDIT" at bounding box center [501, 516] width 27 height 18
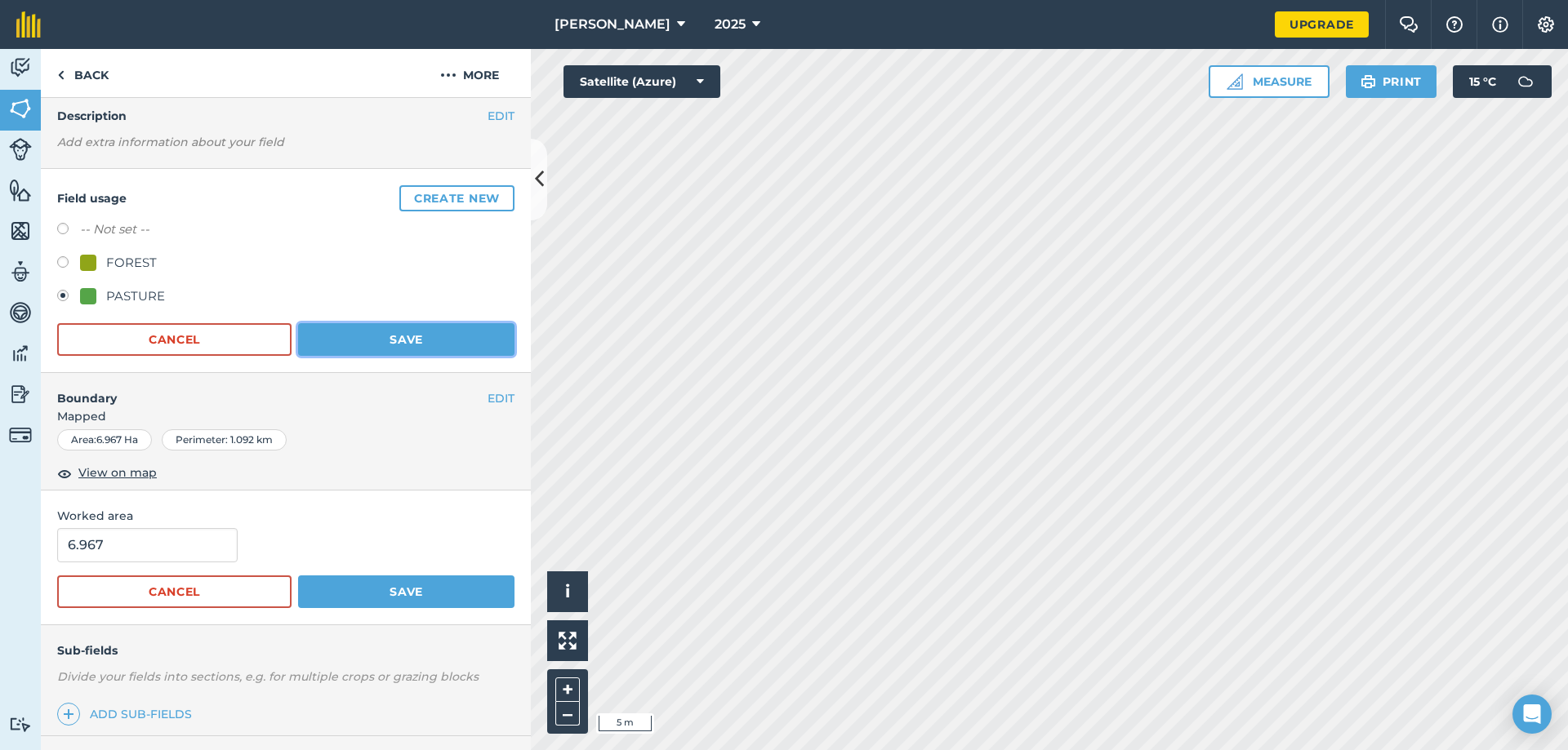
click at [423, 347] on button "Save" at bounding box center [406, 339] width 217 height 32
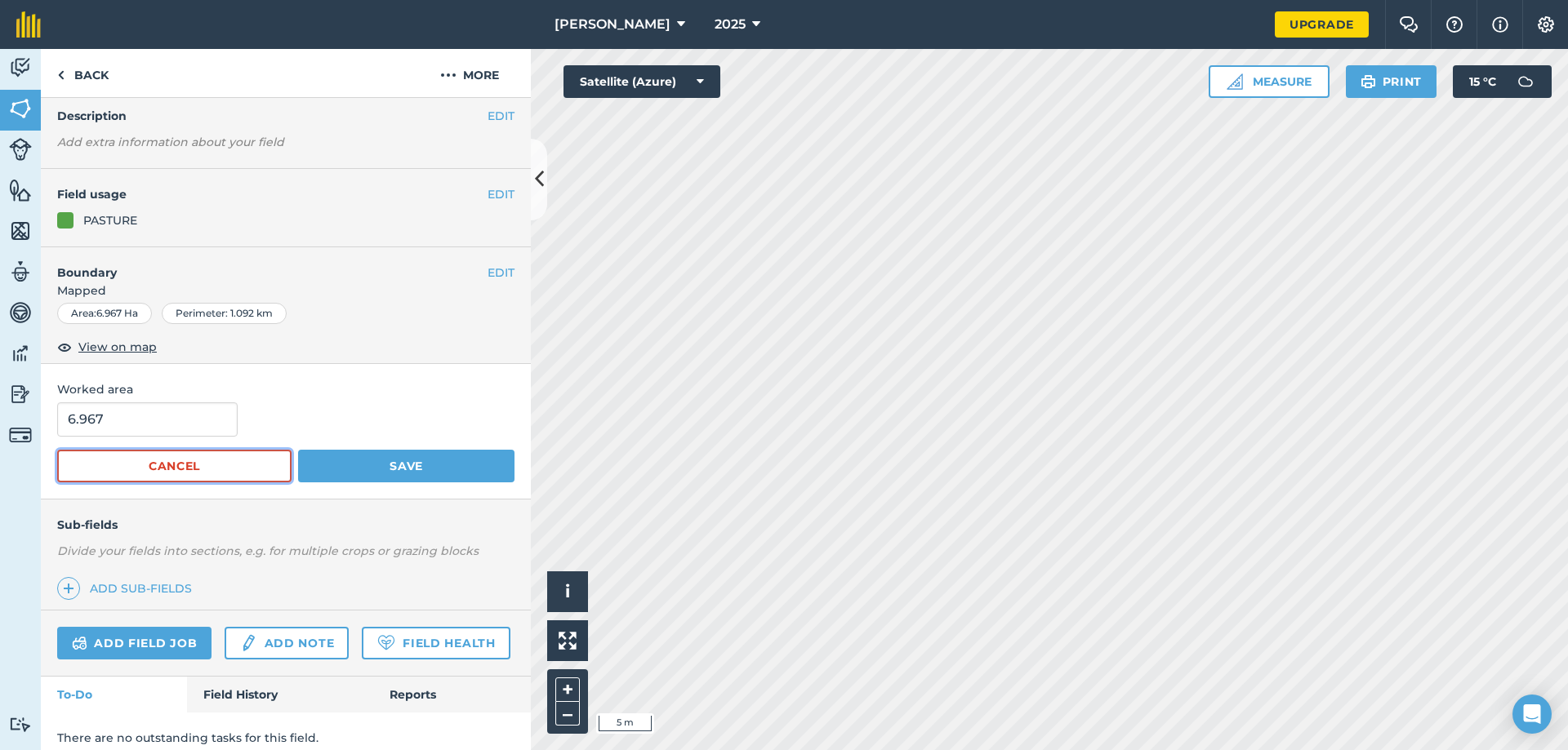
click at [199, 475] on button "Cancel" at bounding box center [174, 465] width 234 height 32
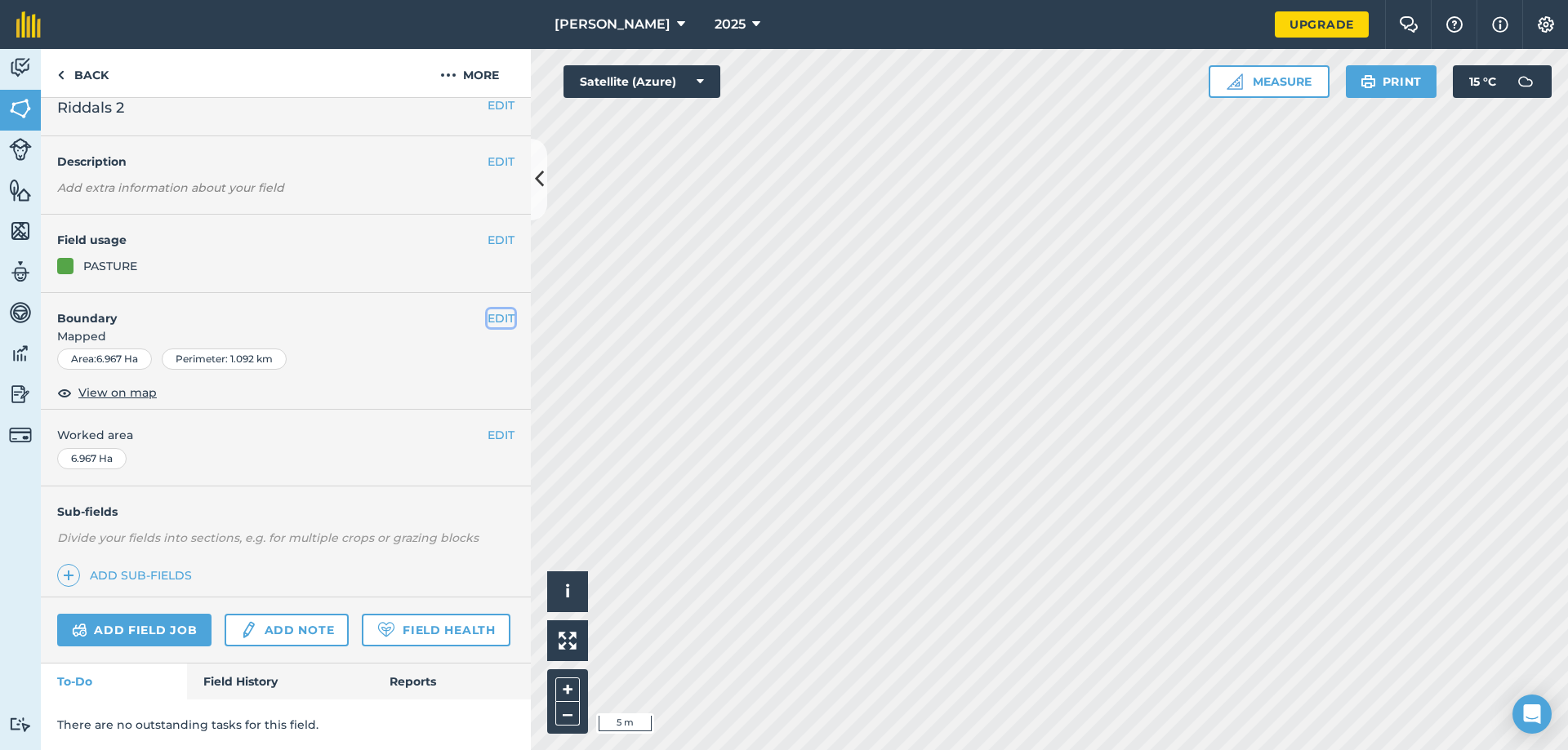
click at [487, 309] on button "EDIT" at bounding box center [501, 319] width 27 height 18
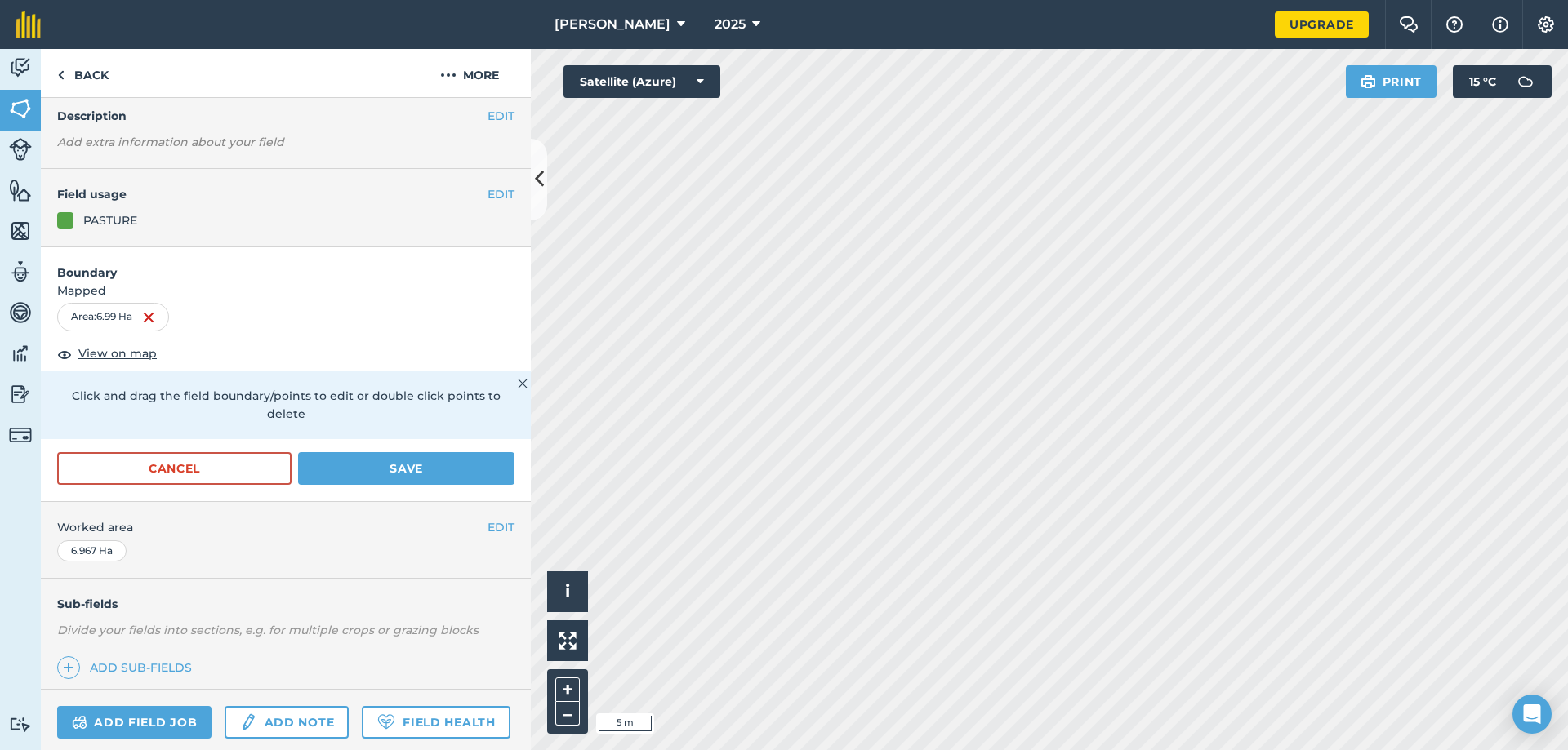
click at [1397, 749] on html "wilson agri 2025 Upgrade Farm Chat Help Info Settings Map printing is not avail…" at bounding box center [784, 375] width 1568 height 750
click at [1402, 749] on html "wilson agri 2025 Upgrade Farm Chat Help Info Settings Map printing is not avail…" at bounding box center [784, 375] width 1568 height 750
click at [1208, 749] on html "wilson agri 2025 Upgrade Farm Chat Help Info Settings Map printing is not avail…" at bounding box center [784, 375] width 1568 height 750
click at [1203, 749] on html "wilson agri 2025 Upgrade Farm Chat Help Info Settings Map printing is not avail…" at bounding box center [784, 375] width 1568 height 750
click at [378, 472] on button "Save" at bounding box center [406, 468] width 217 height 32
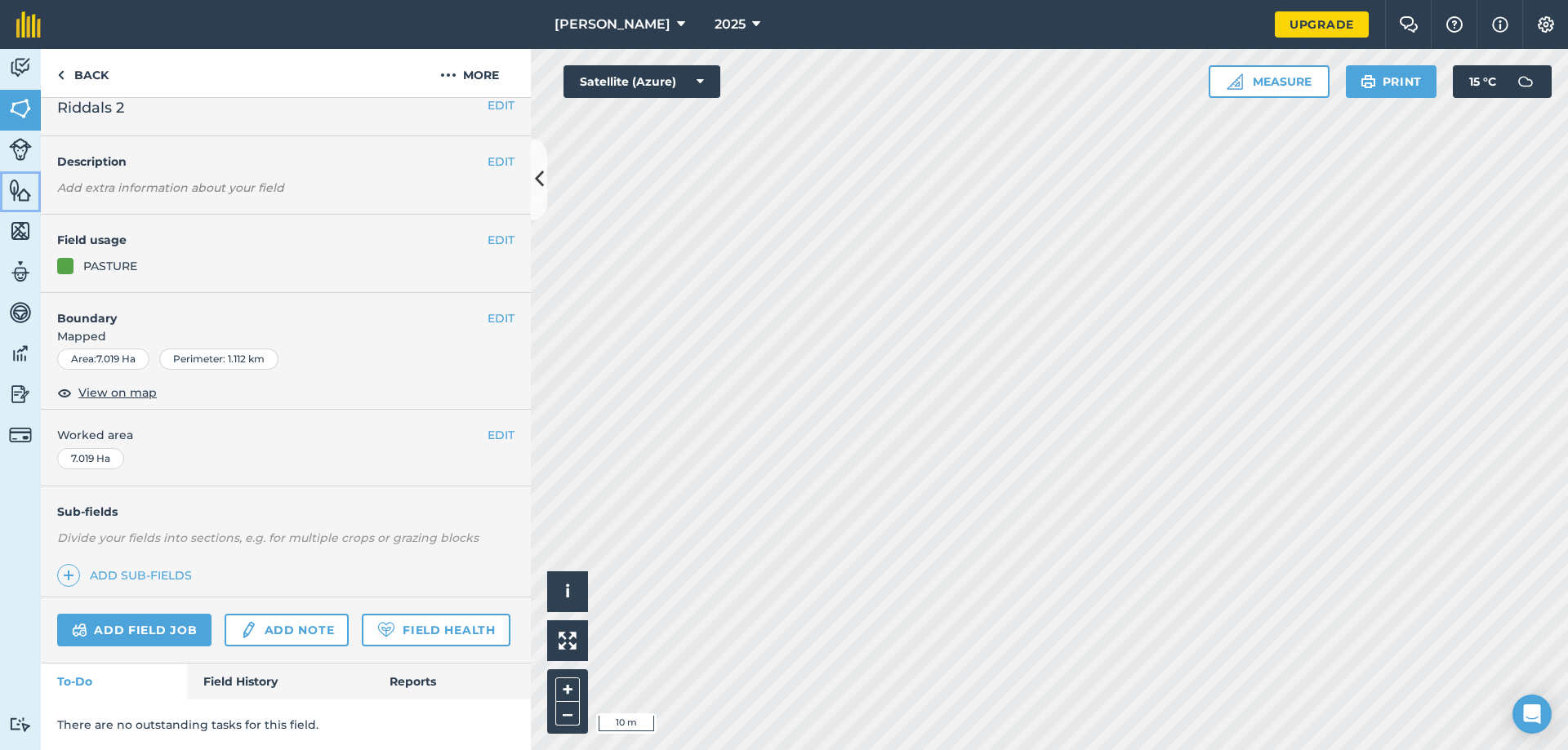
click at [16, 187] on img at bounding box center [21, 190] width 23 height 25
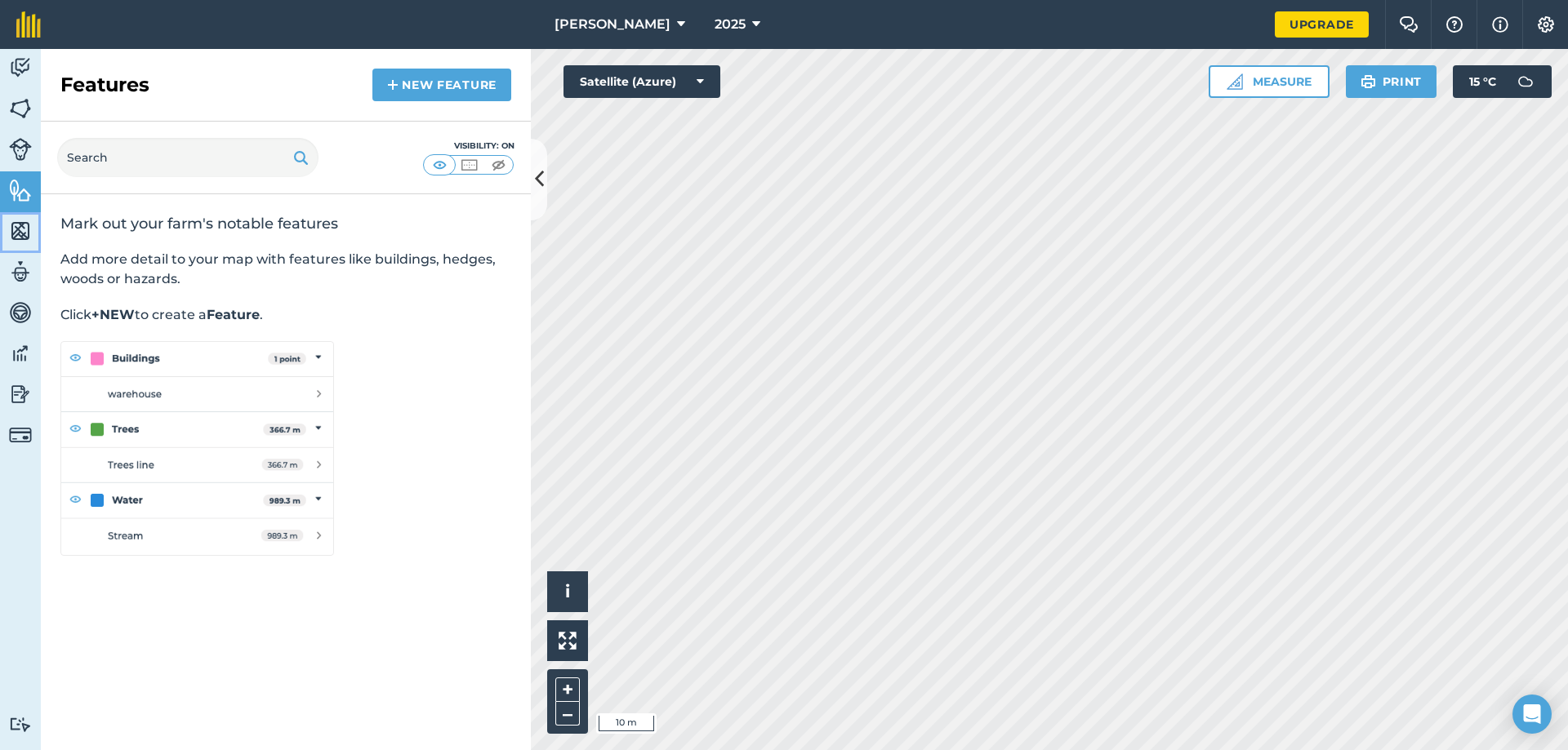
click at [15, 238] on img at bounding box center [21, 231] width 23 height 25
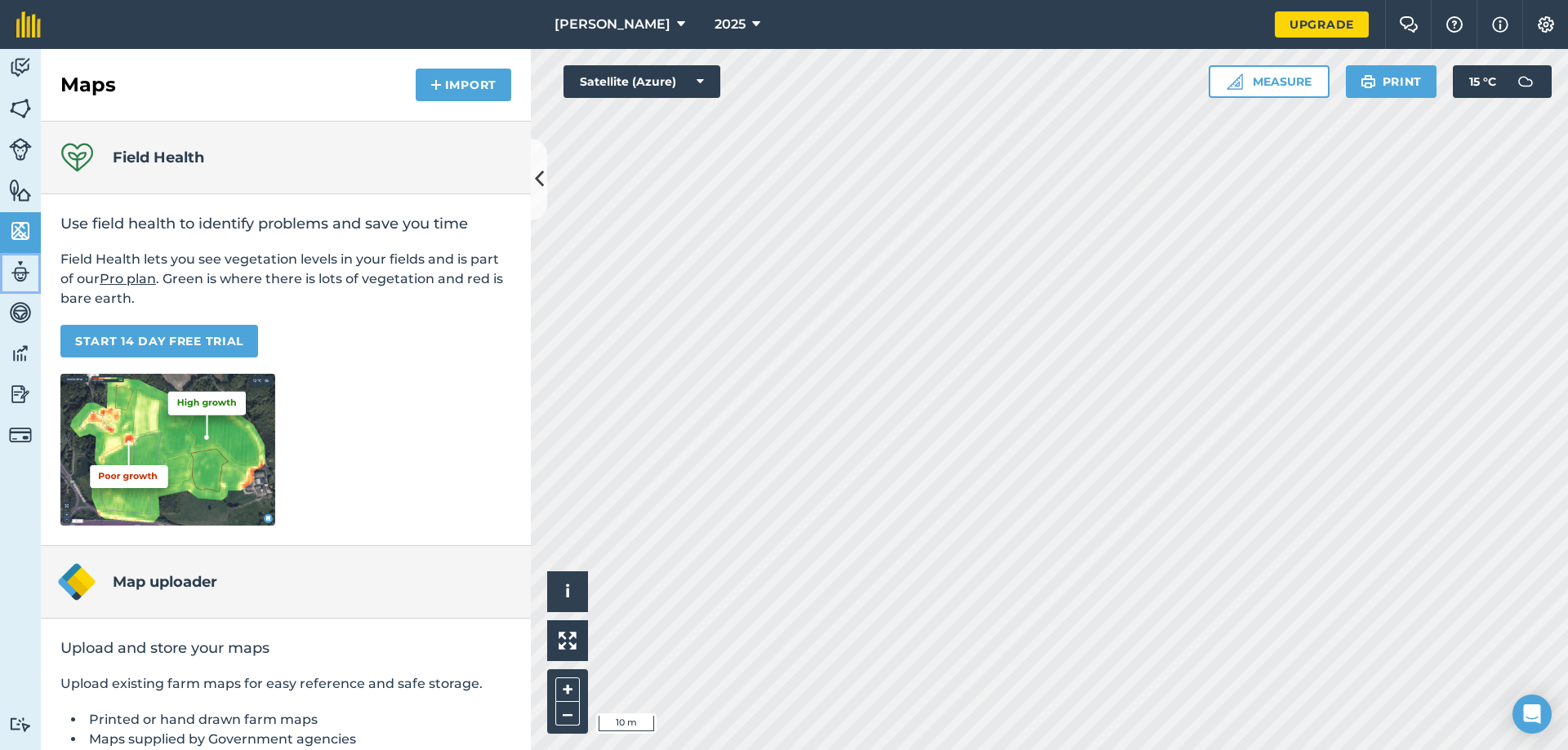
click at [12, 267] on img at bounding box center [21, 272] width 23 height 25
select select "MEMBER"
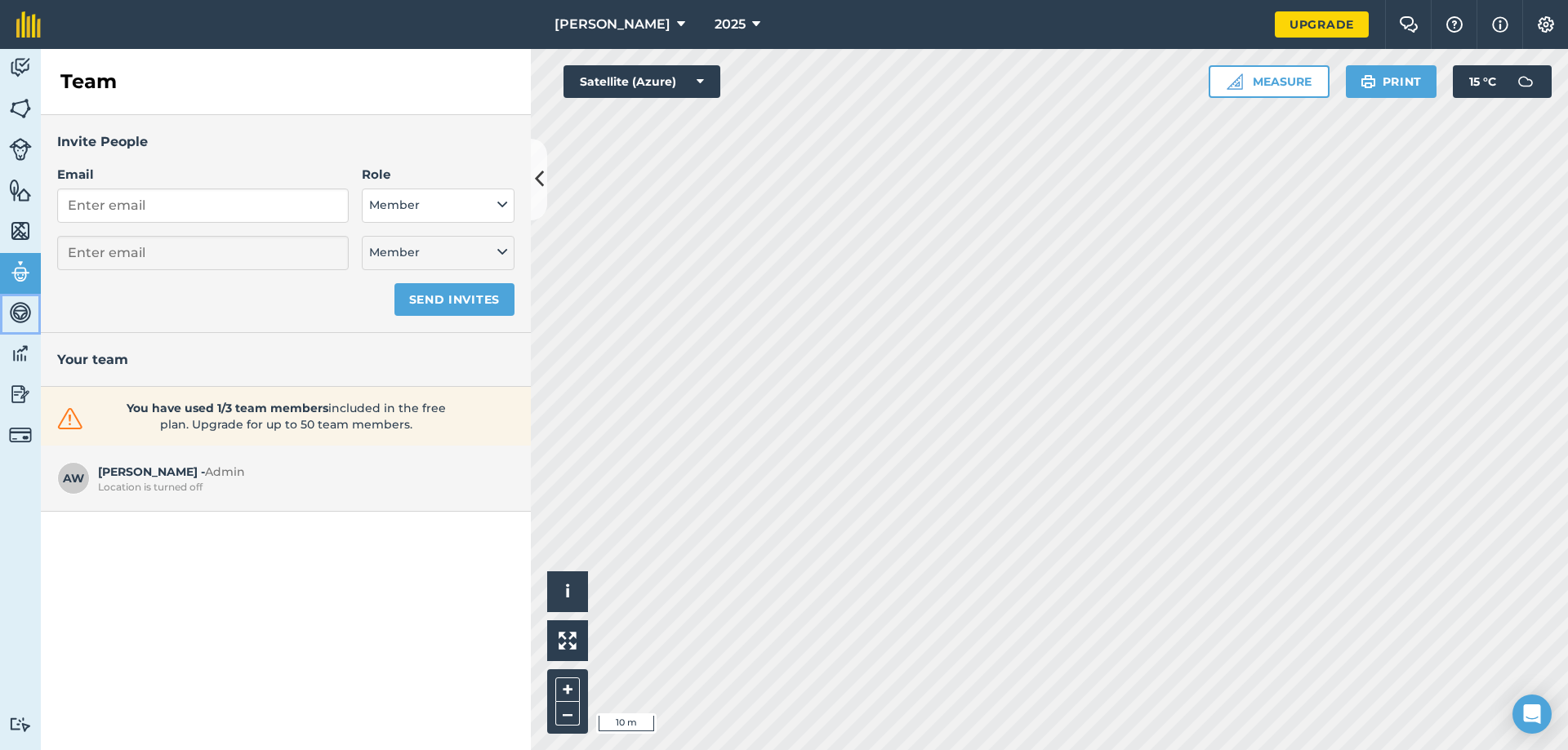
click at [7, 304] on link "Vehicles" at bounding box center [20, 314] width 41 height 41
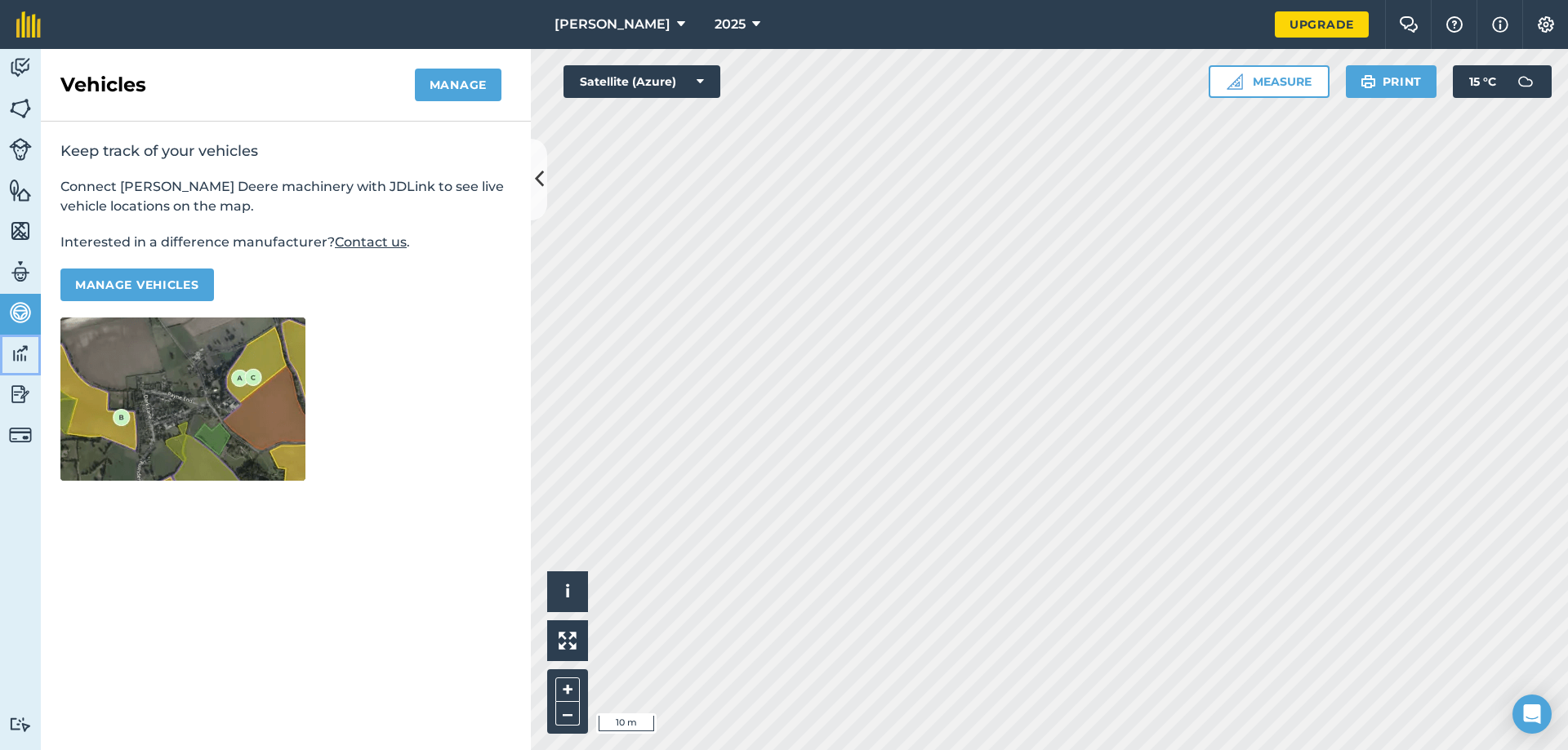
click at [7, 358] on link "Data" at bounding box center [20, 354] width 41 height 41
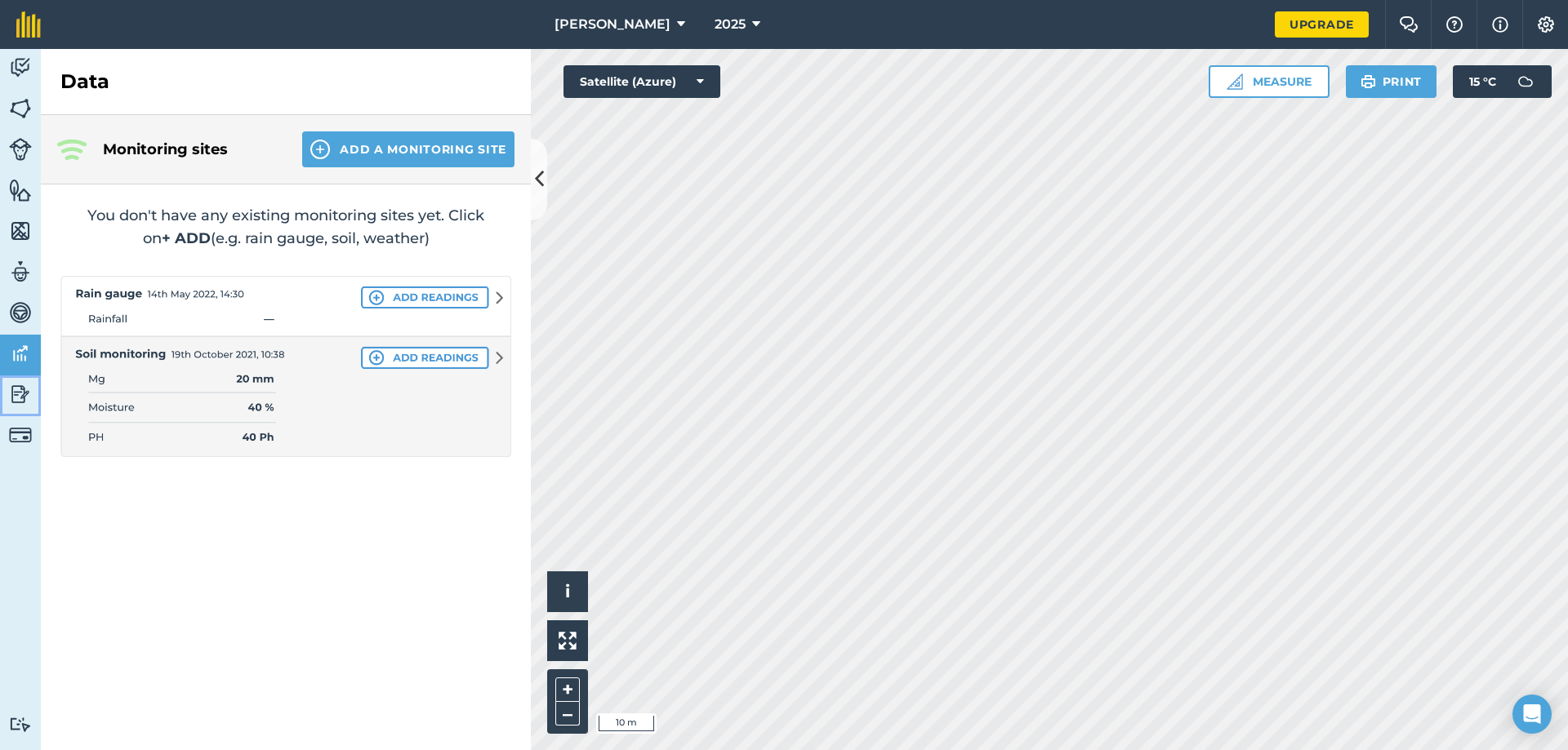
click at [11, 392] on img at bounding box center [21, 394] width 23 height 25
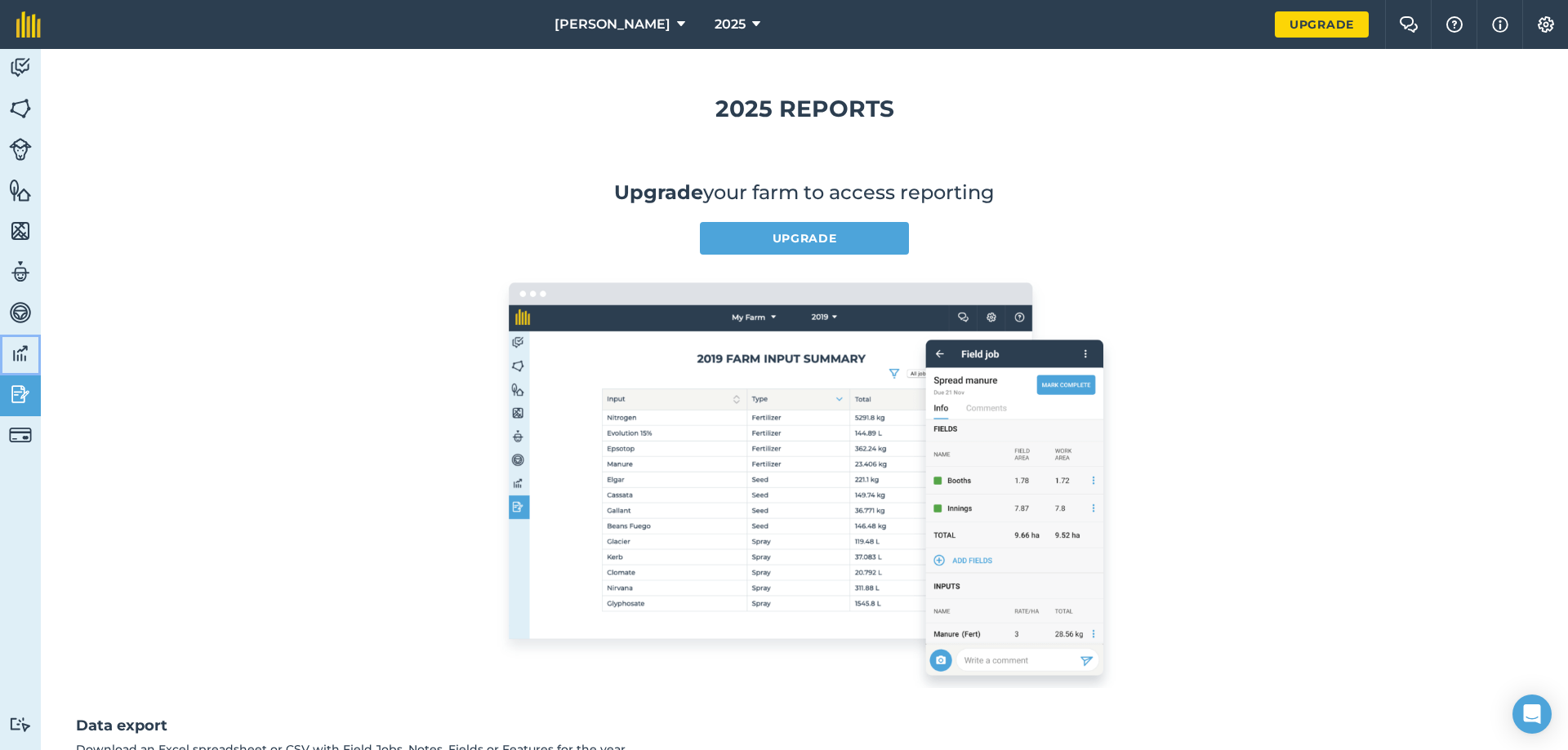
click at [0, 366] on link "Data" at bounding box center [20, 354] width 41 height 41
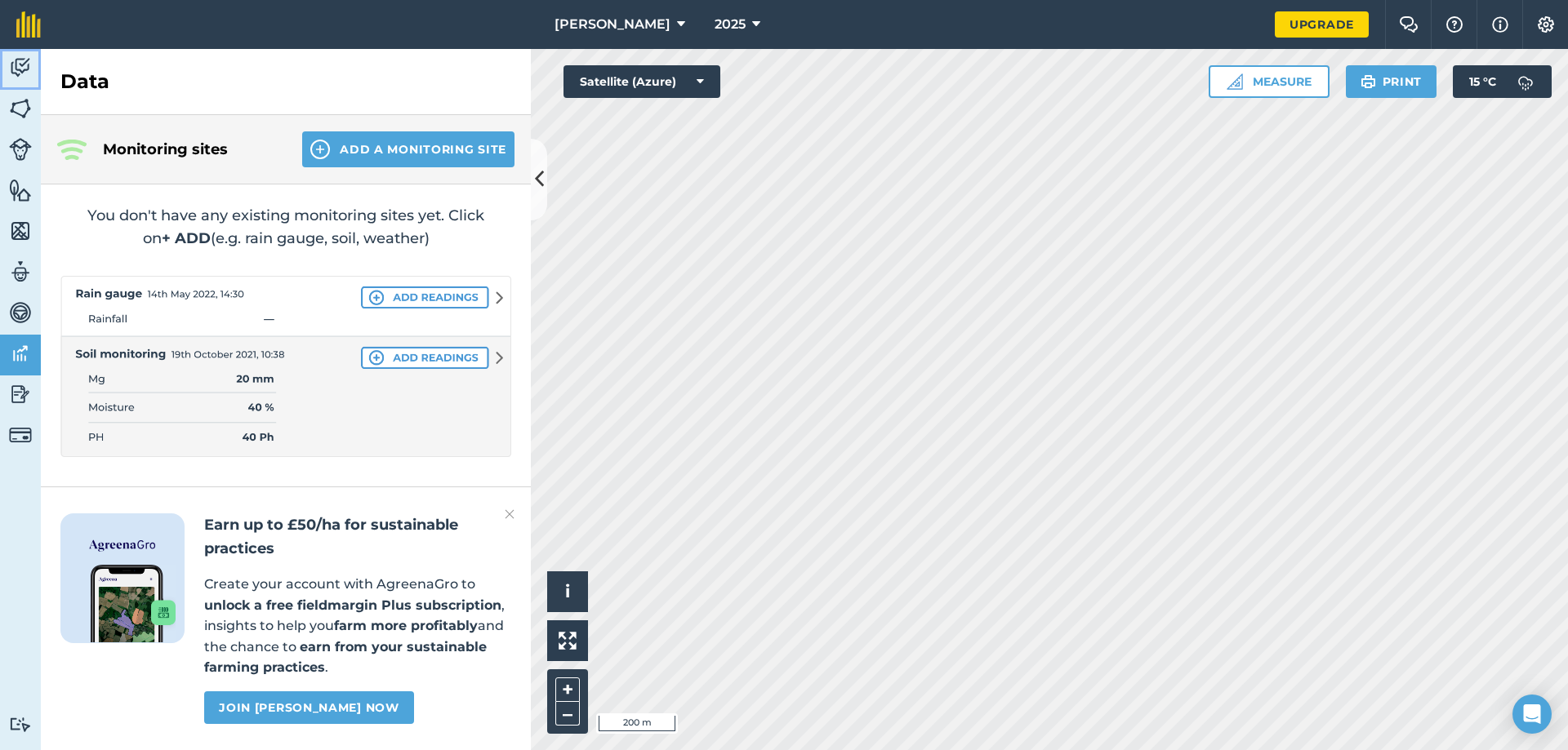
click at [14, 80] on link "Activity" at bounding box center [20, 69] width 41 height 41
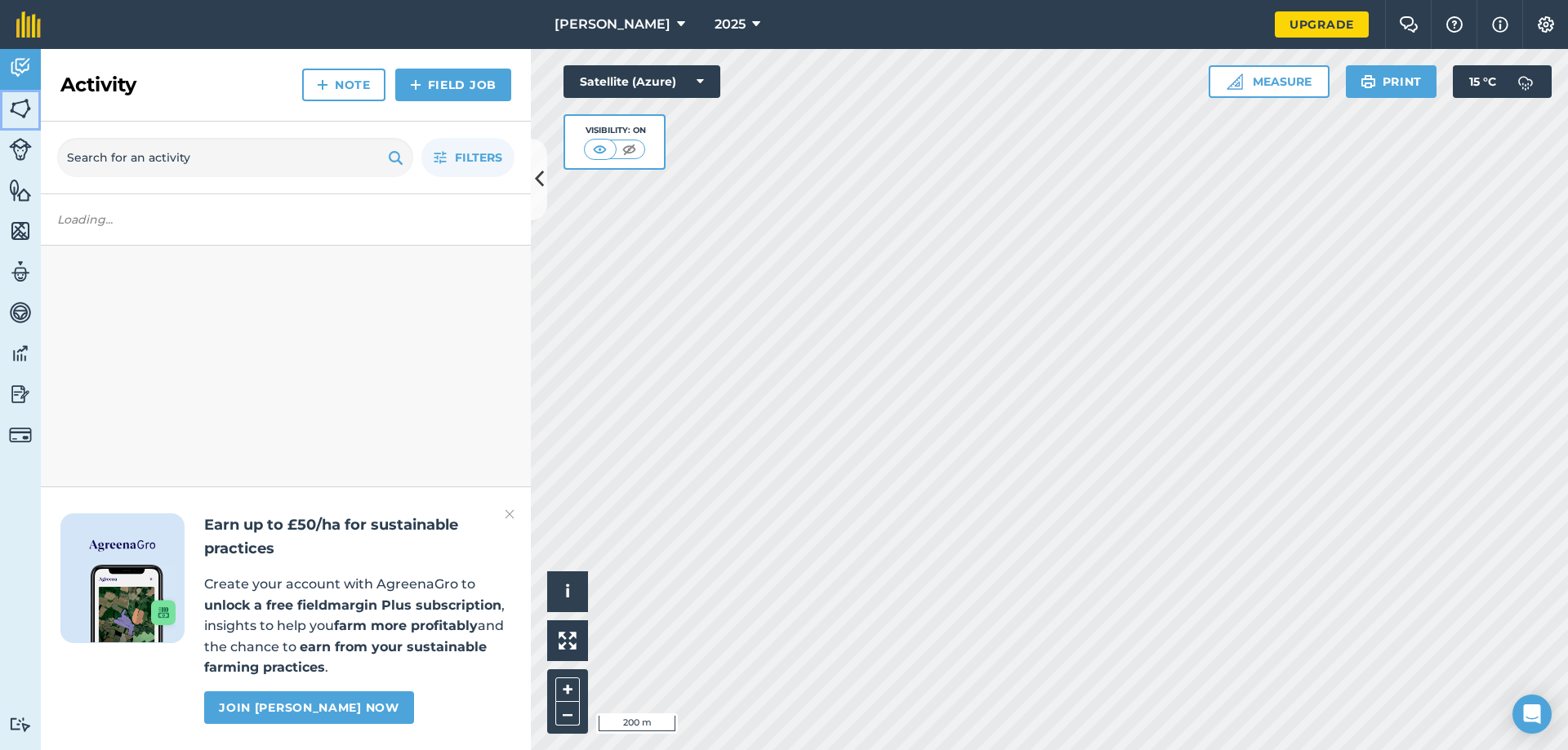
click at [12, 110] on img at bounding box center [21, 109] width 23 height 25
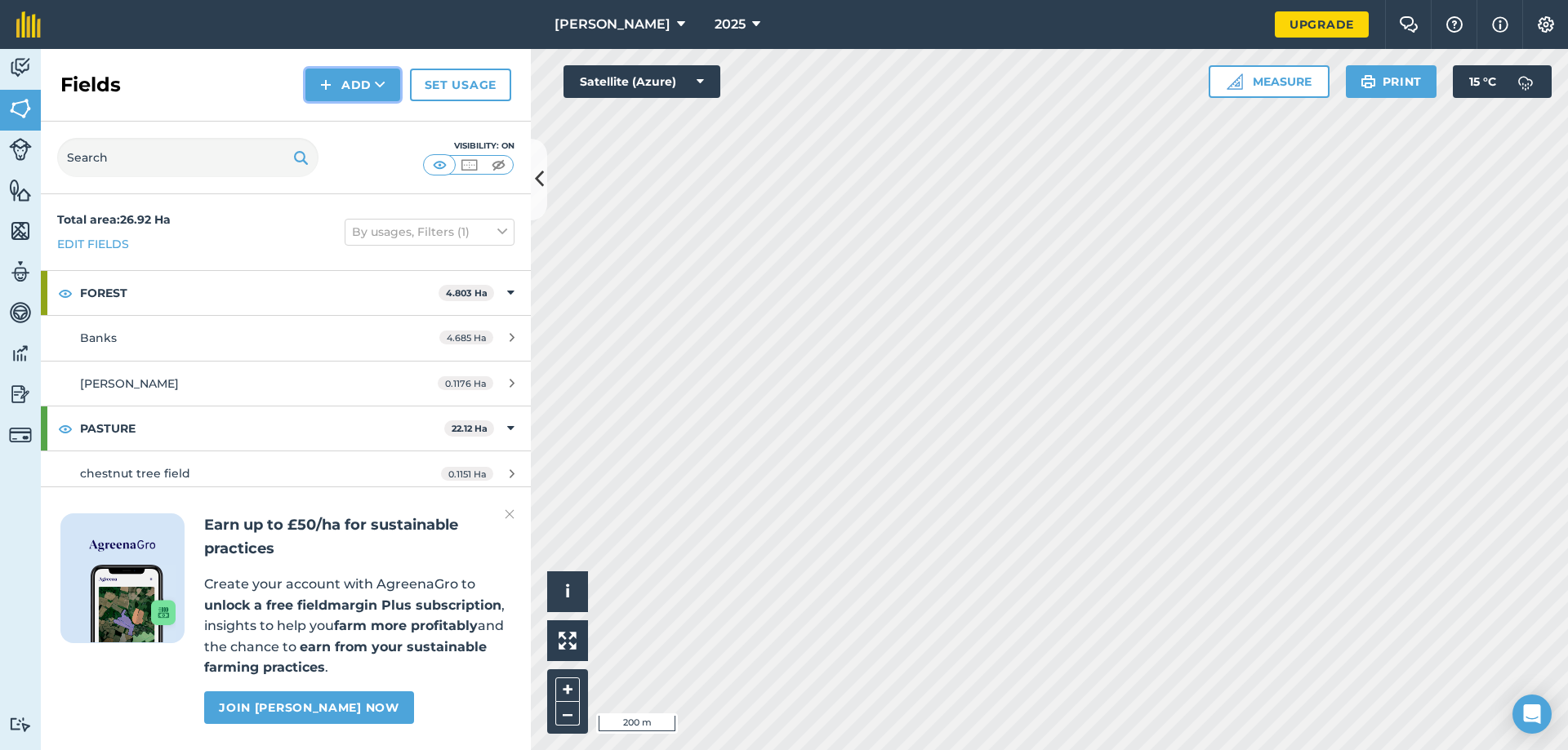
click at [335, 82] on button "Add" at bounding box center [353, 85] width 95 height 32
click at [345, 122] on link "Draw" at bounding box center [353, 121] width 90 height 36
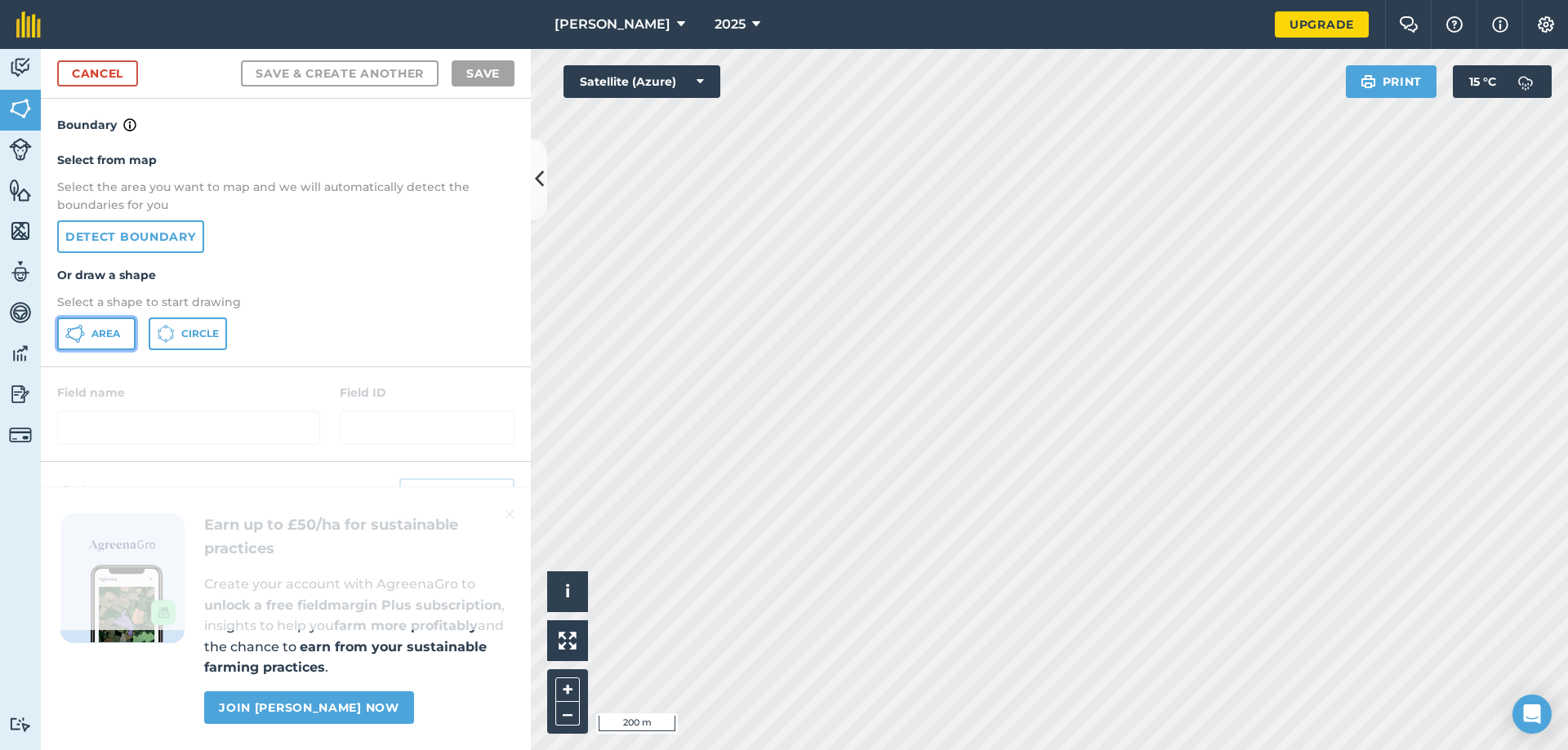
click at [105, 330] on span "Area" at bounding box center [105, 334] width 28 height 13
click at [626, 86] on button "Satellite (Azure)" at bounding box center [642, 81] width 157 height 32
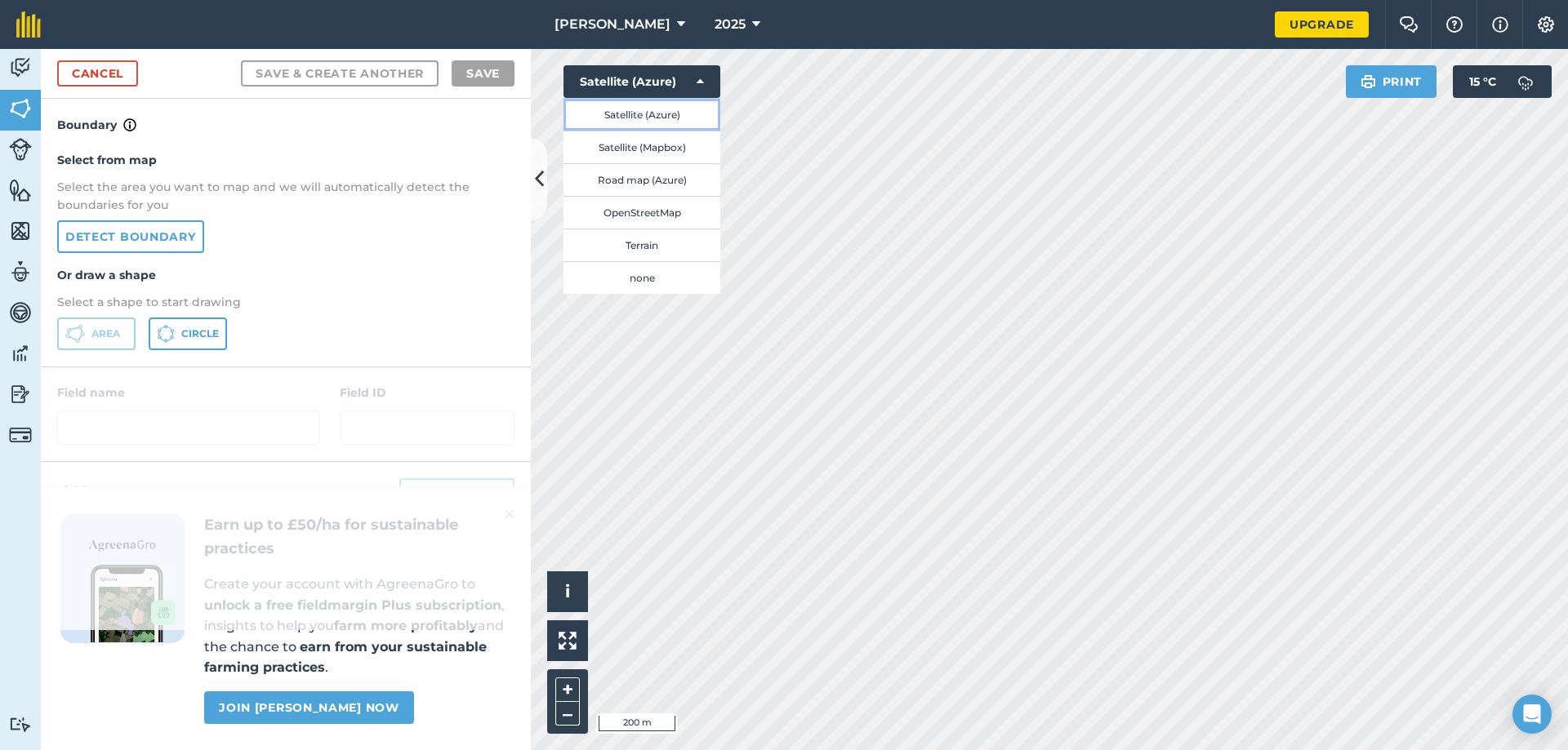
click at [631, 115] on button "Satellite (Azure)" at bounding box center [642, 114] width 157 height 32
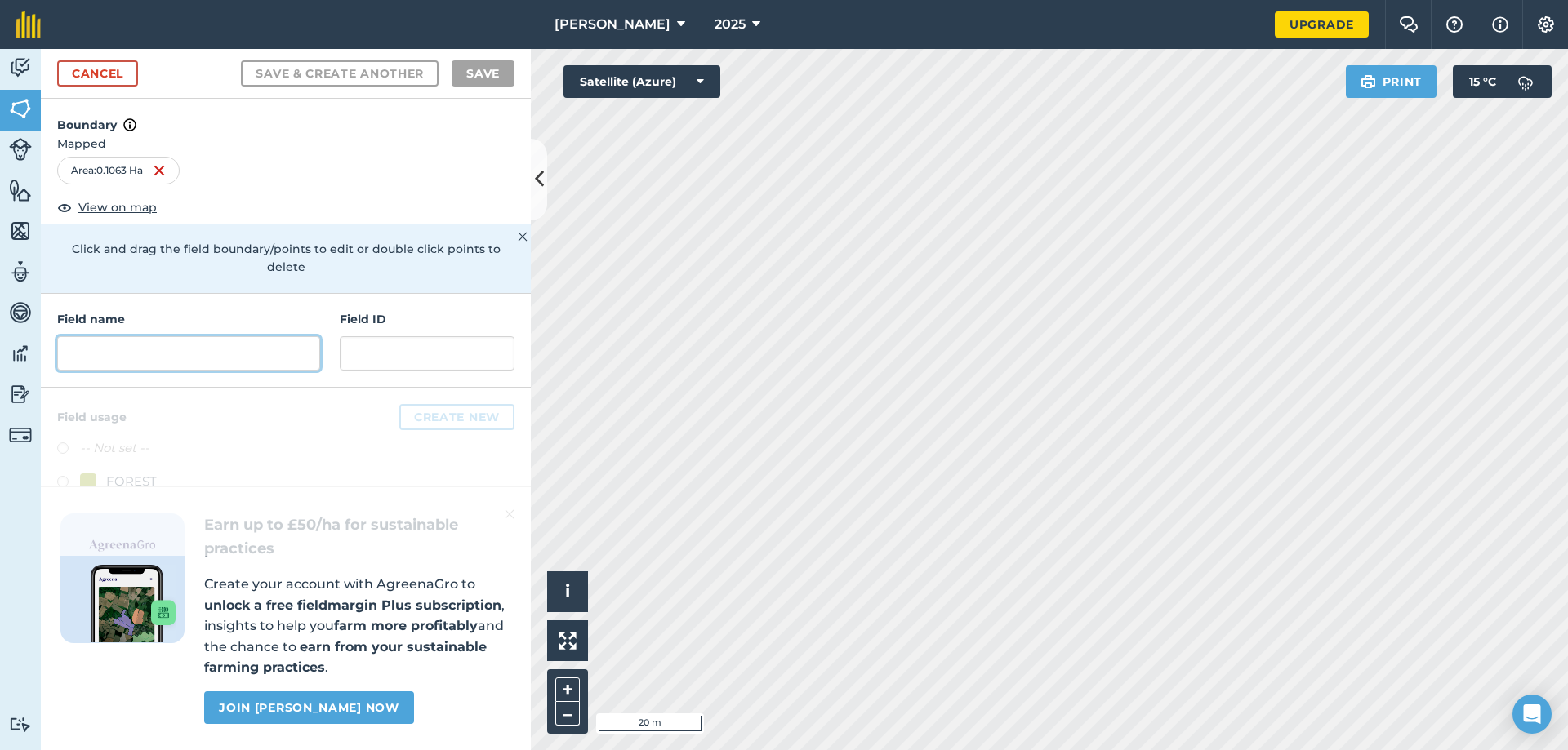
click at [260, 339] on input "text" at bounding box center [188, 353] width 263 height 34
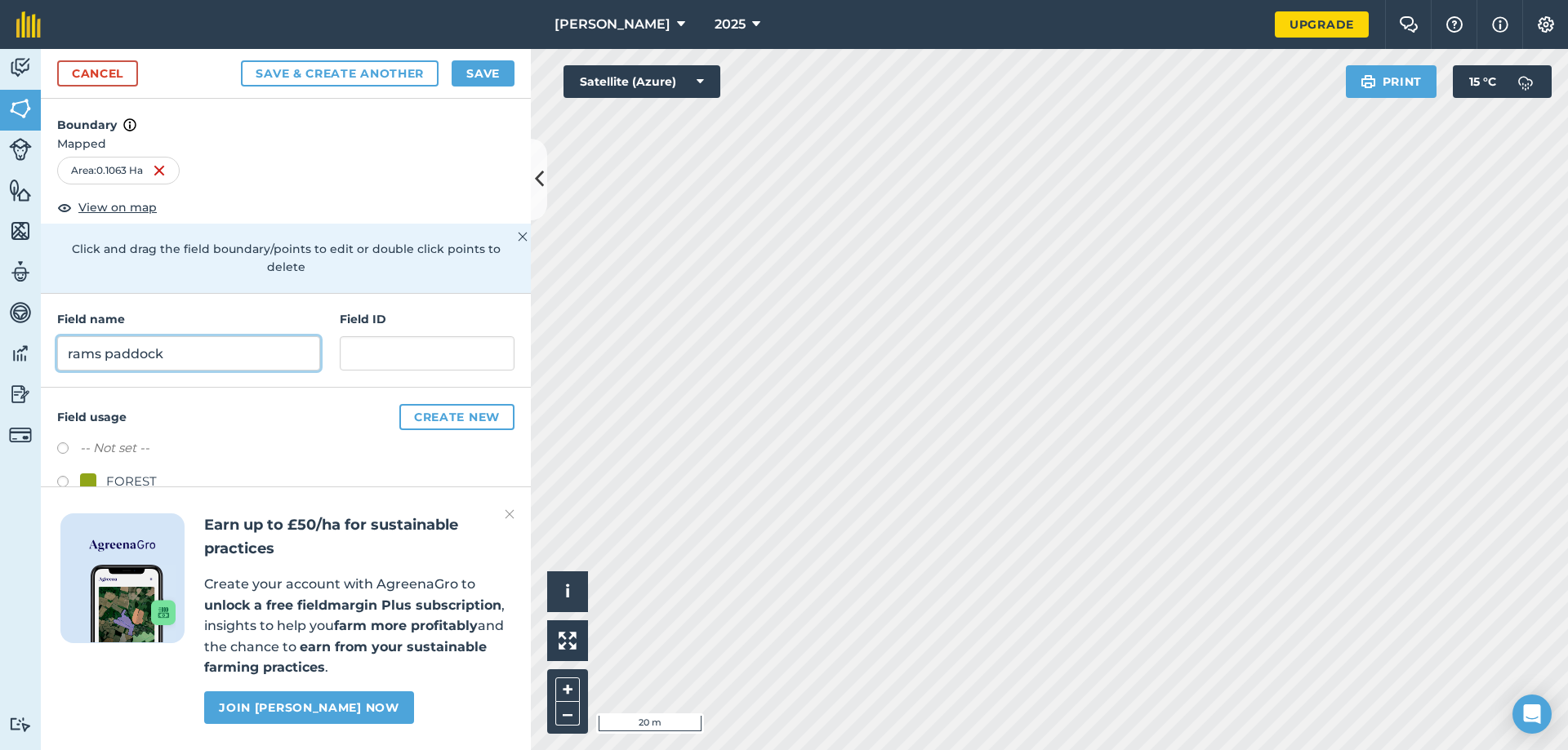
type input "rams paddock"
click at [508, 522] on img at bounding box center [510, 514] width 10 height 20
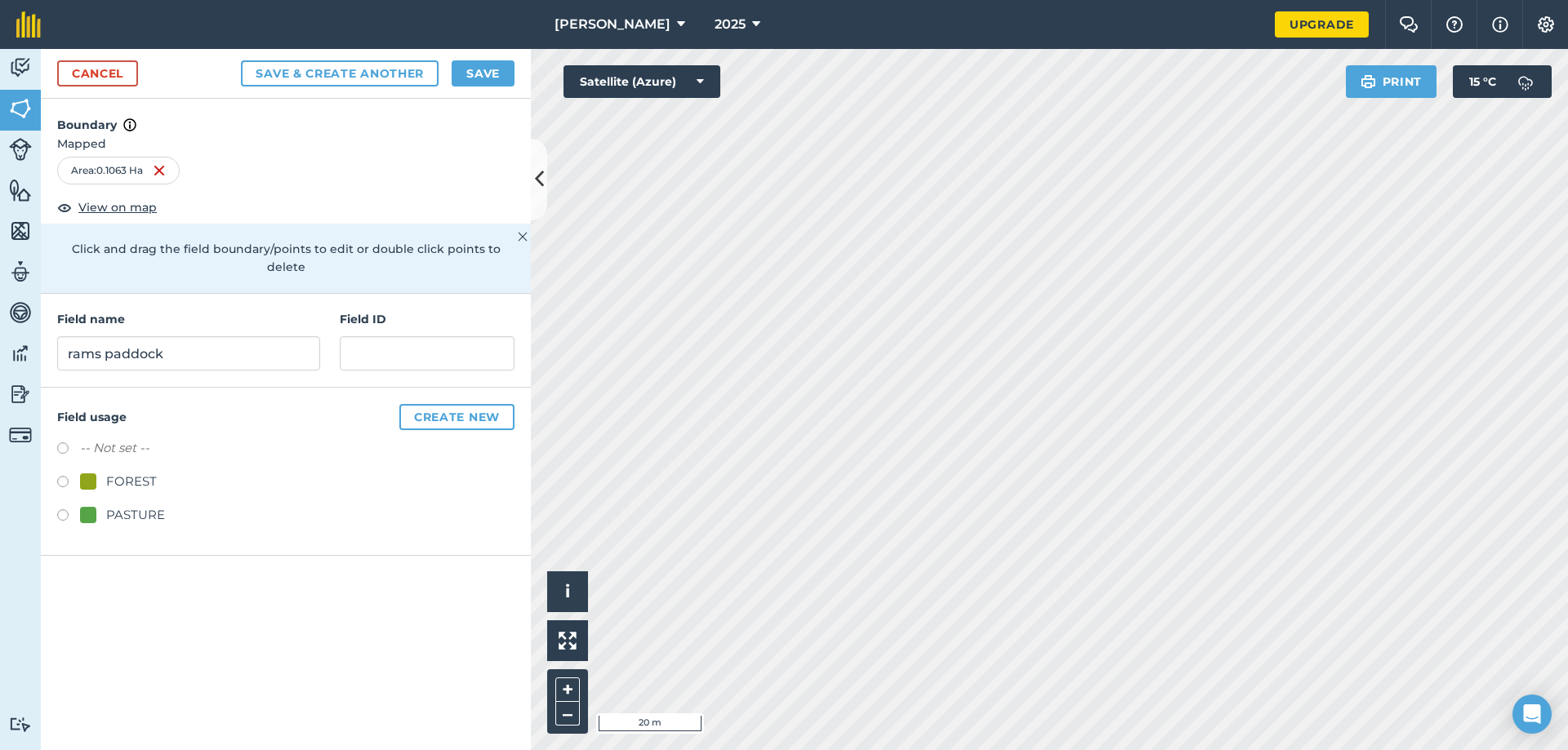
click at [62, 509] on label at bounding box center [69, 518] width 23 height 17
click at [330, 69] on button "Save & Create Another" at bounding box center [339, 73] width 198 height 26
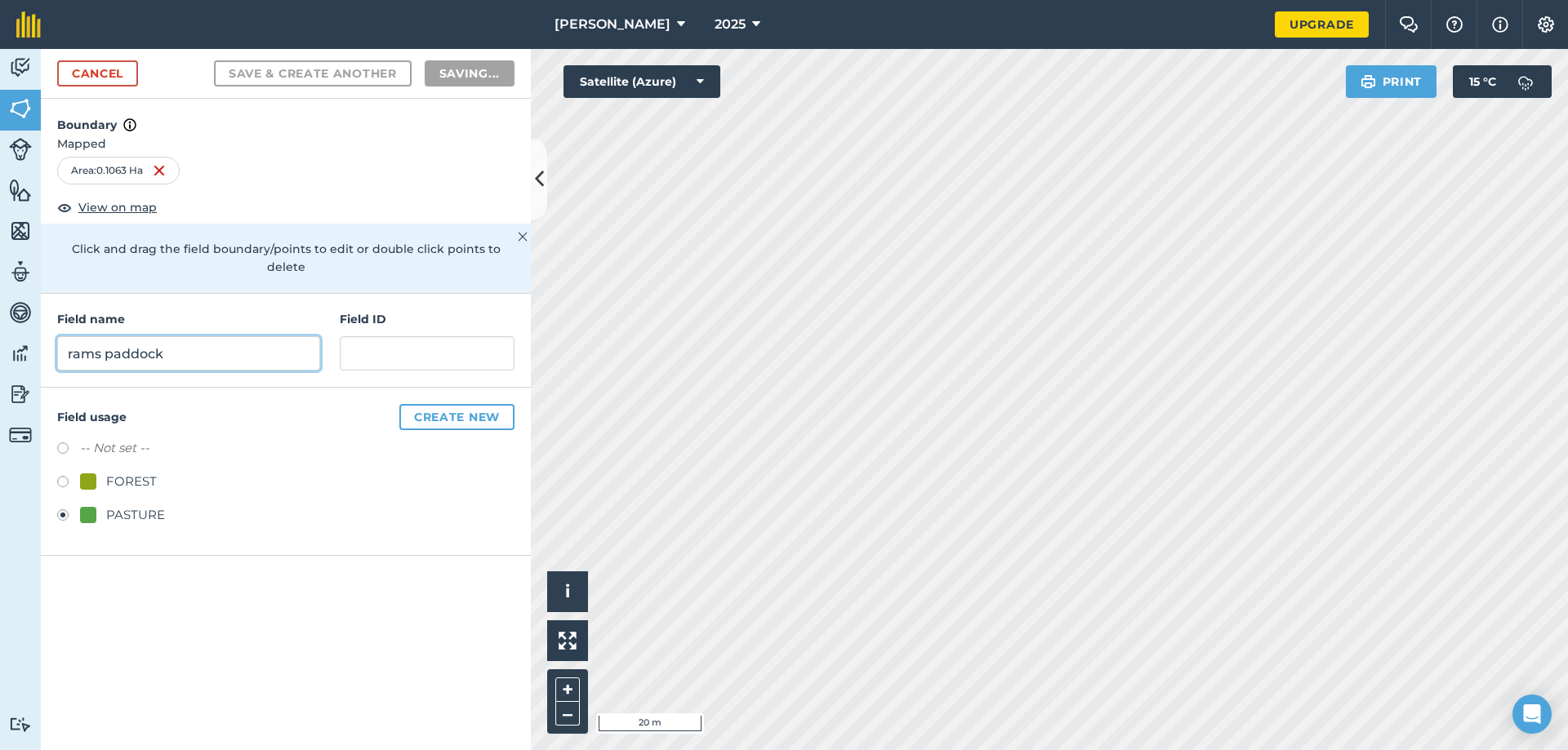
radio input "false"
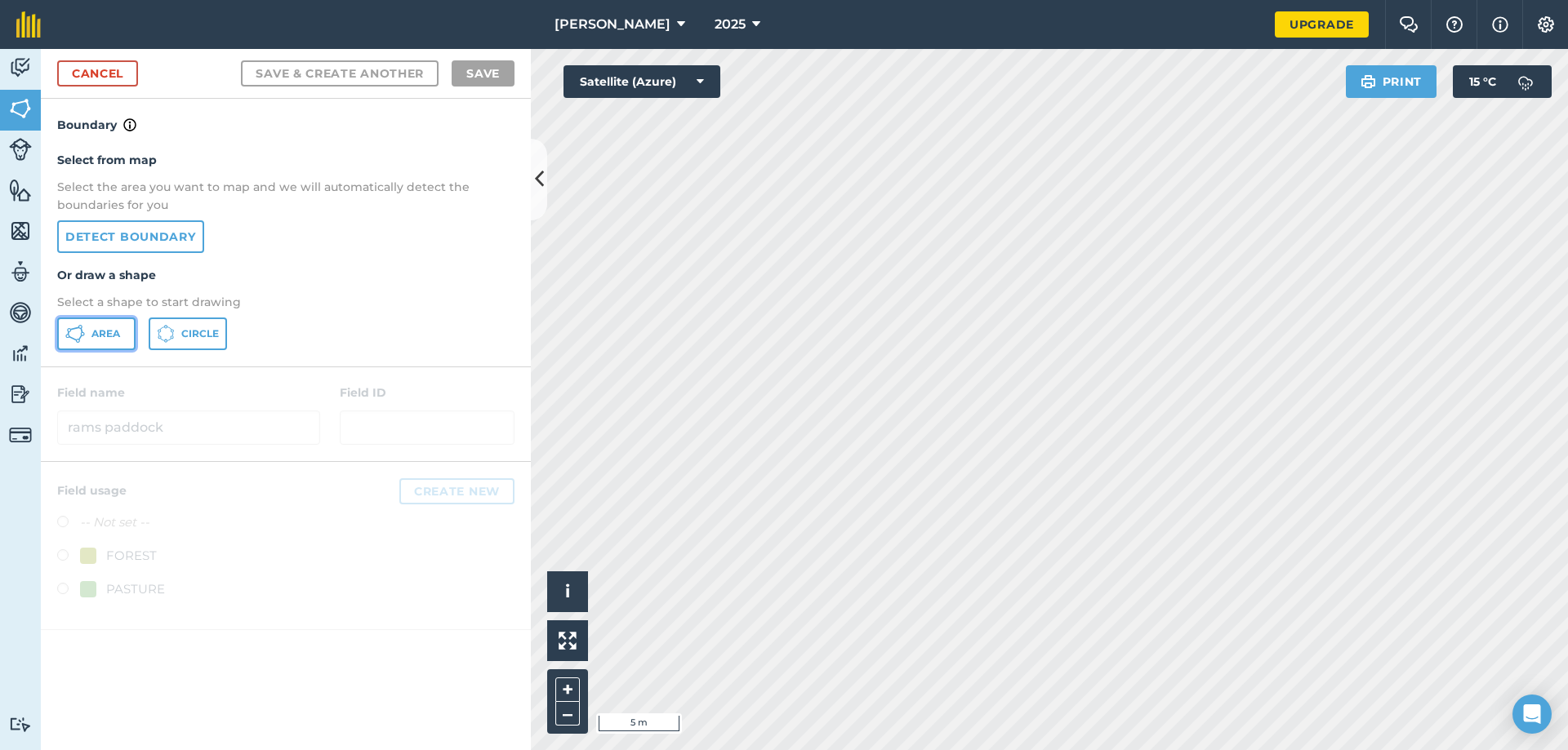
click at [78, 322] on button "Area" at bounding box center [96, 334] width 78 height 32
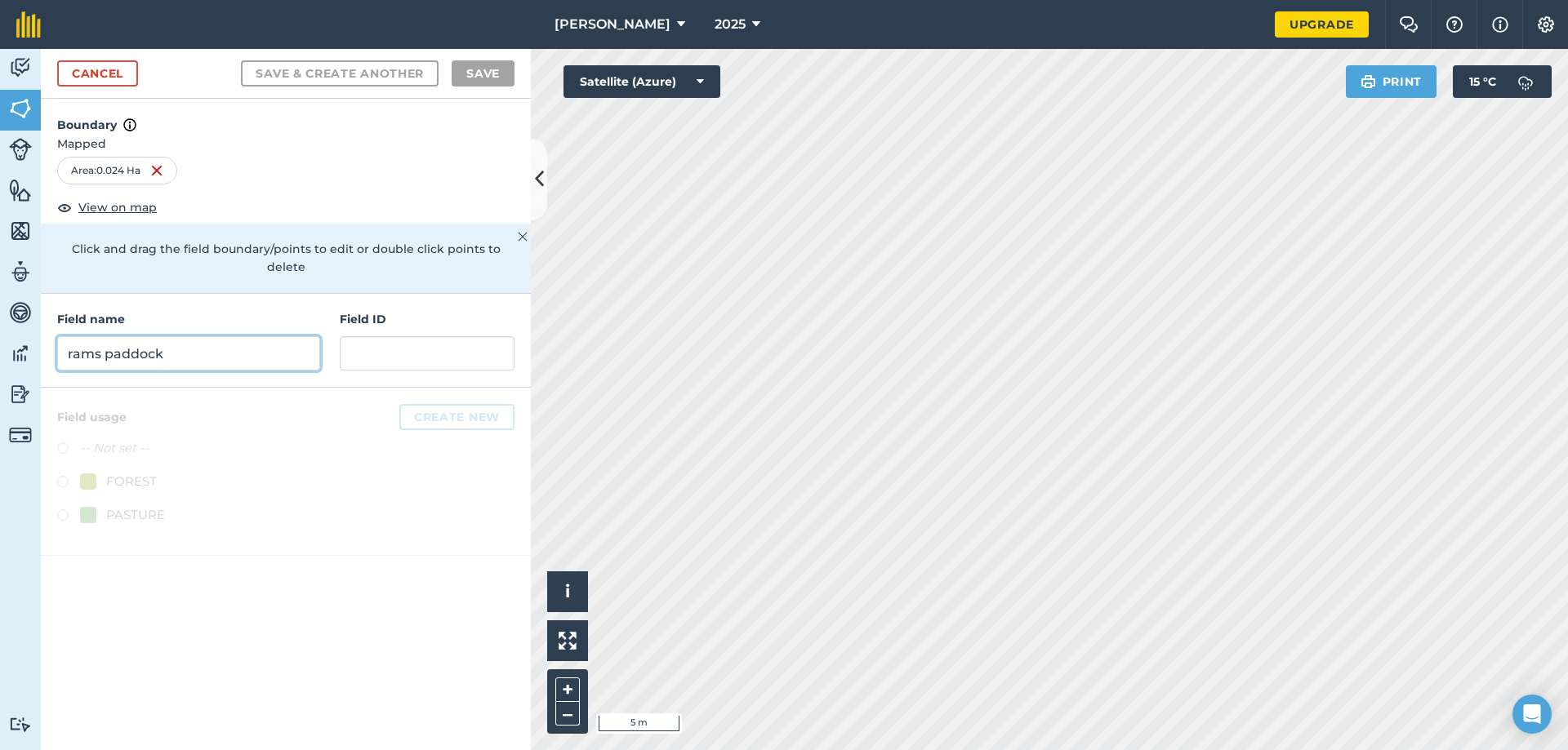
click at [145, 336] on input "rams paddock" at bounding box center [188, 353] width 263 height 34
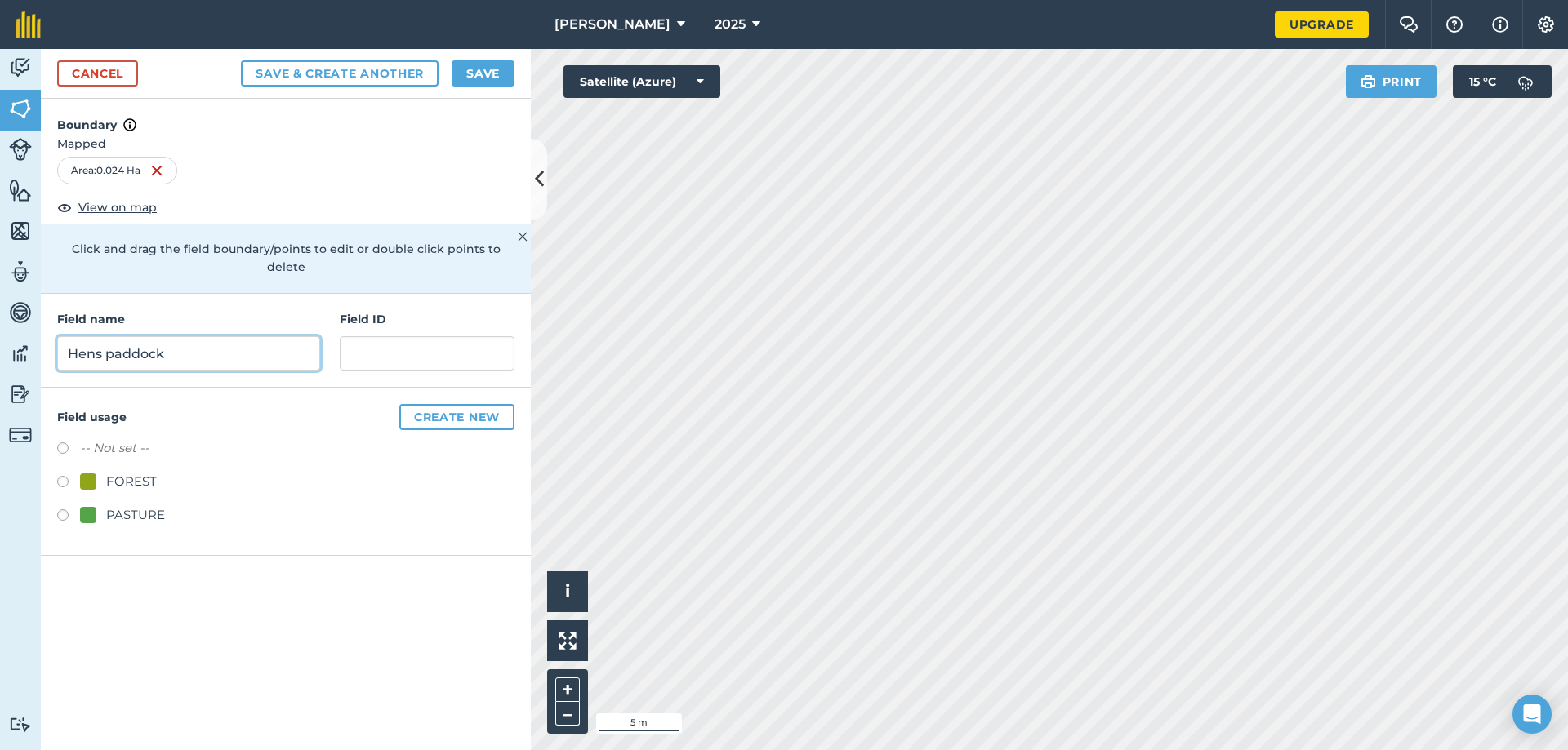
type input "Hens paddock"
click at [66, 509] on label at bounding box center [69, 518] width 23 height 17
click at [369, 70] on button "Save & Create Another" at bounding box center [339, 73] width 198 height 26
radio input "false"
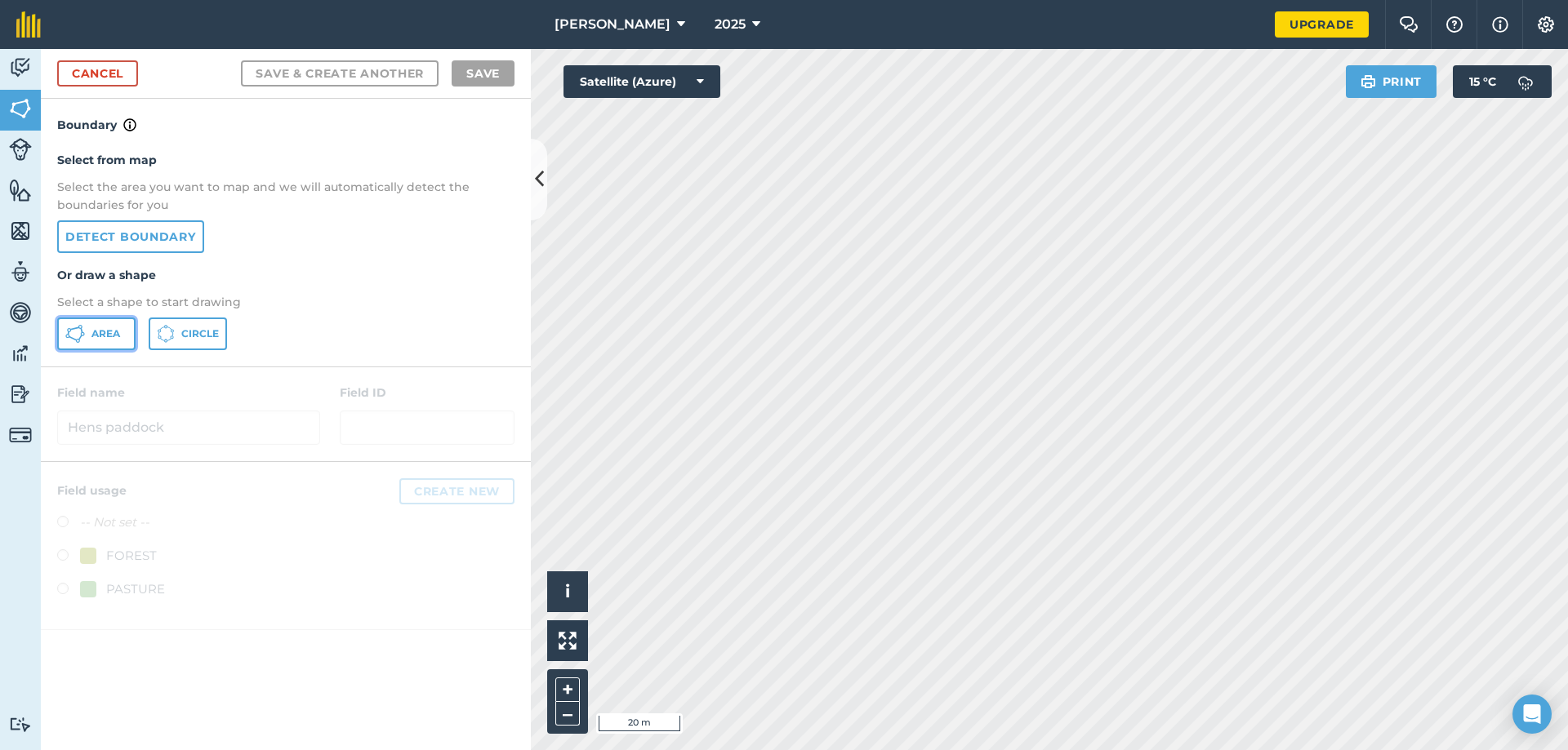
click at [120, 337] on span "Area" at bounding box center [105, 334] width 28 height 13
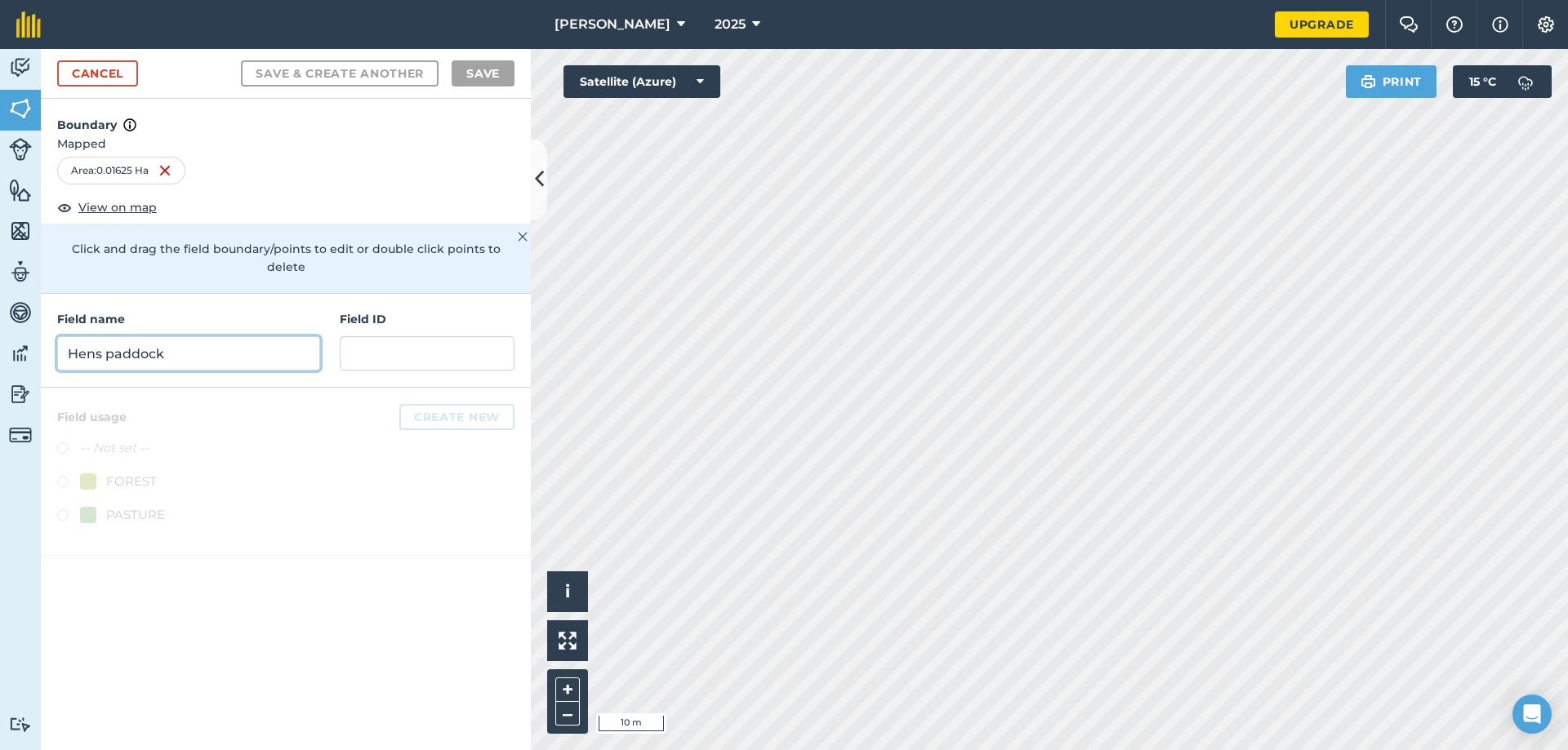
click at [232, 346] on input "Hens paddock" at bounding box center [188, 353] width 263 height 34
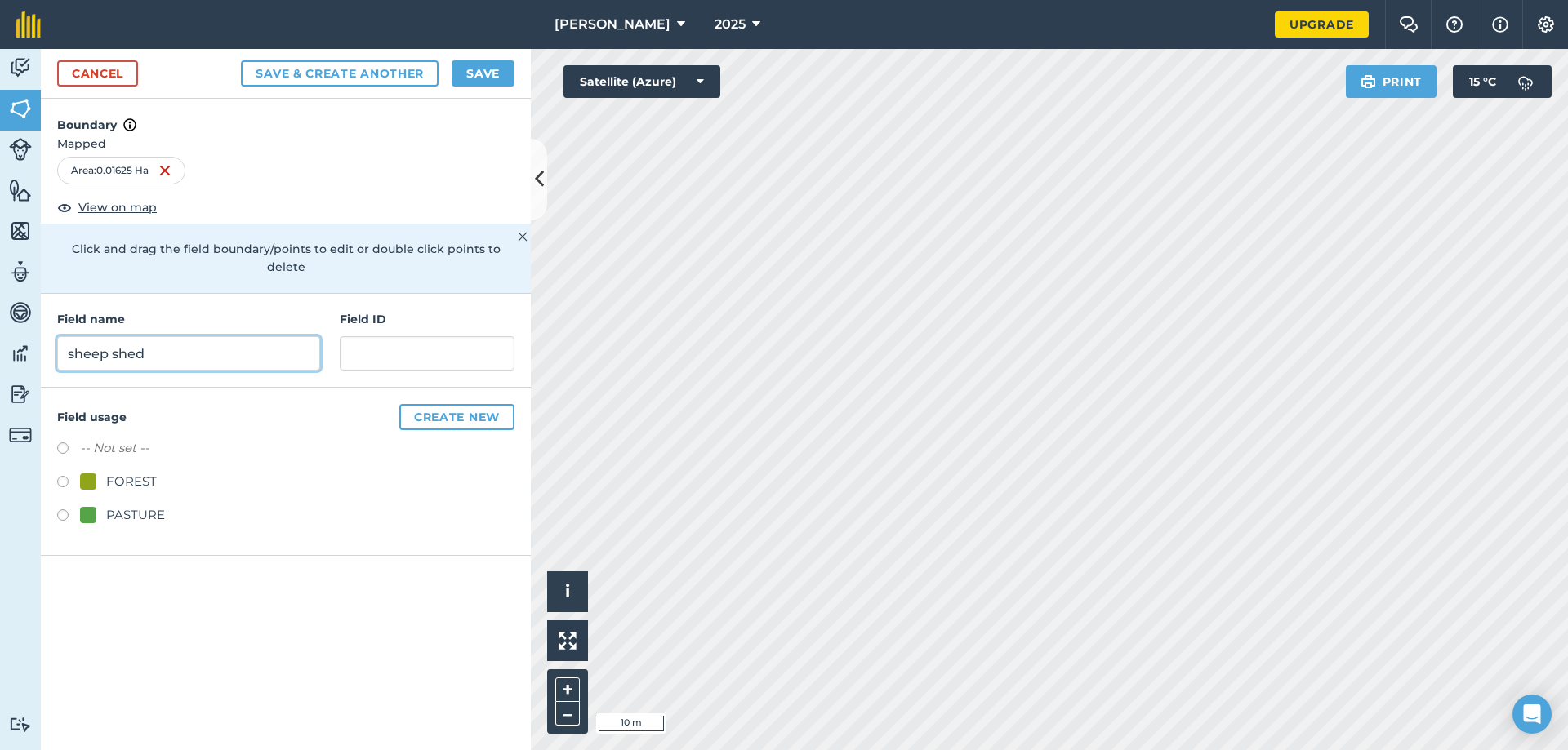
type input "sheep shed"
click at [451, 404] on button "Create new" at bounding box center [457, 416] width 115 height 26
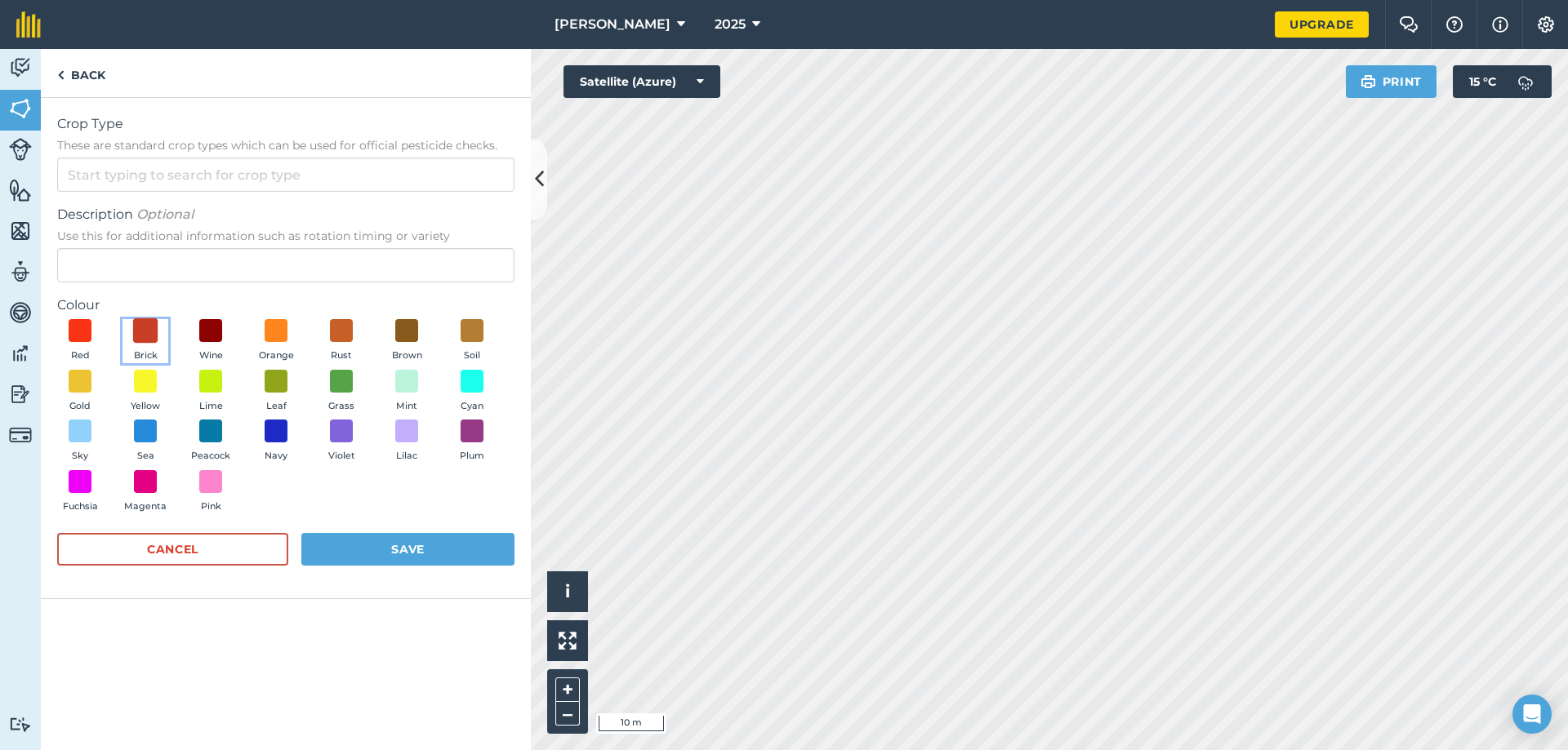
click at [145, 329] on span at bounding box center [145, 331] width 25 height 25
click at [147, 173] on input "Crop Type These are standard crop types which can be used for official pesticid…" at bounding box center [286, 174] width 457 height 34
type input "shed"
click at [167, 550] on button "Cancel" at bounding box center [173, 548] width 231 height 32
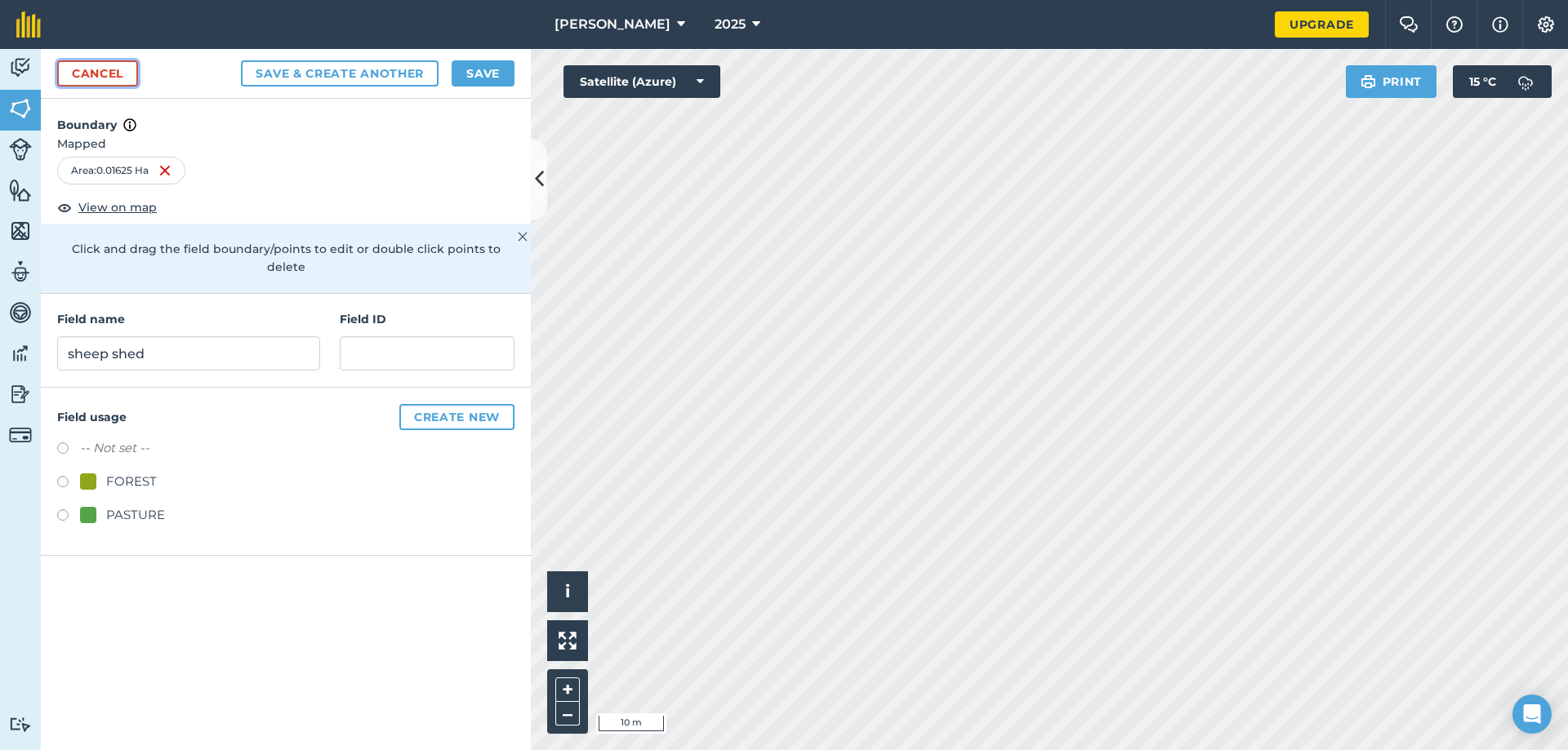
click at [115, 76] on link "Cancel" at bounding box center [97, 73] width 81 height 26
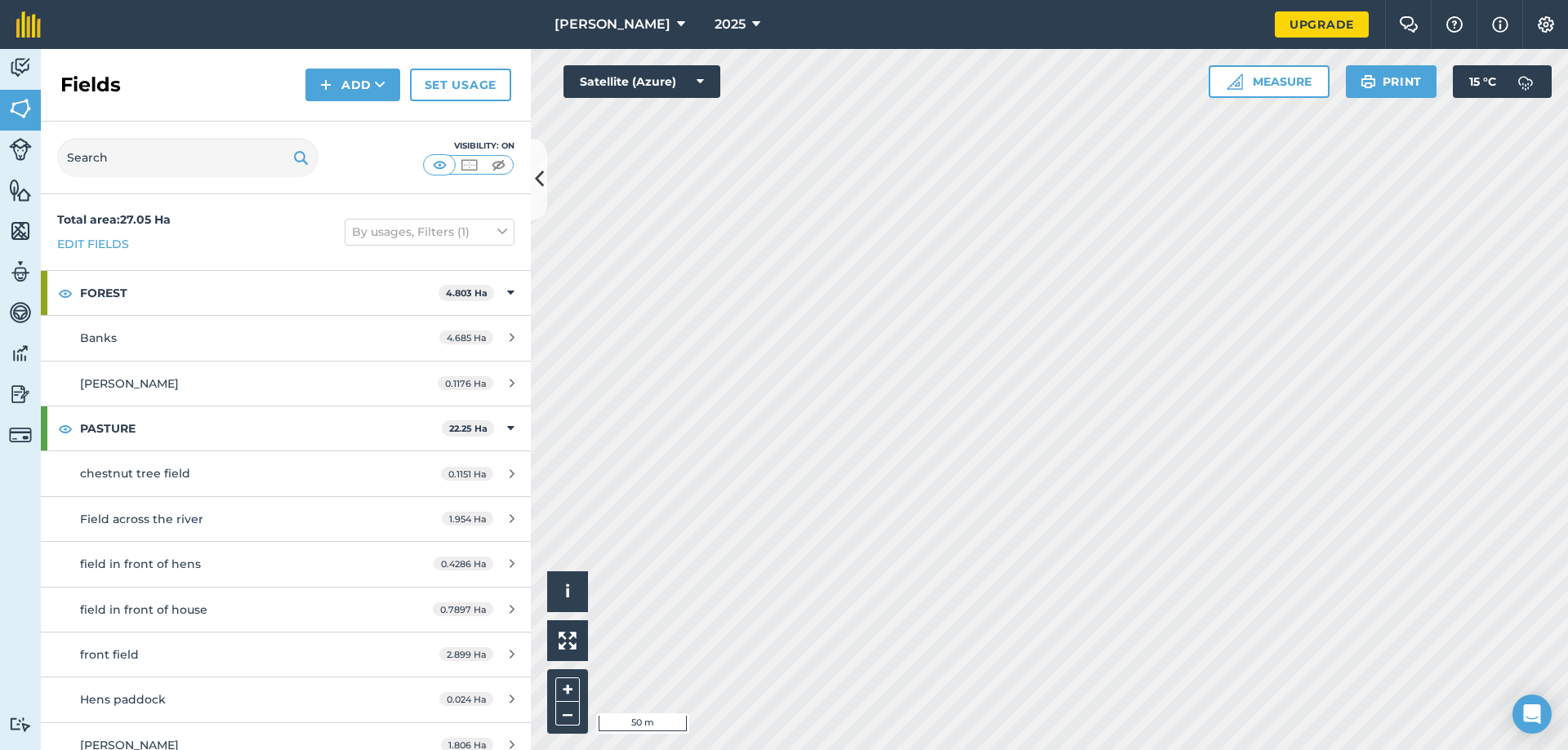
click at [967, 749] on html "wilson agri 2025 Upgrade Farm Chat Help Info Settings Map printing is not avail…" at bounding box center [784, 375] width 1568 height 750
click at [739, 749] on html "wilson agri 2025 Upgrade Farm Chat Help Info Settings Map printing is not avail…" at bounding box center [784, 375] width 1568 height 750
click at [984, 749] on html "wilson agri 2025 Upgrade Farm Chat Help Info Settings Map printing is not avail…" at bounding box center [784, 375] width 1568 height 750
click at [153, 218] on strong "Total area : 27.05 Ha" at bounding box center [114, 220] width 114 height 15
click at [101, 225] on strong "Total area : 27.05 Ha" at bounding box center [114, 220] width 114 height 15
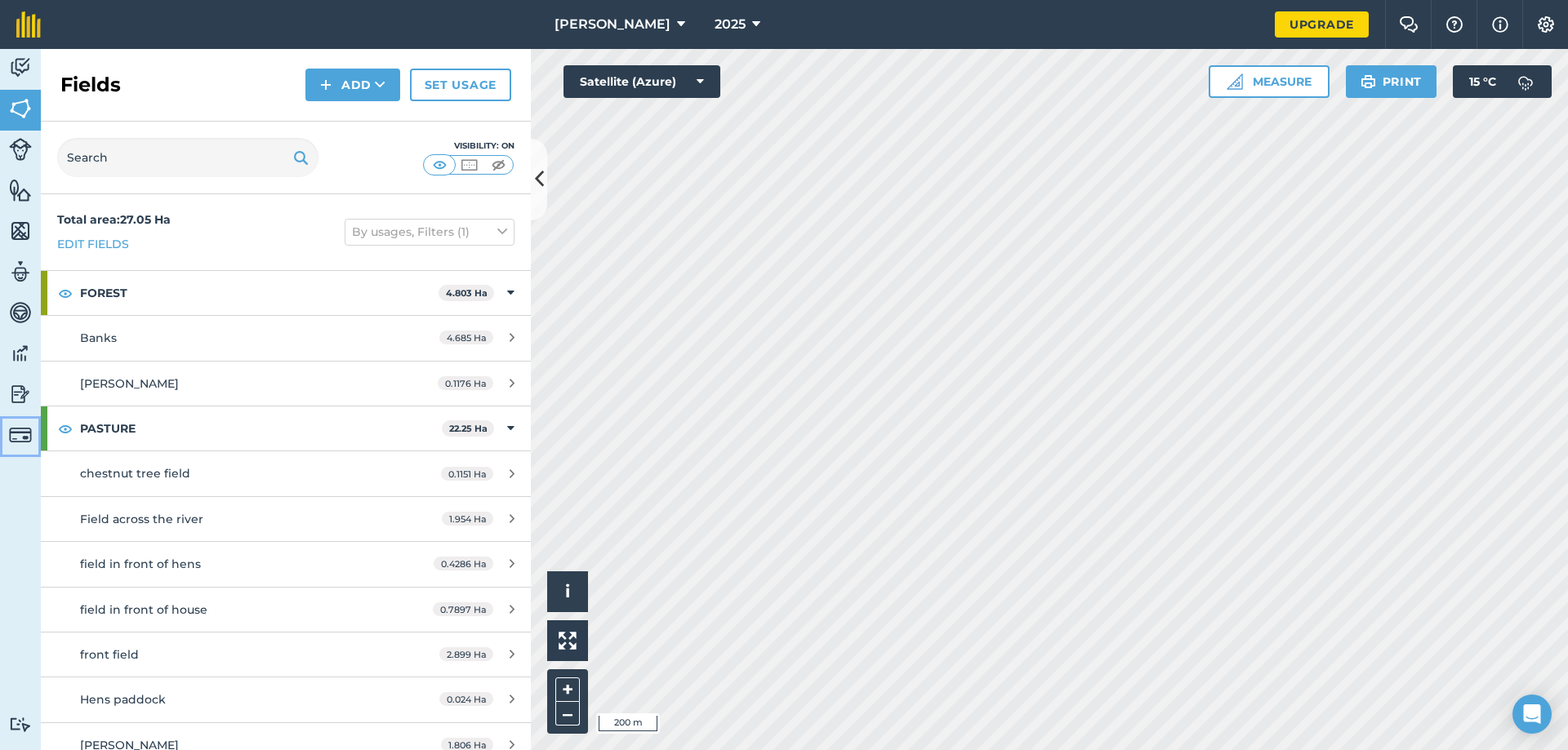
click at [22, 434] on img at bounding box center [21, 436] width 23 height 23
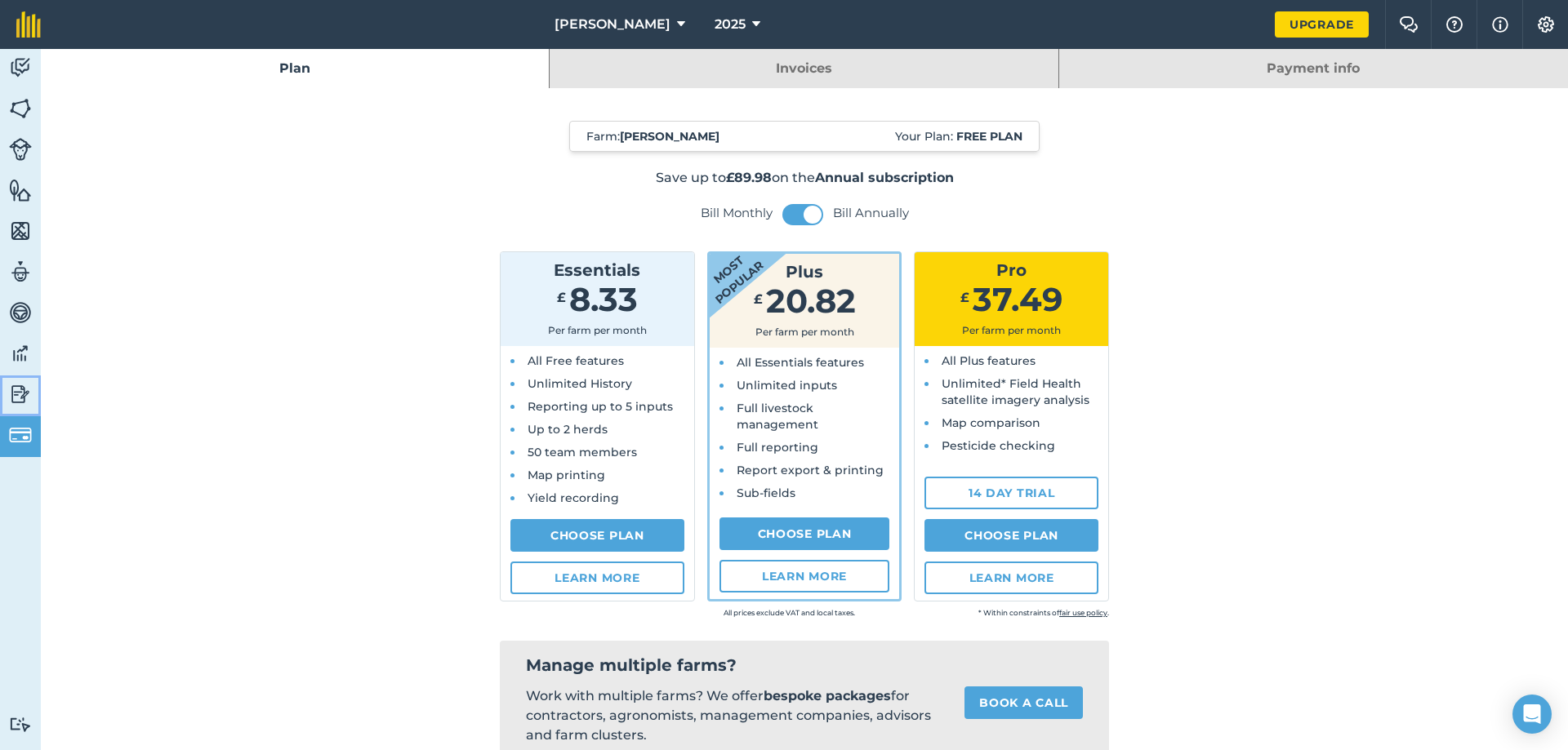
click at [9, 388] on img at bounding box center [21, 394] width 23 height 25
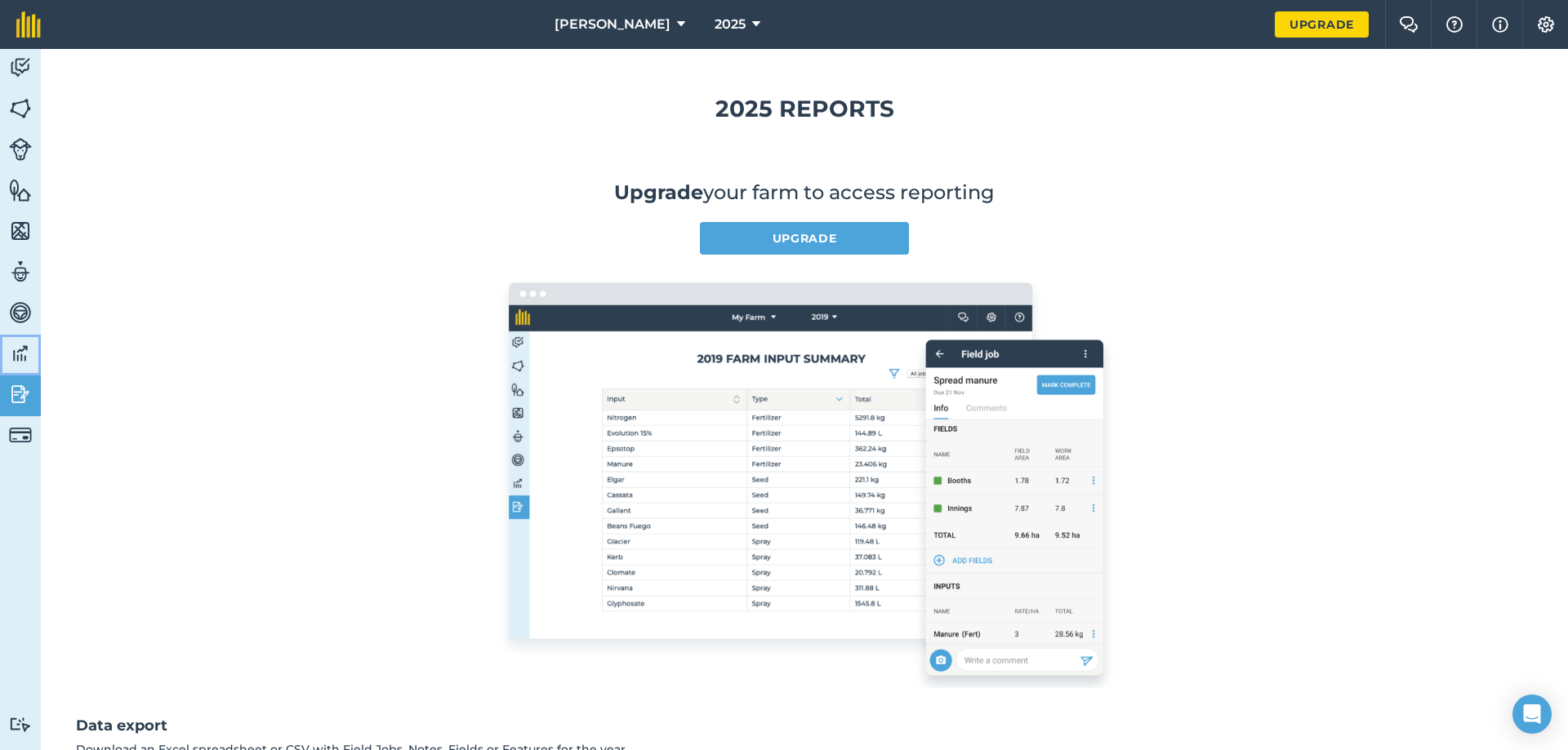
click at [2, 357] on link "Data" at bounding box center [20, 354] width 41 height 41
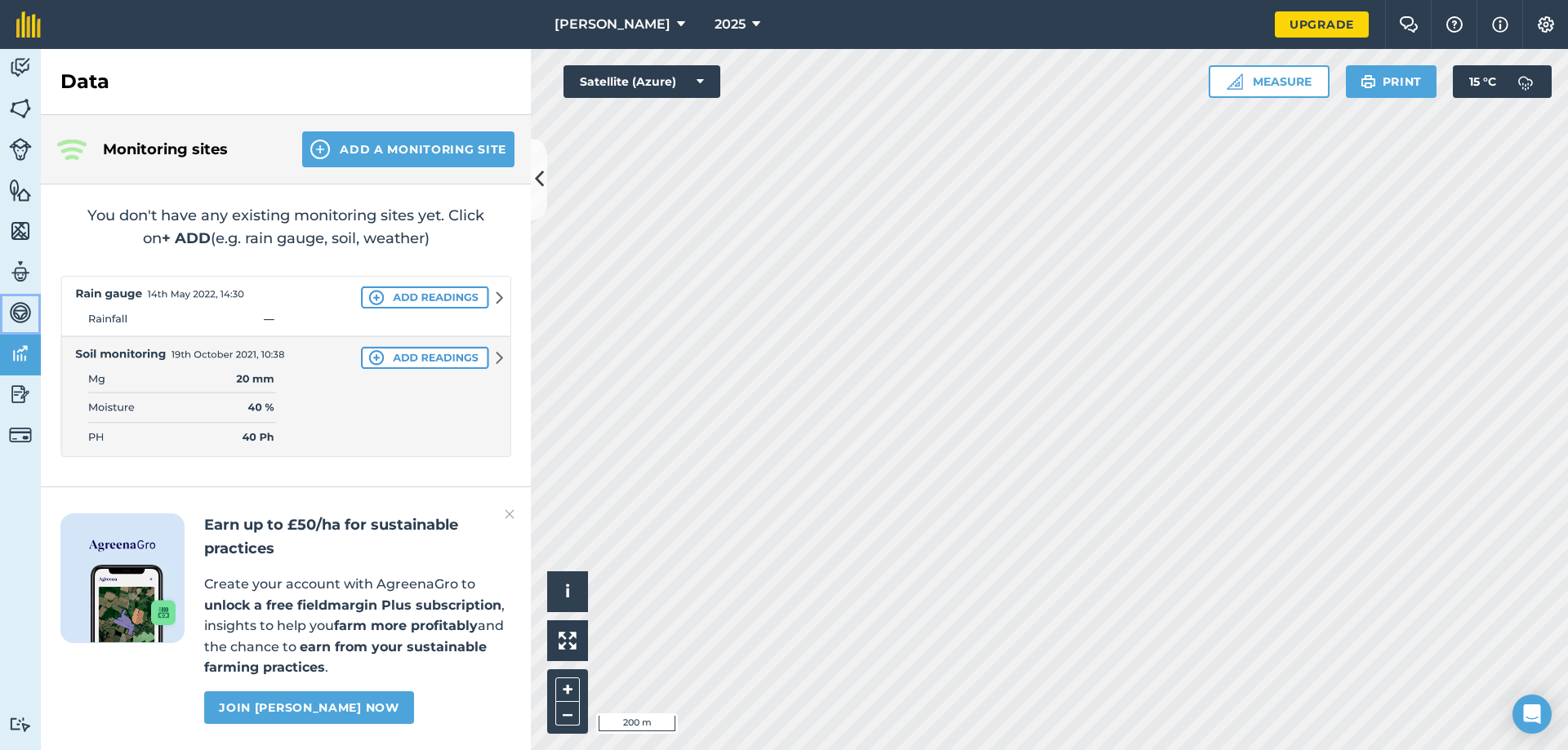
click at [7, 309] on link "Vehicles" at bounding box center [20, 314] width 41 height 41
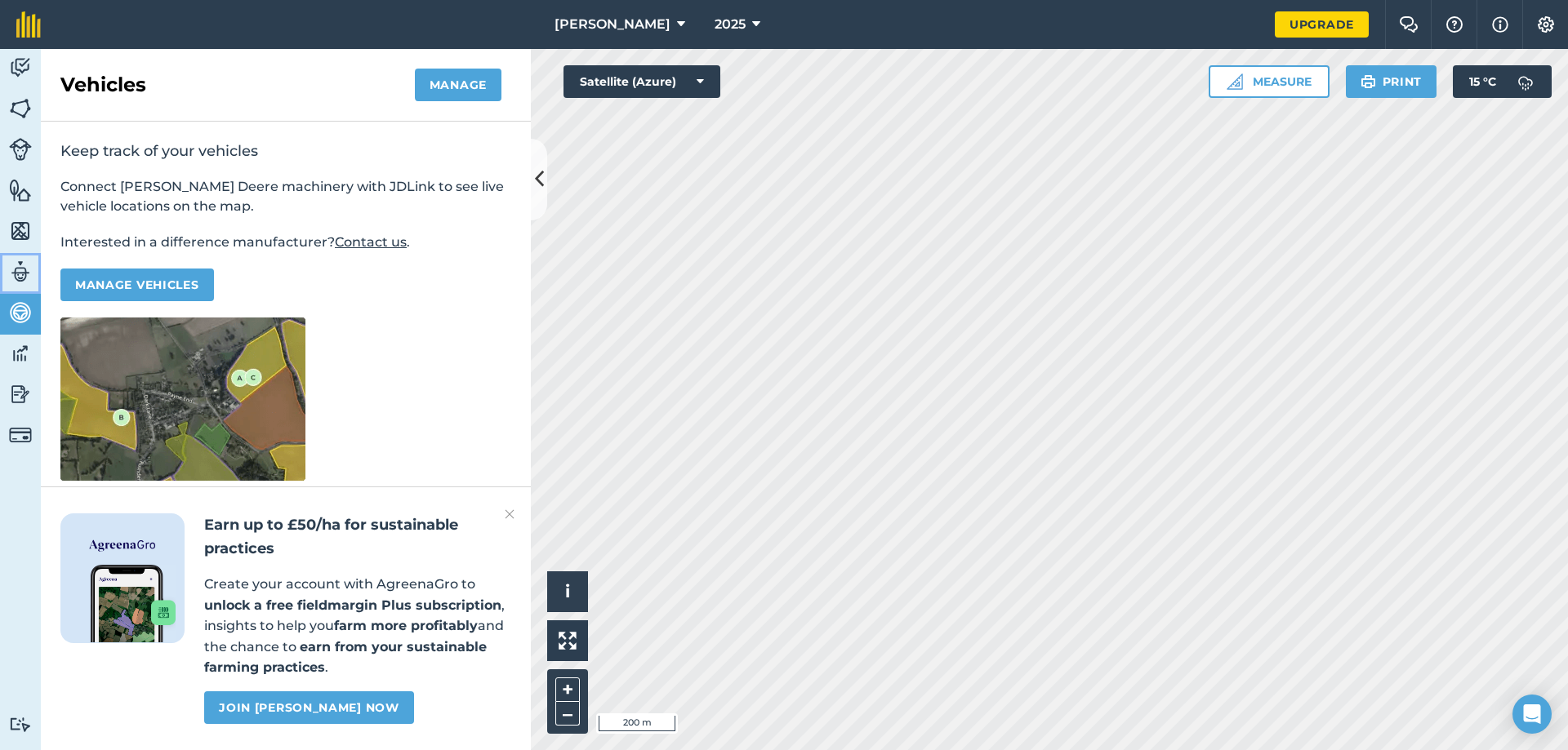
click at [25, 274] on img at bounding box center [21, 272] width 23 height 25
select select "MEMBER"
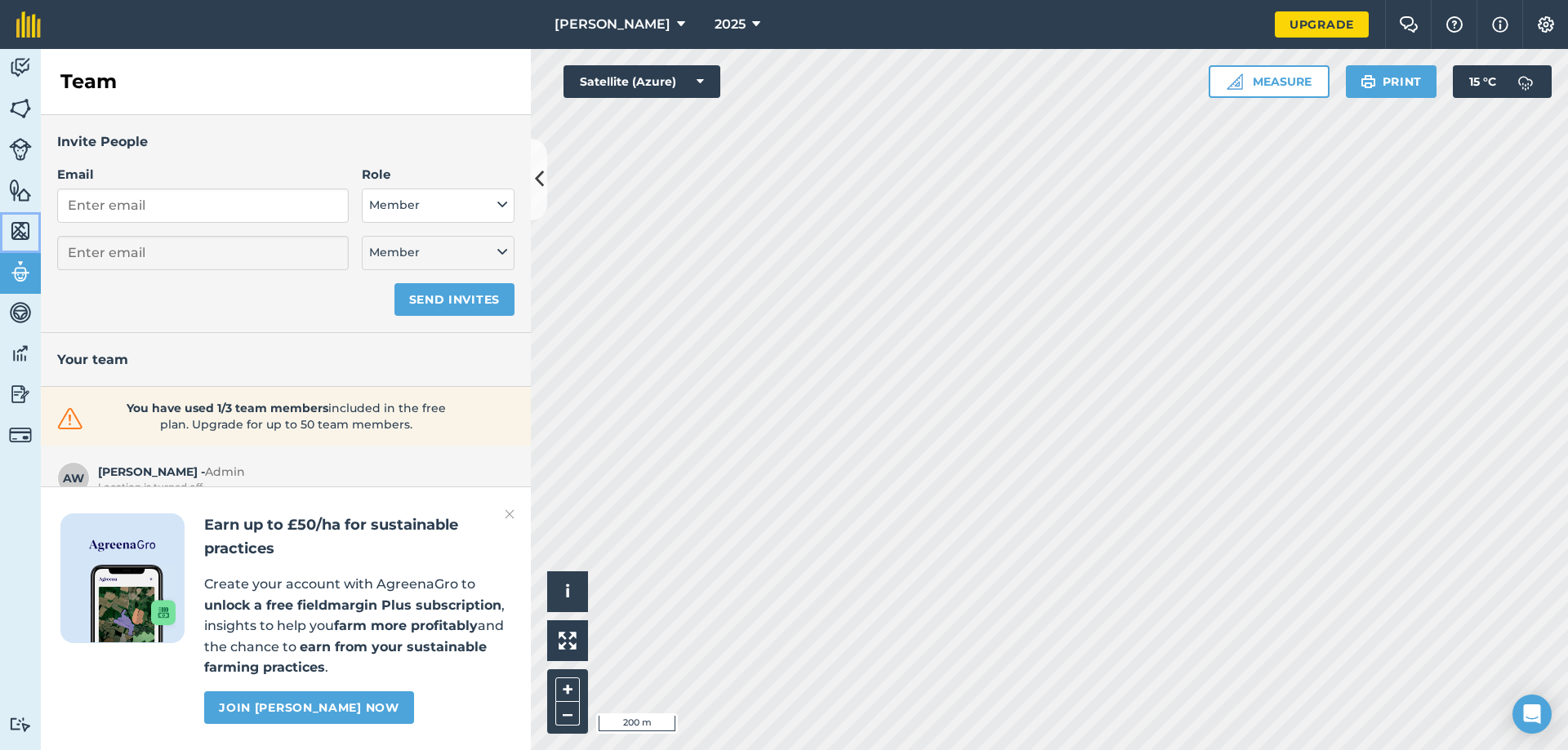
click at [18, 226] on img at bounding box center [21, 231] width 23 height 25
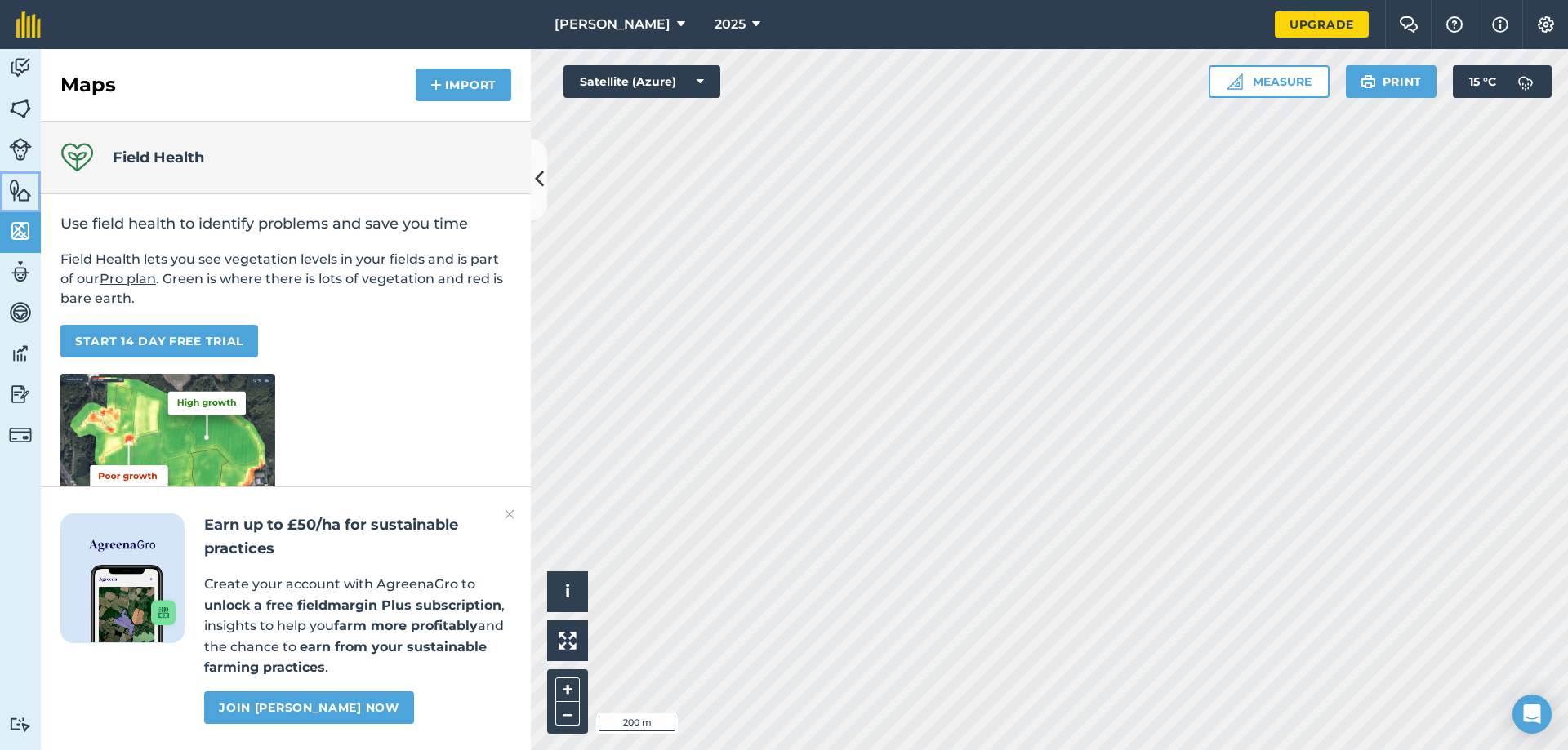
click at [15, 182] on img at bounding box center [21, 190] width 23 height 25
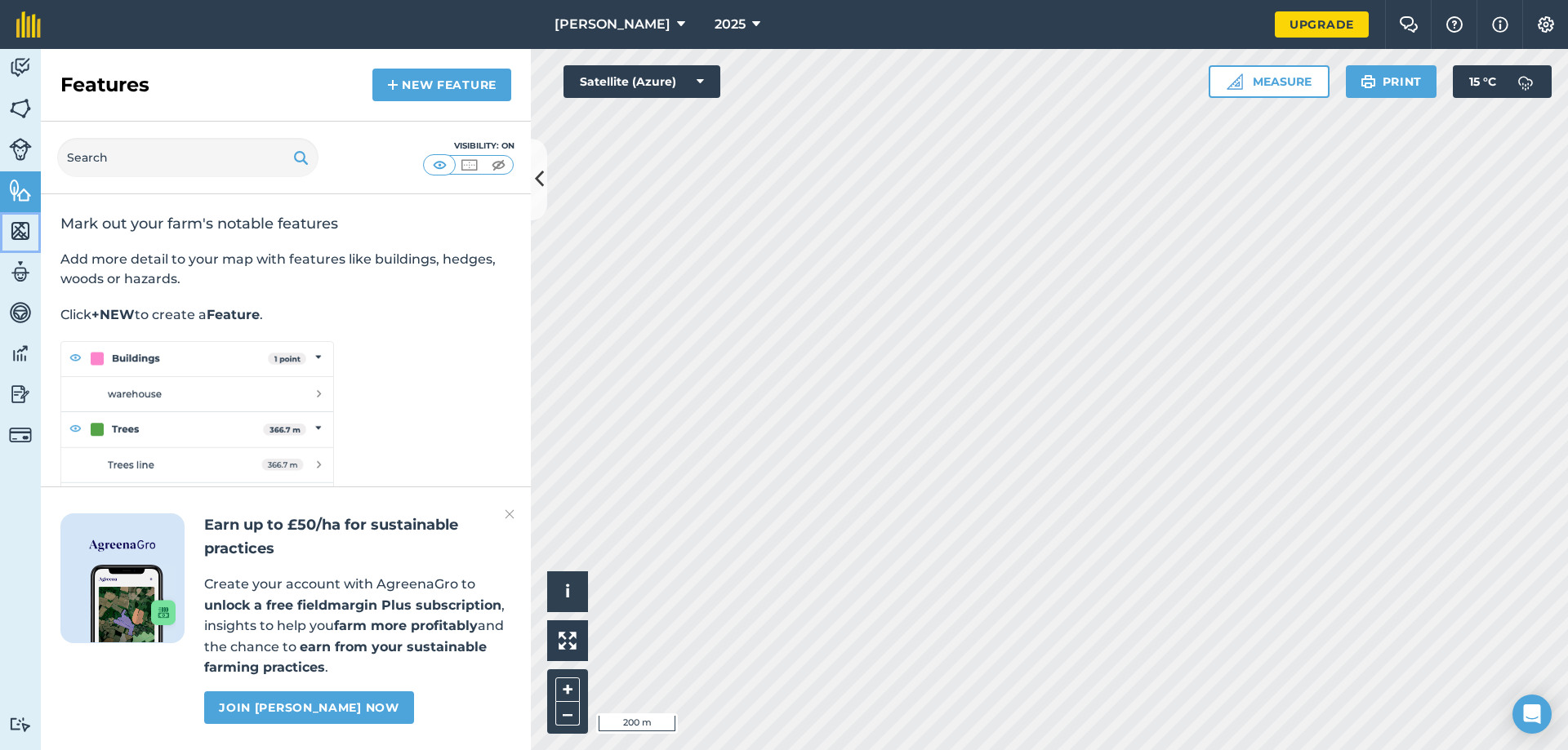
click at [19, 222] on img at bounding box center [21, 231] width 23 height 25
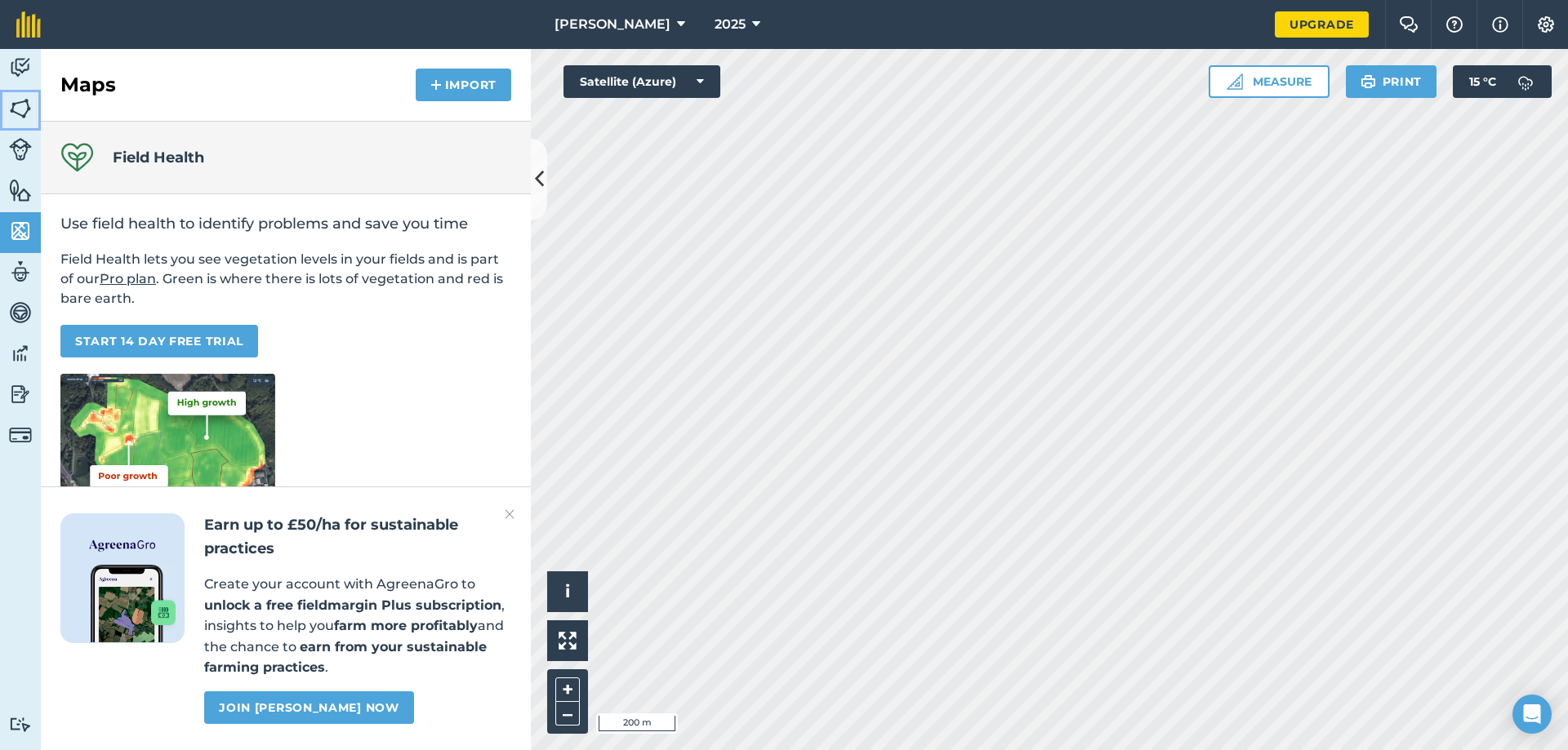
click at [17, 102] on img at bounding box center [21, 109] width 23 height 25
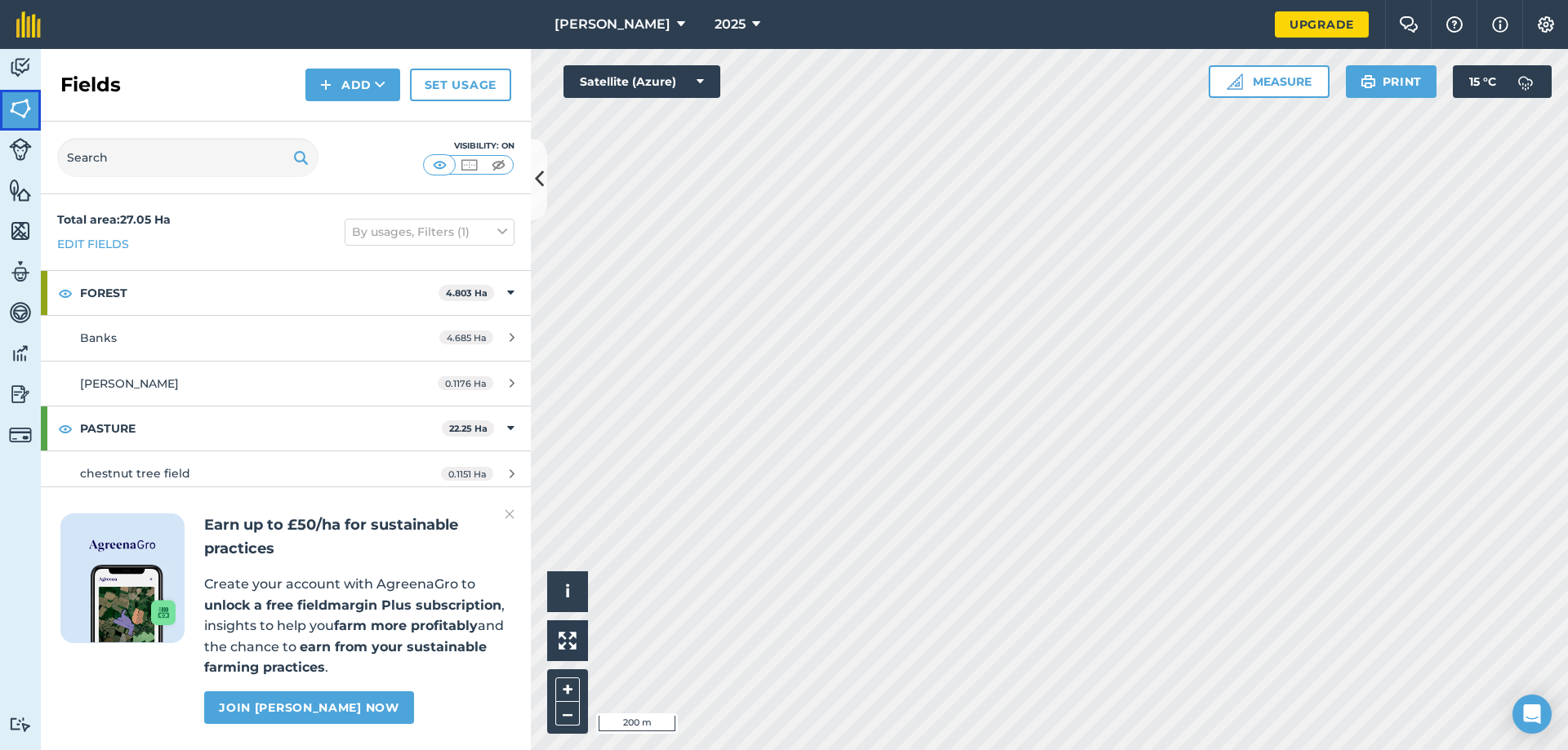
scroll to position [81, 0]
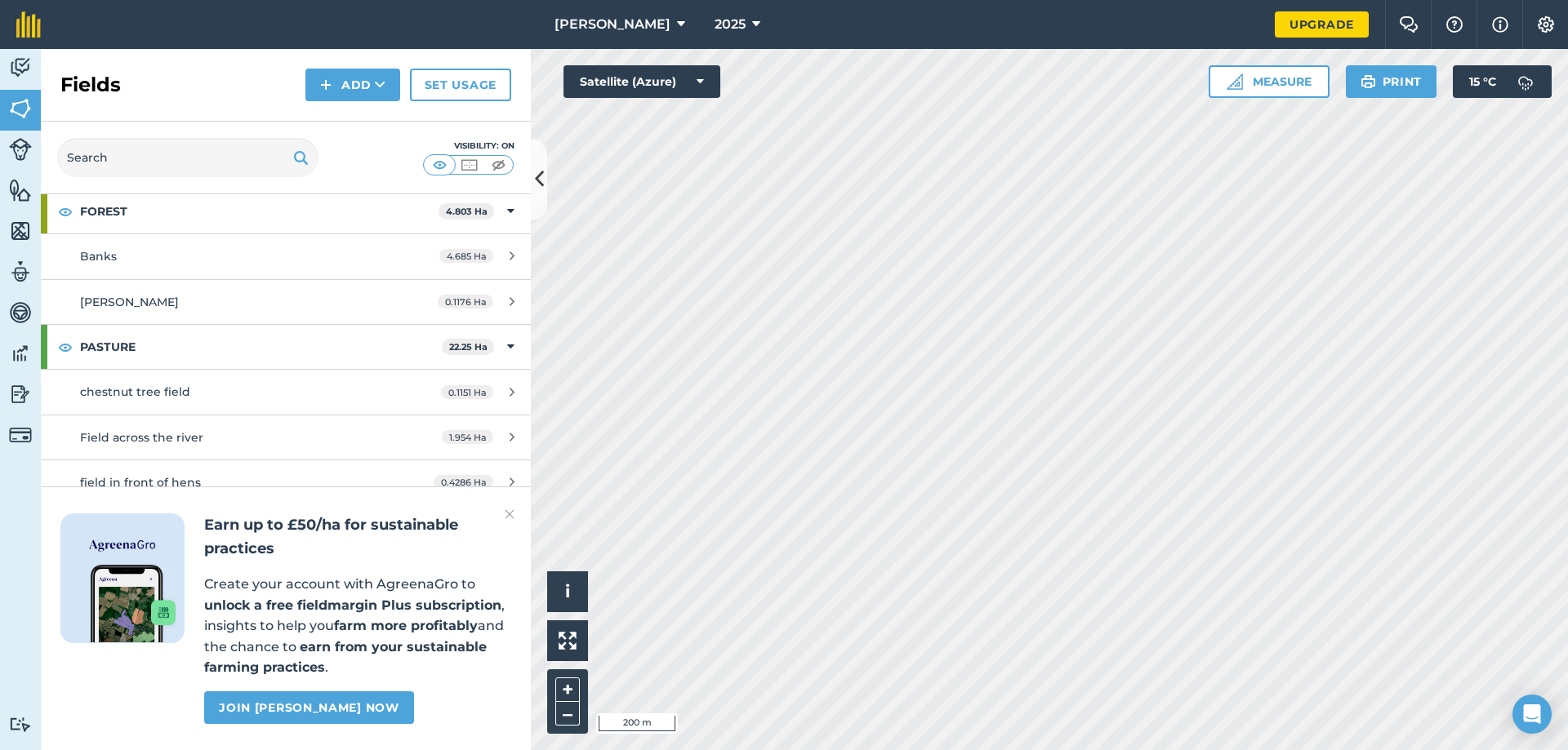
click at [506, 518] on img at bounding box center [510, 514] width 10 height 20
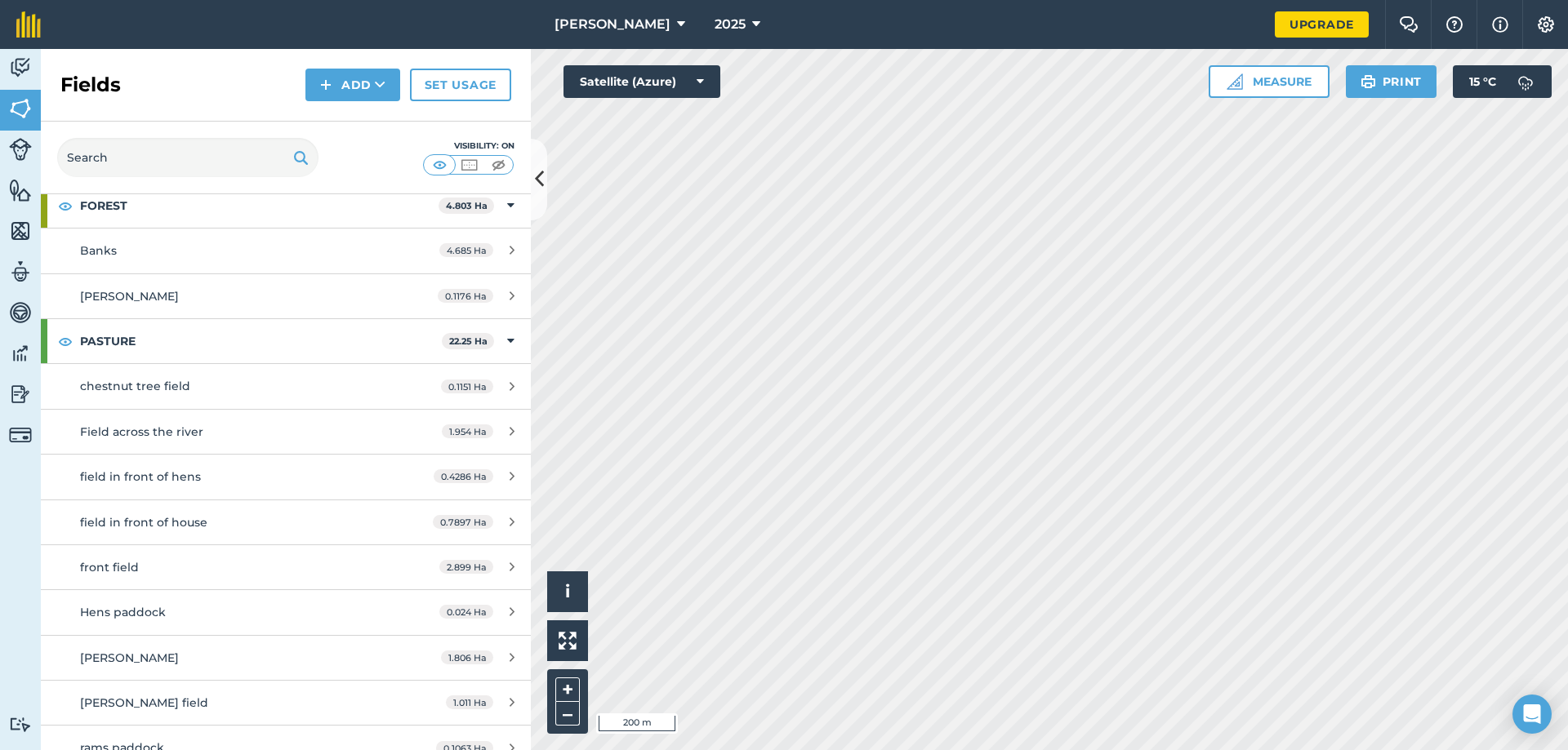
scroll to position [0, 0]
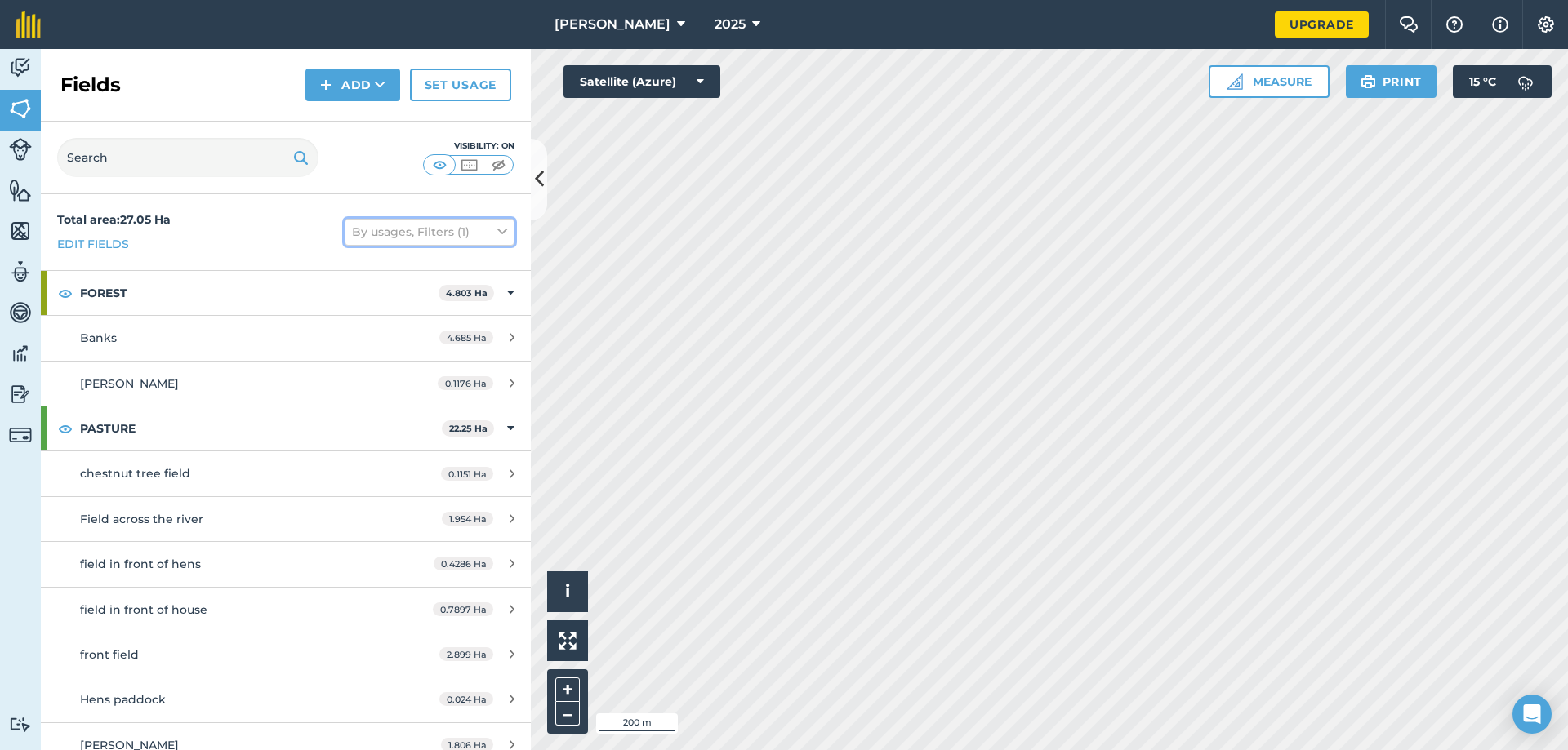
click at [377, 239] on button "By usages, Filters (1)" at bounding box center [429, 231] width 170 height 26
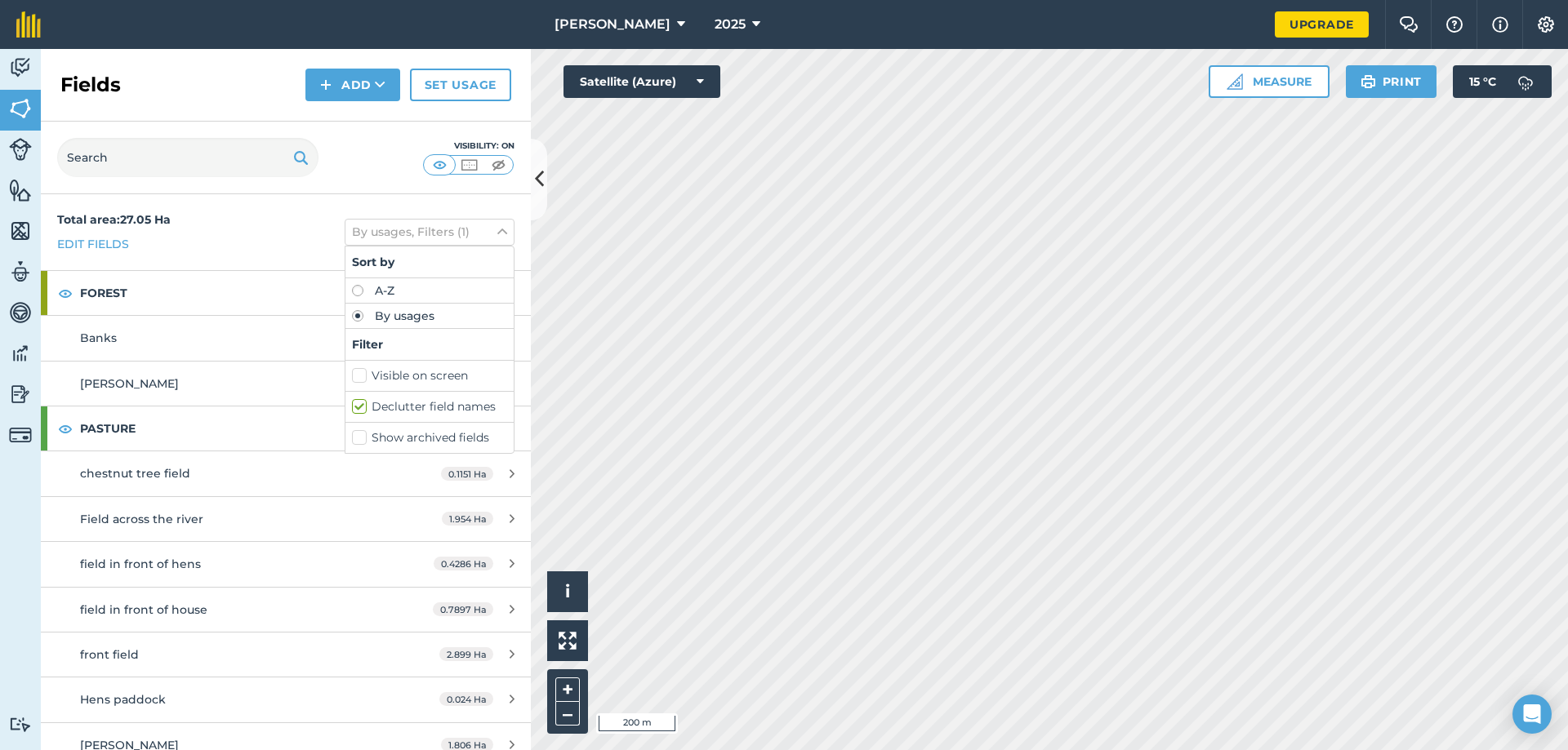
click at [268, 238] on div "Total area : 27.05 Ha Edit fields By usages, Filters (1) Sort by A-Z By usages …" at bounding box center [286, 231] width 490 height 75
click at [136, 222] on strong "Total area : 27.05 Ha" at bounding box center [114, 220] width 114 height 15
click at [22, 70] on img at bounding box center [21, 68] width 23 height 25
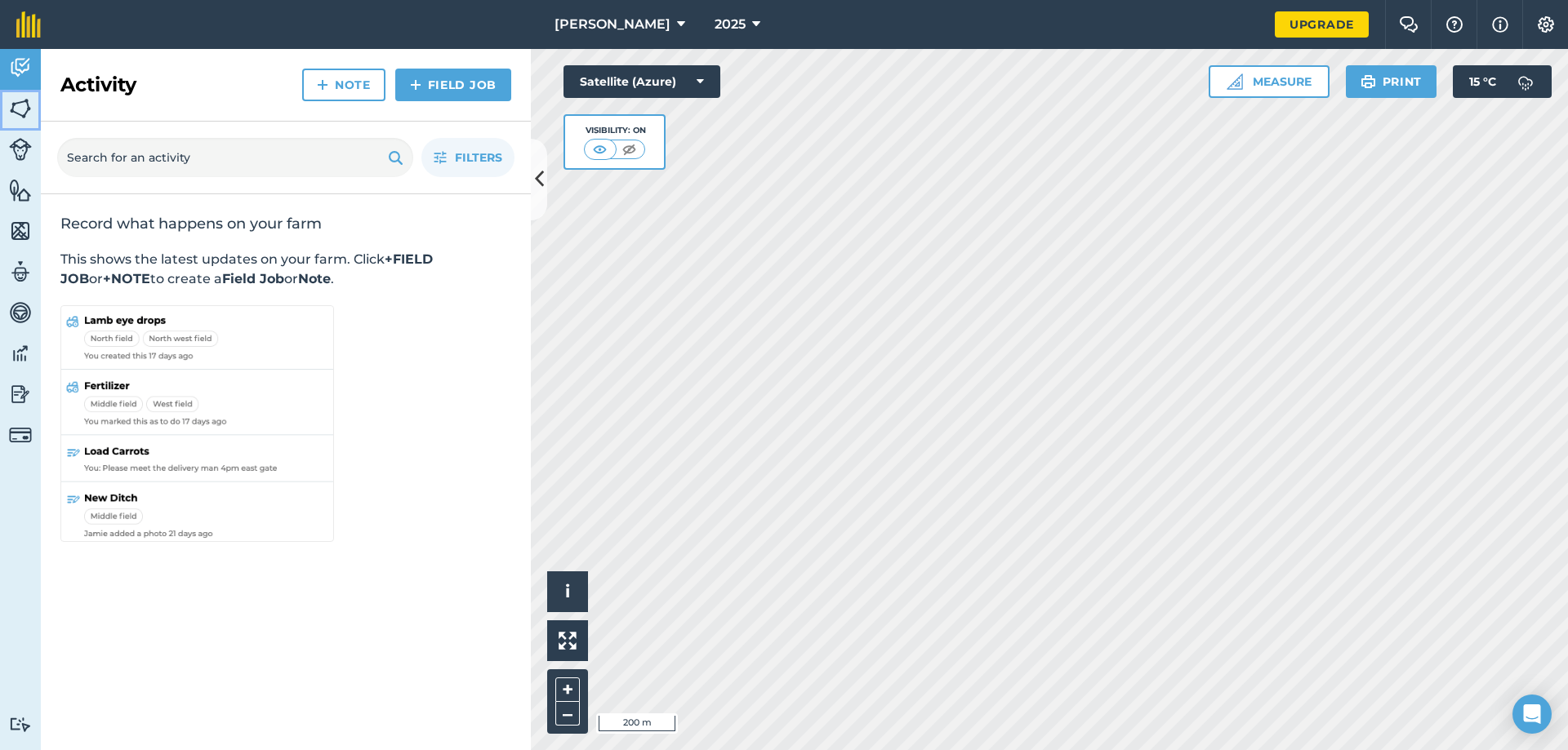
click at [16, 110] on img at bounding box center [21, 109] width 23 height 25
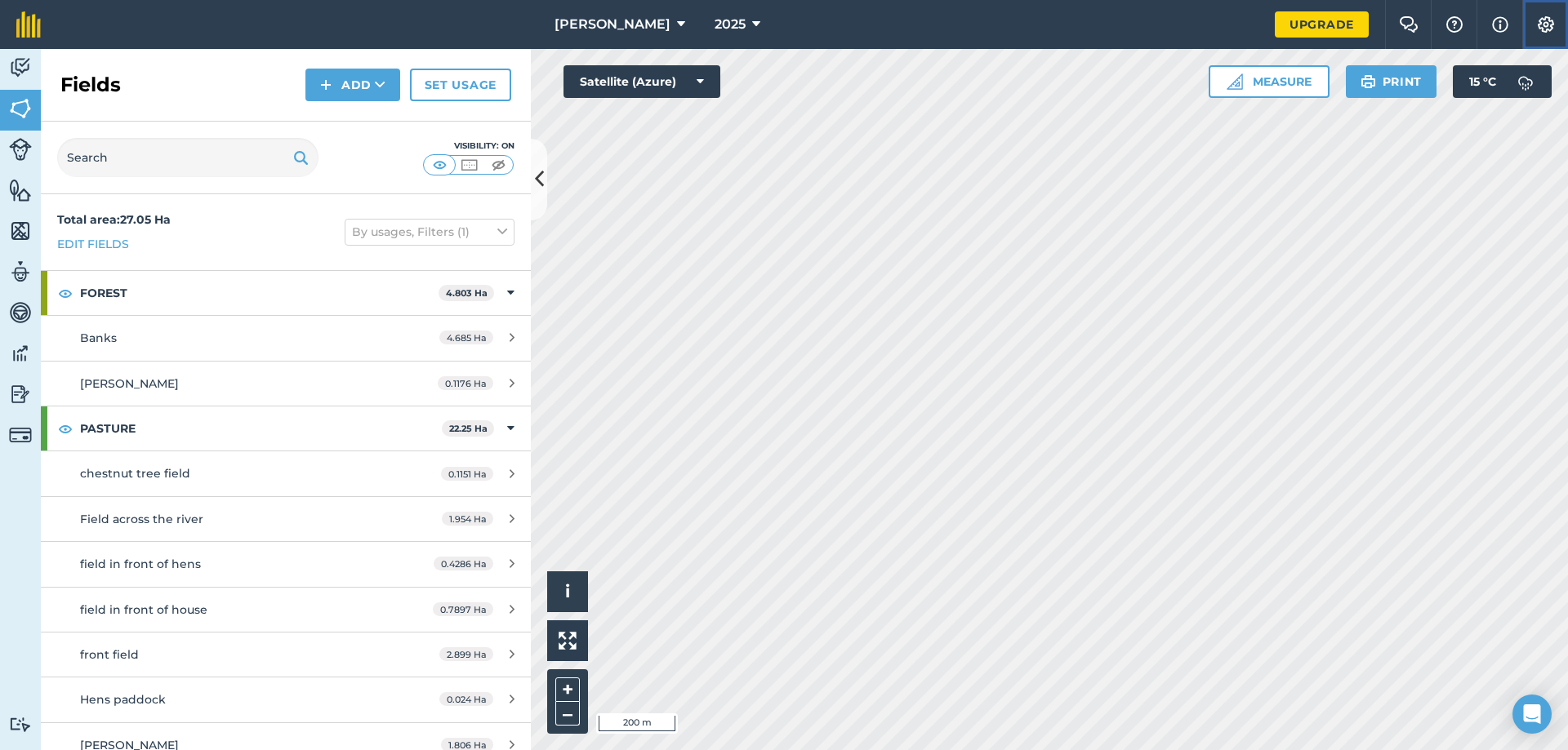
click at [1546, 26] on img at bounding box center [1546, 25] width 20 height 17
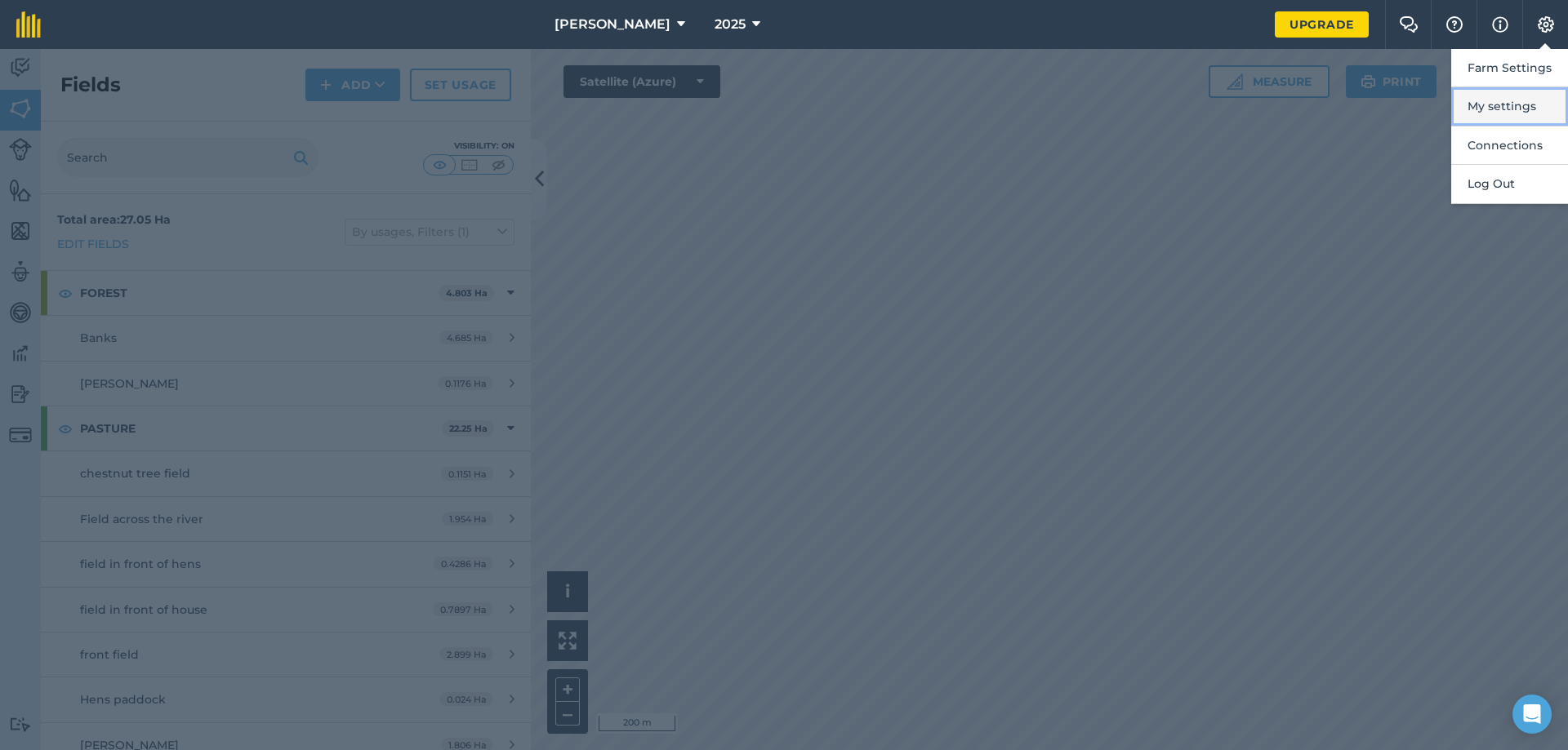
click at [1492, 110] on button "My settings" at bounding box center [1509, 106] width 117 height 38
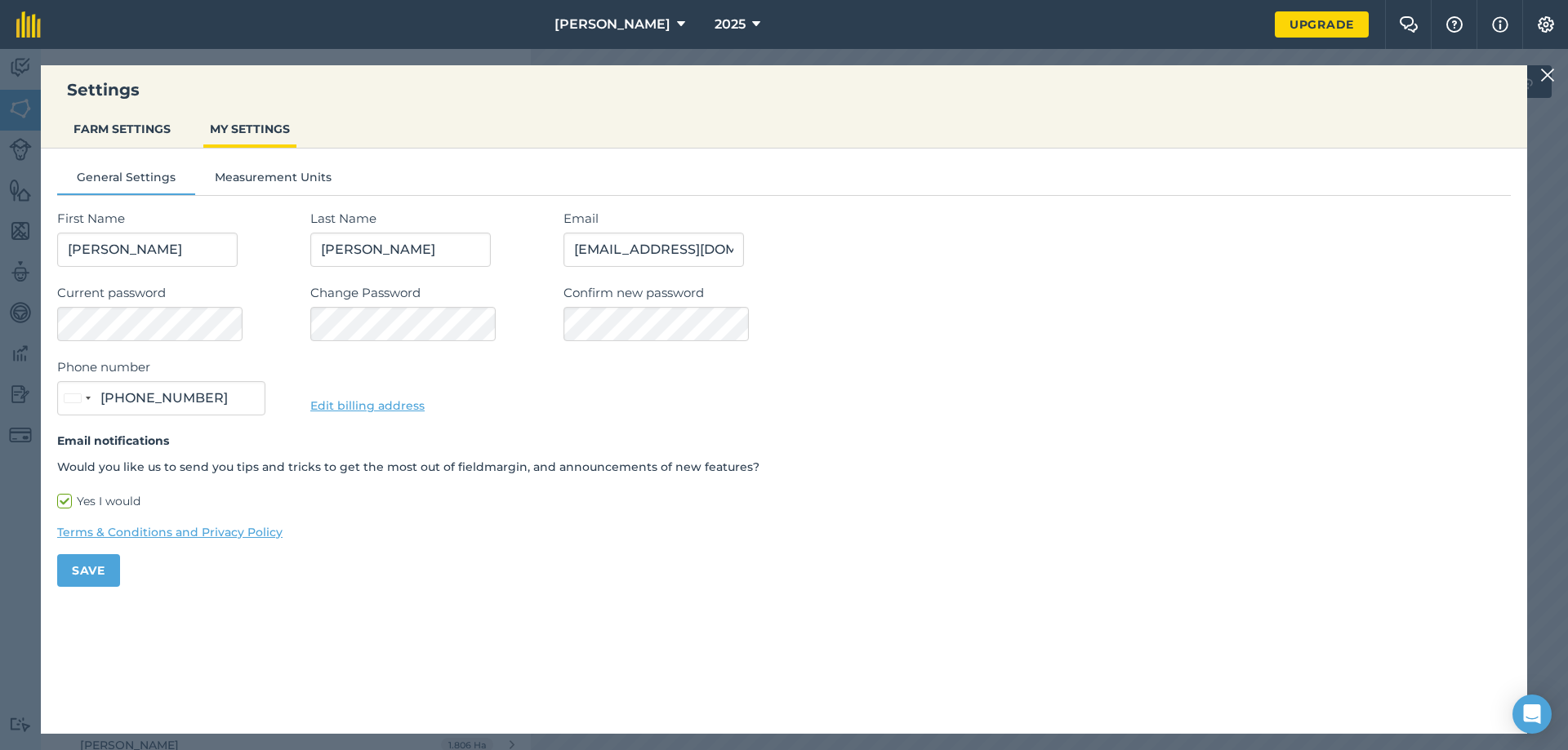
type input "07544 194331"
click at [127, 127] on button "FARM SETTINGS" at bounding box center [122, 129] width 110 height 31
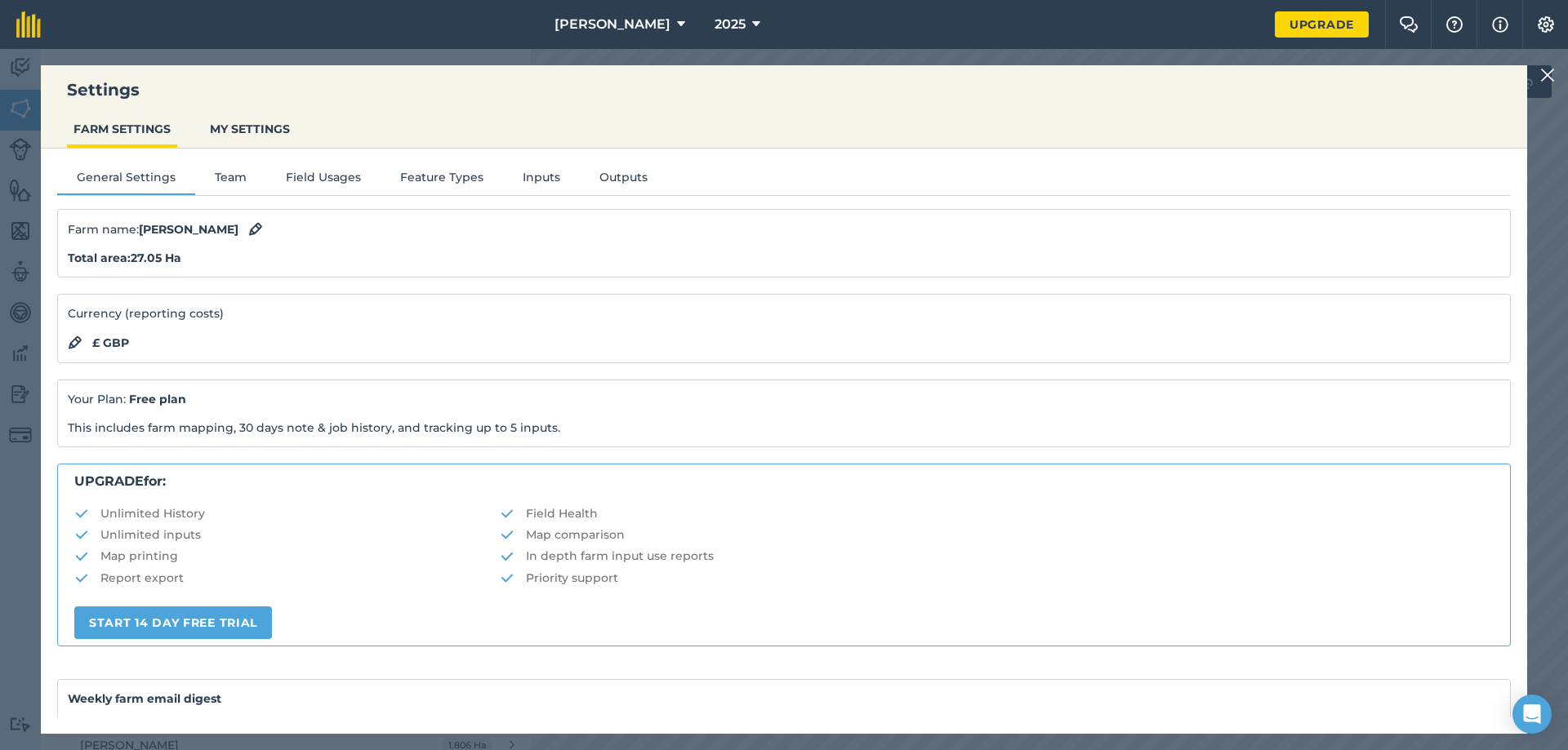
click at [161, 267] on div "Total area : 27.05 Ha" at bounding box center [784, 258] width 1432 height 18
click at [166, 334] on div "£ GBP" at bounding box center [784, 343] width 1432 height 20
click at [451, 175] on button "Feature Types" at bounding box center [442, 181] width 123 height 25
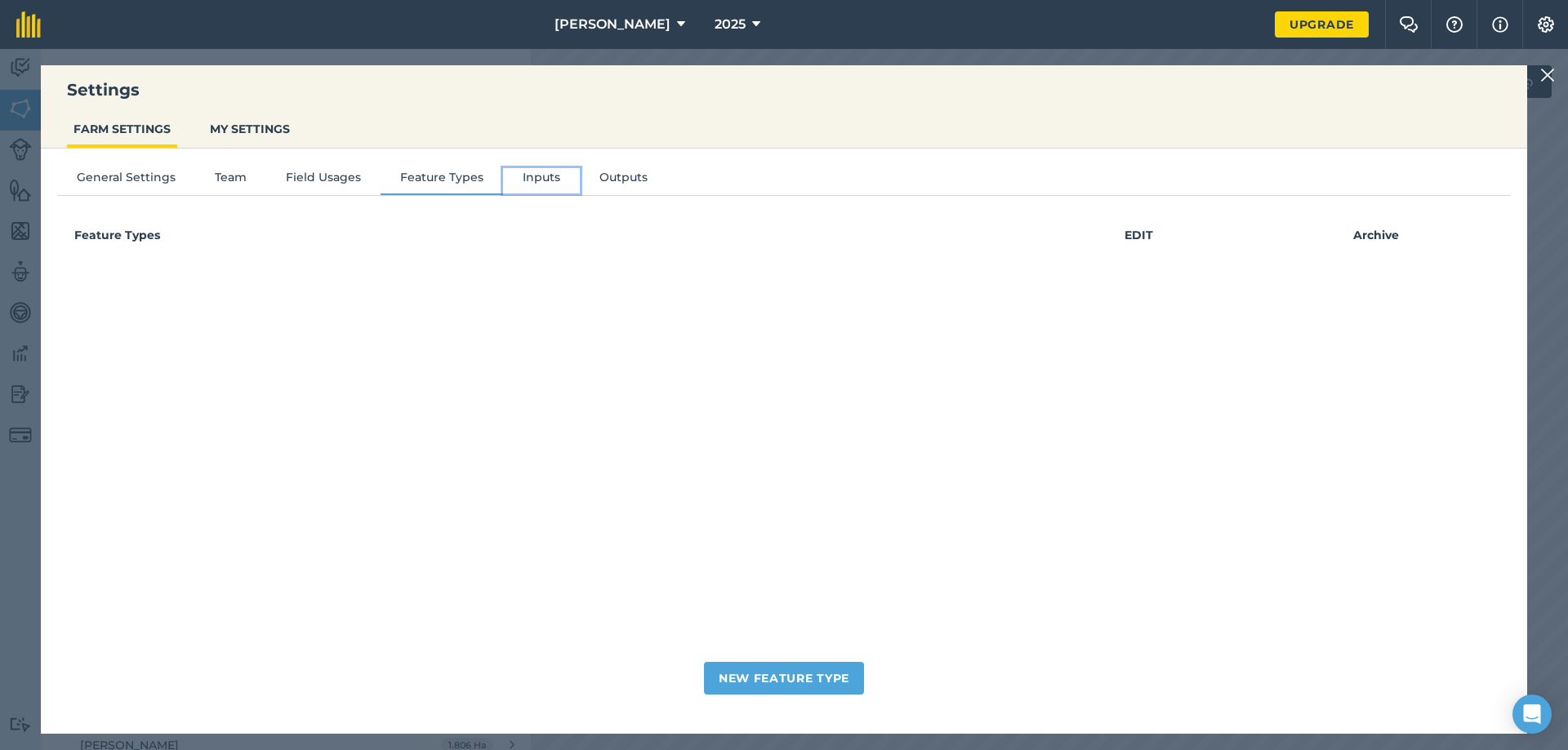
click at [535, 175] on button "Inputs" at bounding box center [541, 181] width 76 height 25
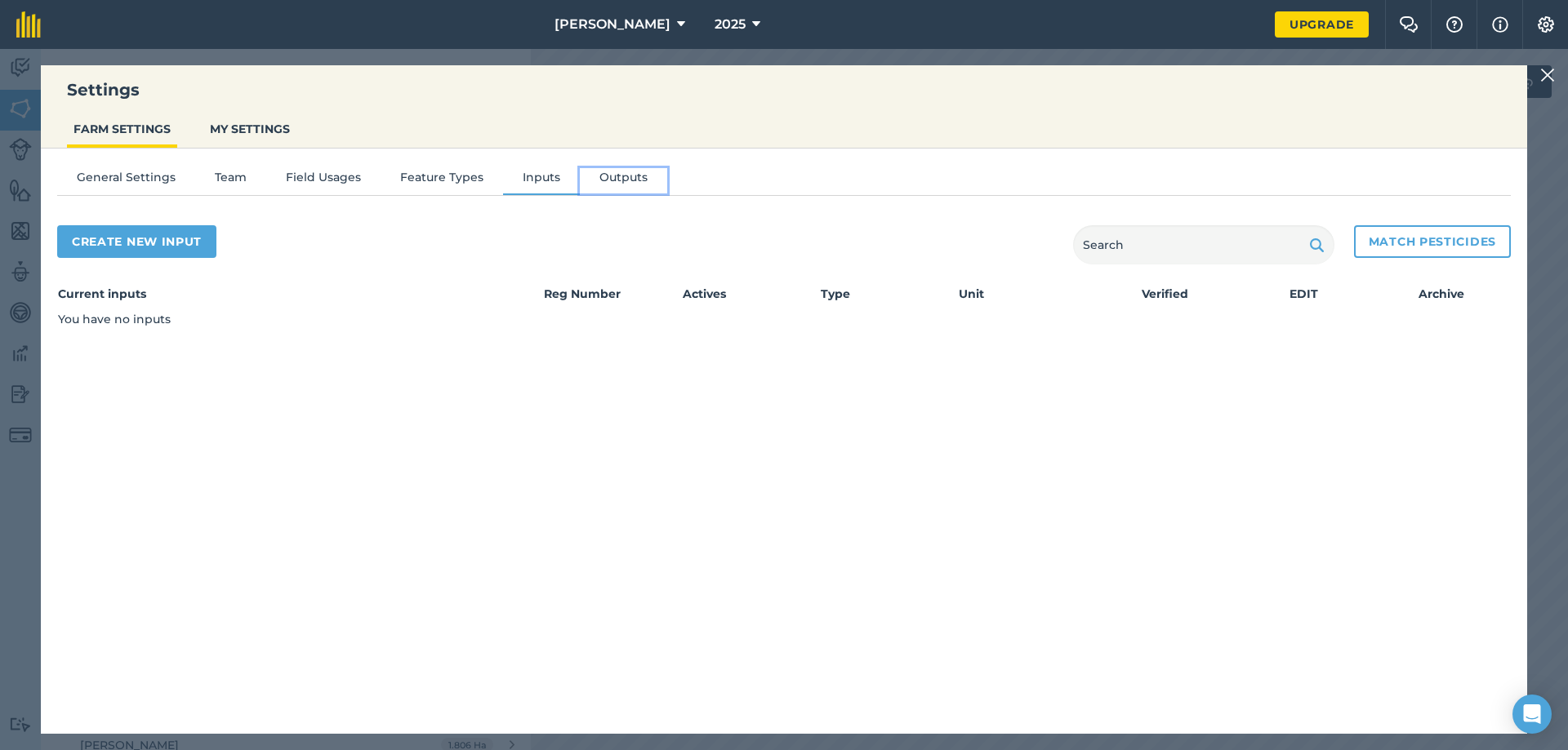
click at [635, 175] on button "Outputs" at bounding box center [623, 181] width 87 height 25
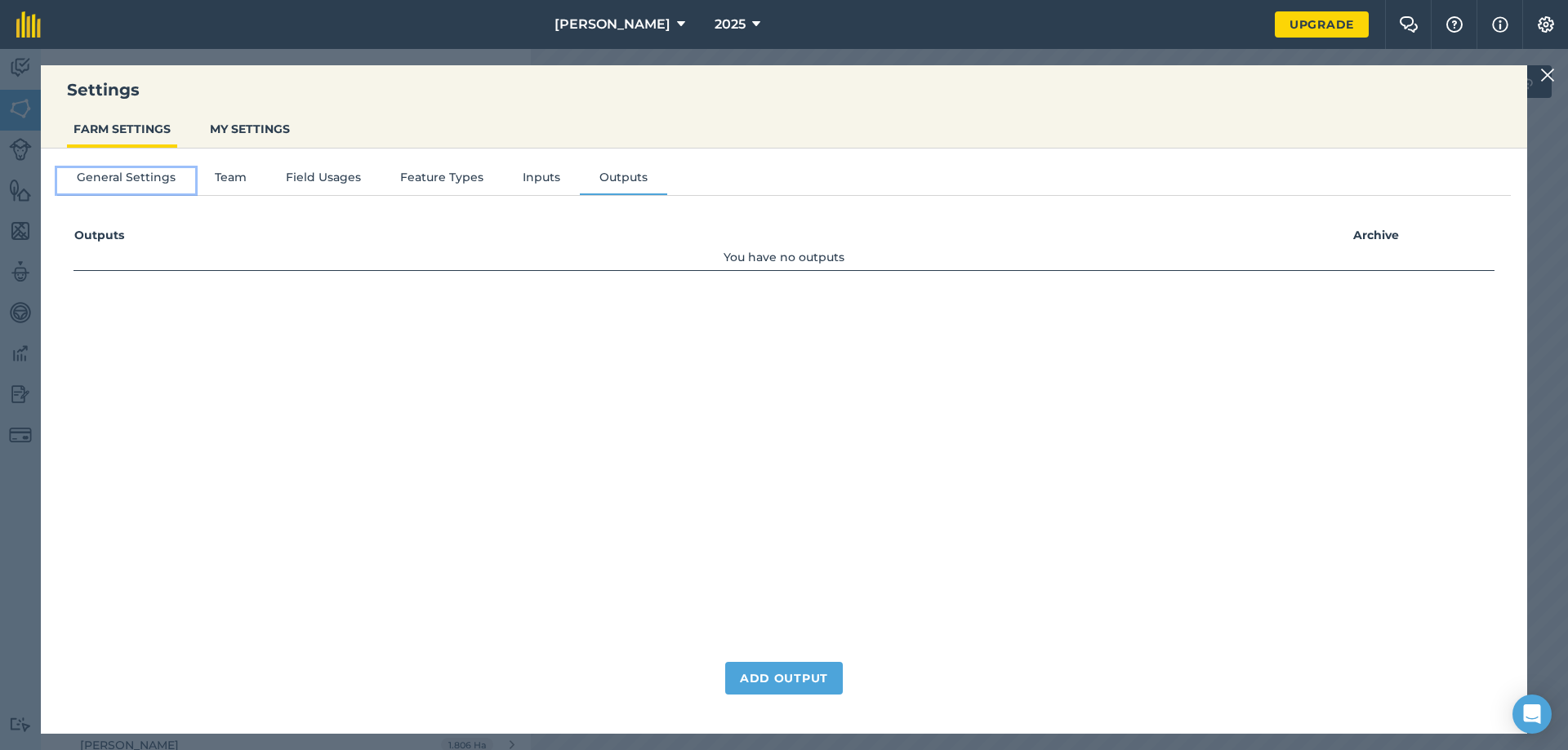
click at [146, 178] on button "General Settings" at bounding box center [126, 181] width 138 height 25
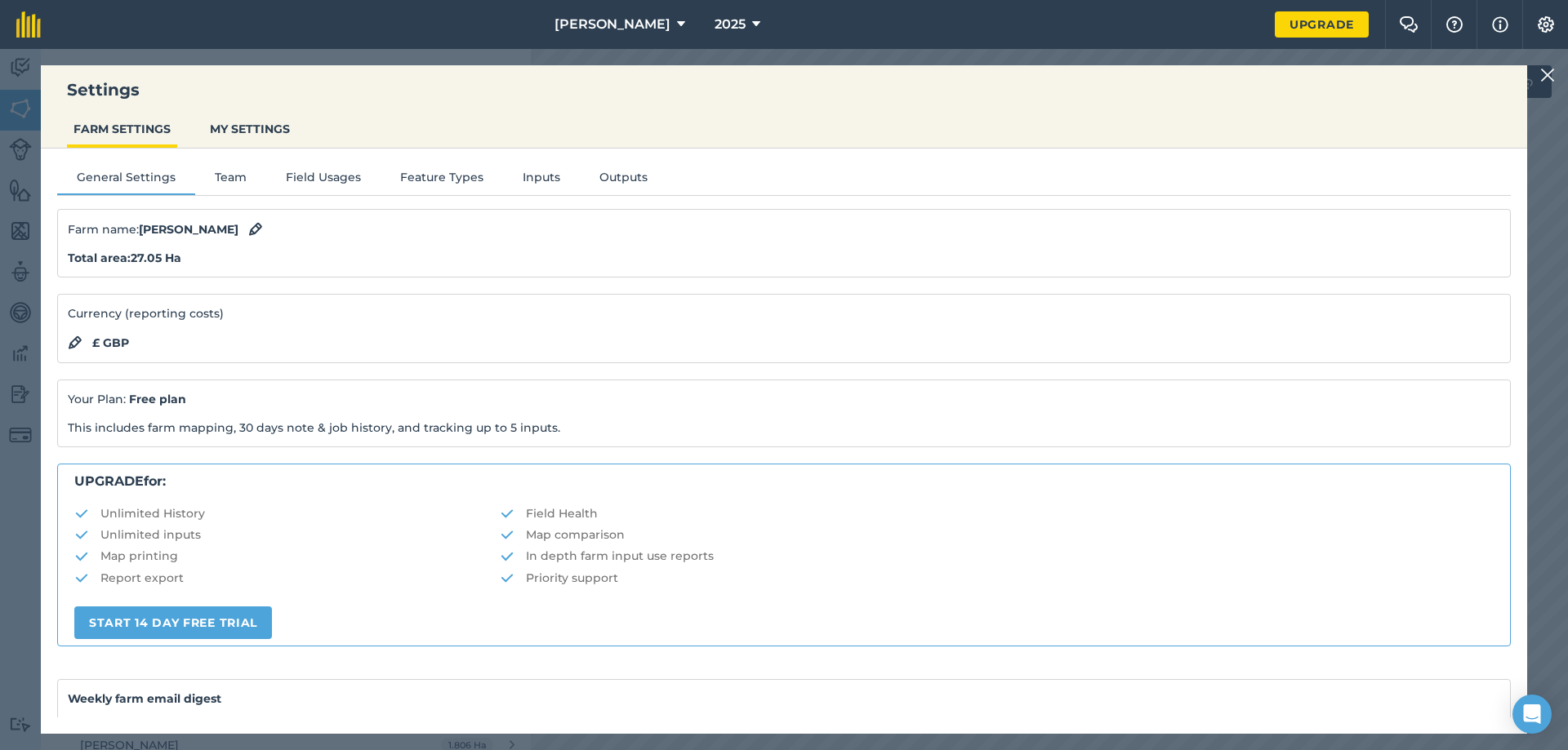
click at [158, 260] on strong "Total area : 27.05 Ha" at bounding box center [125, 258] width 114 height 15
click at [1556, 75] on div at bounding box center [1550, 75] width 20 height 20
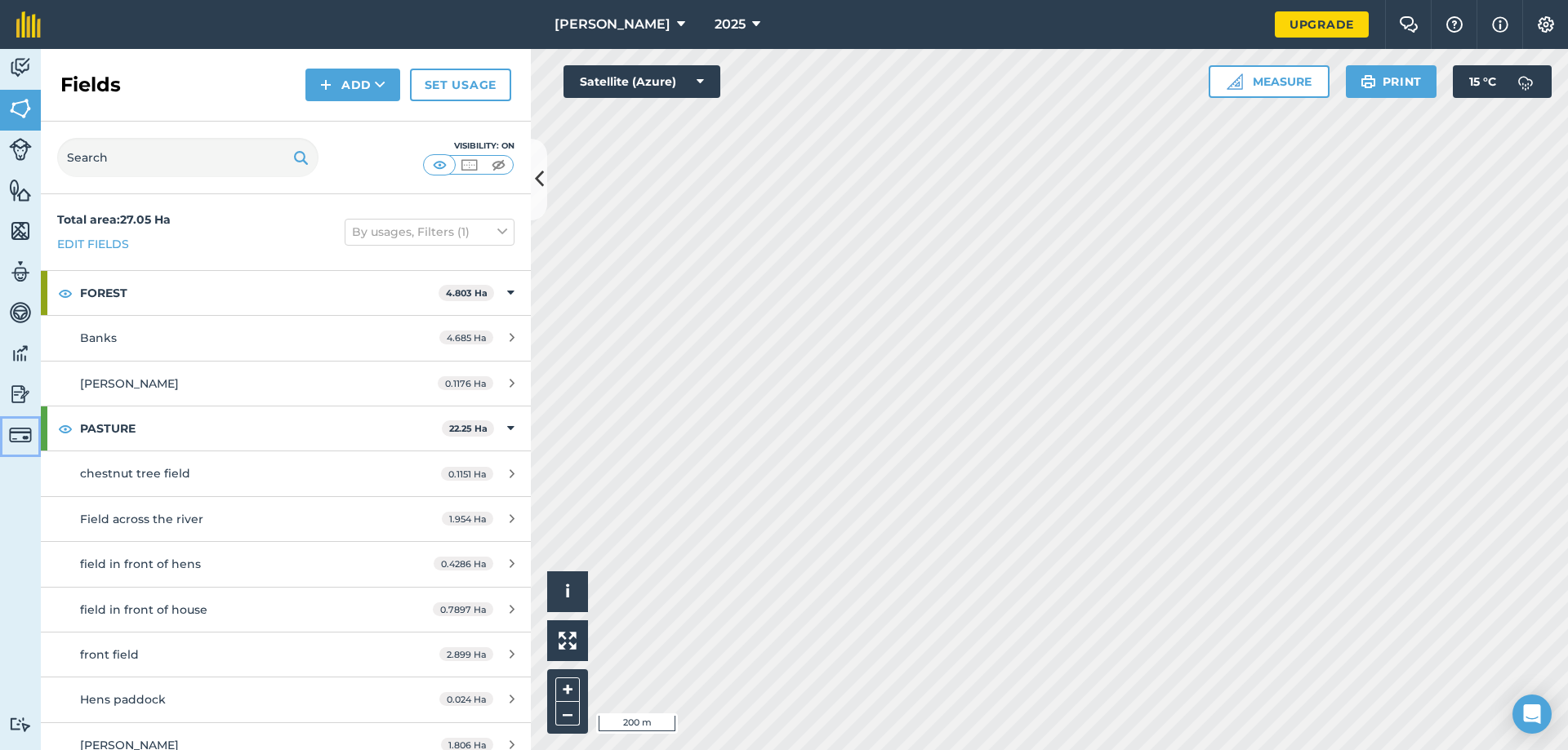
click at [6, 431] on link "Billing" at bounding box center [20, 436] width 41 height 41
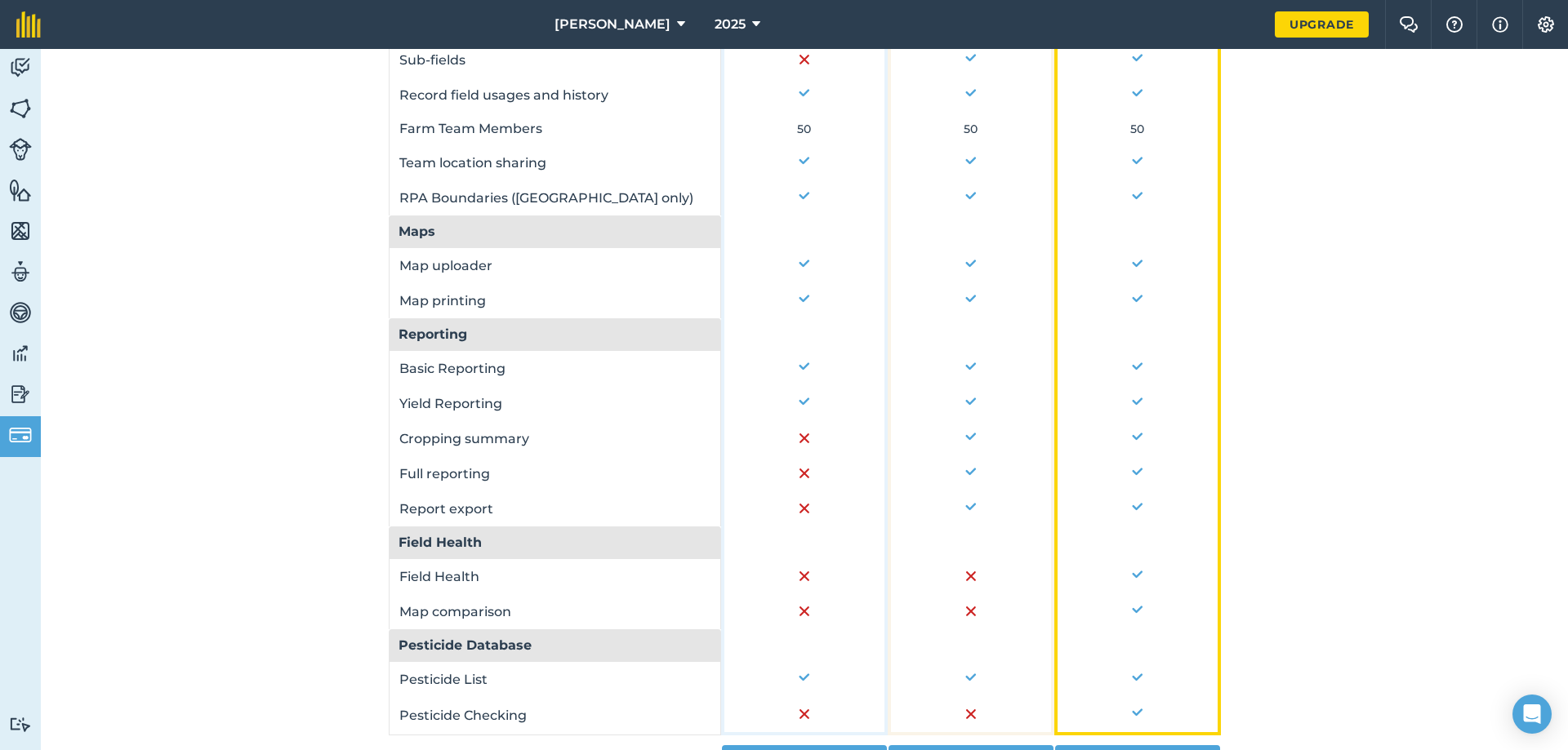
scroll to position [489, 0]
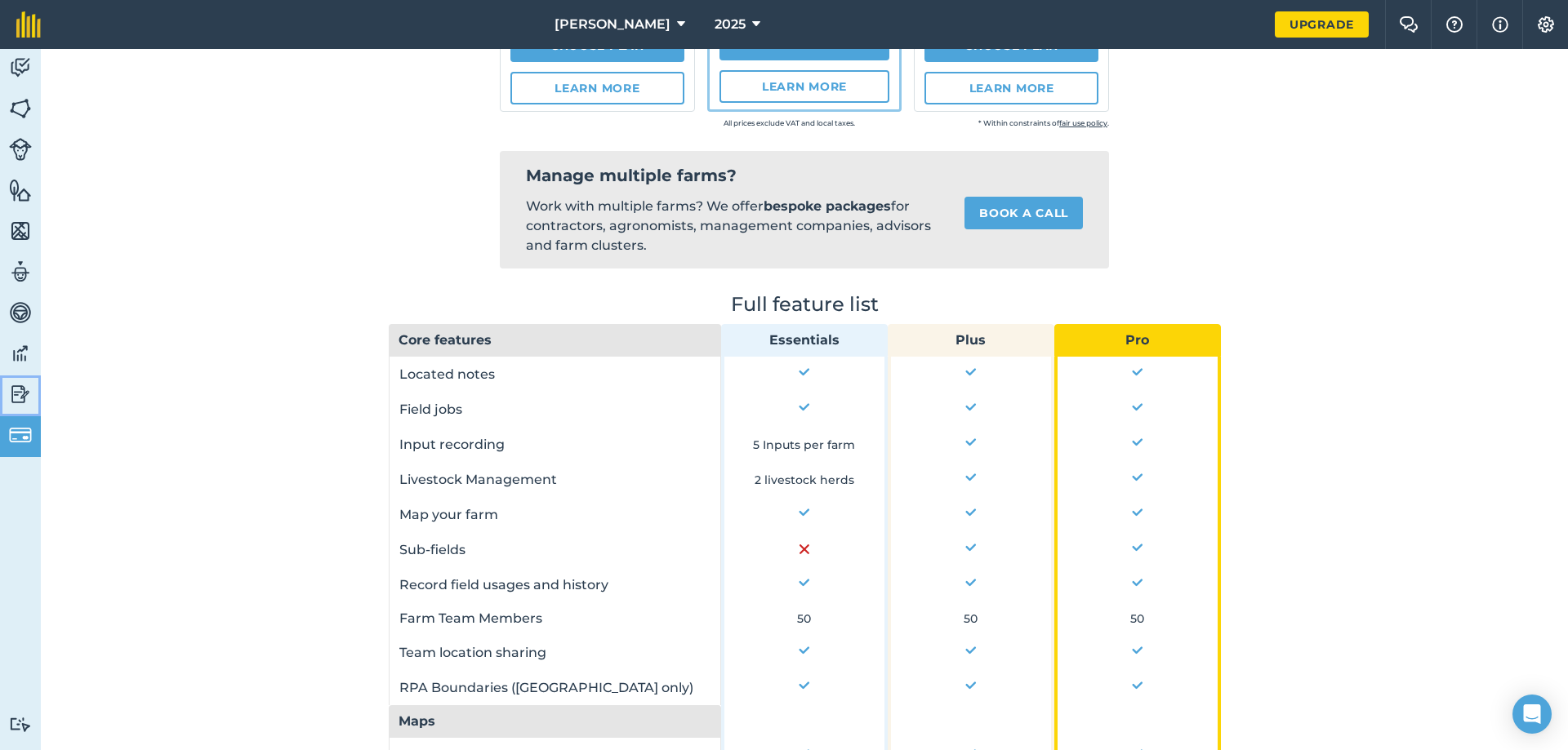
click at [12, 383] on img at bounding box center [21, 394] width 23 height 25
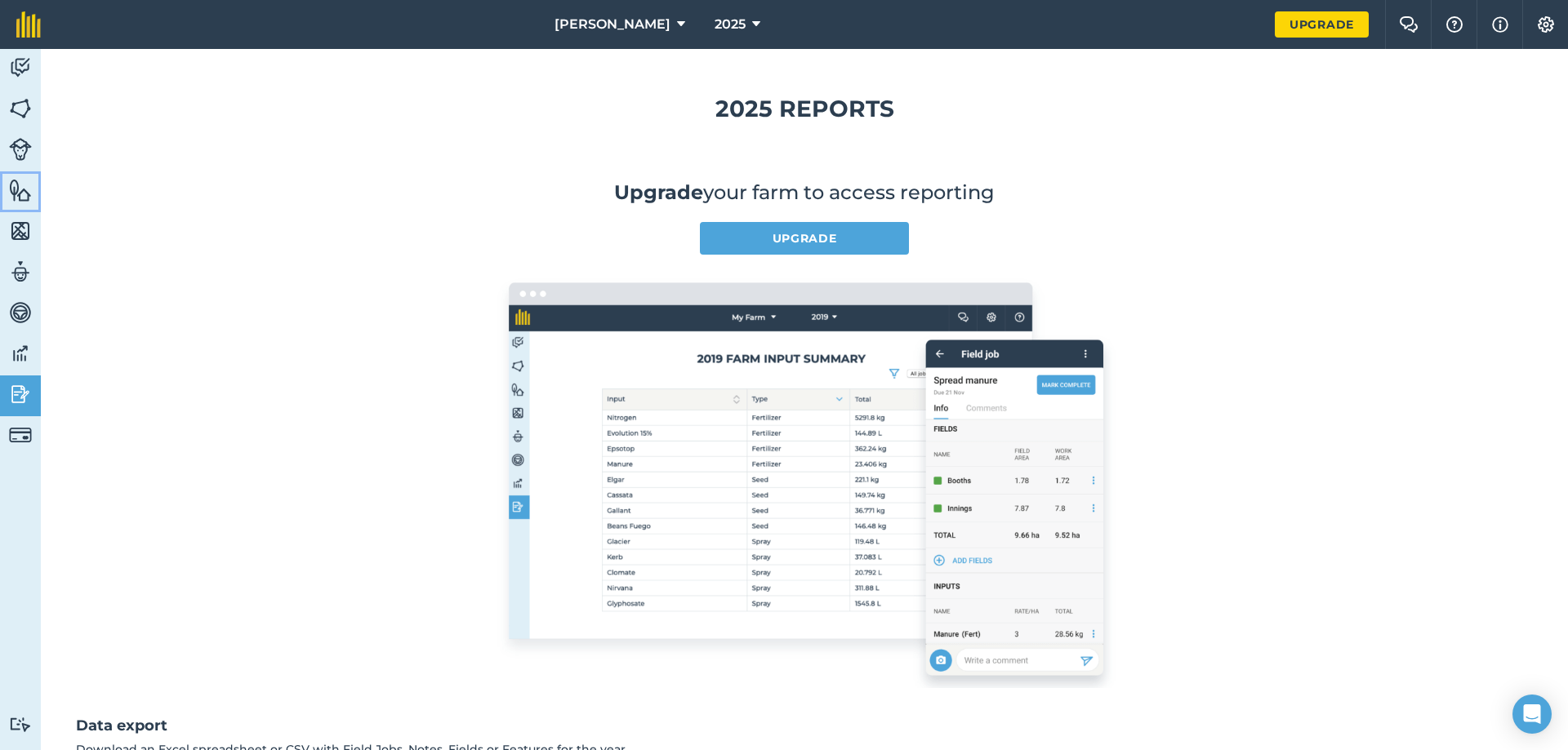
click at [2, 195] on link "Features" at bounding box center [20, 192] width 41 height 41
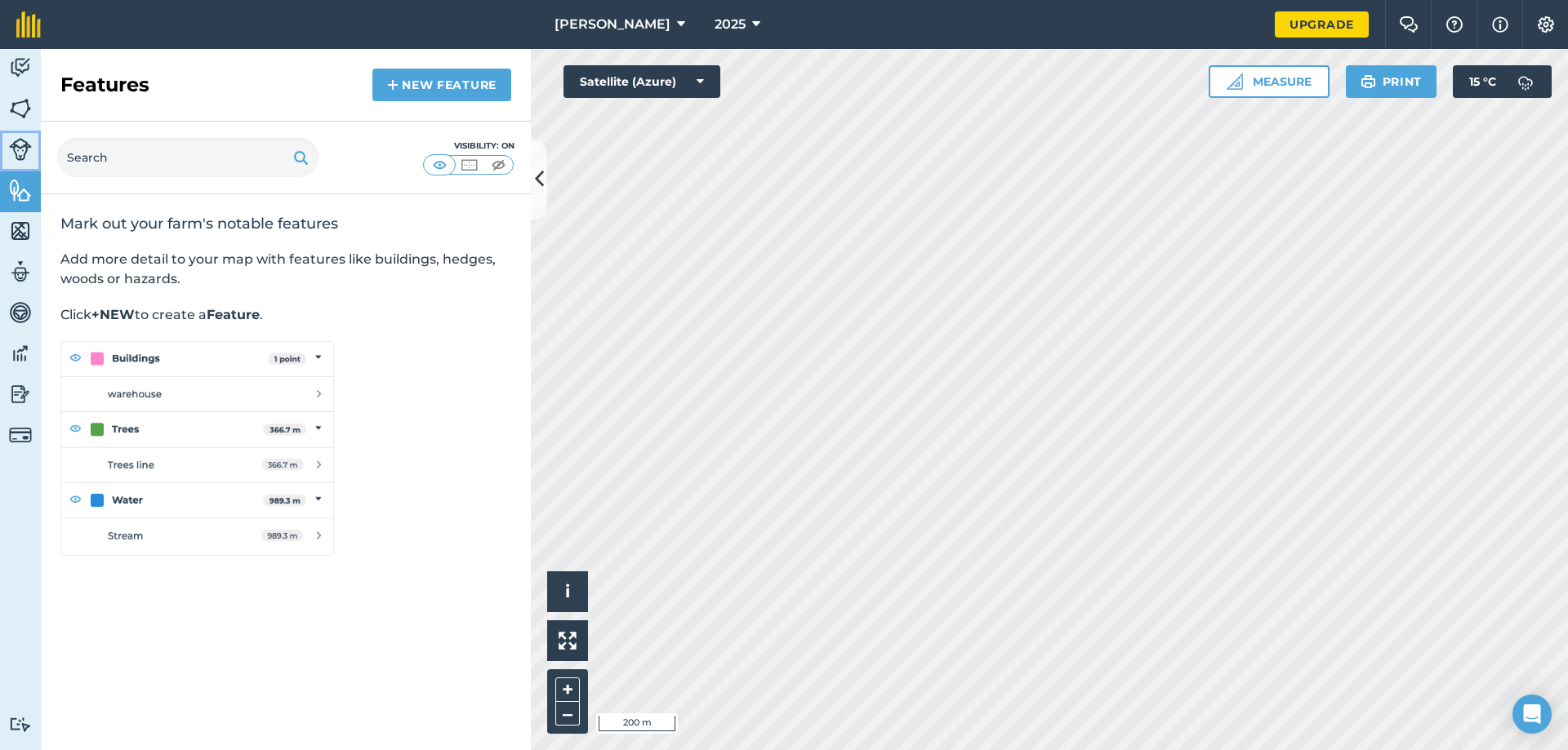
click at [26, 149] on img at bounding box center [21, 149] width 23 height 23
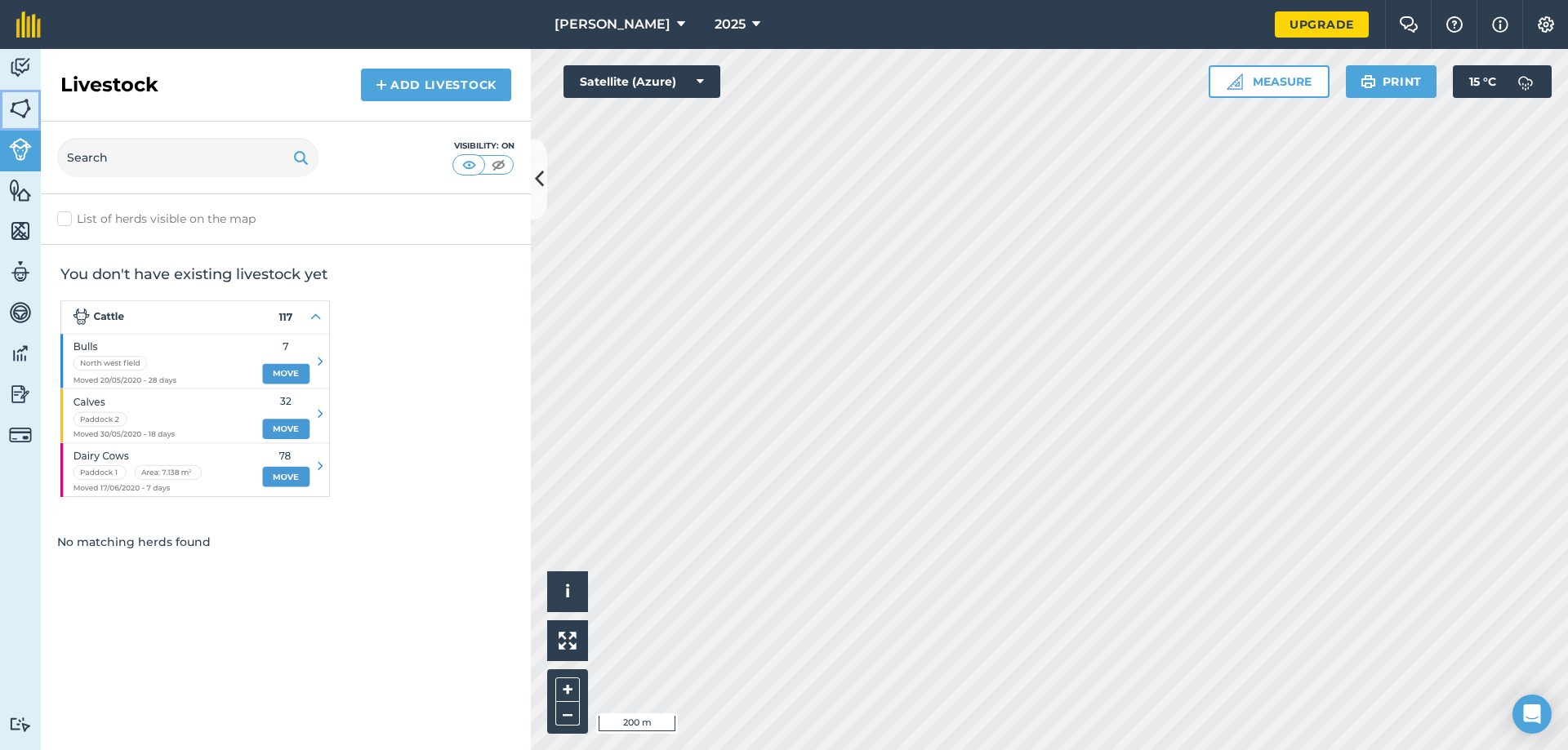
click at [12, 106] on img at bounding box center [21, 109] width 23 height 25
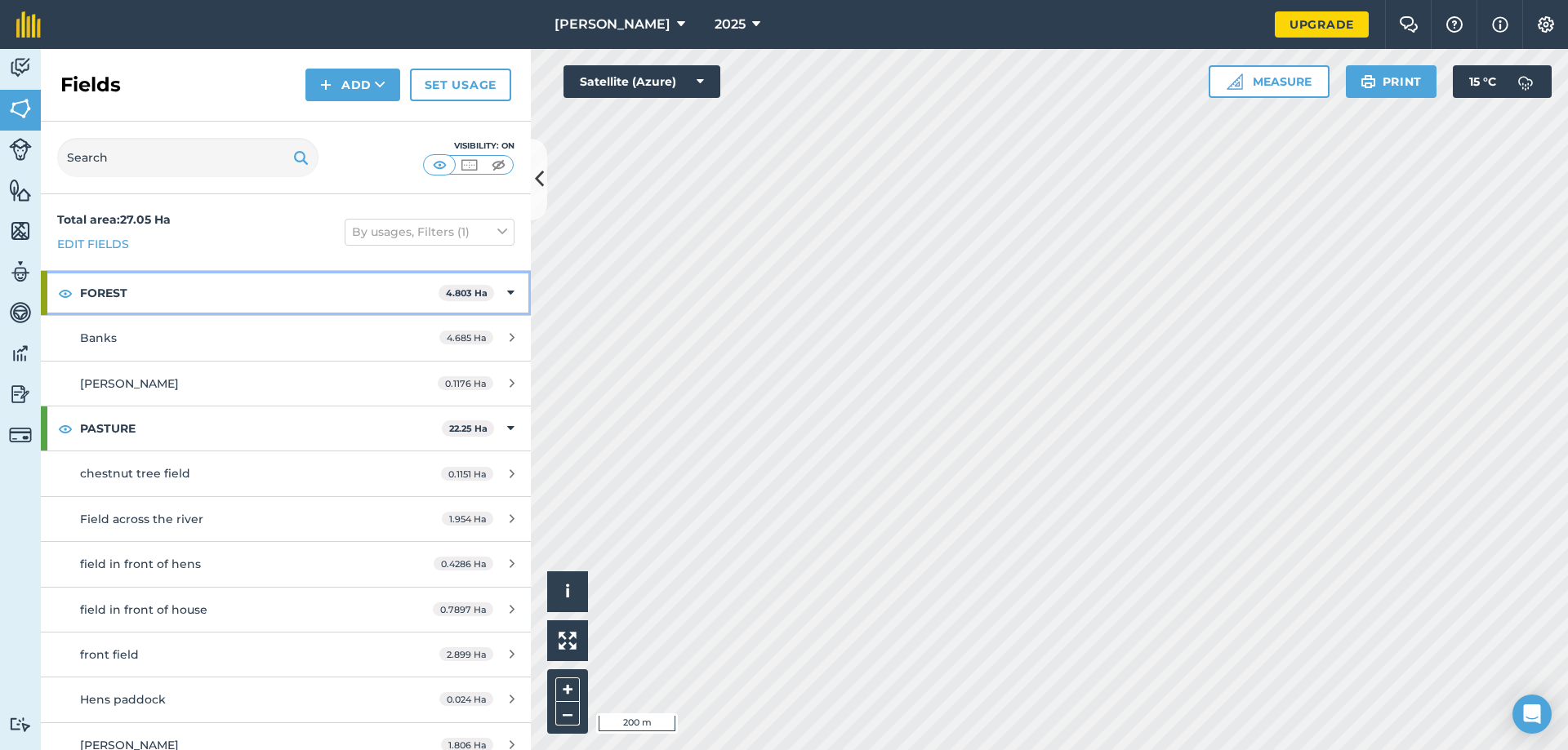
click at [507, 293] on icon at bounding box center [510, 293] width 7 height 18
click at [510, 293] on icon at bounding box center [512, 293] width 4 height 18
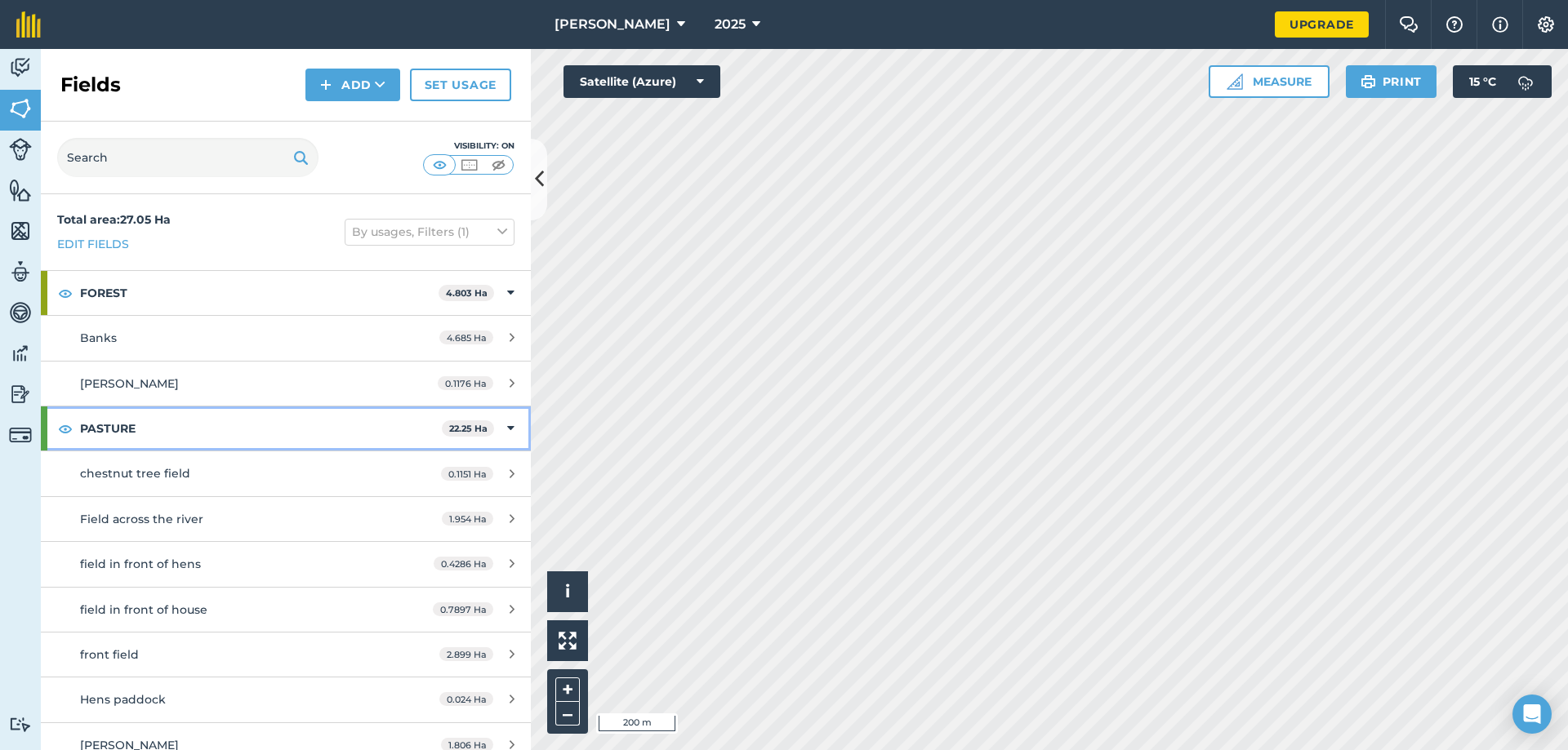
click at [507, 430] on icon at bounding box center [510, 429] width 7 height 18
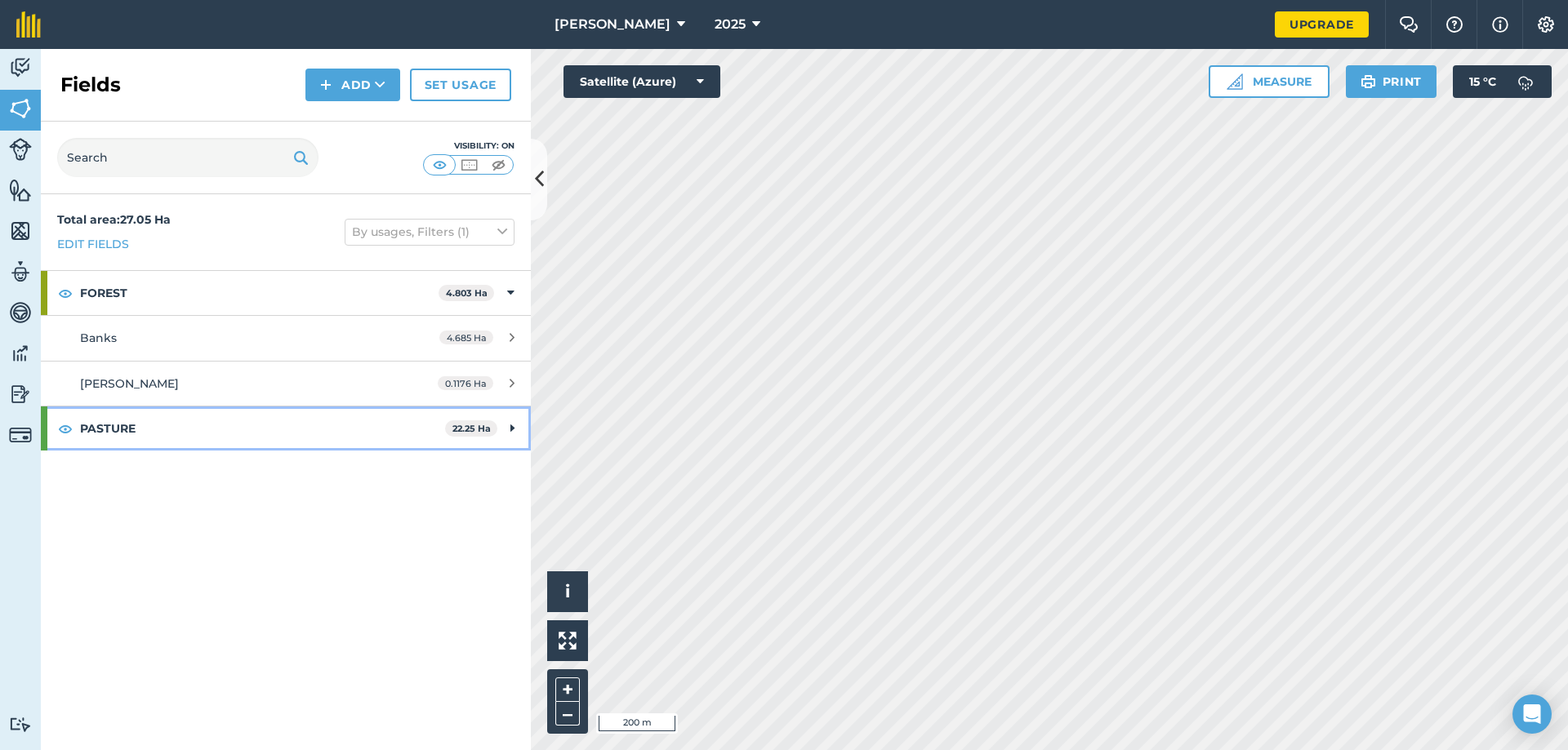
click at [500, 430] on div "PASTURE 22.25 Ha" at bounding box center [286, 428] width 490 height 44
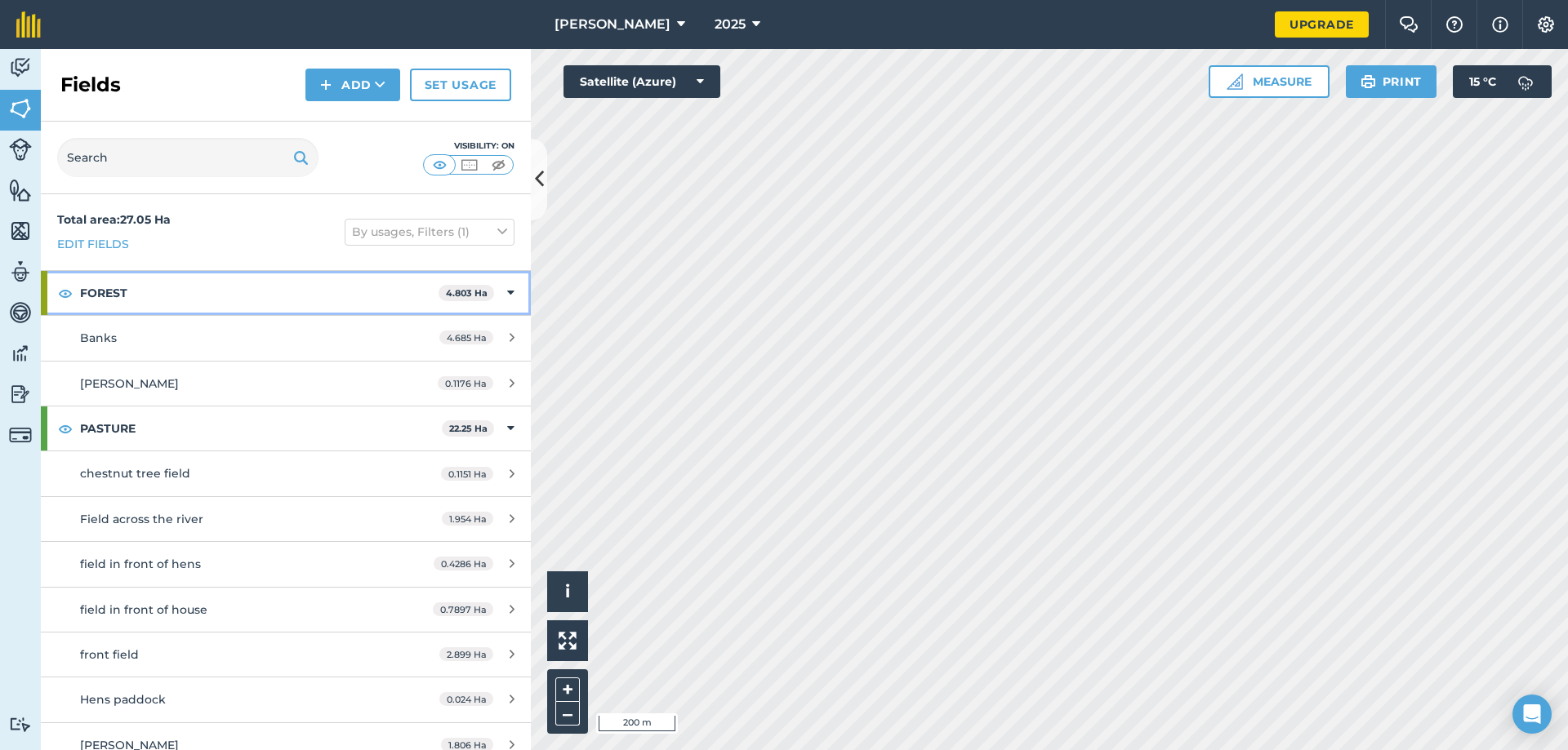
click at [489, 295] on div "FOREST 4.803 Ha" at bounding box center [286, 293] width 490 height 44
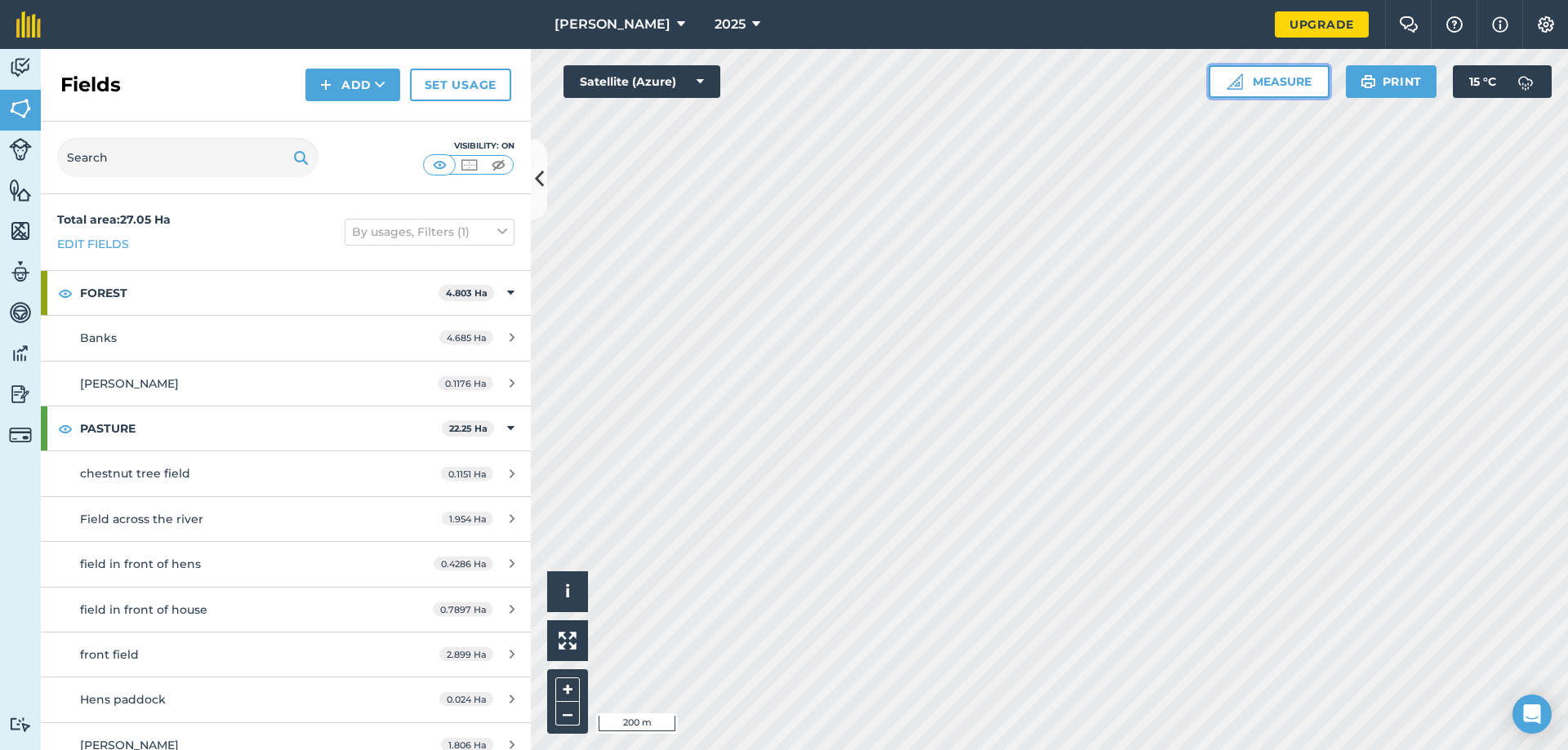
click at [1286, 81] on button "Measure" at bounding box center [1269, 81] width 121 height 32
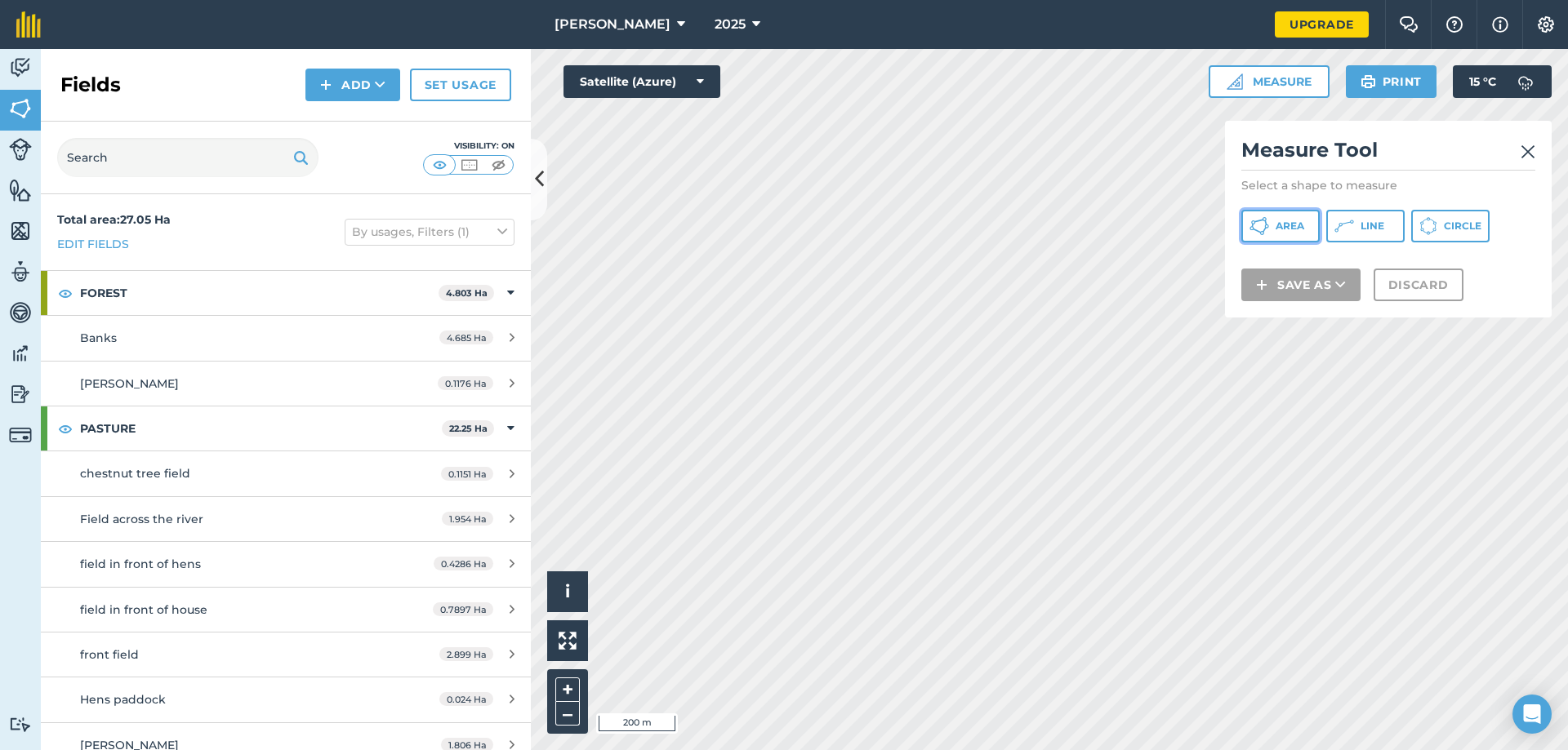
click at [1291, 229] on span "Area" at bounding box center [1289, 226] width 28 height 13
click at [1263, 215] on button "Area" at bounding box center [1280, 226] width 78 height 32
click at [1530, 153] on img at bounding box center [1528, 152] width 15 height 20
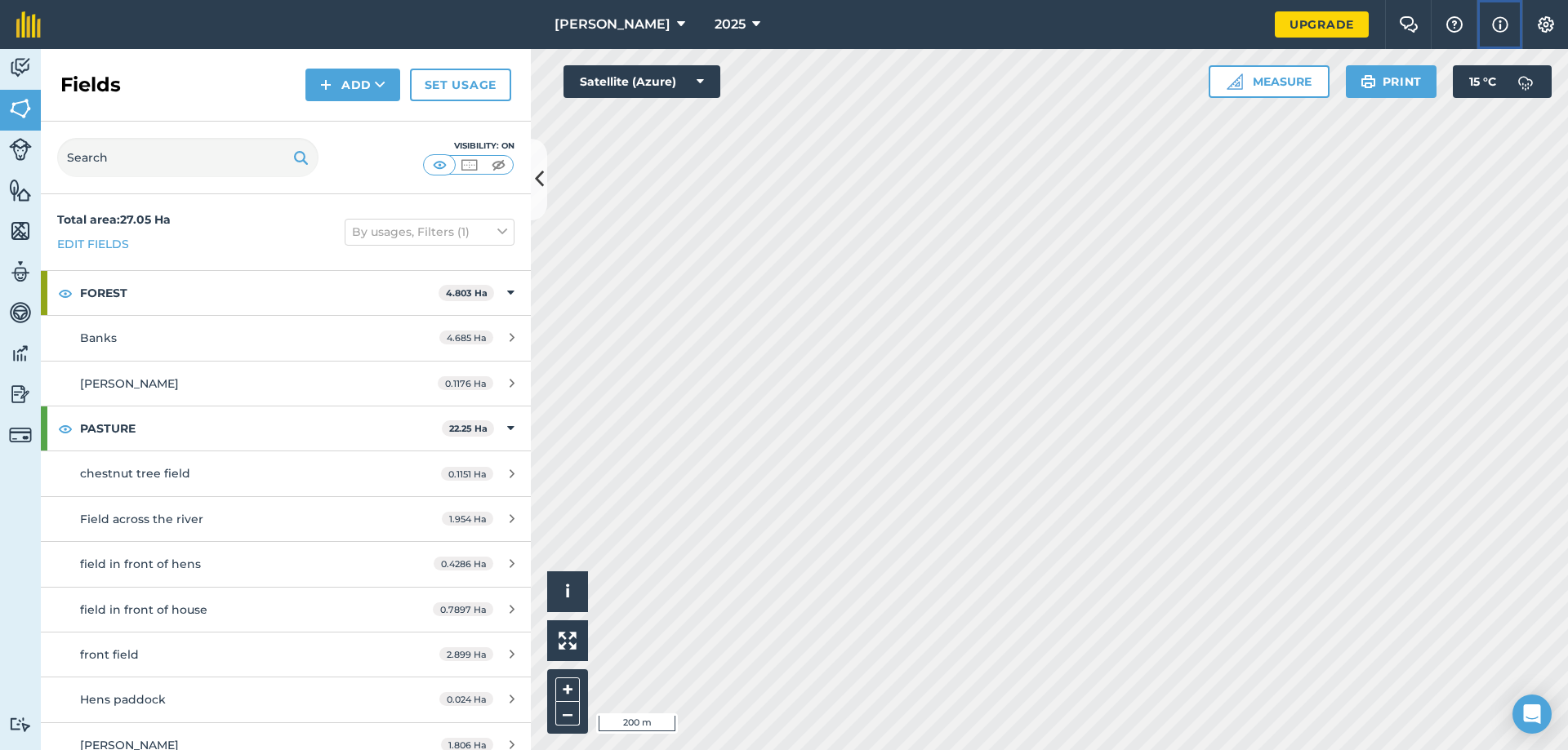
click at [1501, 27] on img at bounding box center [1500, 25] width 17 height 20
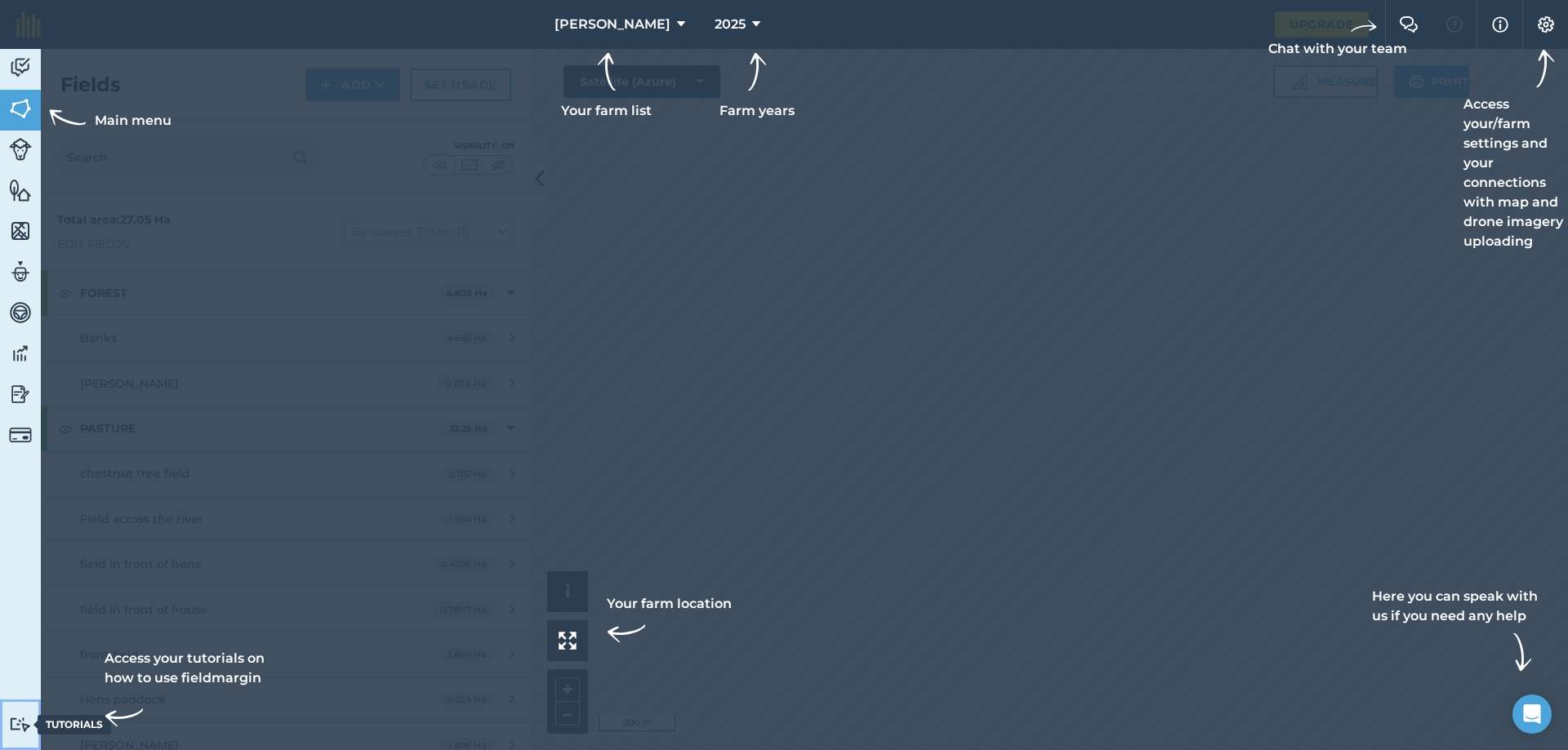
click at [24, 714] on link "Tutorials Tutorials" at bounding box center [20, 724] width 41 height 51
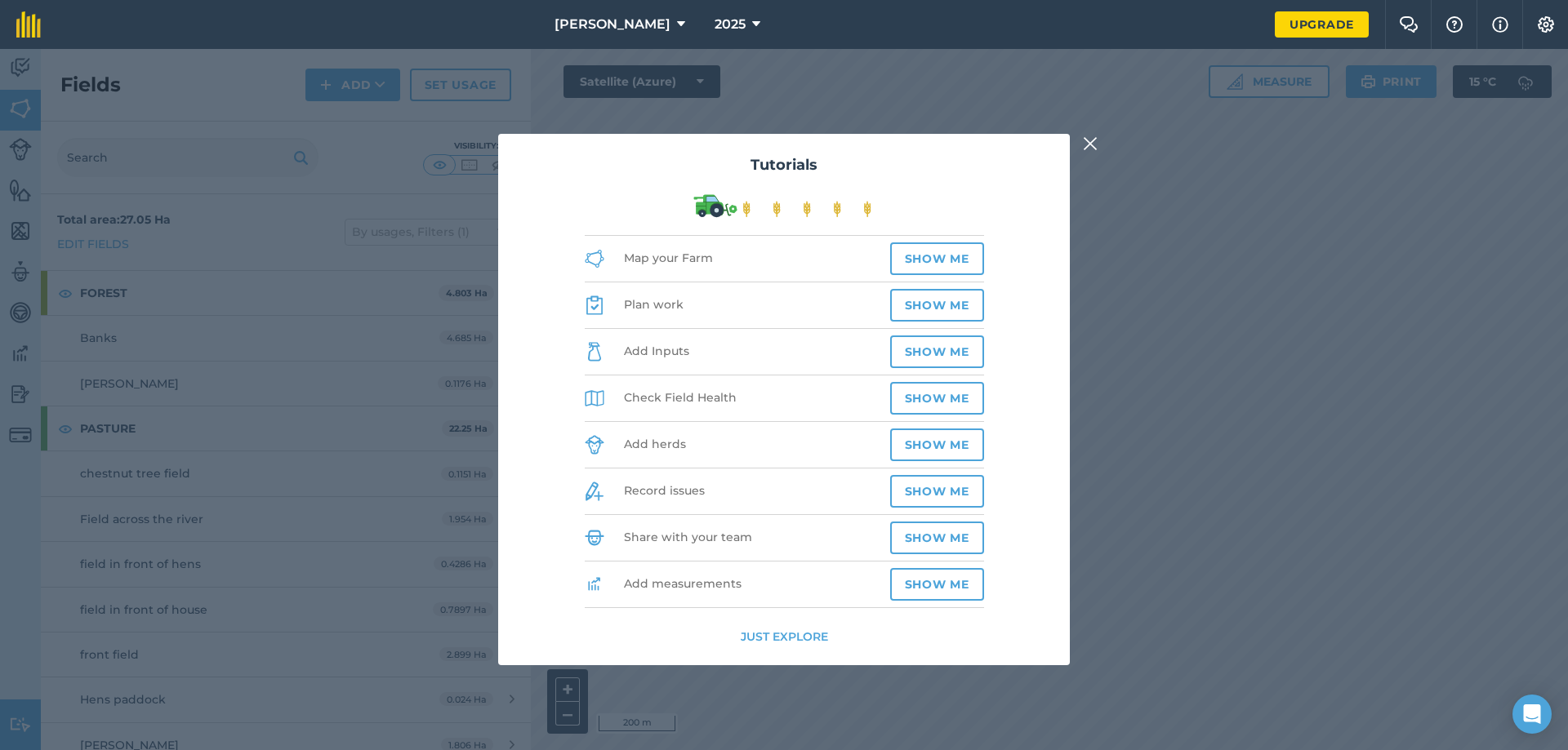
click at [1082, 134] on div "Tutorials Map your Farm Show me Plan work Show me Add Inputs Show me Check Fiel…" at bounding box center [784, 399] width 1568 height 701
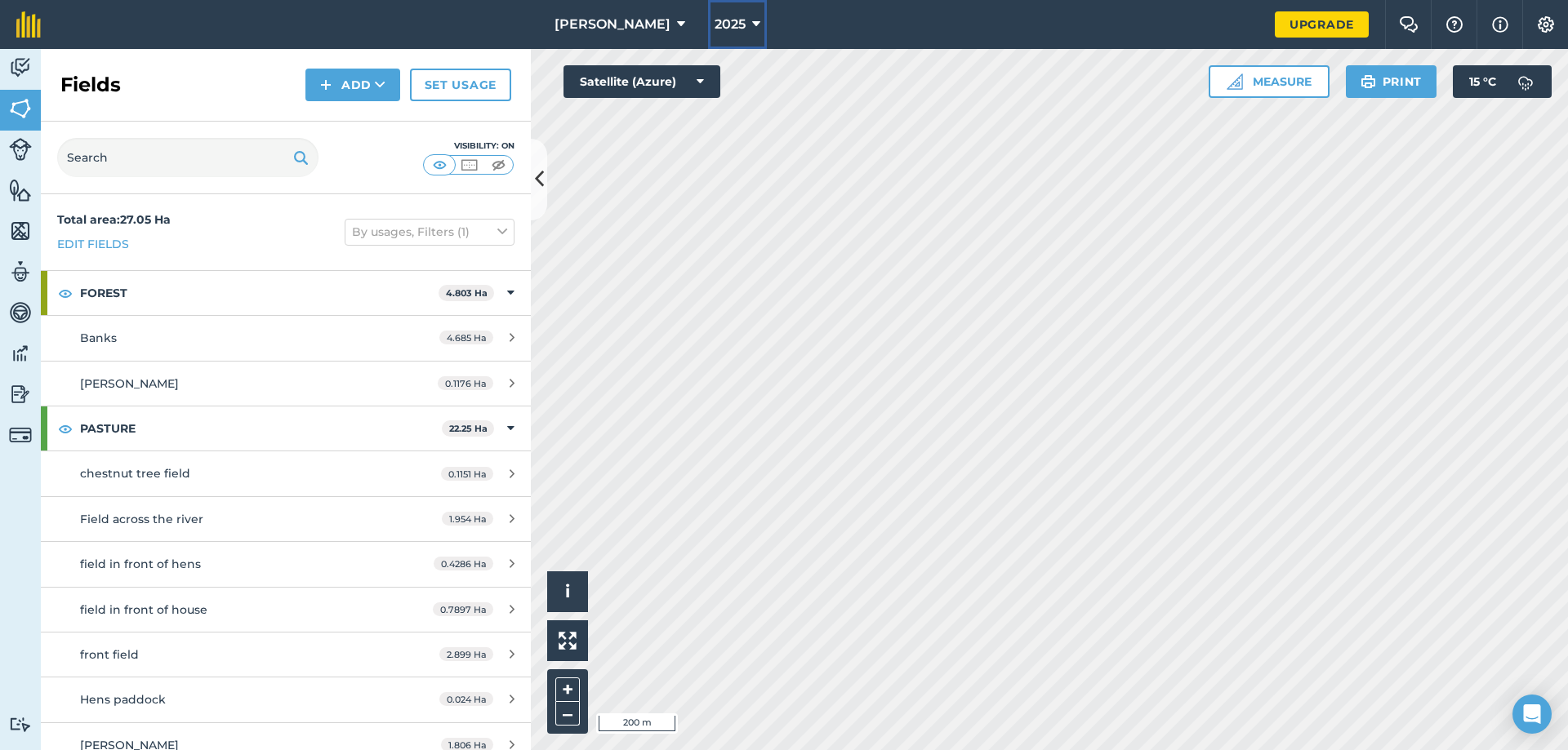
click at [715, 22] on span "2025" at bounding box center [730, 25] width 31 height 20
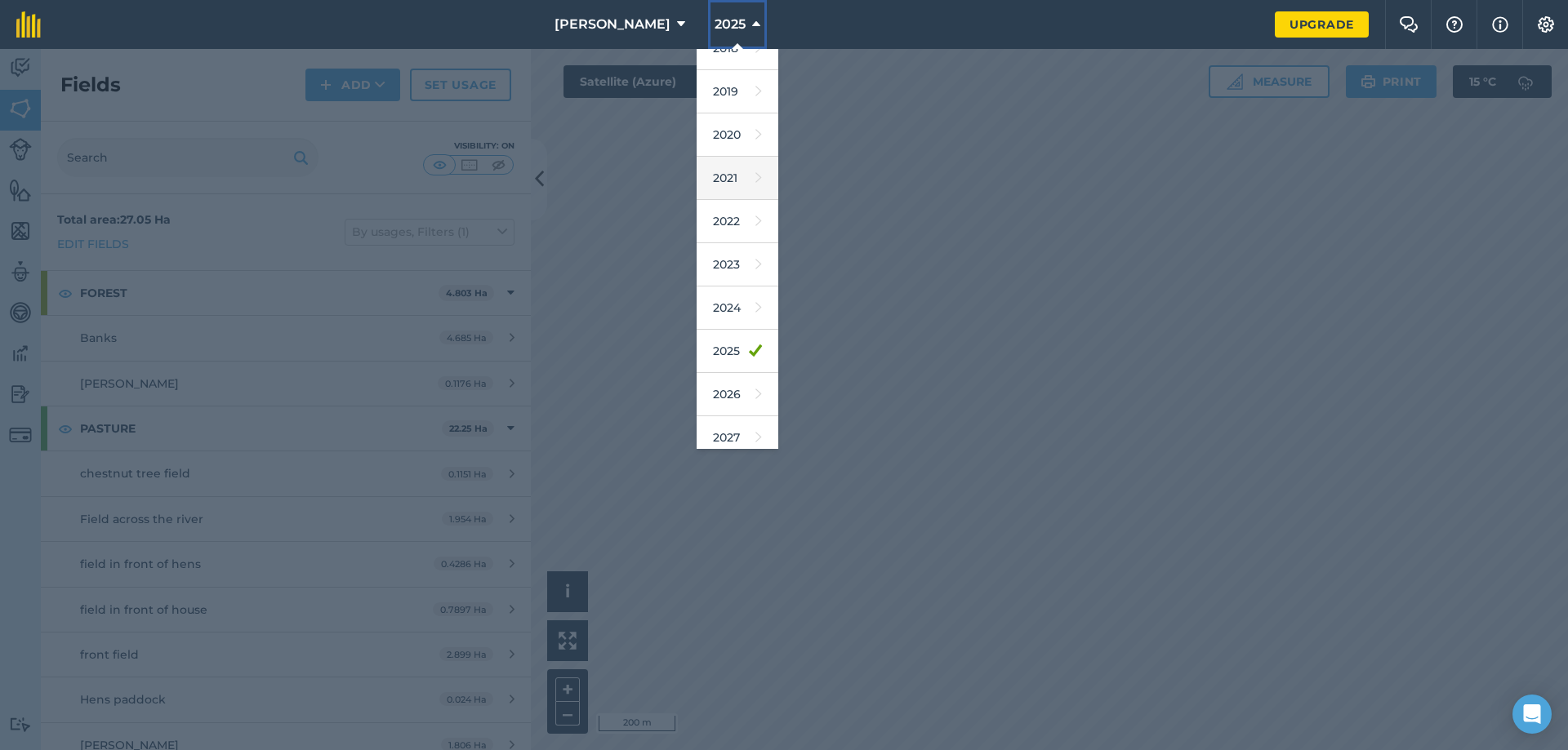
scroll to position [32, 0]
click at [706, 428] on link "2027" at bounding box center [737, 427] width 81 height 43
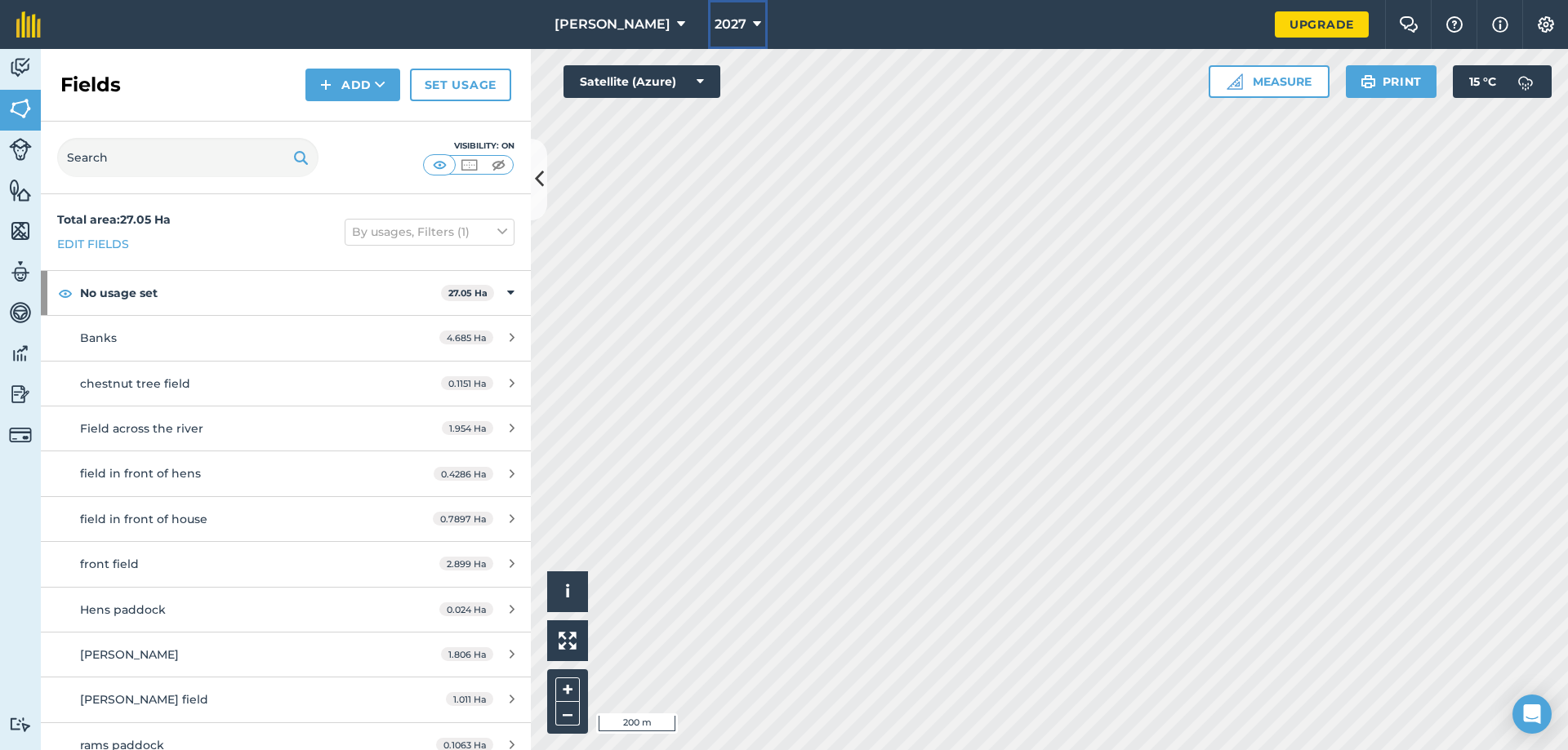
click at [720, 18] on span "2027" at bounding box center [730, 25] width 32 height 20
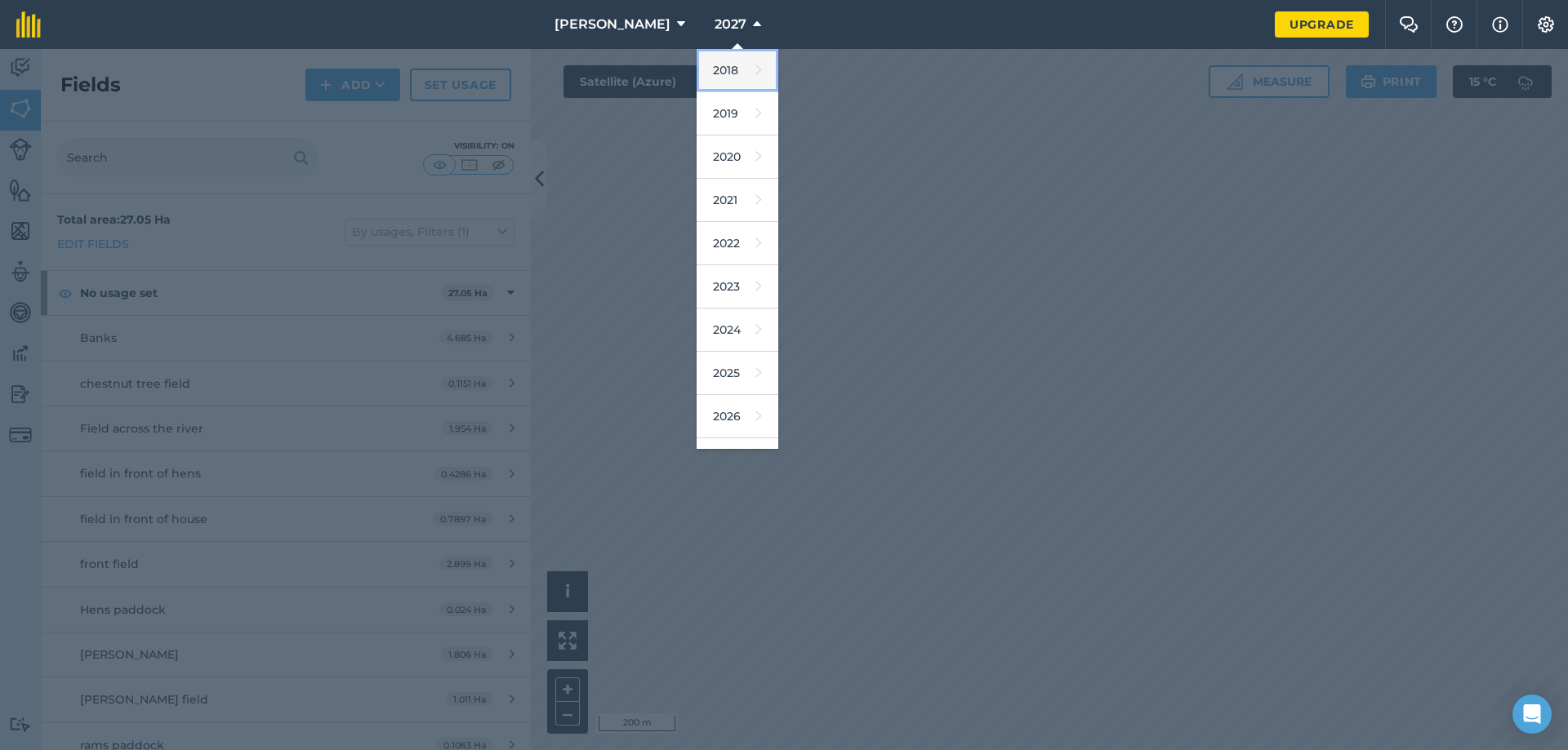
click at [755, 75] on icon at bounding box center [759, 71] width 7 height 23
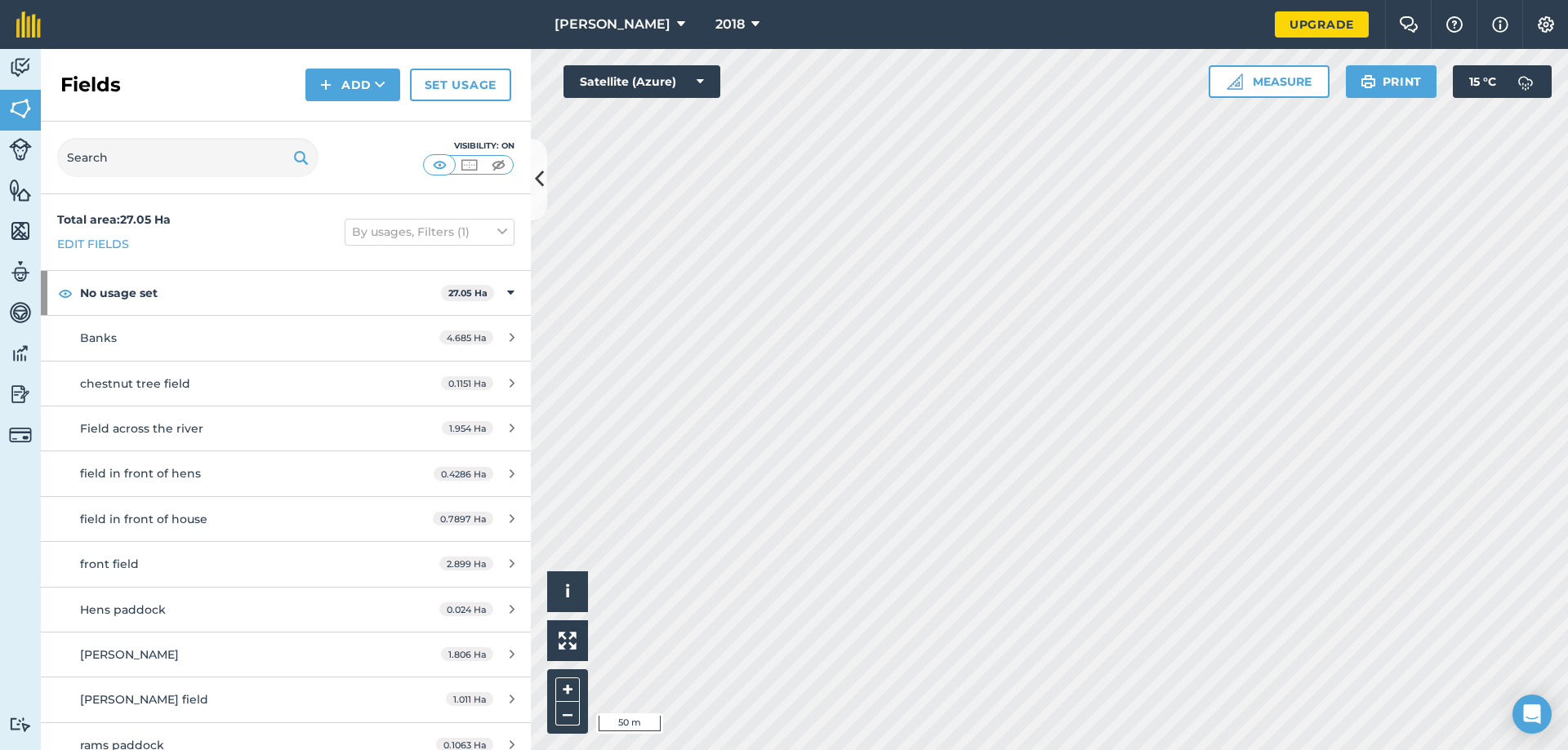
click at [857, 30] on div "wilson agri 2018 Upgrade Farm Chat Help Info Settings Map printing is not avail…" at bounding box center [784, 375] width 1568 height 750
click at [720, 25] on span "2018" at bounding box center [730, 25] width 29 height 20
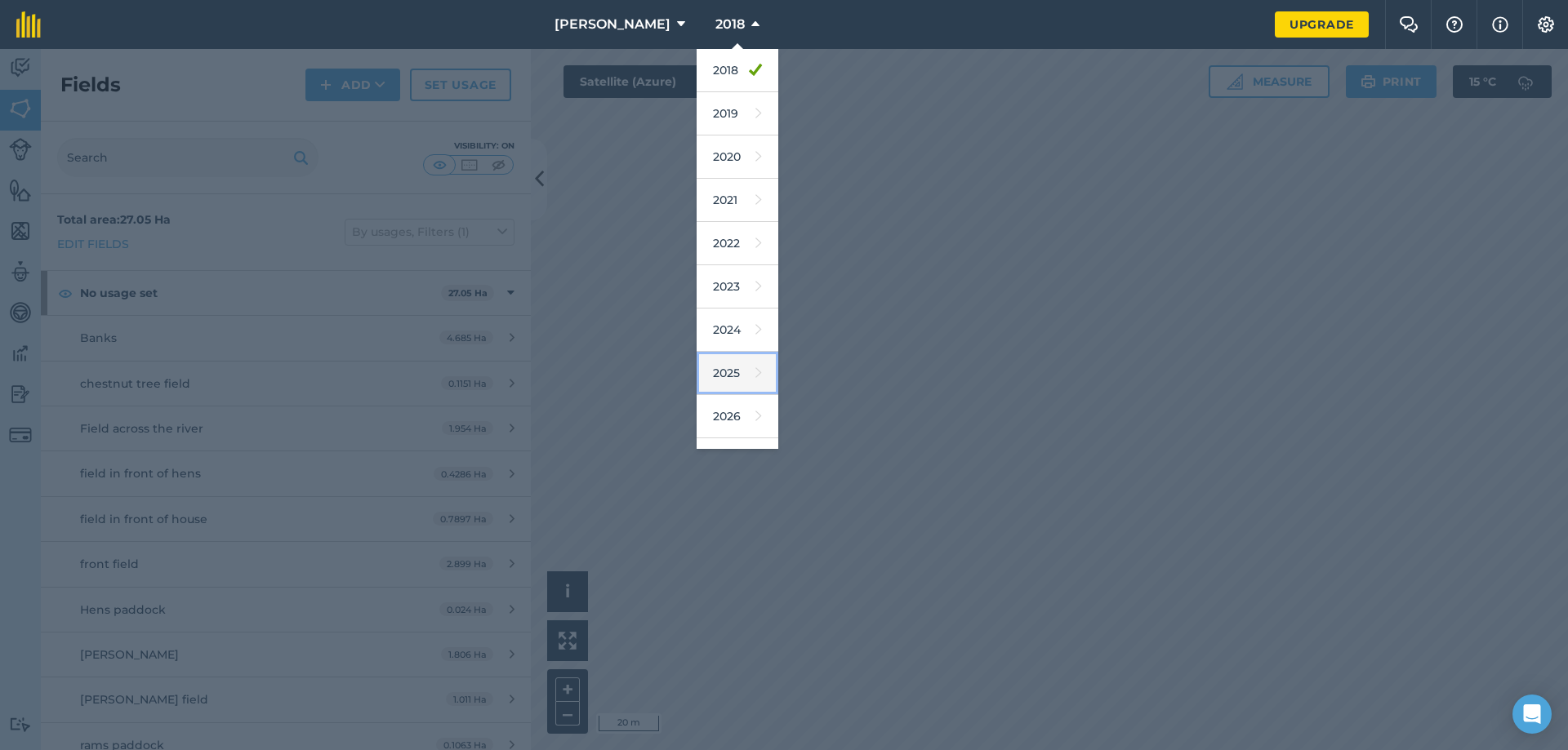
click at [707, 358] on link "2025" at bounding box center [737, 373] width 81 height 43
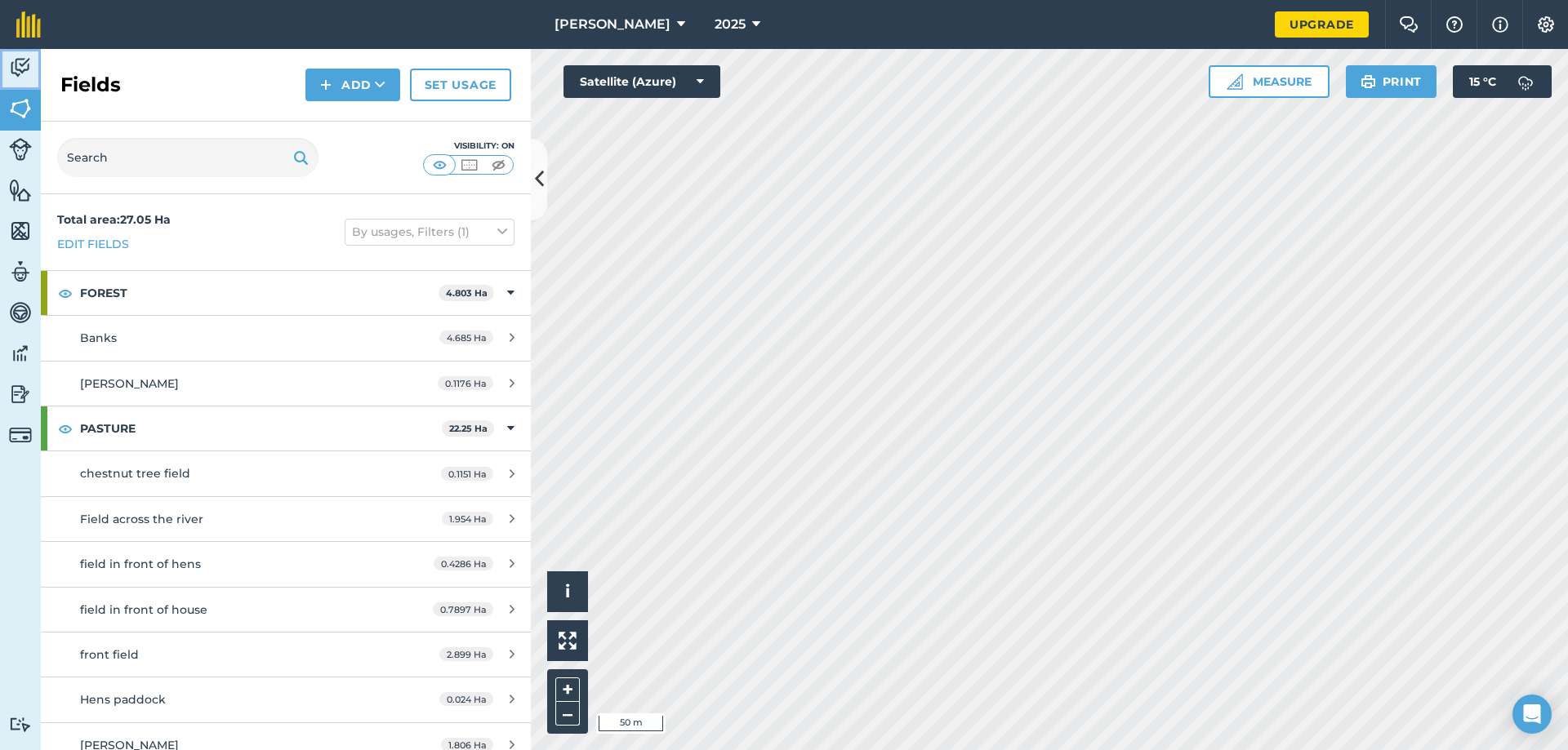
click at [25, 67] on img at bounding box center [21, 68] width 23 height 25
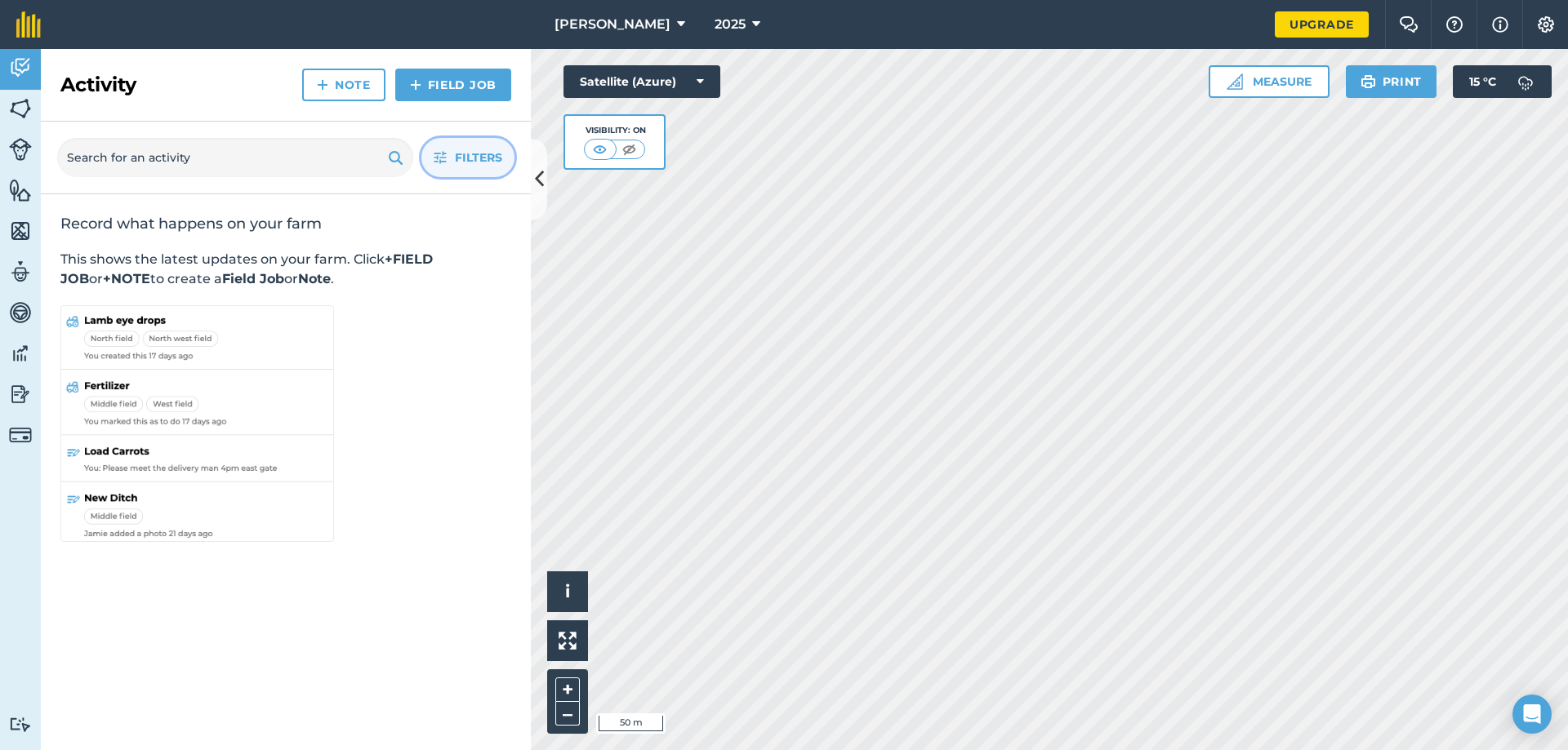
click at [470, 163] on span "Filters" at bounding box center [478, 158] width 47 height 18
click at [467, 163] on span "Filters" at bounding box center [478, 158] width 47 height 18
click at [638, 143] on img at bounding box center [629, 149] width 21 height 17
click at [598, 147] on img at bounding box center [600, 149] width 21 height 17
click at [700, 74] on icon at bounding box center [700, 82] width 7 height 17
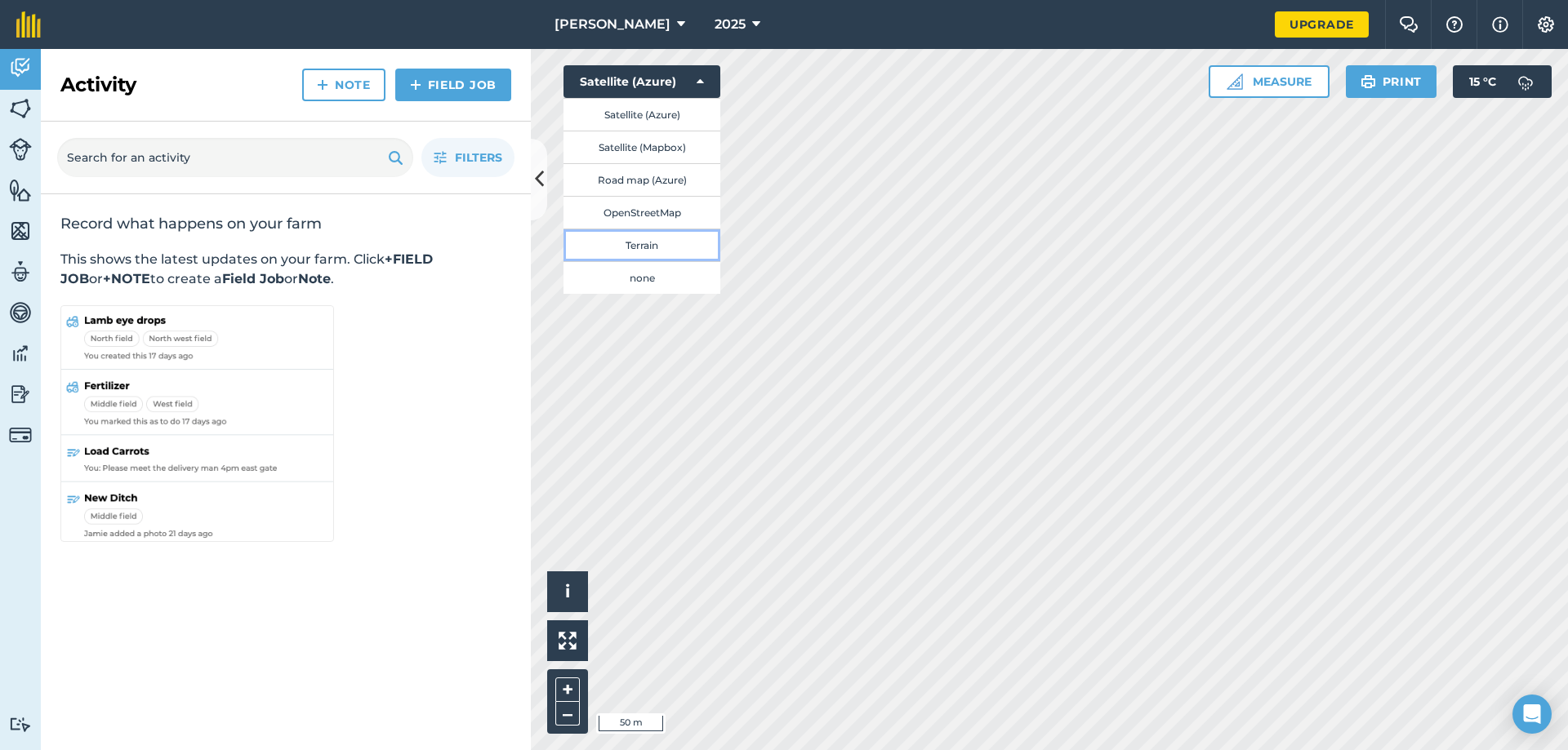
click at [669, 252] on button "Terrain" at bounding box center [642, 244] width 157 height 32
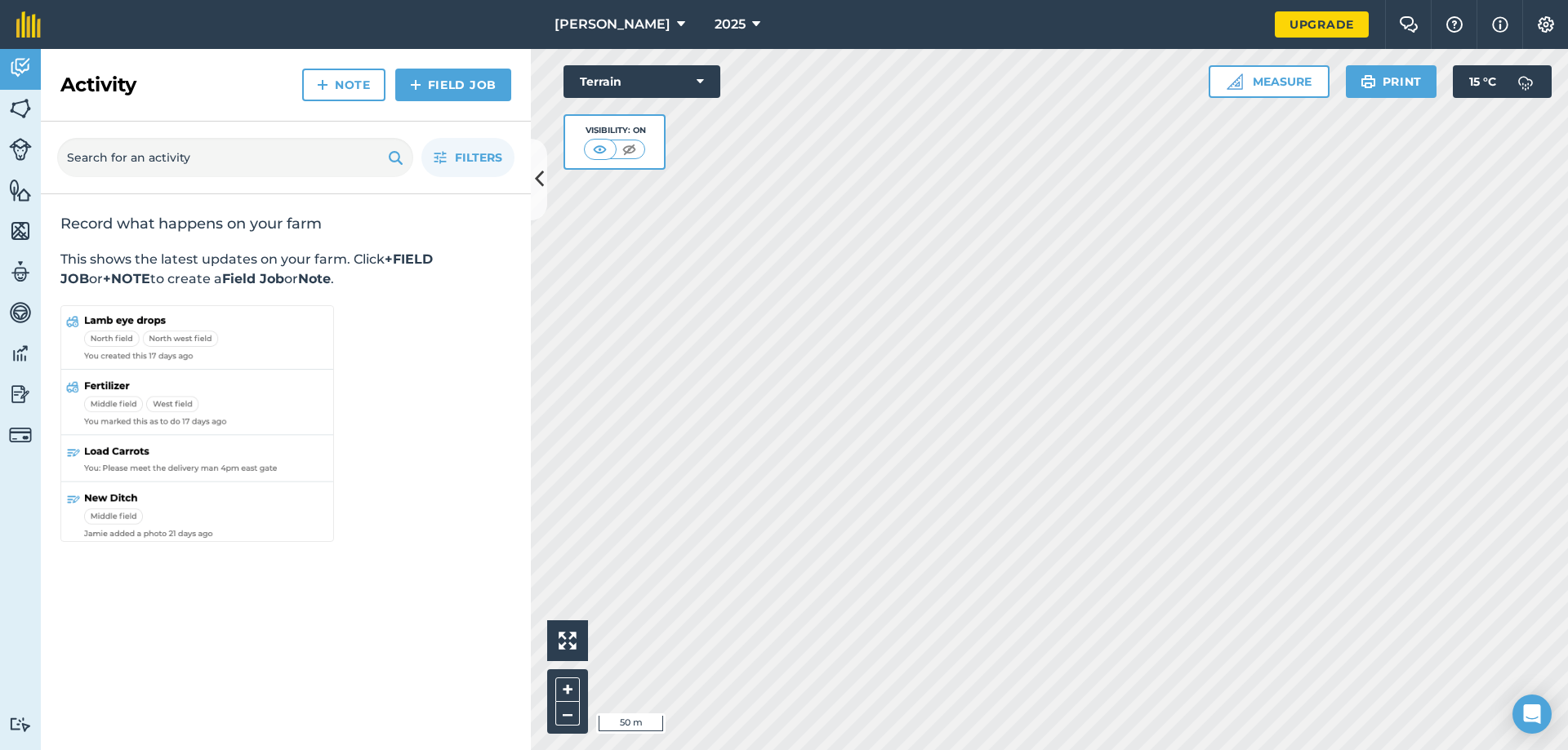
click at [867, 749] on html "wilson agri 2025 Upgrade Farm Chat Help Info Settings Map printing is not avail…" at bounding box center [784, 375] width 1568 height 750
click at [1096, 749] on html "wilson agri 2025 Upgrade Farm Chat Help Info Settings Map printing is not avail…" at bounding box center [784, 375] width 1568 height 750
click at [1274, 29] on div "wilson agri 2025 Upgrade Farm Chat Help Info Settings Map printing is not avail…" at bounding box center [784, 375] width 1568 height 750
click at [601, 75] on button "Terrain" at bounding box center [642, 81] width 157 height 32
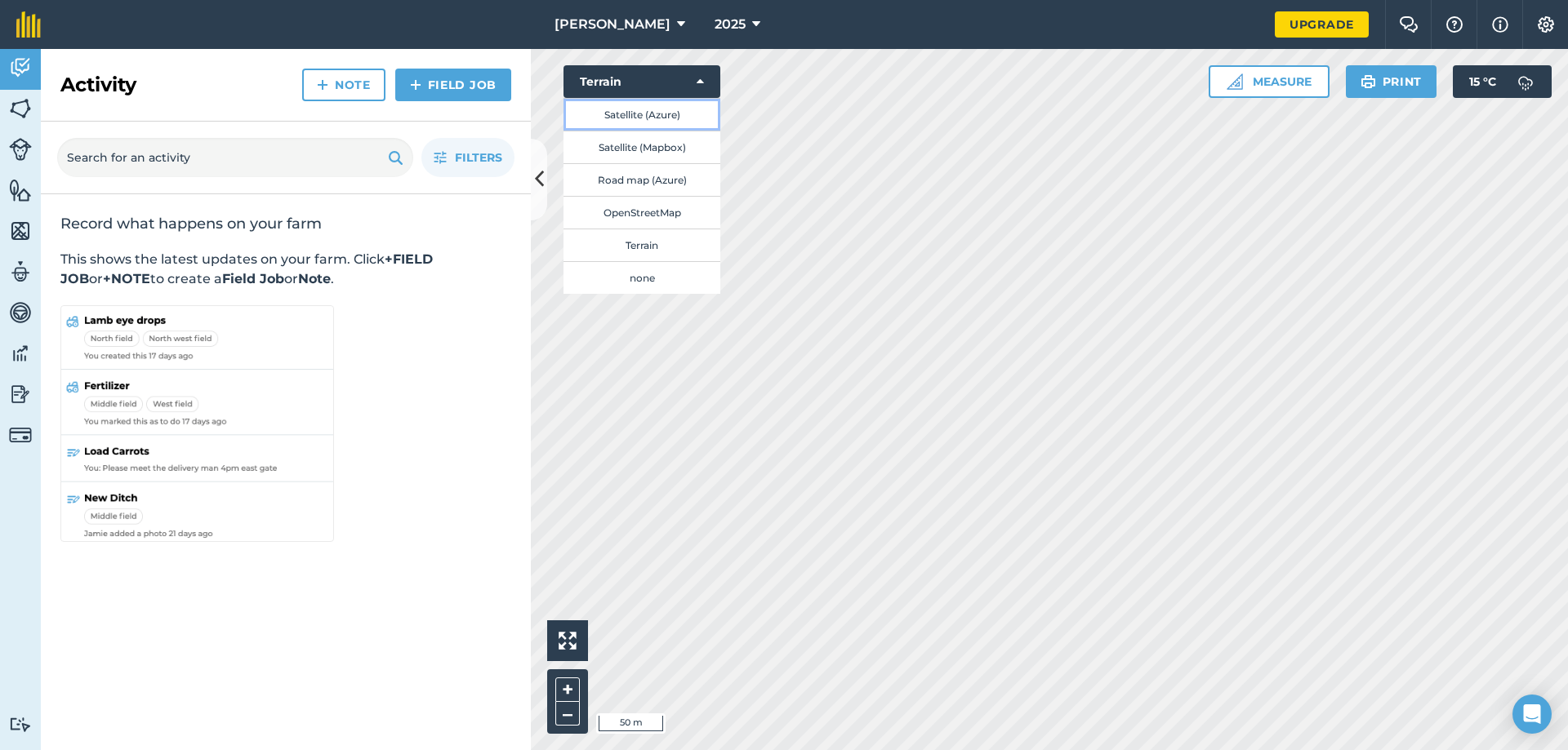
click at [598, 111] on button "Satellite (Azure)" at bounding box center [642, 114] width 157 height 32
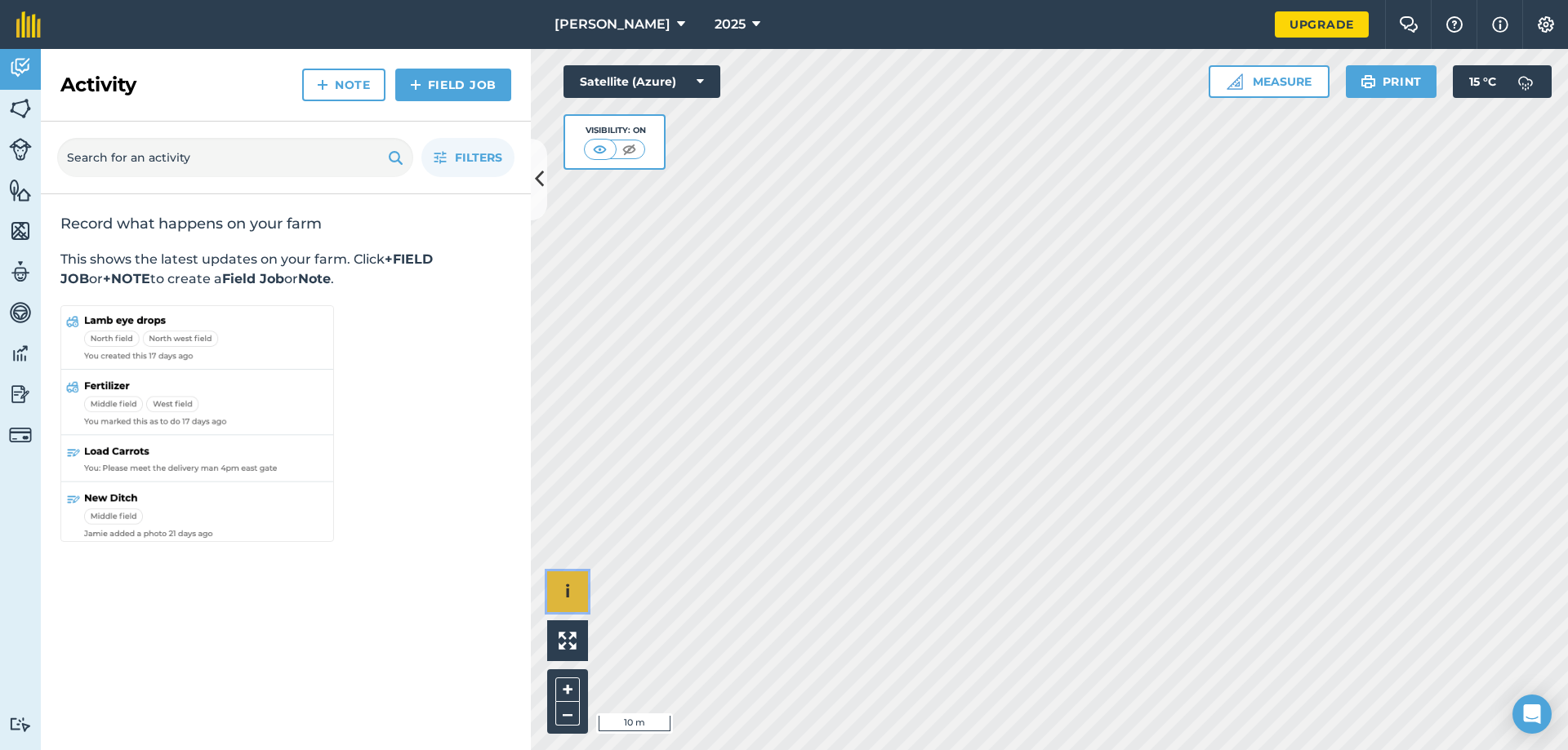
click at [560, 596] on button "i" at bounding box center [567, 592] width 41 height 41
click at [560, 596] on button "›" at bounding box center [567, 592] width 41 height 41
click at [32, 737] on link "Tutorials Tutorials" at bounding box center [20, 724] width 41 height 51
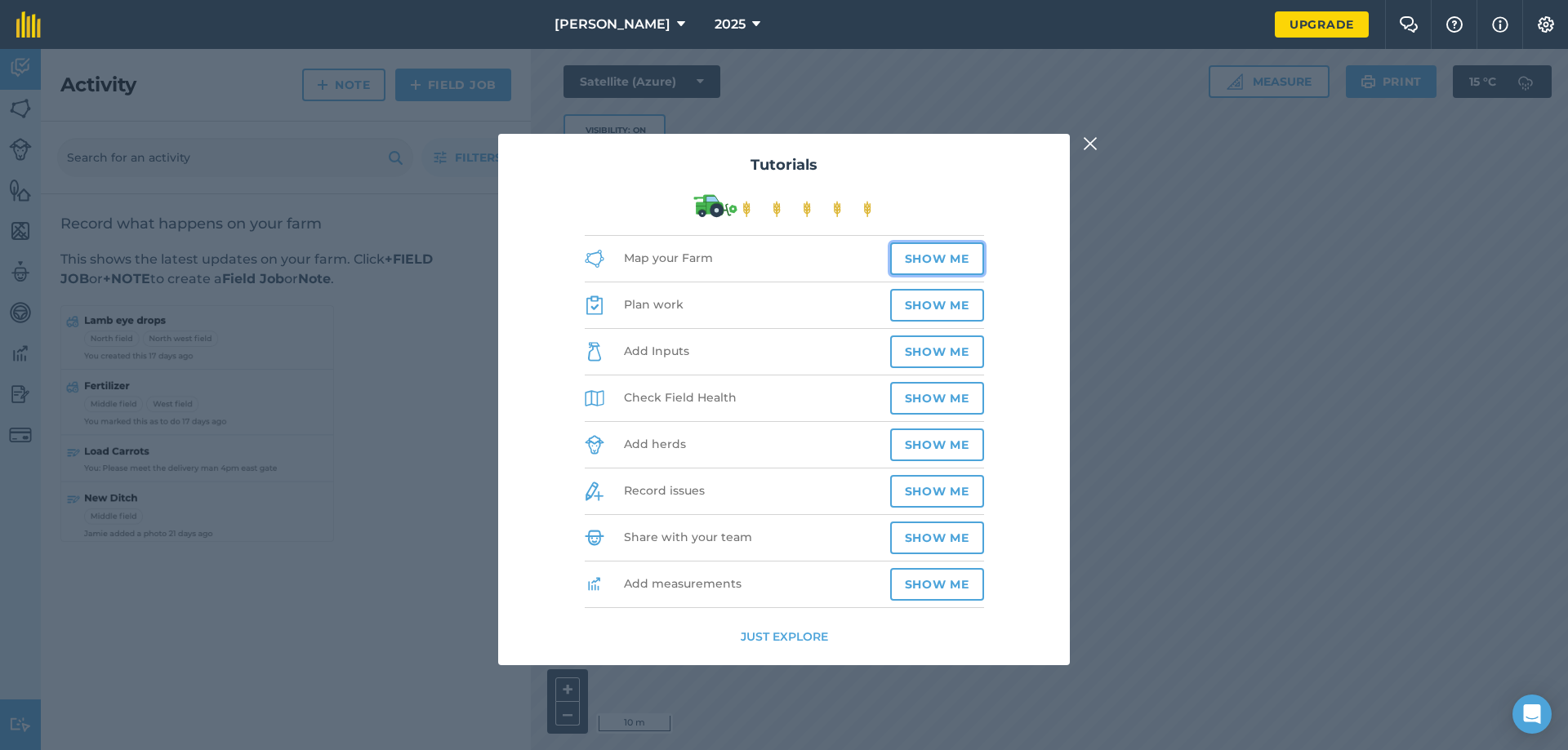
click at [940, 244] on button "Show me" at bounding box center [936, 258] width 94 height 32
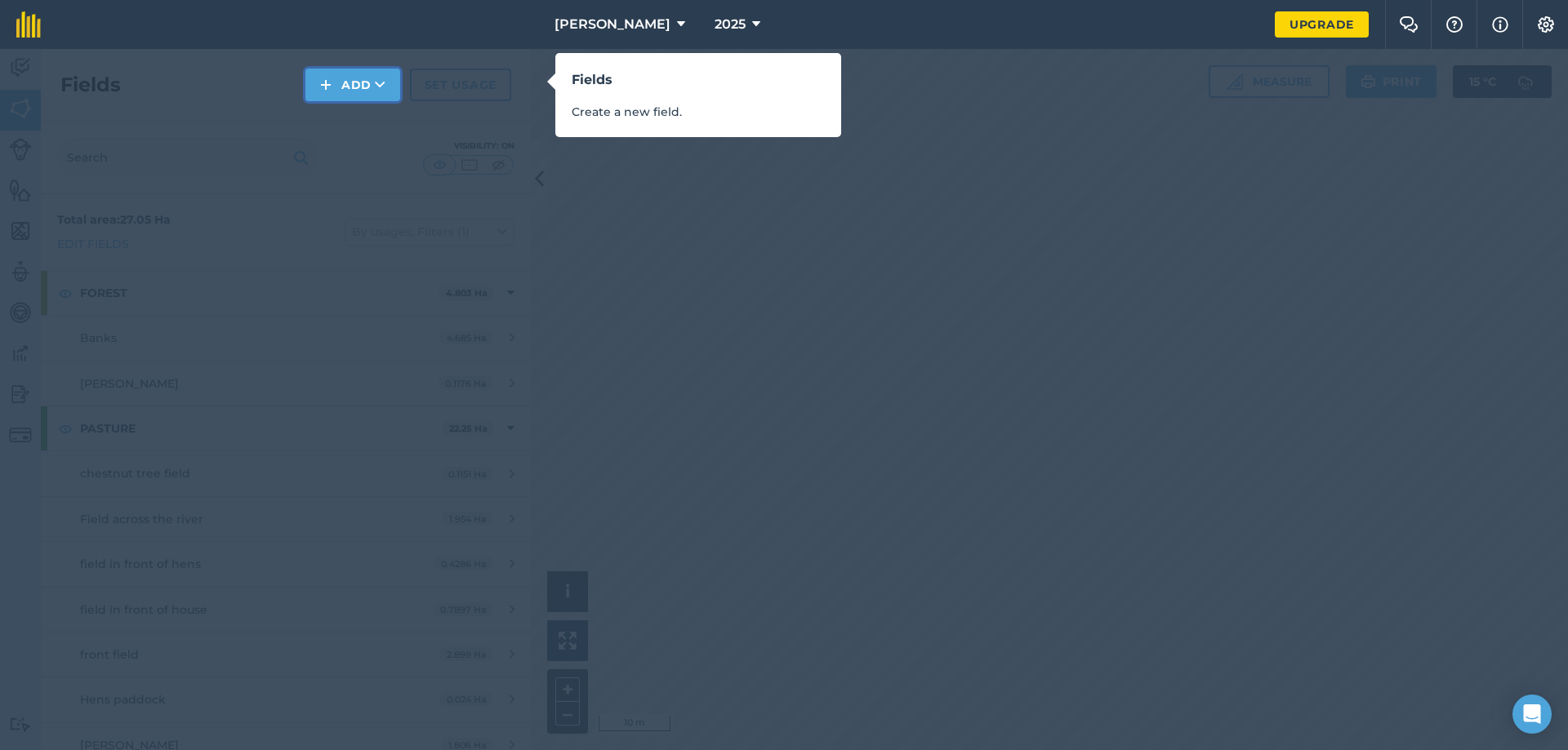
click at [378, 80] on icon at bounding box center [380, 85] width 11 height 17
click at [599, 177] on div "Fields Create a new field." at bounding box center [784, 375] width 1568 height 750
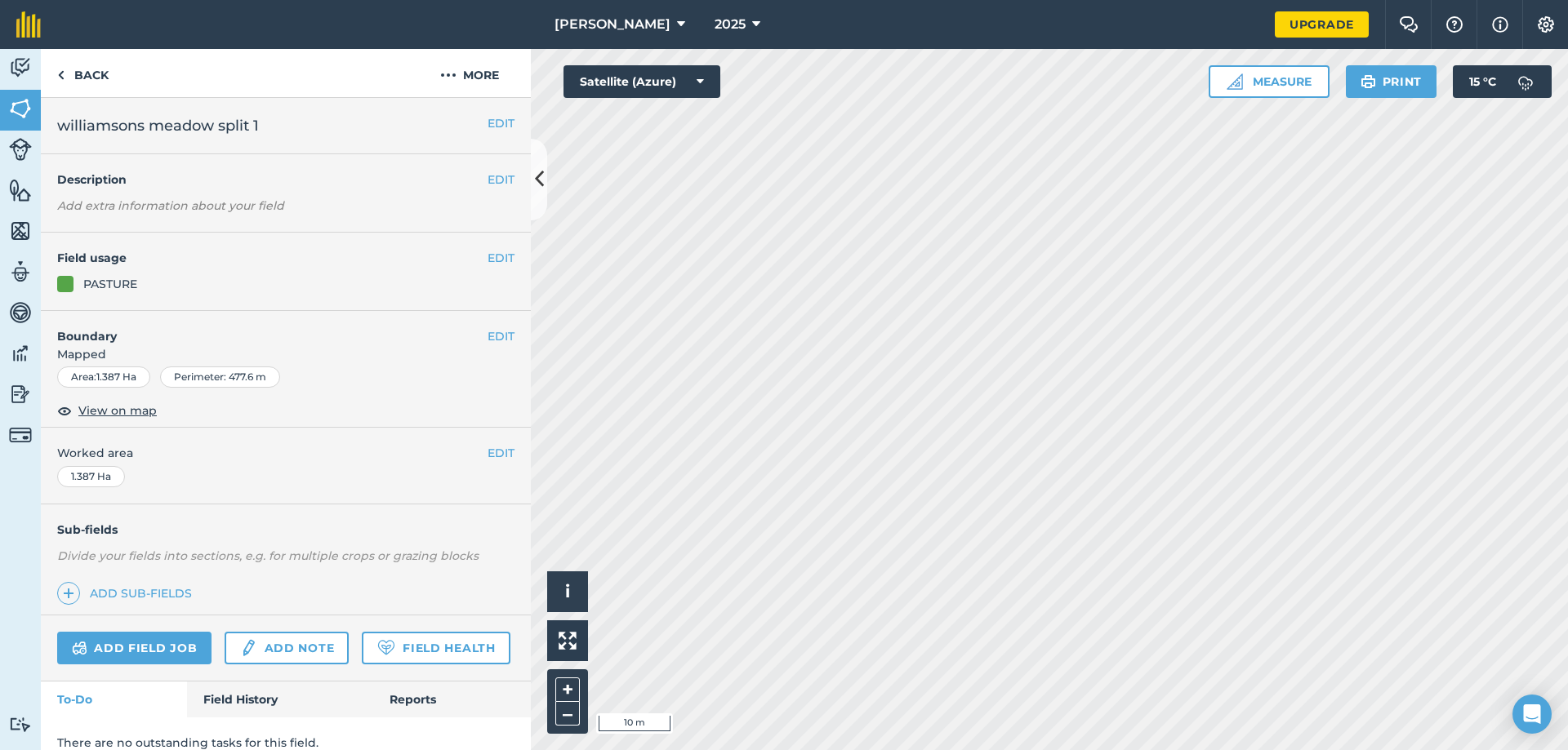
click at [105, 384] on div "Area : 1.387 Ha" at bounding box center [104, 377] width 93 height 22
click at [112, 379] on div "Area : 1.387 Ha" at bounding box center [104, 377] width 93 height 22
click at [101, 476] on div "1.387 Ha" at bounding box center [91, 477] width 68 height 22
click at [487, 460] on button "EDIT" at bounding box center [501, 453] width 27 height 18
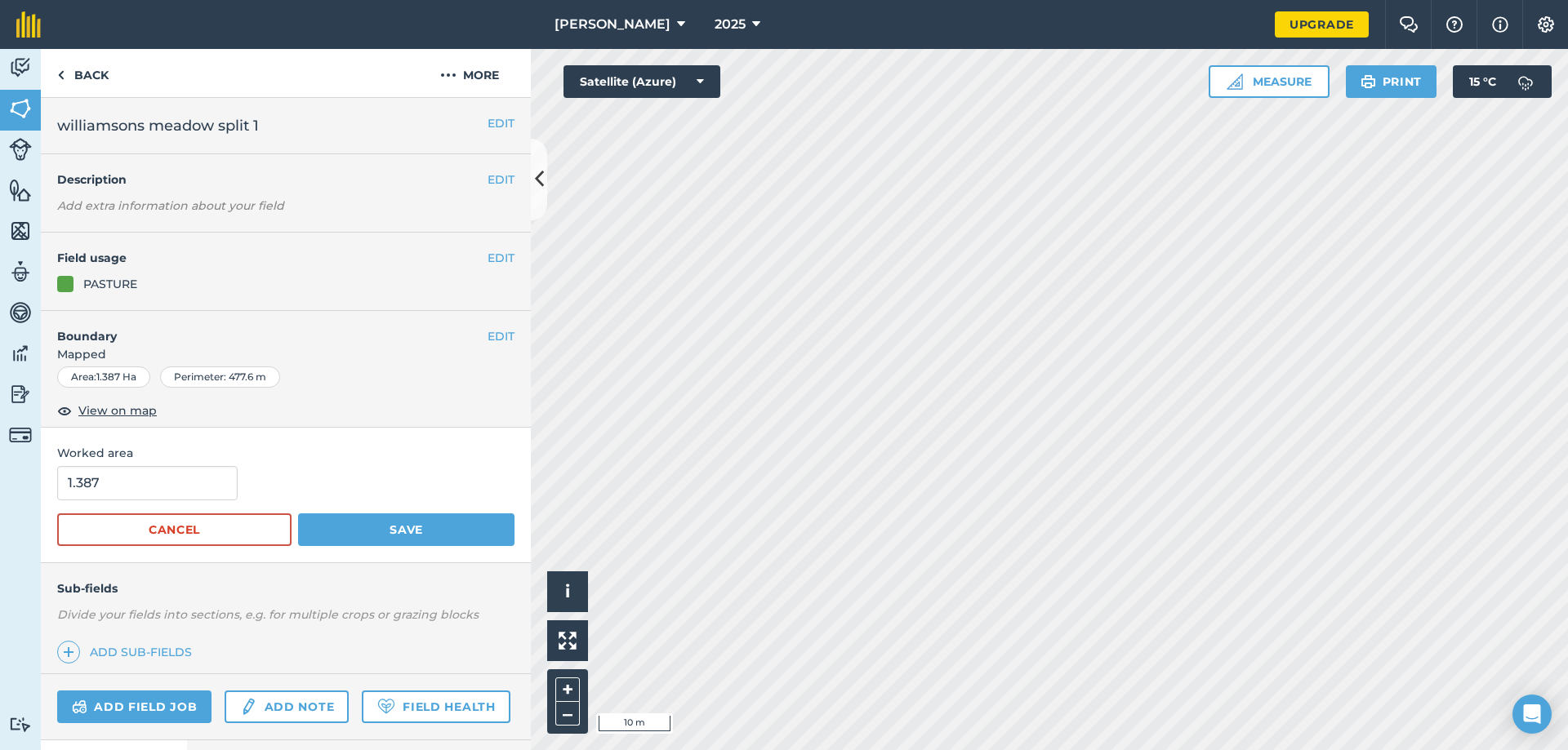
click at [481, 460] on span "Worked area" at bounding box center [286, 453] width 457 height 18
click at [481, 458] on span "Worked area" at bounding box center [286, 453] width 457 height 18
click at [400, 650] on div "Sub-fields Divide your fields into sections, e.g. for multiple crops or grazing…" at bounding box center [286, 619] width 490 height 111
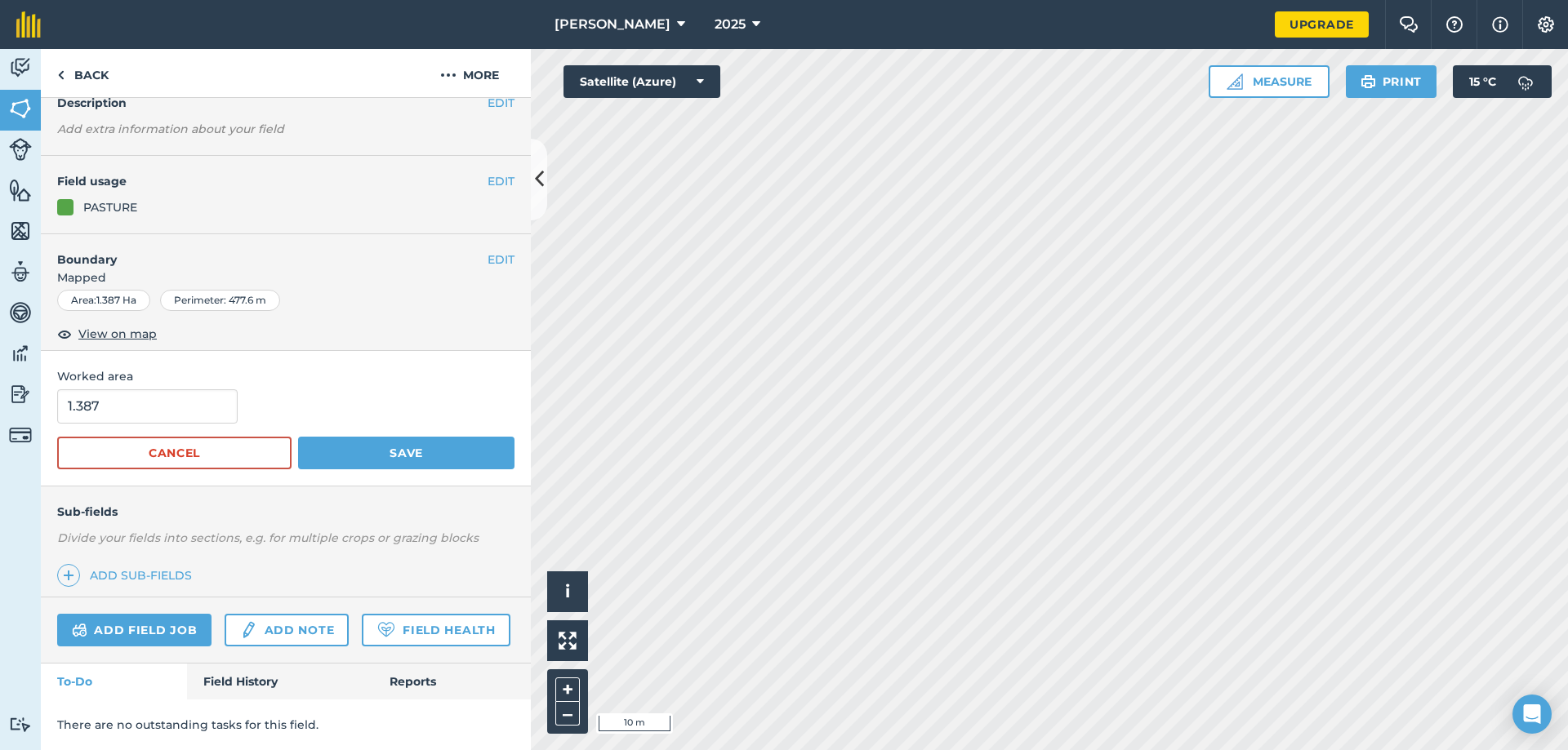
scroll to position [123, 0]
click at [257, 673] on link "Field History" at bounding box center [279, 681] width 185 height 36
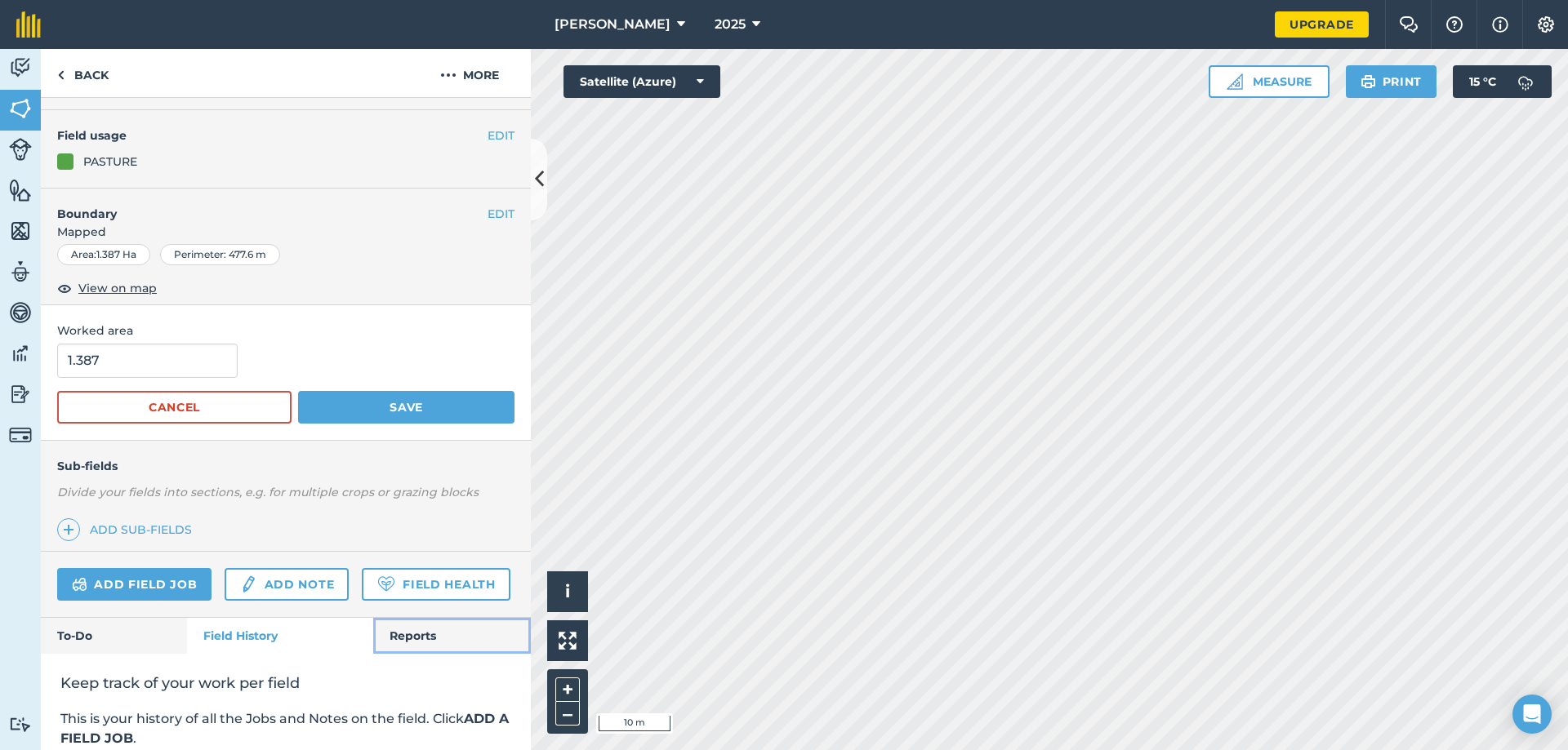
click at [410, 654] on link "Reports" at bounding box center [452, 636] width 158 height 36
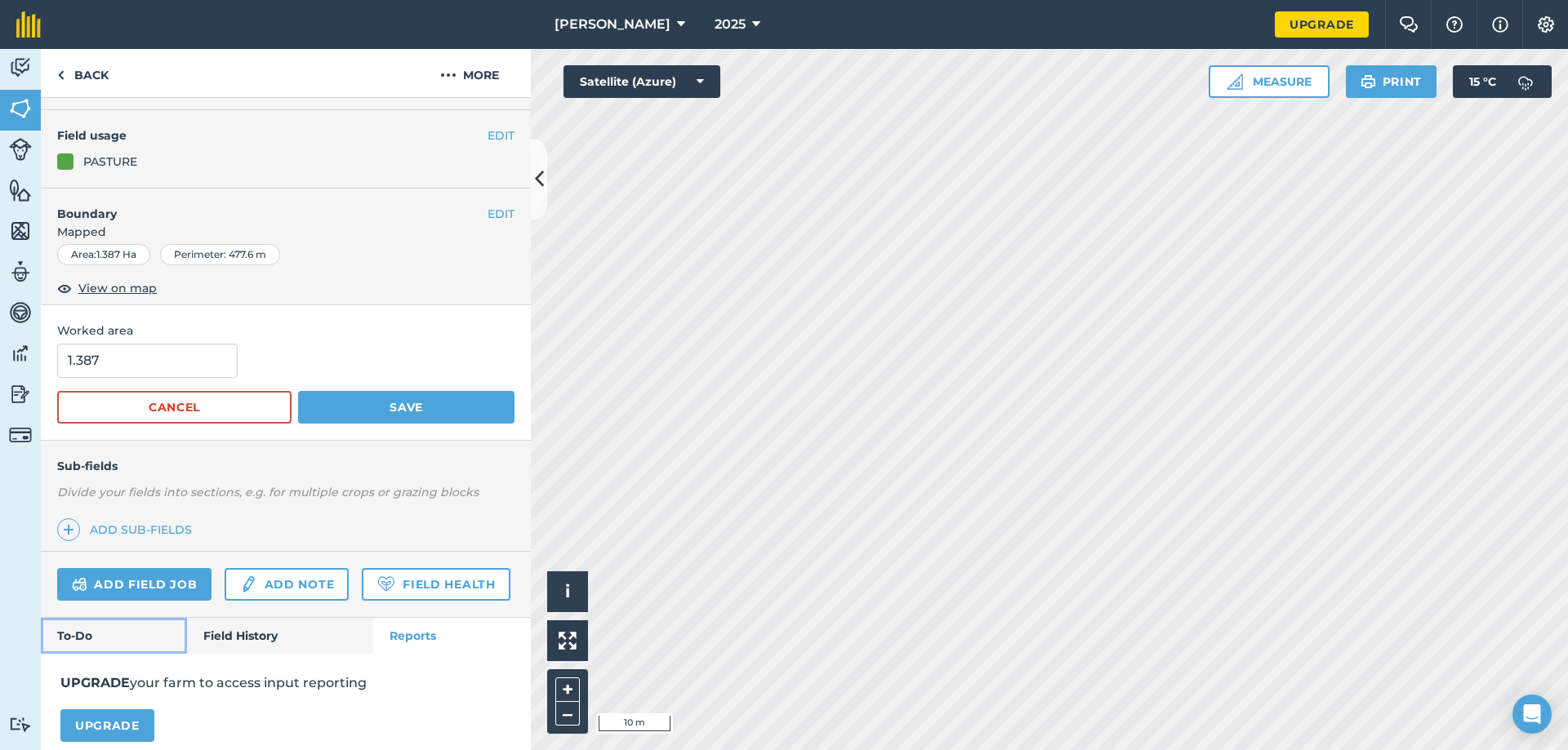
click at [134, 654] on link "To-Do" at bounding box center [114, 636] width 146 height 36
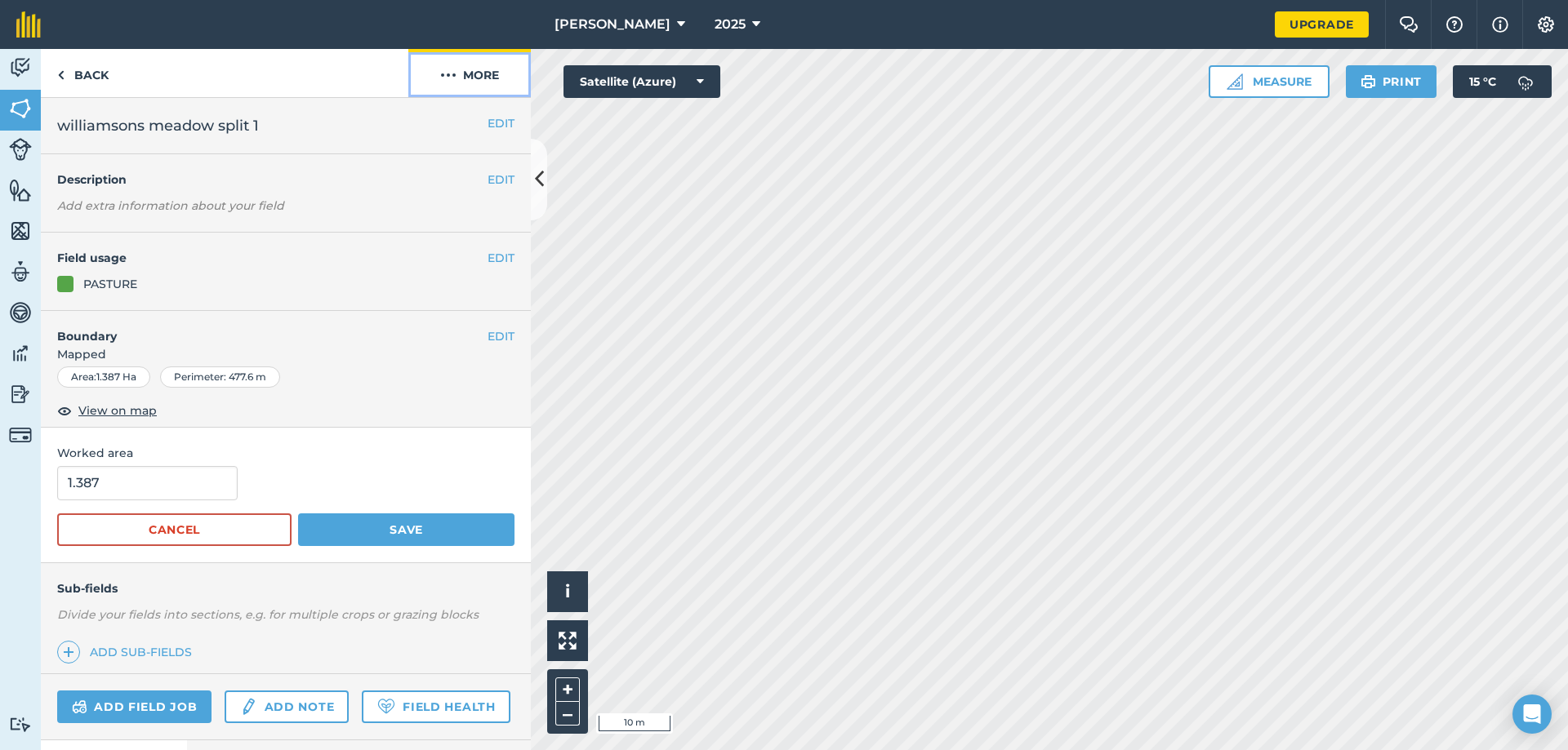
click at [461, 69] on button "More" at bounding box center [470, 73] width 123 height 48
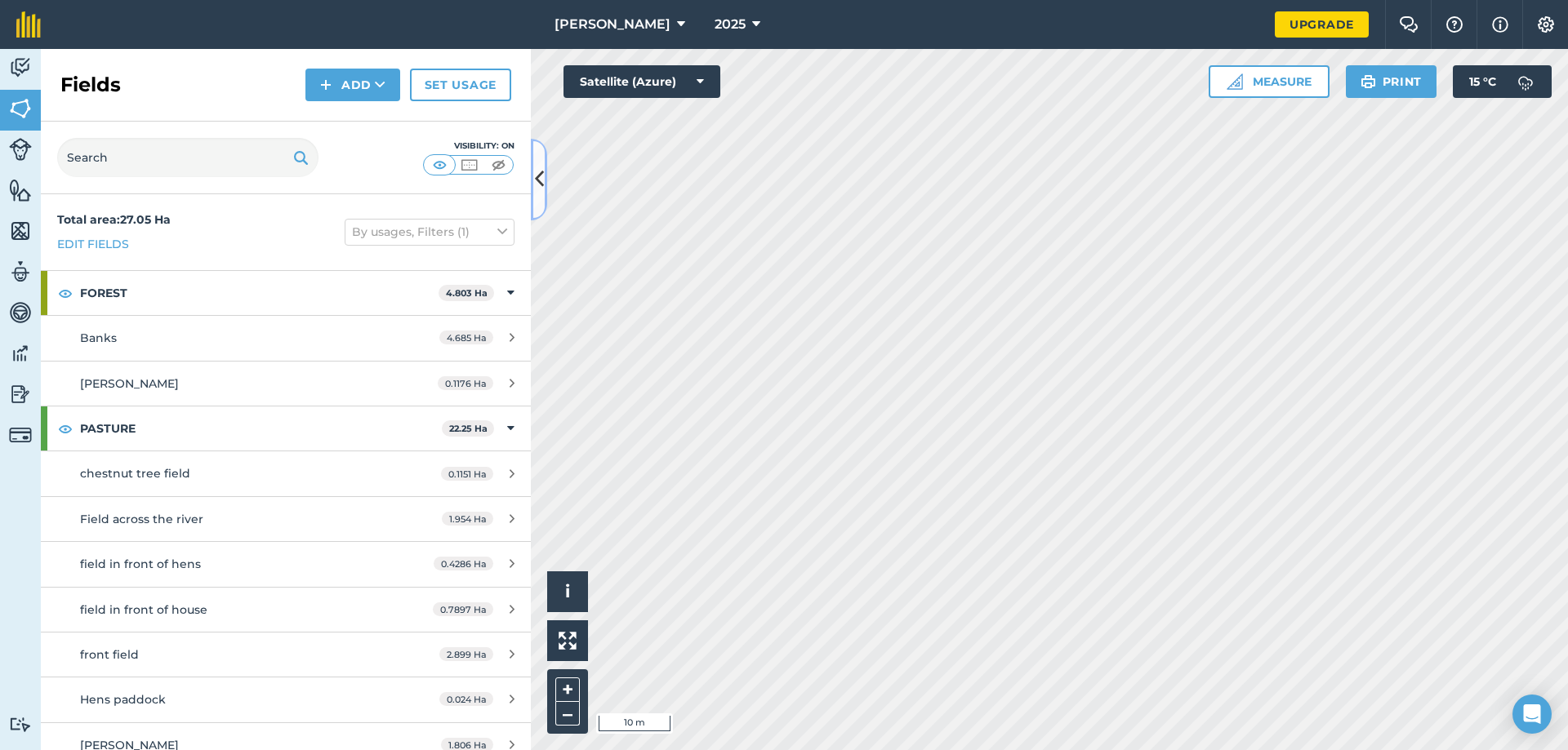
click at [535, 152] on button at bounding box center [539, 179] width 17 height 81
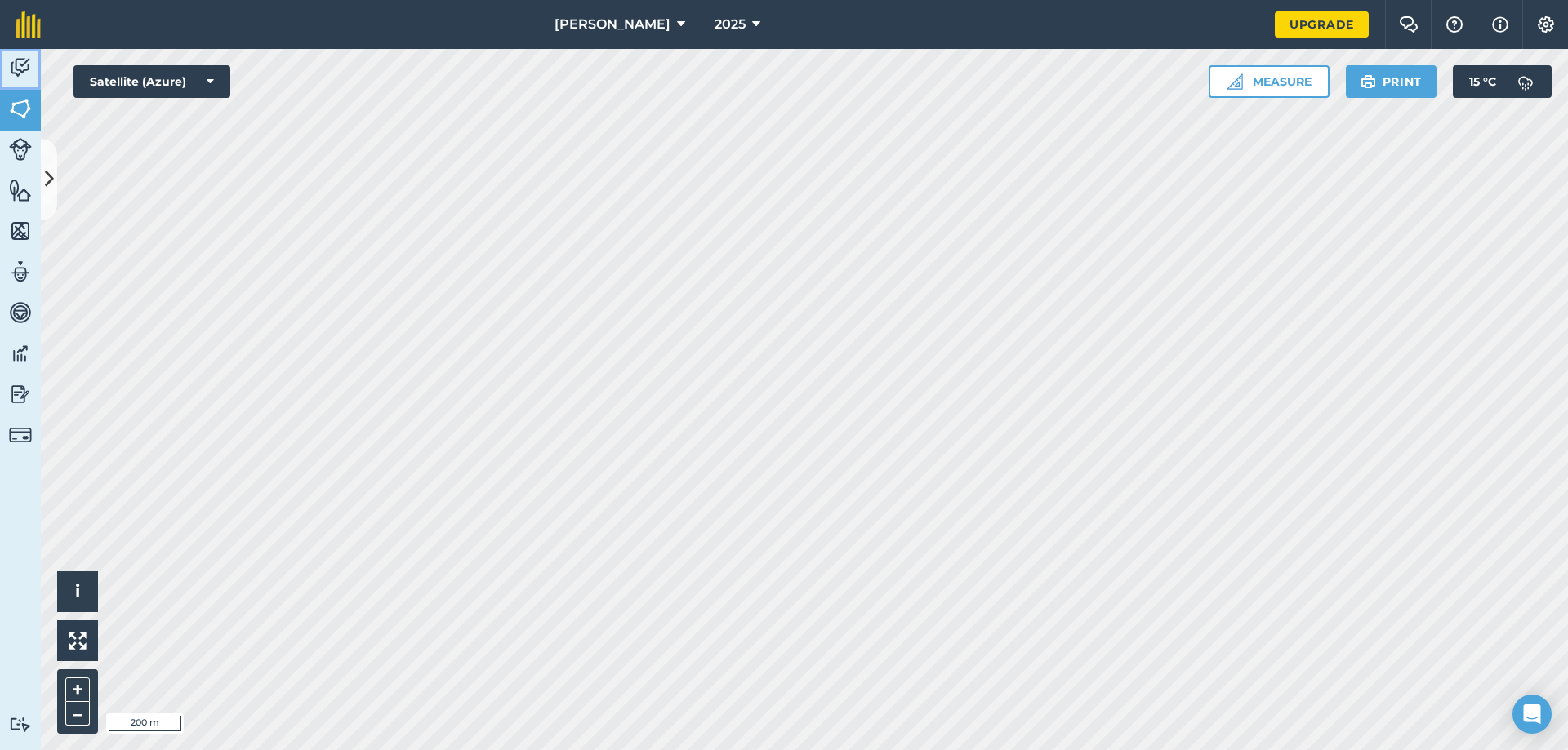
click at [29, 71] on img at bounding box center [21, 68] width 23 height 25
click at [28, 161] on link "Livestock" at bounding box center [20, 150] width 41 height 41
click at [20, 197] on img at bounding box center [21, 190] width 23 height 25
click at [4, 228] on link "Maps" at bounding box center [20, 232] width 41 height 41
click at [1531, 708] on icon "Open Intercom Messenger" at bounding box center [1531, 714] width 19 height 22
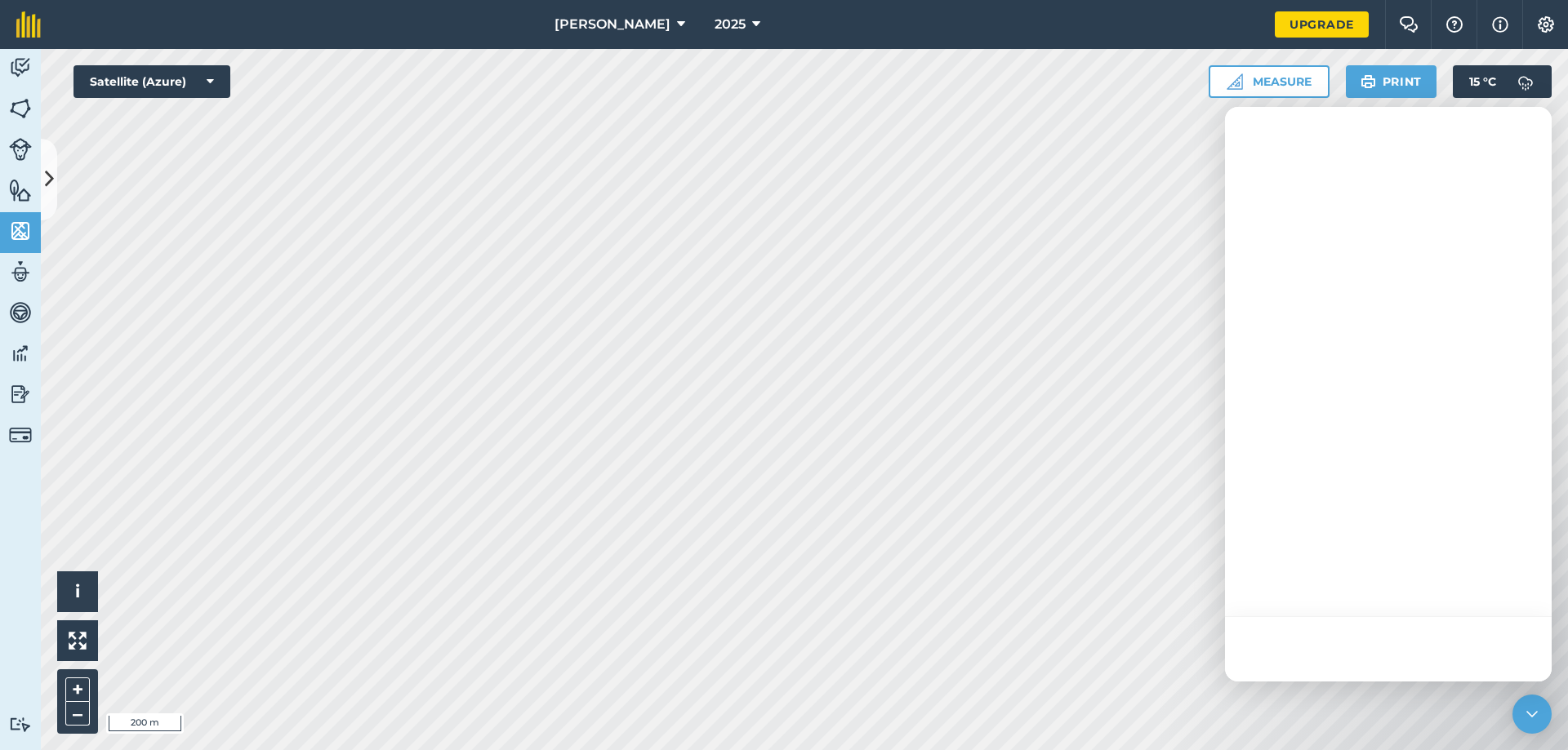
click at [1345, 627] on div at bounding box center [1387, 649] width 326 height 66
click at [1316, 578] on div at bounding box center [1387, 394] width 326 height 575
type textarea "How do you change the measurements to acres?"
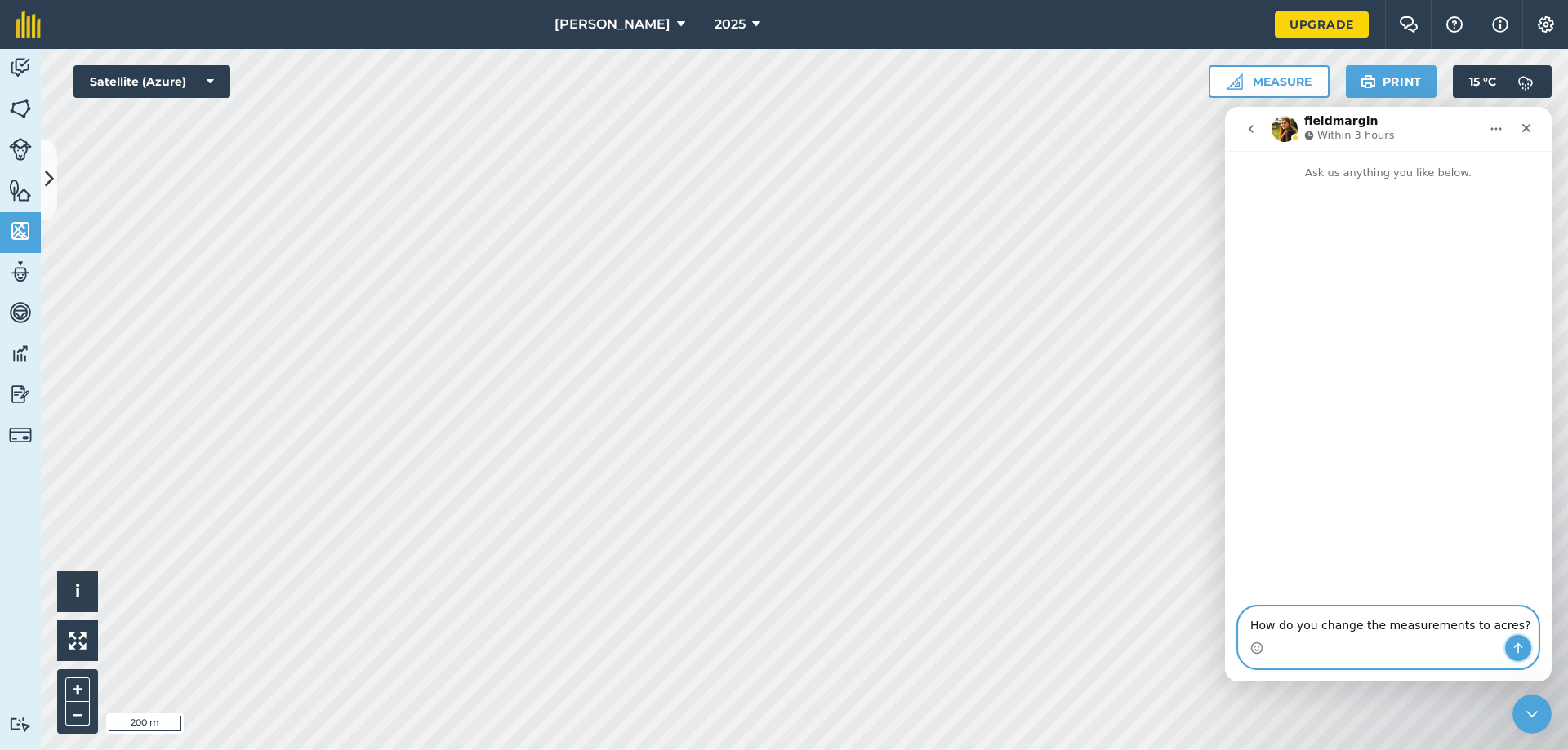
click at [1519, 646] on icon "Send a message…" at bounding box center [1518, 648] width 13 height 13
